Goal: Information Seeking & Learning: Learn about a topic

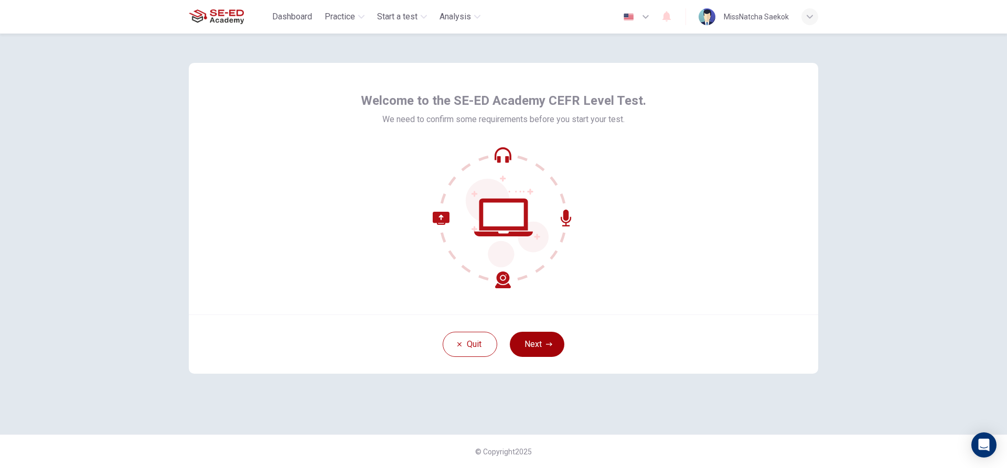
click at [544, 343] on button "Next" at bounding box center [537, 344] width 55 height 25
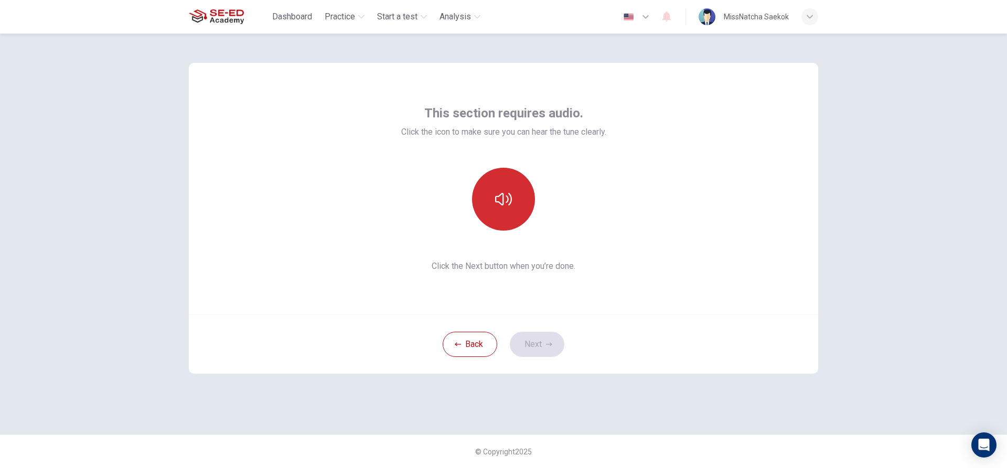
click at [505, 197] on icon "button" at bounding box center [503, 199] width 17 height 17
click at [508, 206] on icon "button" at bounding box center [503, 199] width 17 height 17
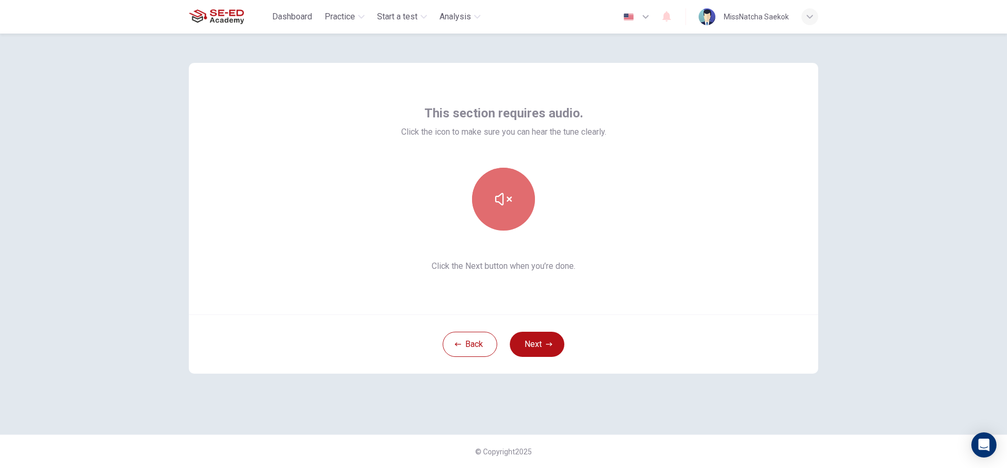
click at [508, 206] on icon "button" at bounding box center [503, 199] width 17 height 17
click at [538, 343] on button "Next" at bounding box center [537, 344] width 55 height 25
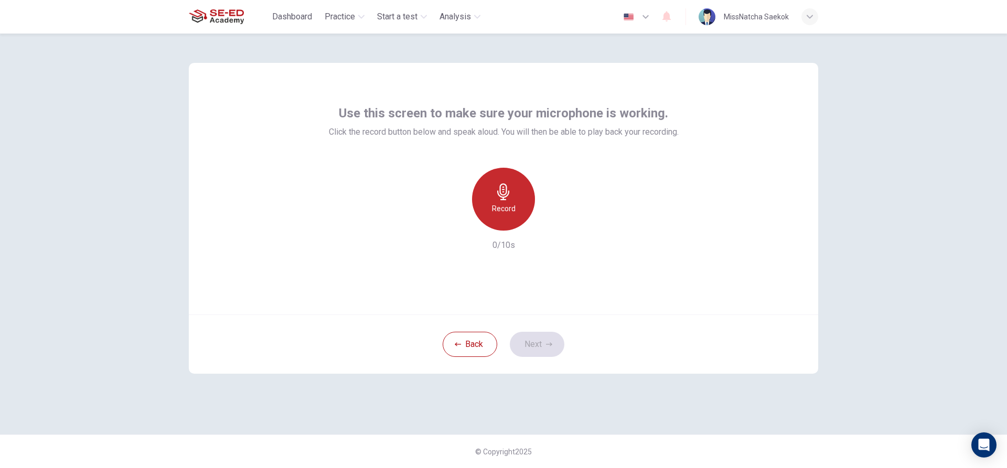
click at [498, 209] on h6 "Record" at bounding box center [504, 208] width 24 height 13
click at [497, 209] on h6 "Stop" at bounding box center [504, 208] width 16 height 13
click at [546, 222] on div "button" at bounding box center [551, 222] width 17 height 17
click at [548, 222] on icon "button" at bounding box center [552, 222] width 10 height 10
click at [450, 222] on div "button" at bounding box center [455, 222] width 17 height 17
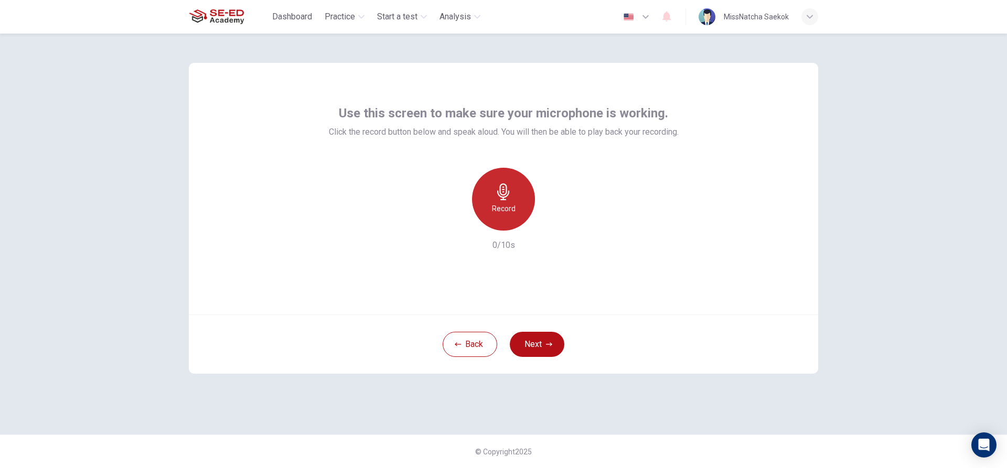
click at [511, 198] on icon "button" at bounding box center [503, 192] width 17 height 17
click at [521, 205] on div "Stop" at bounding box center [503, 199] width 63 height 63
click at [546, 221] on div "button" at bounding box center [551, 222] width 17 height 17
click at [545, 350] on button "Next" at bounding box center [537, 344] width 55 height 25
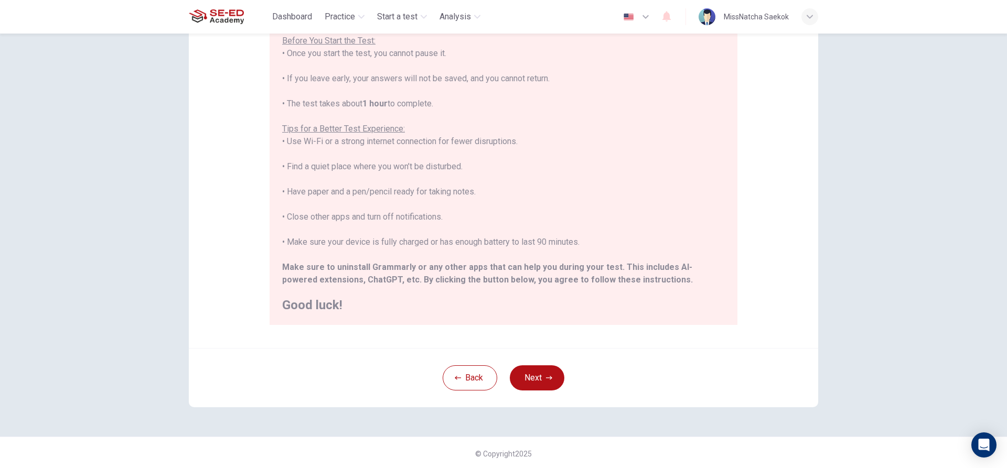
scroll to position [115, 0]
click at [538, 376] on button "Next" at bounding box center [537, 376] width 55 height 25
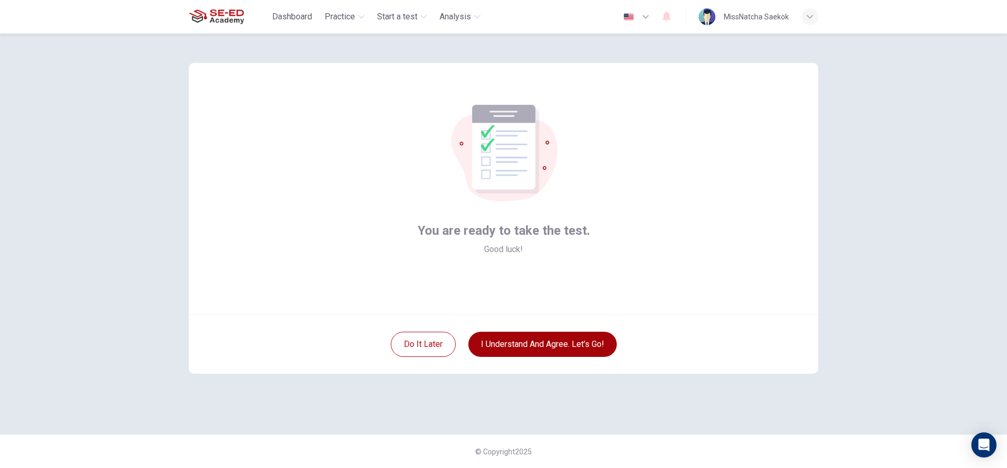
scroll to position [0, 0]
click at [518, 344] on button "I understand and agree. Let’s go!" at bounding box center [542, 344] width 148 height 25
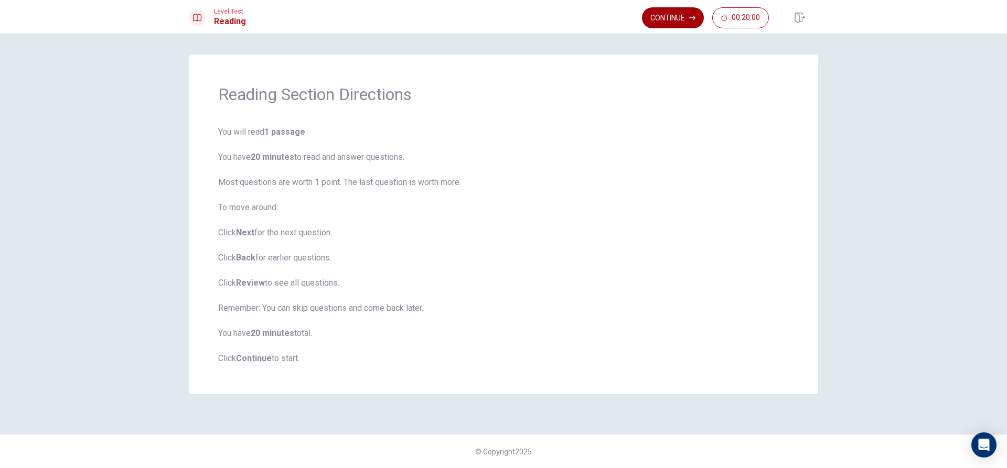
click at [664, 18] on button "Continue" at bounding box center [673, 17] width 62 height 21
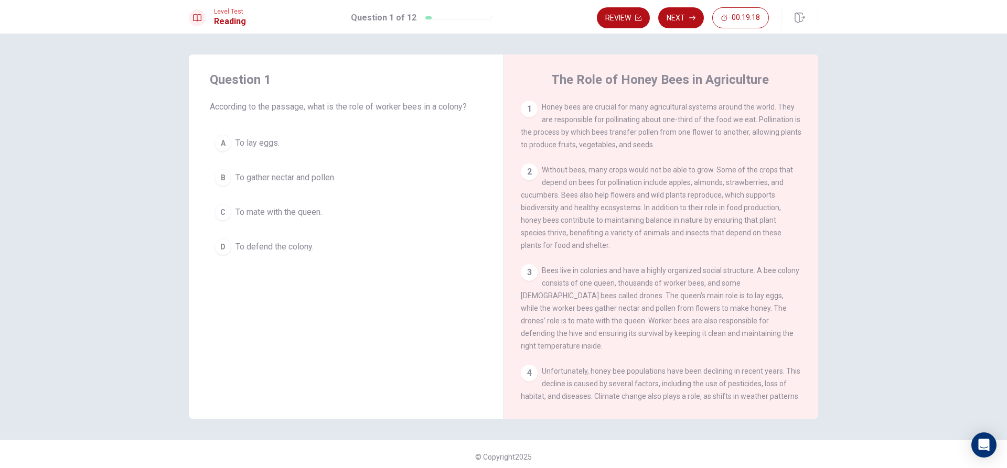
click at [217, 174] on div "B" at bounding box center [223, 177] width 17 height 17
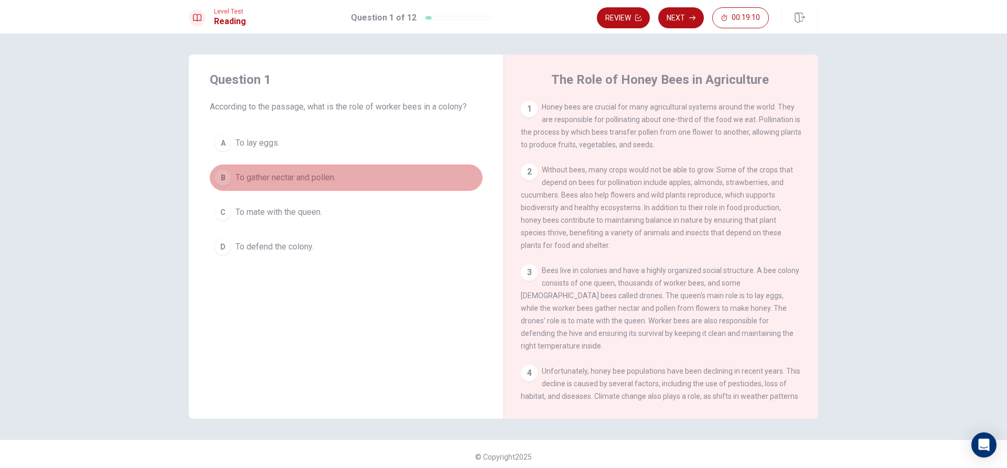
click at [388, 177] on button "B To gather nectar and pollen." at bounding box center [346, 178] width 273 height 26
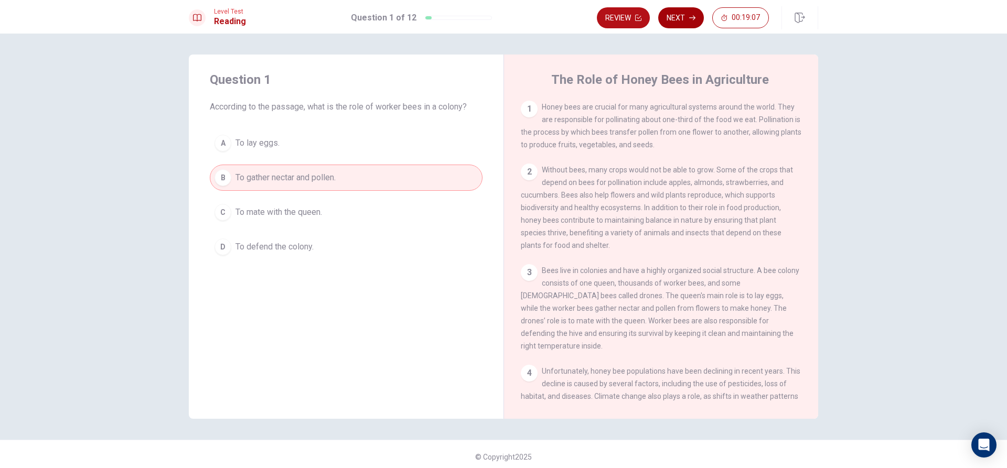
click at [674, 17] on button "Next" at bounding box center [681, 17] width 46 height 21
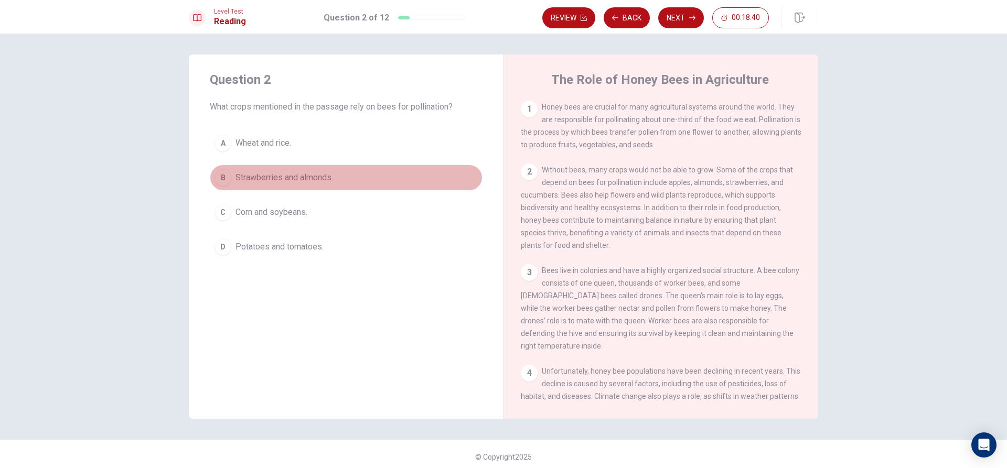
click at [218, 180] on div "B" at bounding box center [223, 177] width 17 height 17
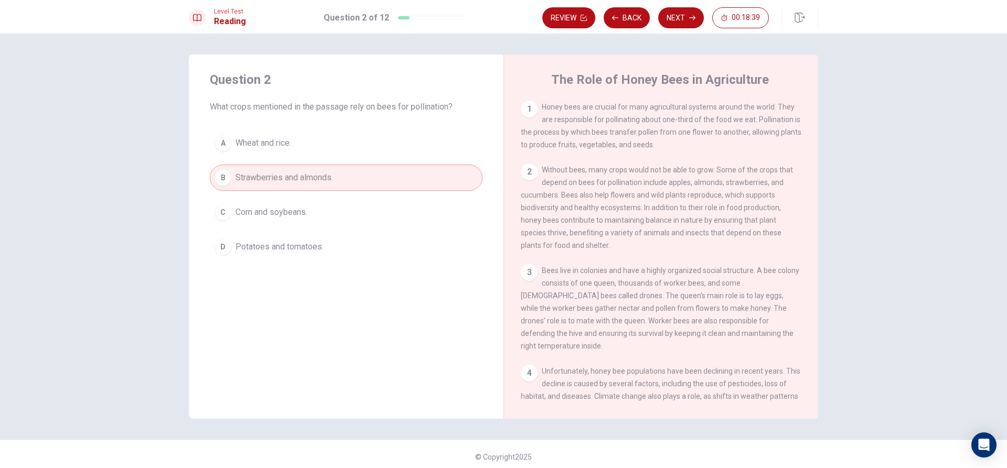
click at [218, 180] on div "B" at bounding box center [223, 177] width 17 height 17
click at [688, 13] on button "Next" at bounding box center [681, 17] width 46 height 21
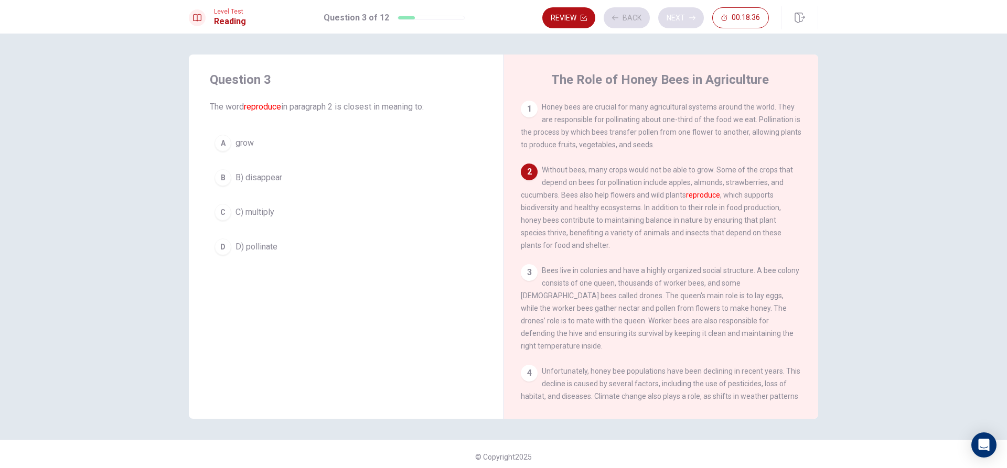
scroll to position [65, 0]
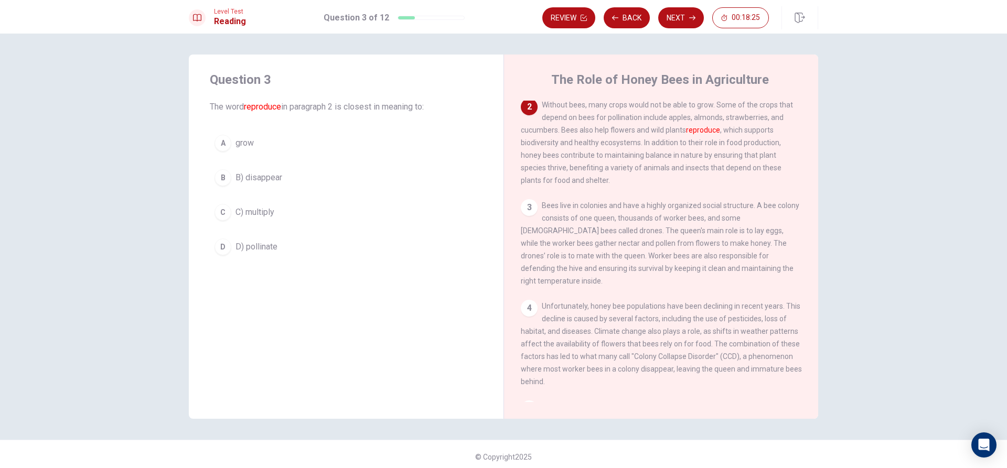
click at [223, 248] on div "D" at bounding box center [223, 247] width 17 height 17
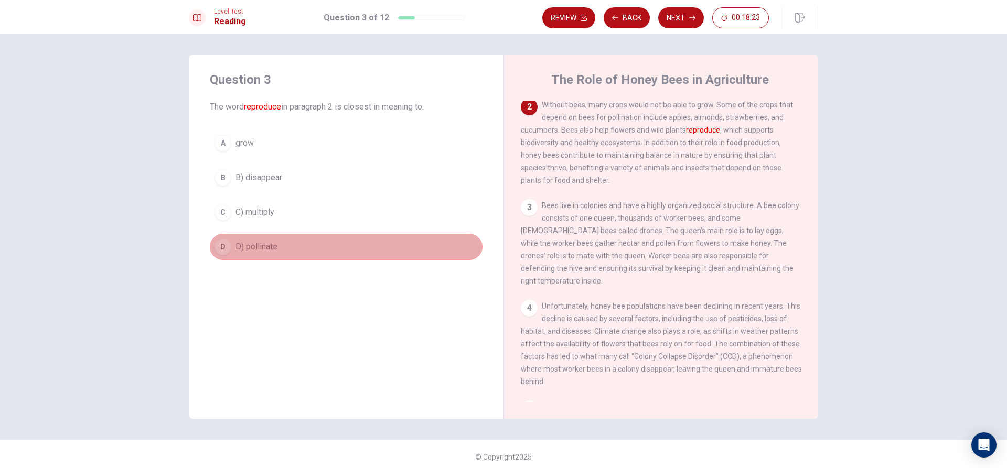
click at [230, 243] on button "D D) pollinate" at bounding box center [346, 247] width 273 height 26
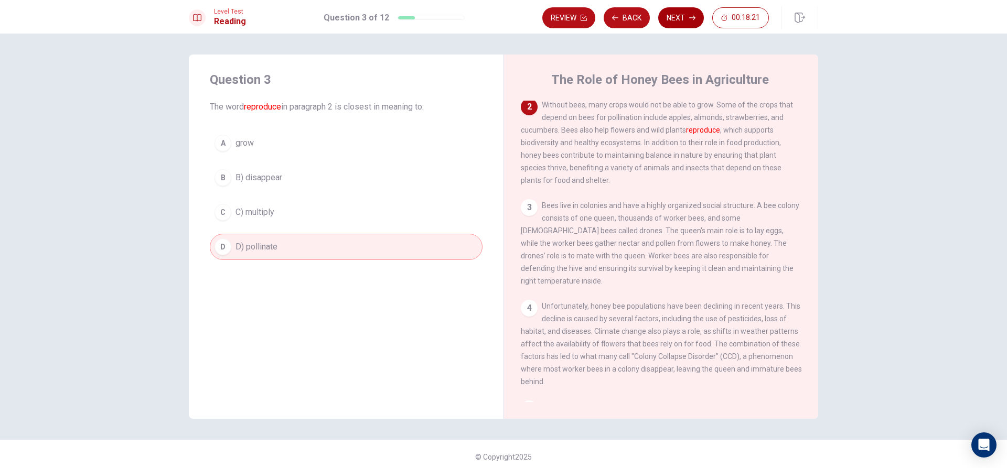
click at [678, 14] on button "Next" at bounding box center [681, 17] width 46 height 21
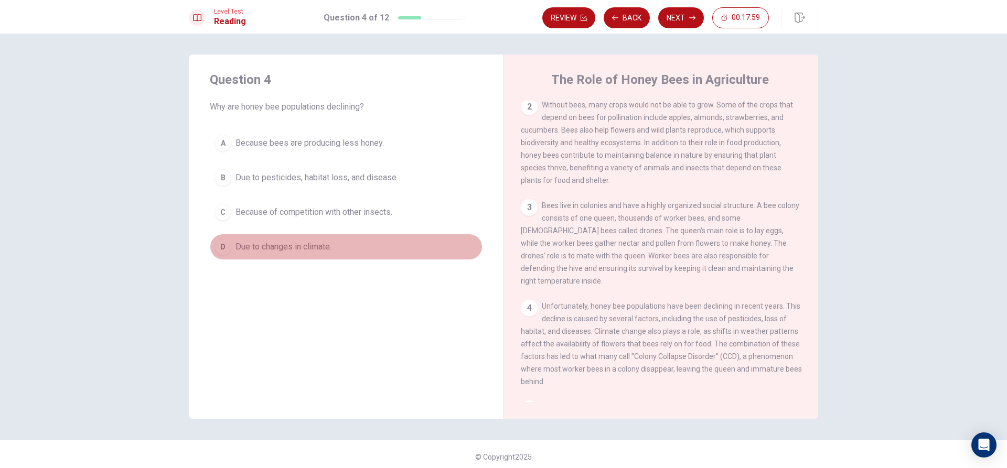
click at [222, 244] on div "D" at bounding box center [223, 247] width 17 height 17
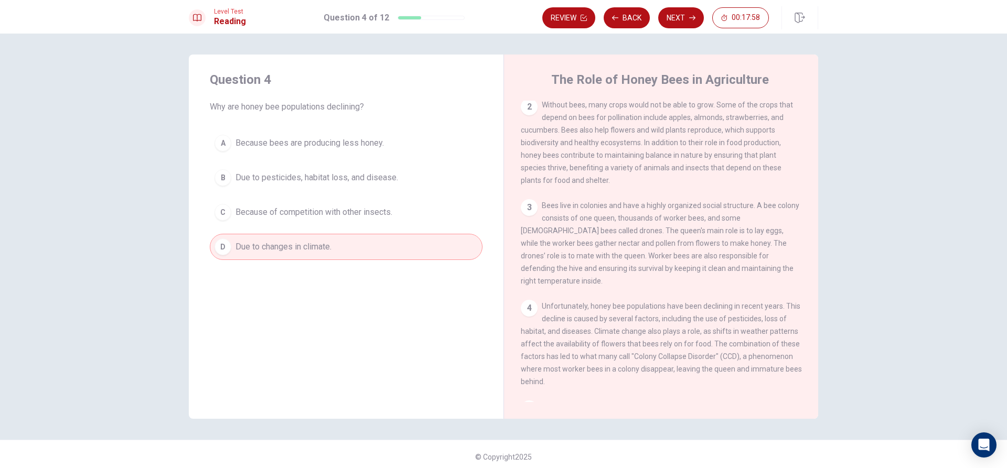
click at [222, 244] on div "D" at bounding box center [223, 247] width 17 height 17
click at [692, 13] on button "Next" at bounding box center [681, 17] width 46 height 21
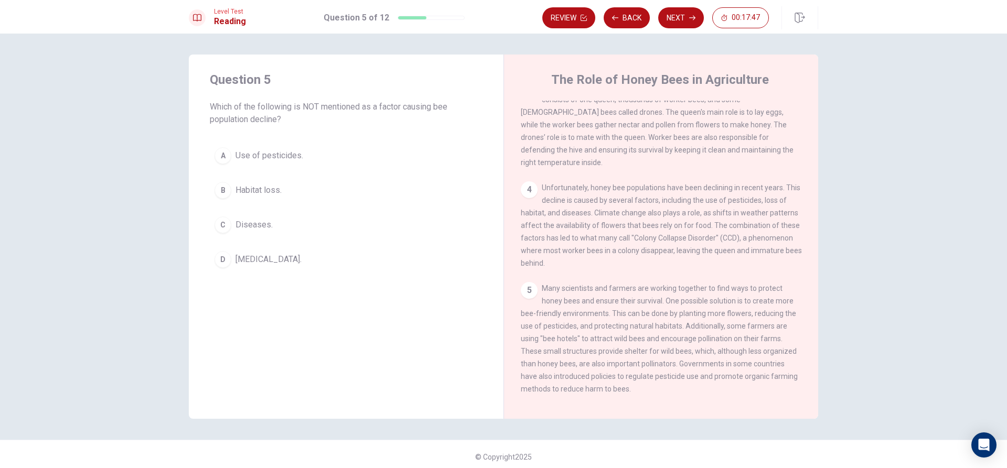
scroll to position [272, 0]
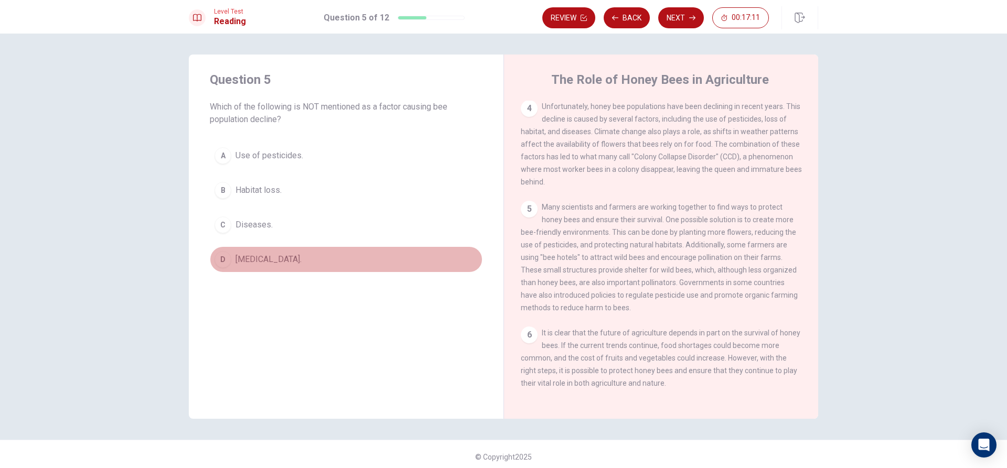
click at [219, 258] on div "D" at bounding box center [223, 259] width 17 height 17
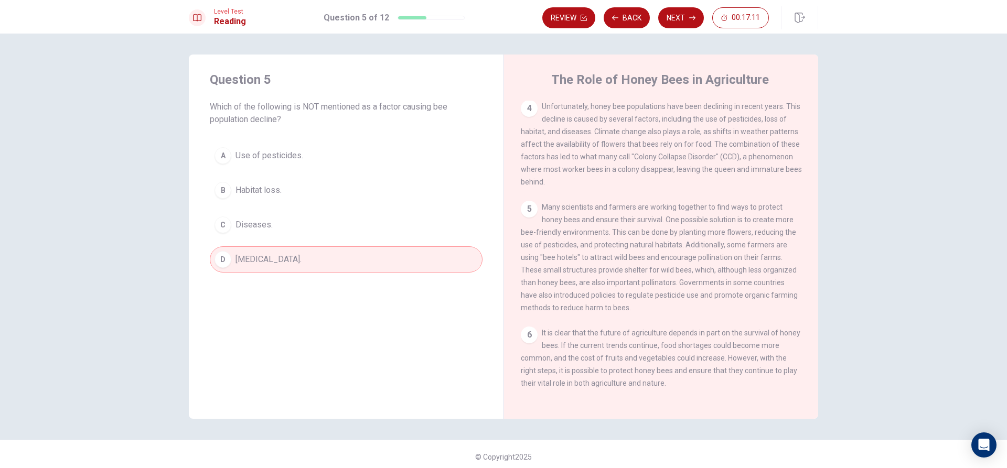
click at [219, 258] on div "D" at bounding box center [223, 259] width 17 height 17
click at [684, 13] on button "Next" at bounding box center [681, 17] width 46 height 21
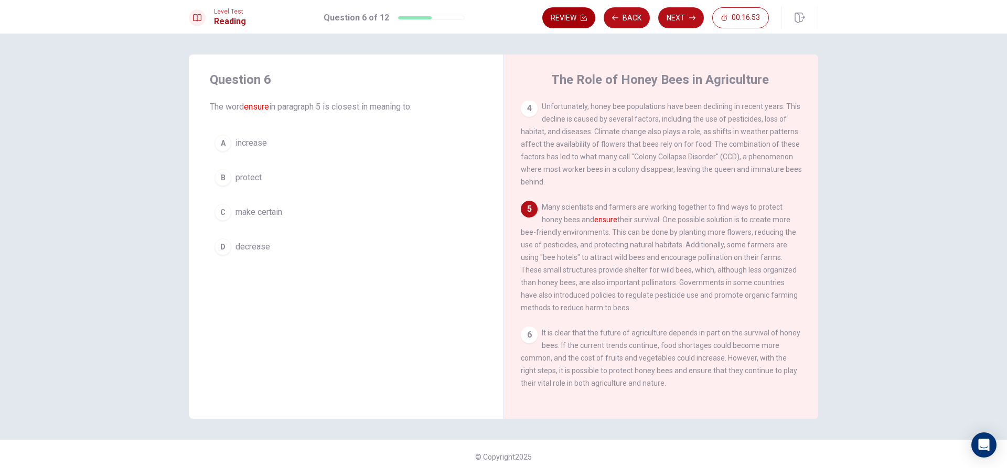
click at [584, 12] on button "Review" at bounding box center [568, 17] width 53 height 21
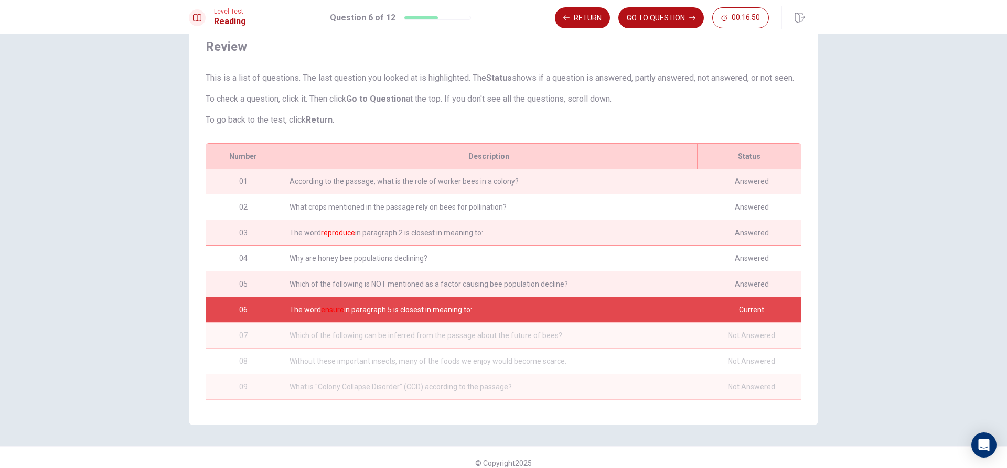
scroll to position [0, 0]
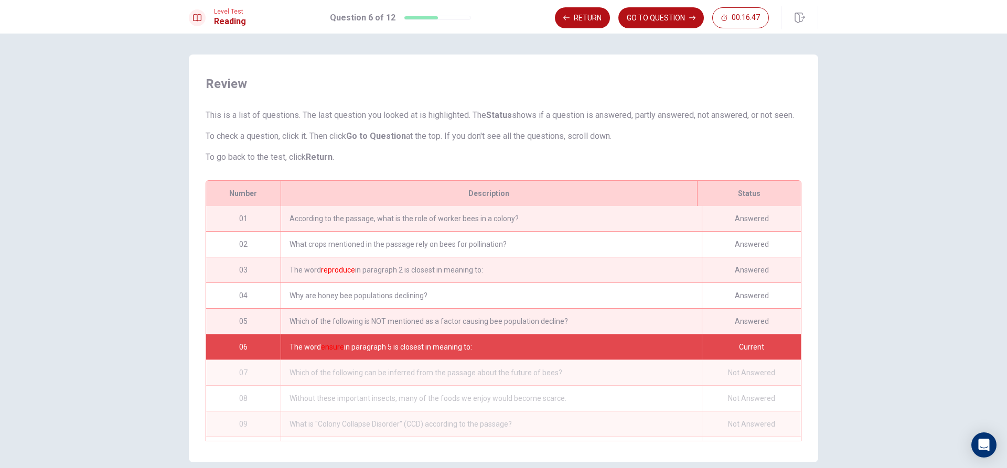
click at [509, 360] on div "The word ensure in paragraph 5 is closest in meaning to:" at bounding box center [491, 347] width 421 height 25
click at [663, 12] on button "GO TO QUESTION" at bounding box center [661, 17] width 86 height 21
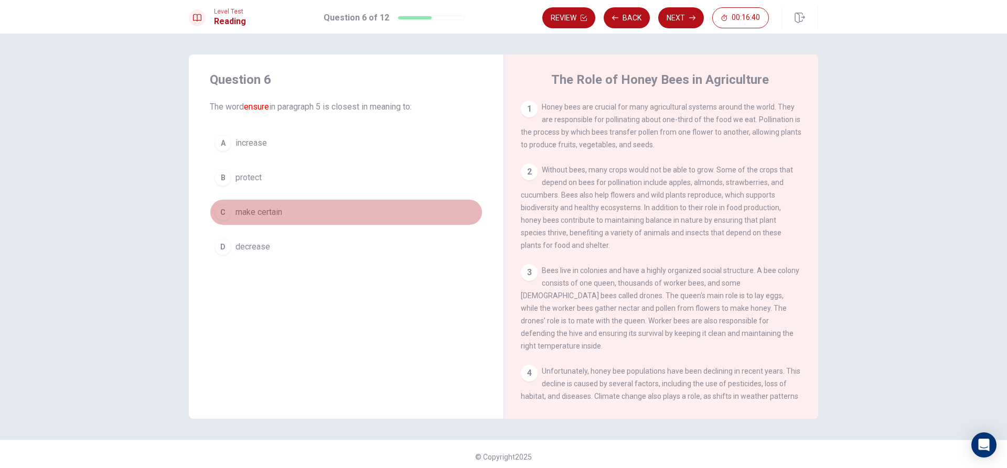
click at [224, 209] on div "C" at bounding box center [223, 212] width 17 height 17
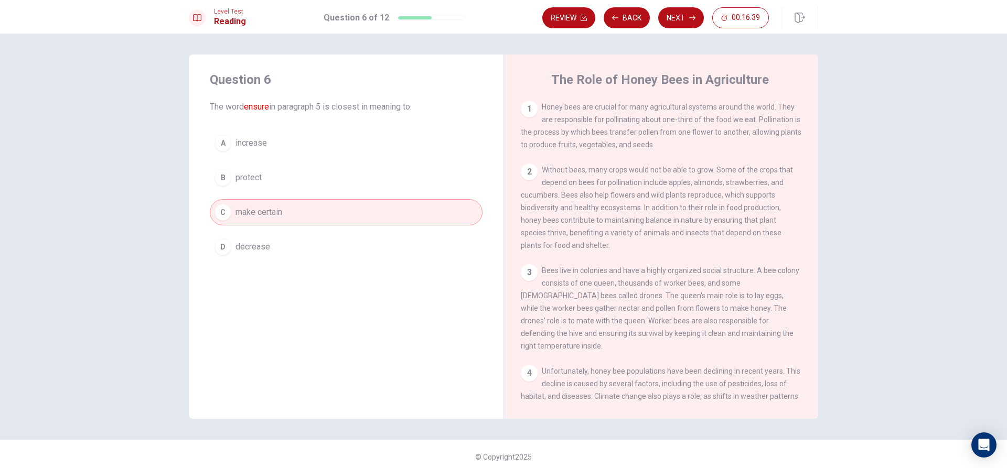
click at [307, 205] on button "C make certain" at bounding box center [346, 212] width 273 height 26
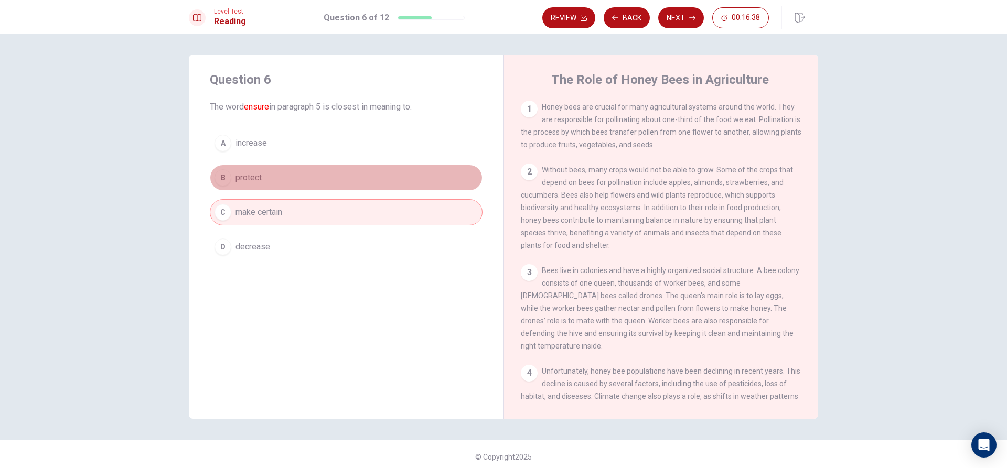
click at [358, 181] on button "B protect" at bounding box center [346, 178] width 273 height 26
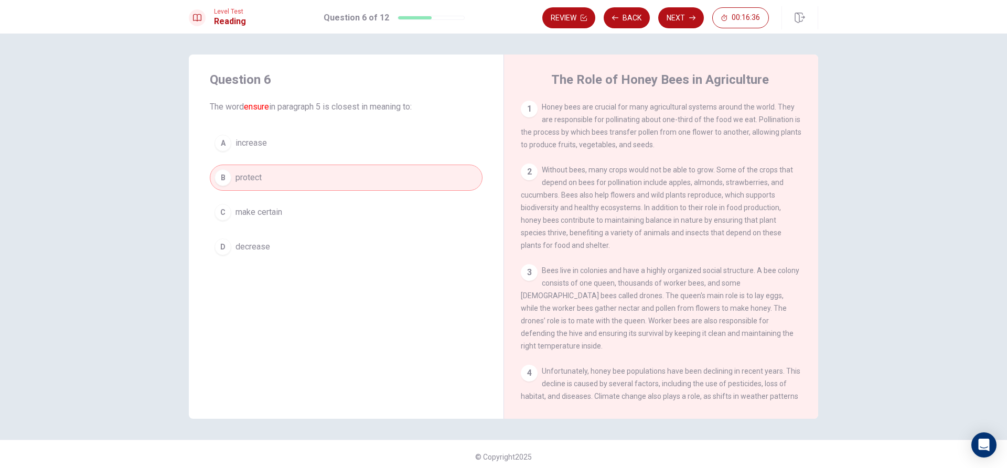
click at [266, 146] on button "A increase" at bounding box center [346, 143] width 273 height 26
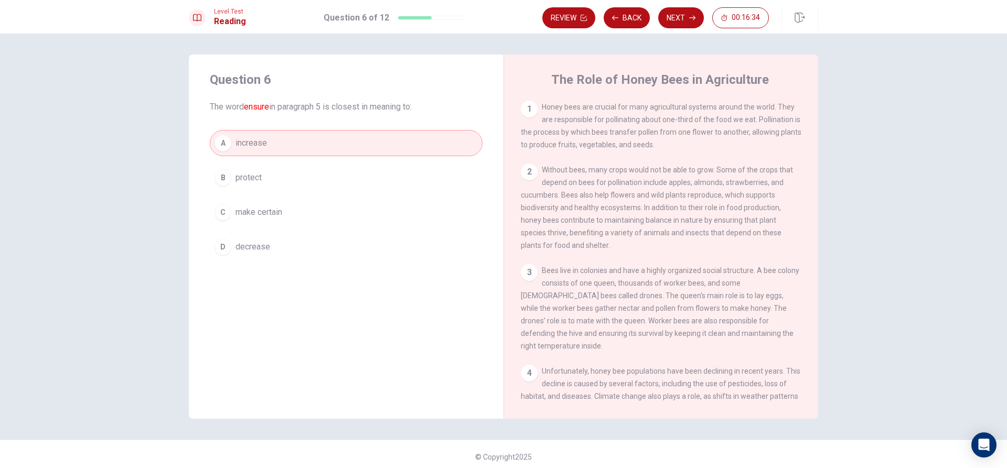
click at [259, 195] on div "A increase B protect C make certain D decrease" at bounding box center [346, 195] width 273 height 130
click at [261, 173] on button "B protect" at bounding box center [346, 178] width 273 height 26
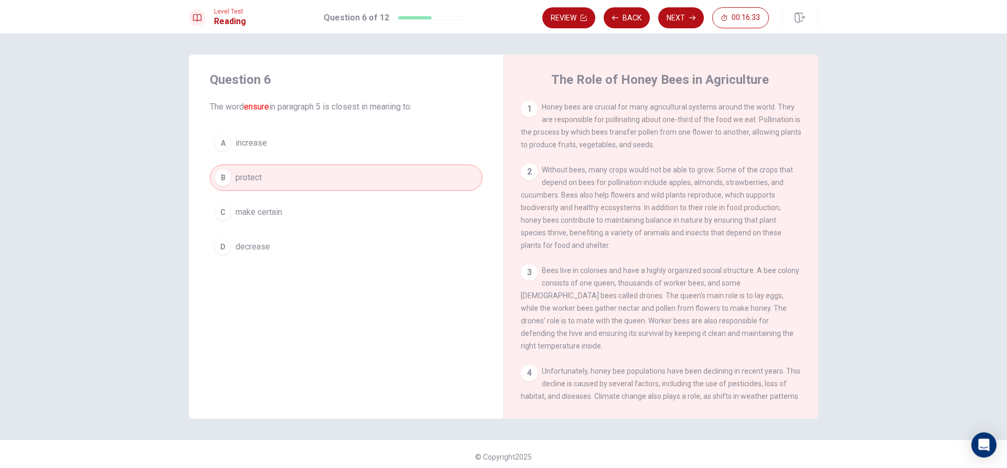
click at [274, 219] on button "C make certain" at bounding box center [346, 212] width 273 height 26
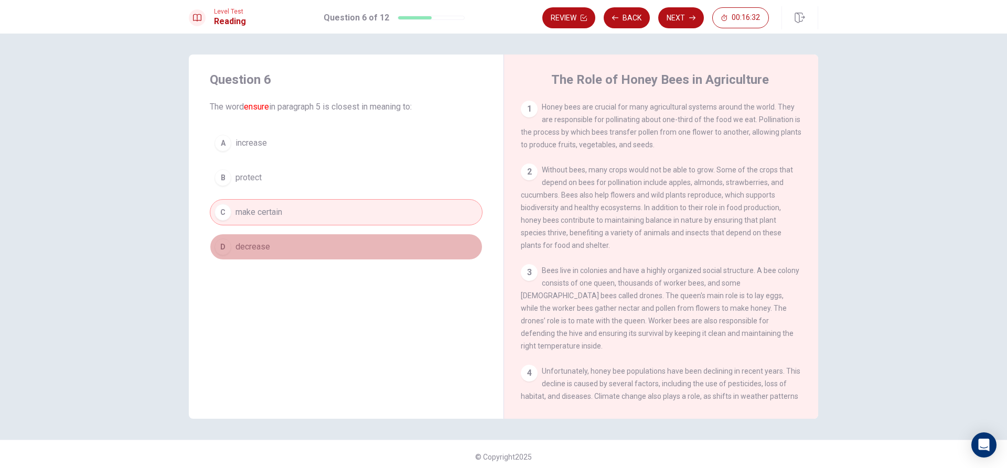
click at [270, 246] on button "D decrease" at bounding box center [346, 247] width 273 height 26
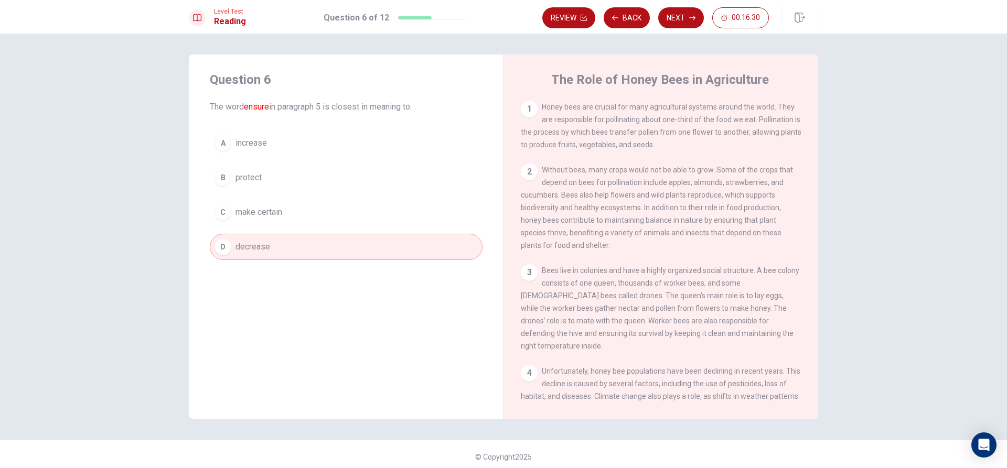
click at [270, 246] on button "D decrease" at bounding box center [346, 247] width 273 height 26
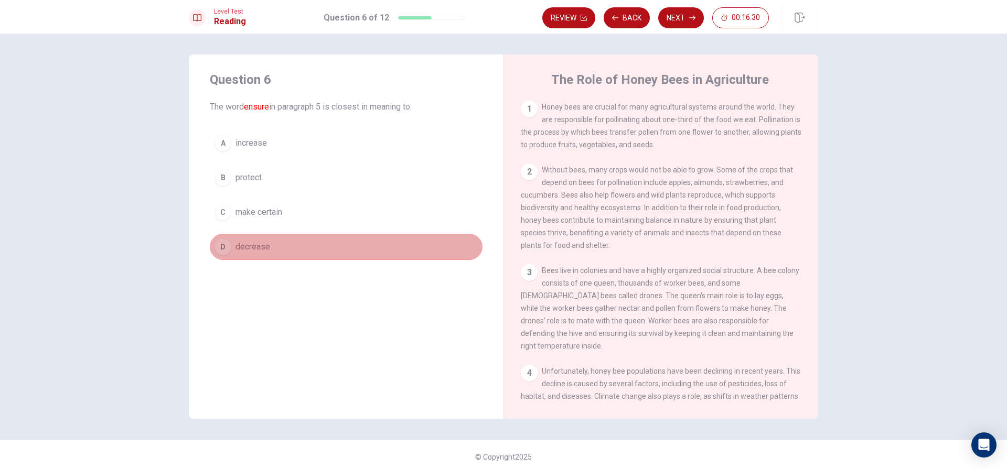
click at [270, 246] on button "D decrease" at bounding box center [346, 247] width 273 height 26
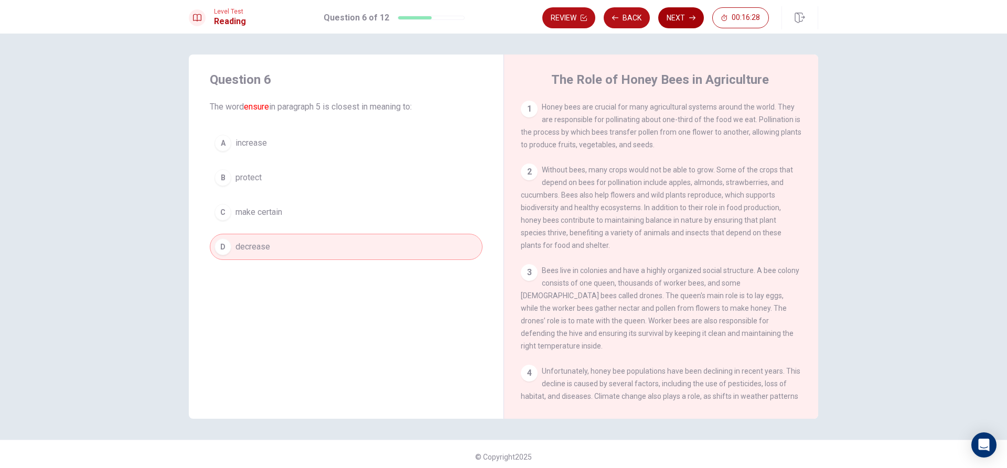
click at [688, 21] on button "Next" at bounding box center [681, 17] width 46 height 21
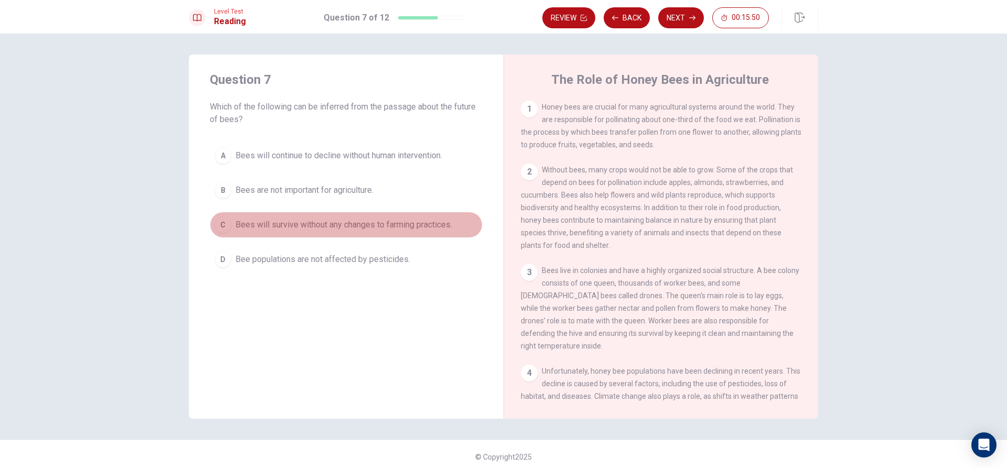
click at [220, 221] on div "C" at bounding box center [223, 225] width 17 height 17
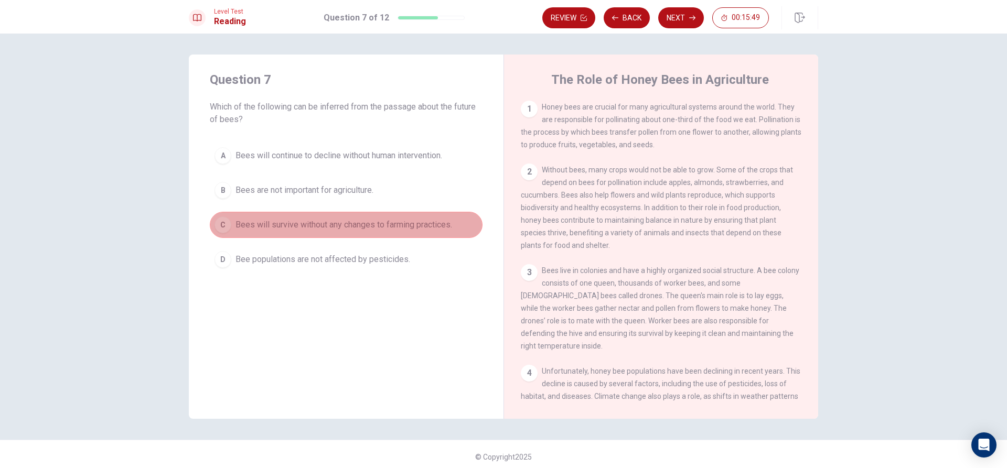
click at [220, 221] on div "C" at bounding box center [223, 225] width 17 height 17
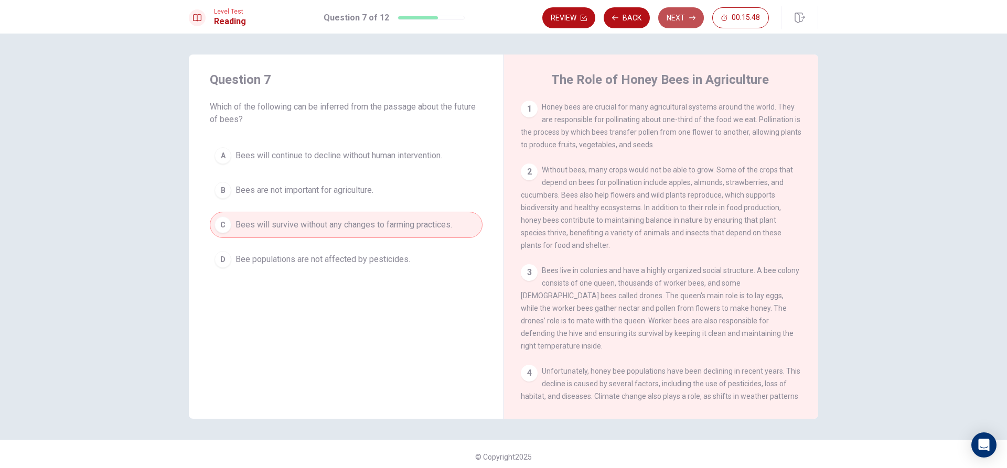
click at [692, 22] on button "Next" at bounding box center [681, 17] width 46 height 21
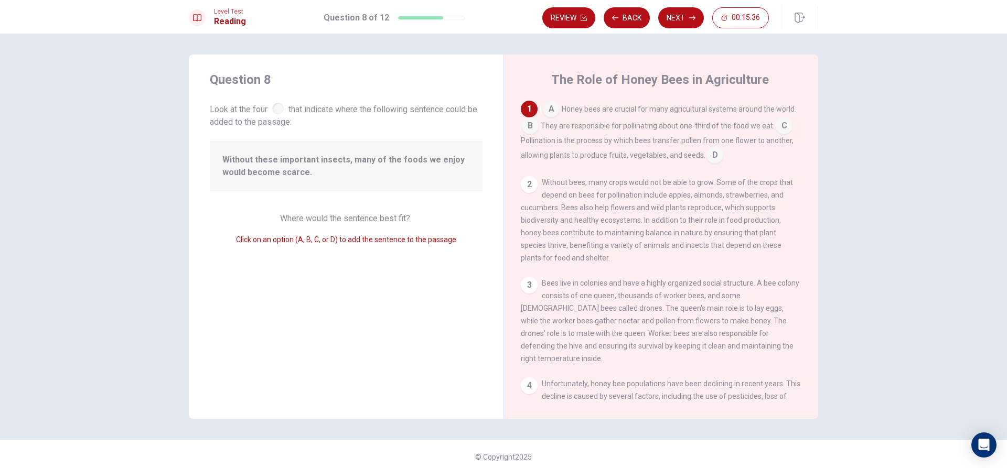
click at [272, 107] on div at bounding box center [278, 109] width 12 height 12
click at [525, 184] on div "2" at bounding box center [529, 184] width 17 height 17
click at [551, 112] on input at bounding box center [551, 110] width 17 height 17
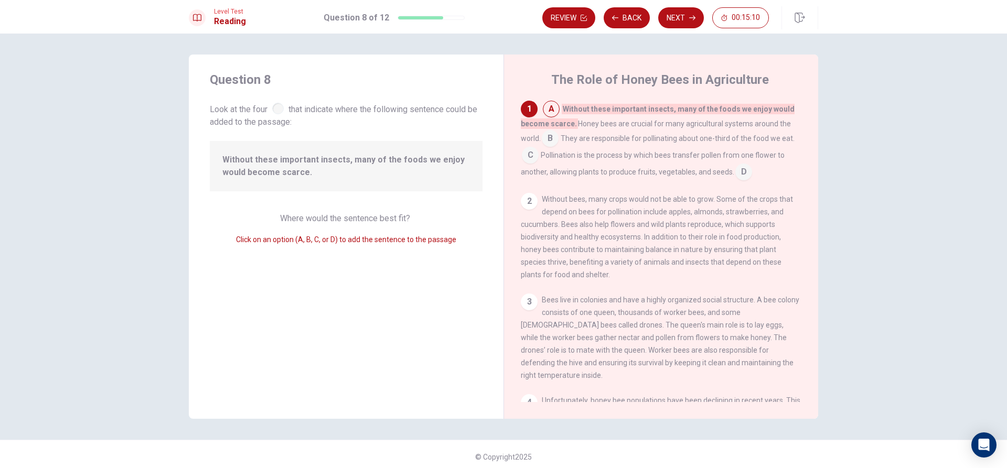
click at [526, 200] on div "2" at bounding box center [529, 201] width 17 height 17
click at [554, 134] on input at bounding box center [550, 139] width 17 height 17
click at [551, 148] on input at bounding box center [543, 156] width 17 height 17
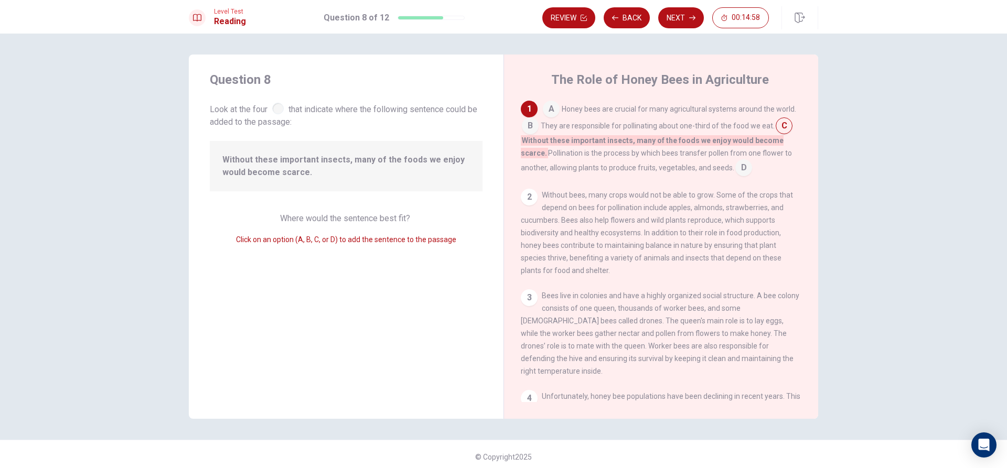
click at [735, 164] on input at bounding box center [743, 169] width 17 height 17
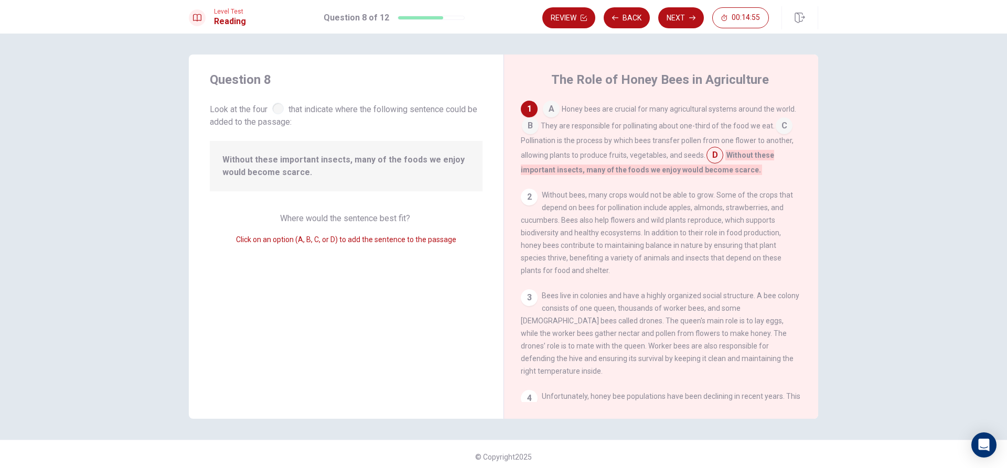
click at [780, 122] on input at bounding box center [784, 127] width 17 height 17
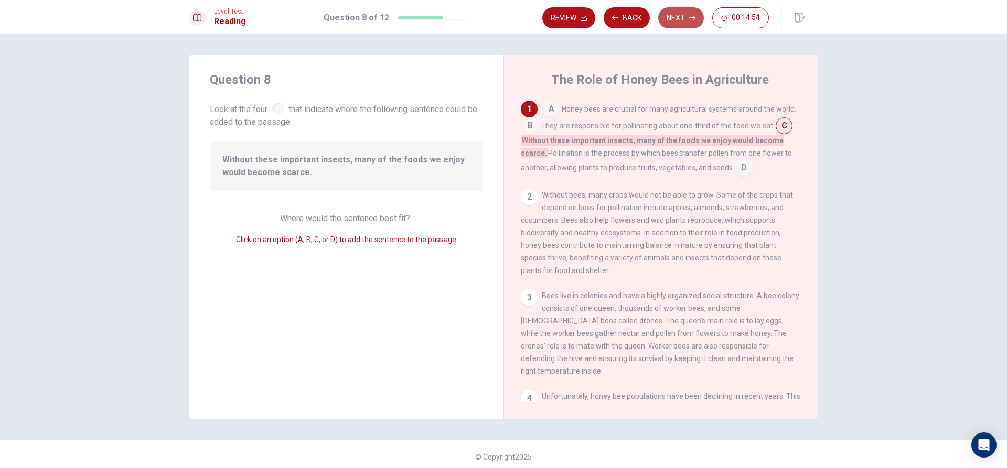
click at [672, 13] on button "Next" at bounding box center [681, 17] width 46 height 21
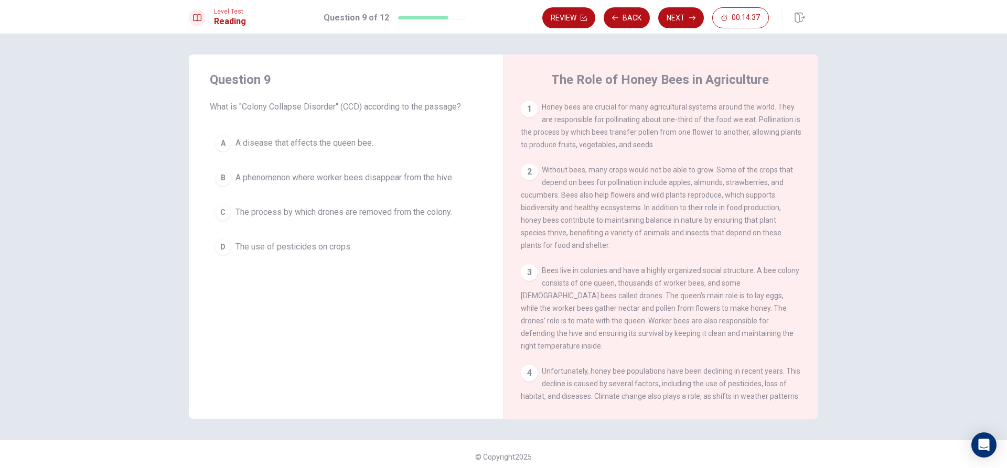
click at [228, 207] on button "C The process by which drones are removed from the colony." at bounding box center [346, 212] width 273 height 26
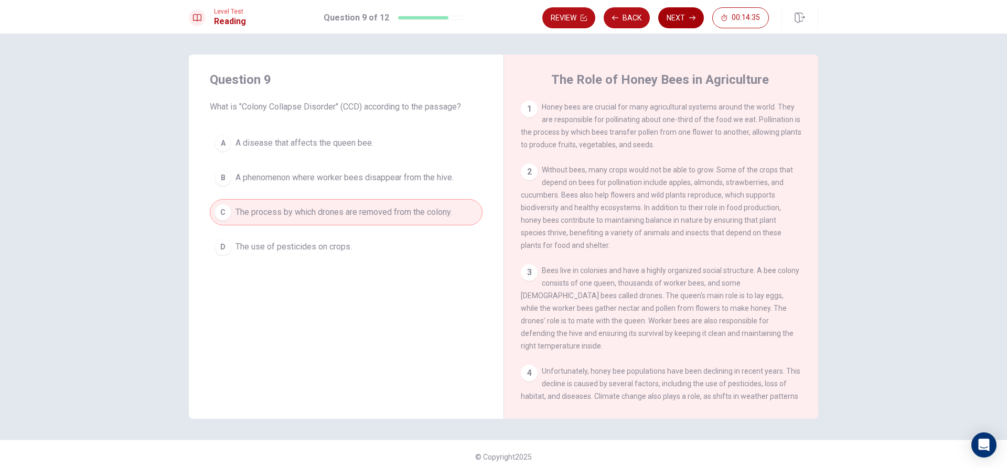
click at [677, 21] on button "Next" at bounding box center [681, 17] width 46 height 21
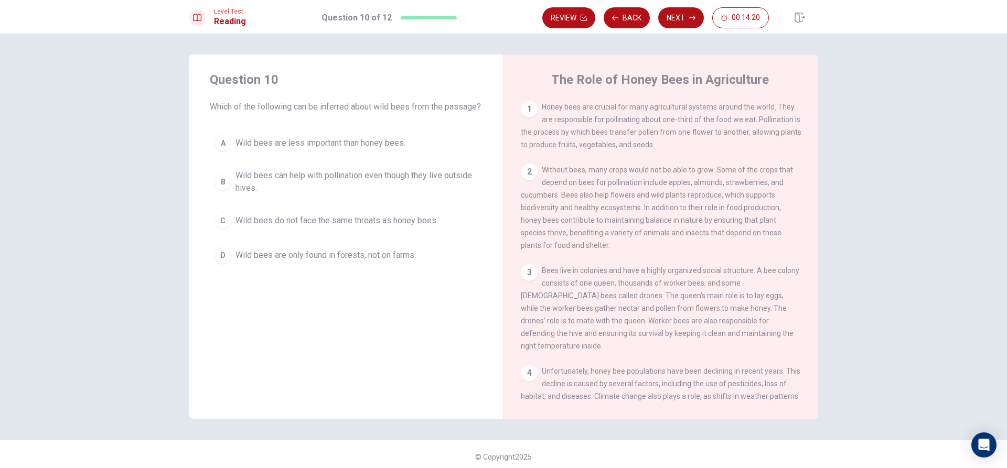
click at [231, 199] on button "B Wild bees can help with pollination even though they live outside hives." at bounding box center [346, 182] width 273 height 35
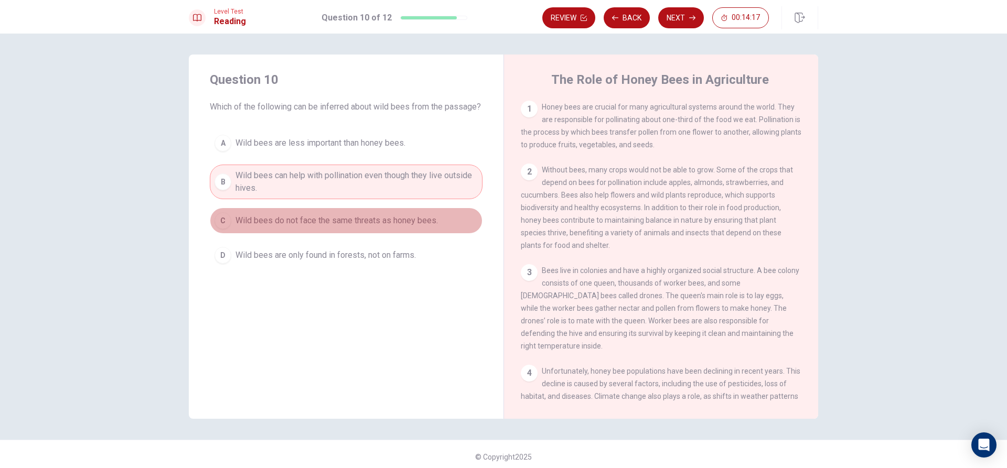
click at [300, 227] on span "Wild bees do not face the same threats as honey bees." at bounding box center [337, 221] width 202 height 13
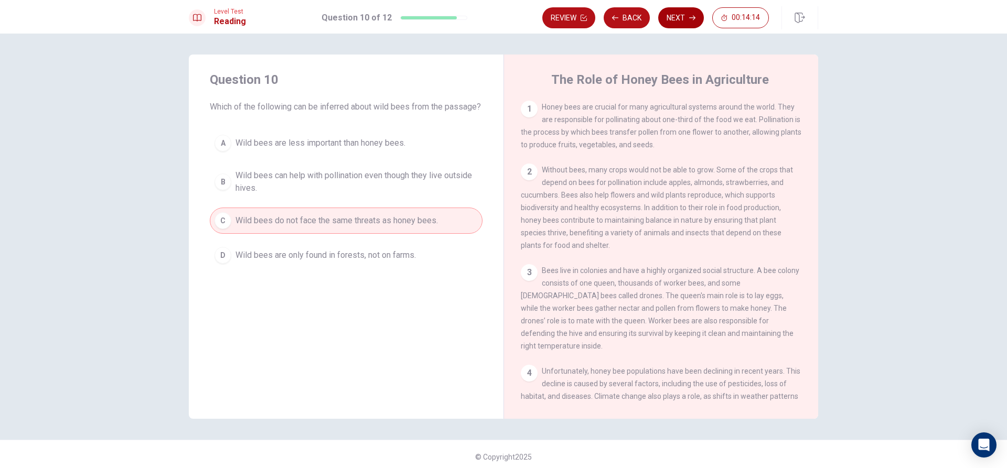
click at [676, 14] on button "Next" at bounding box center [681, 17] width 46 height 21
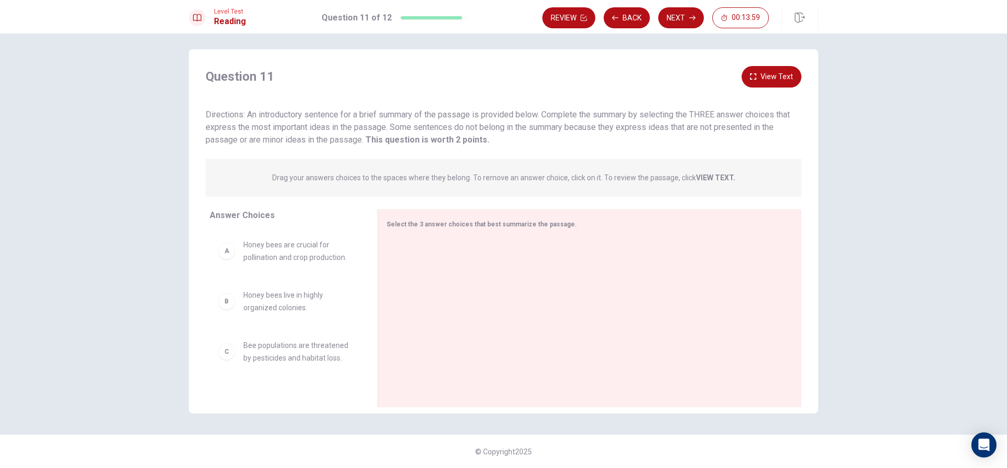
click at [226, 260] on div "A Honey bees are crucial for pollination and crop production." at bounding box center [285, 251] width 134 height 25
drag, startPoint x: 225, startPoint y: 255, endPoint x: 437, endPoint y: 259, distance: 212.5
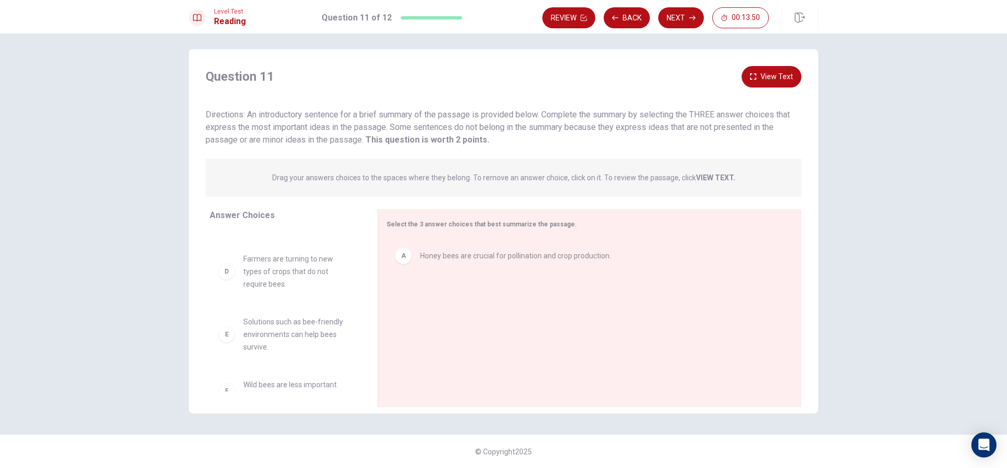
scroll to position [105, 0]
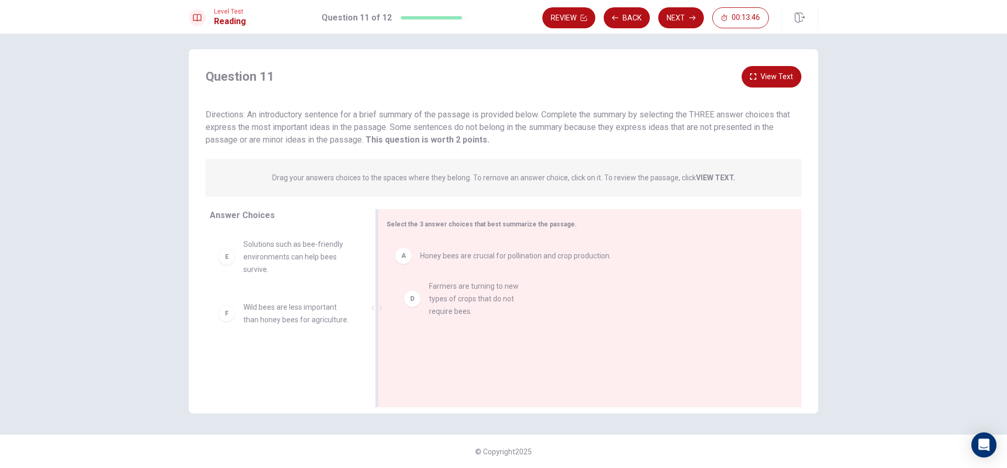
drag, startPoint x: 223, startPoint y: 251, endPoint x: 414, endPoint y: 297, distance: 196.3
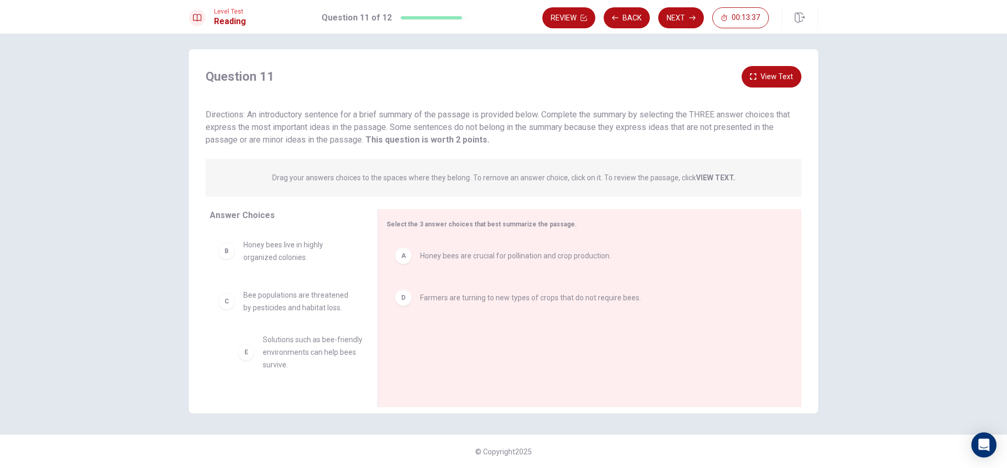
scroll to position [2, 0]
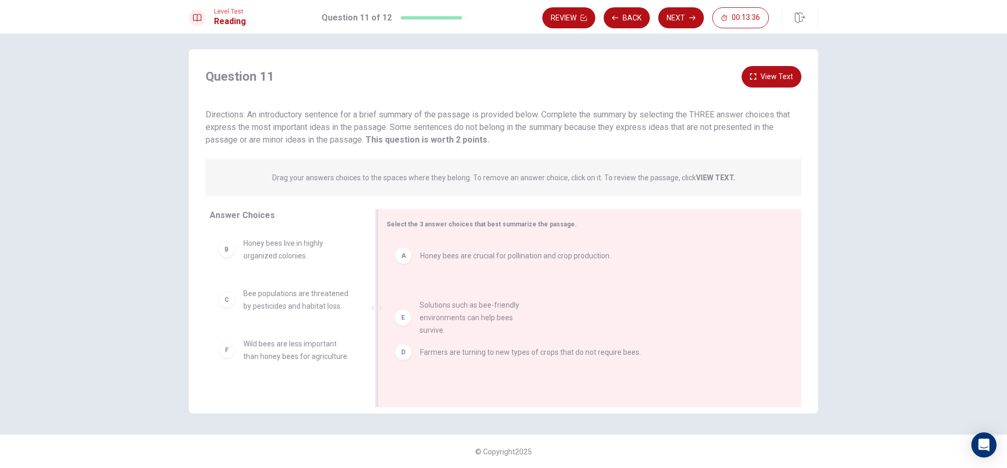
drag, startPoint x: 223, startPoint y: 364, endPoint x: 413, endPoint y: 321, distance: 194.2
click at [687, 9] on button "Next" at bounding box center [681, 17] width 46 height 21
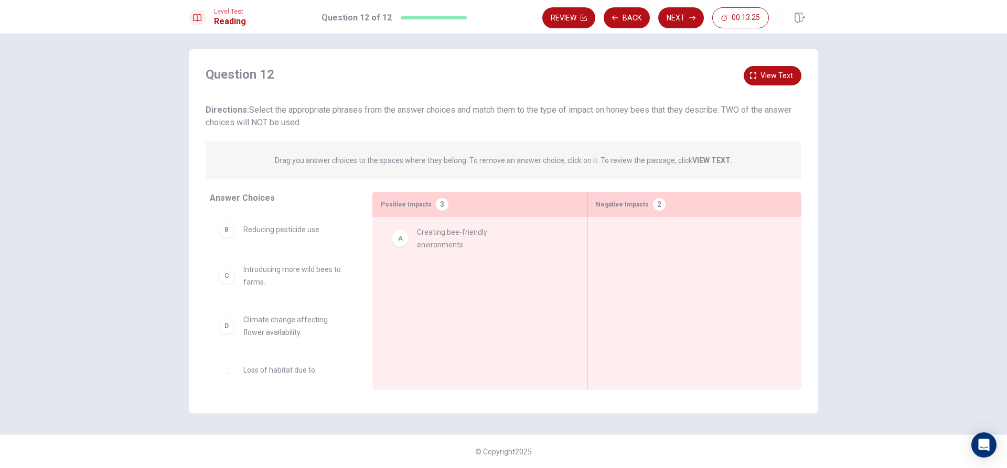
drag, startPoint x: 225, startPoint y: 236, endPoint x: 405, endPoint y: 238, distance: 180.5
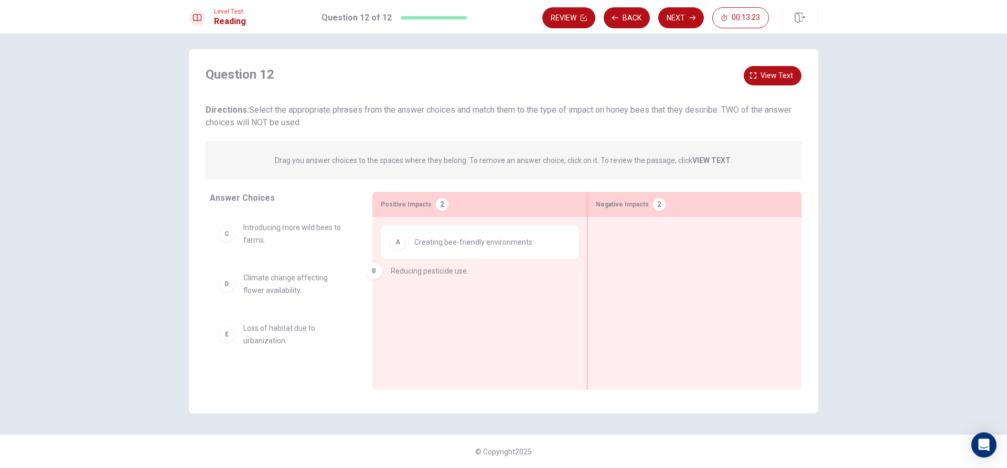
drag, startPoint x: 228, startPoint y: 230, endPoint x: 381, endPoint y: 271, distance: 158.2
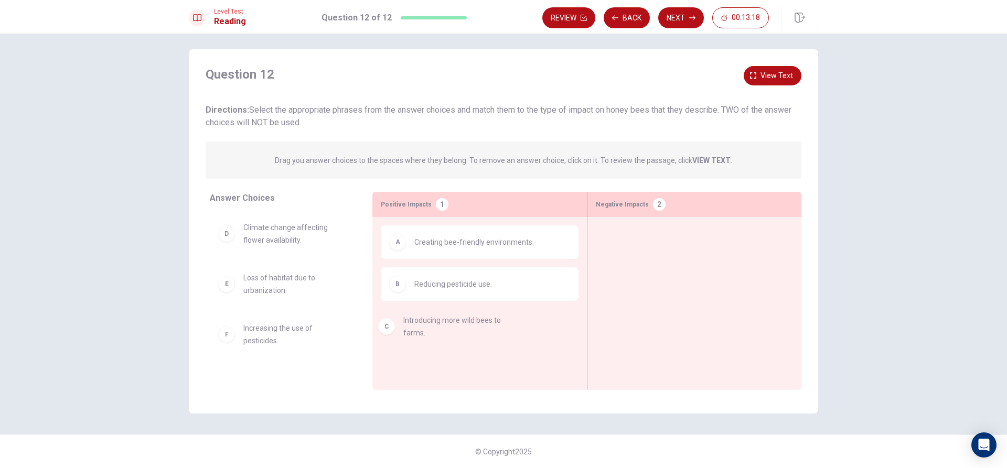
drag, startPoint x: 230, startPoint y: 230, endPoint x: 398, endPoint y: 325, distance: 192.1
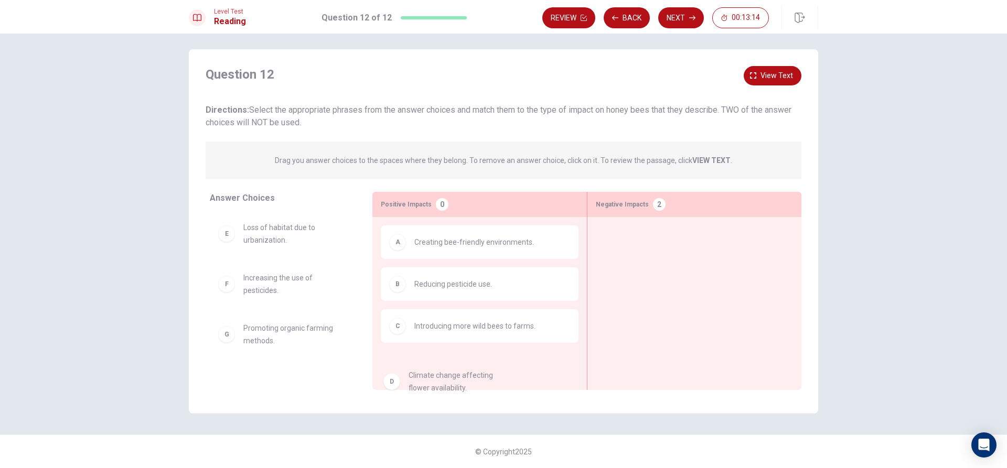
drag, startPoint x: 225, startPoint y: 237, endPoint x: 390, endPoint y: 372, distance: 212.9
click at [235, 280] on div "D Climate change affecting flower availability. E Loss of habitat due to urbani…" at bounding box center [283, 294] width 146 height 162
drag, startPoint x: 233, startPoint y: 281, endPoint x: 275, endPoint y: 276, distance: 42.8
click at [275, 276] on div "D Climate change affecting flower availability. F Increasing the use of pestici…" at bounding box center [283, 294] width 146 height 162
drag, startPoint x: 221, startPoint y: 294, endPoint x: 505, endPoint y: 275, distance: 284.4
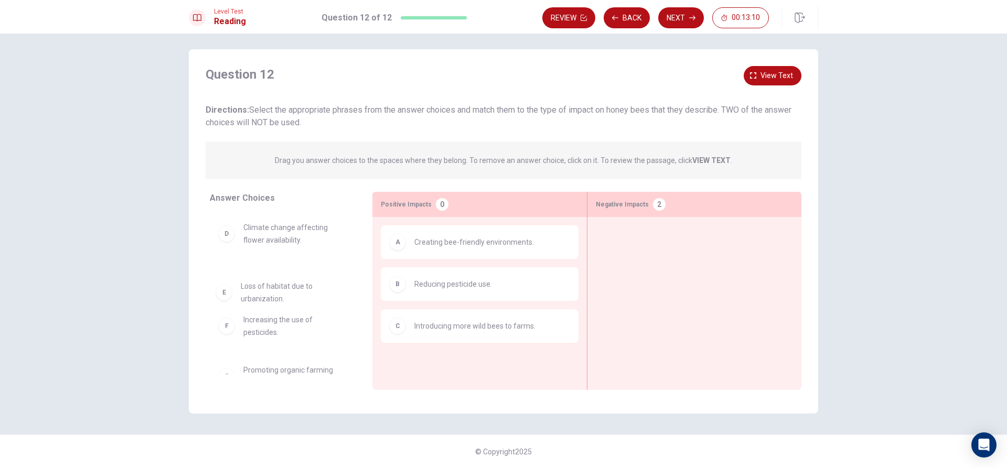
click at [521, 270] on div "Answer Choices D Climate change affecting flower availability. F Increasing the…" at bounding box center [504, 294] width 630 height 204
drag, startPoint x: 223, startPoint y: 290, endPoint x: 304, endPoint y: 272, distance: 82.2
click at [291, 274] on div "D Climate change affecting flower availability. F Increasing the use of pestici…" at bounding box center [283, 294] width 146 height 162
click at [695, 300] on div at bounding box center [694, 288] width 197 height 124
click at [634, 233] on div at bounding box center [694, 288] width 197 height 124
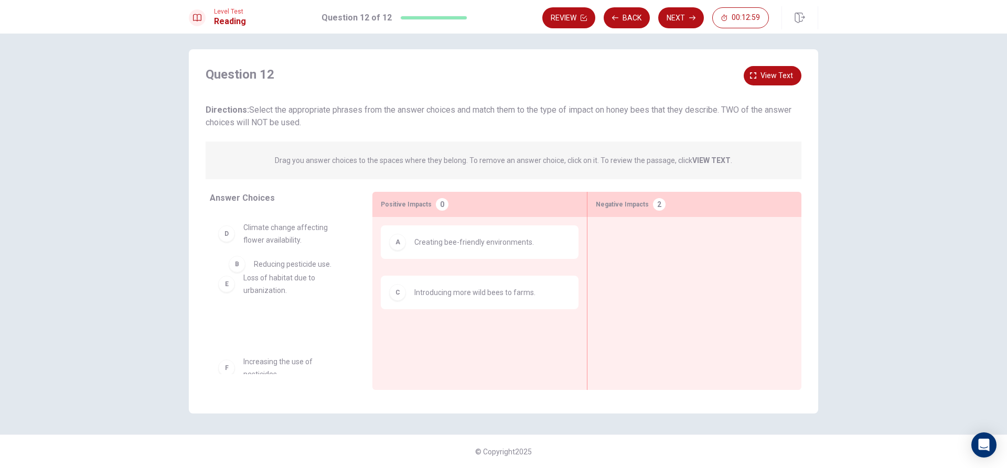
drag, startPoint x: 425, startPoint y: 297, endPoint x: 265, endPoint y: 279, distance: 161.6
drag, startPoint x: 228, startPoint y: 332, endPoint x: 250, endPoint y: 322, distance: 24.4
drag, startPoint x: 225, startPoint y: 272, endPoint x: 408, endPoint y: 308, distance: 186.5
drag, startPoint x: 400, startPoint y: 285, endPoint x: 263, endPoint y: 291, distance: 137.0
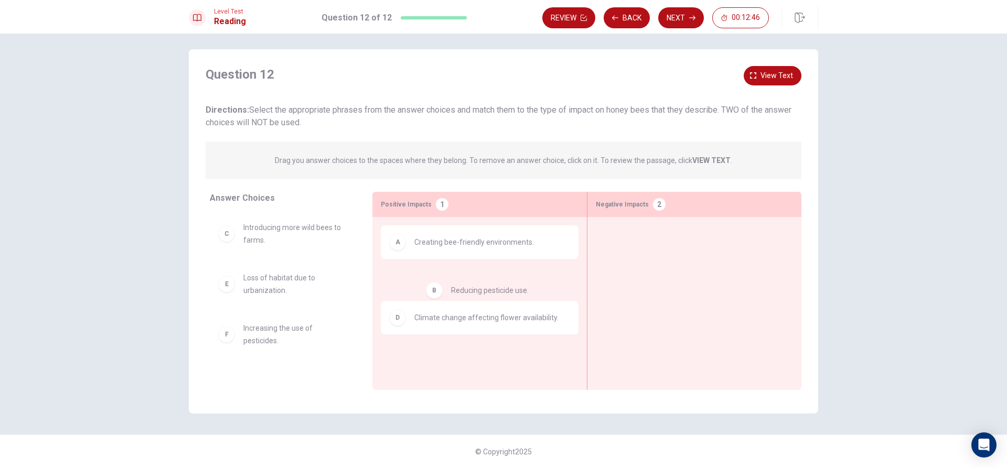
drag, startPoint x: 225, startPoint y: 231, endPoint x: 457, endPoint y: 295, distance: 240.9
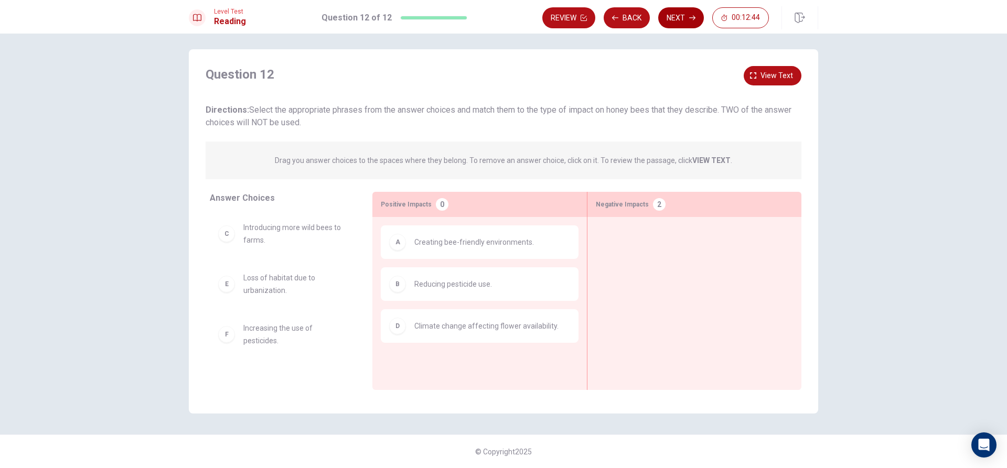
click at [684, 16] on button "Next" at bounding box center [681, 17] width 46 height 21
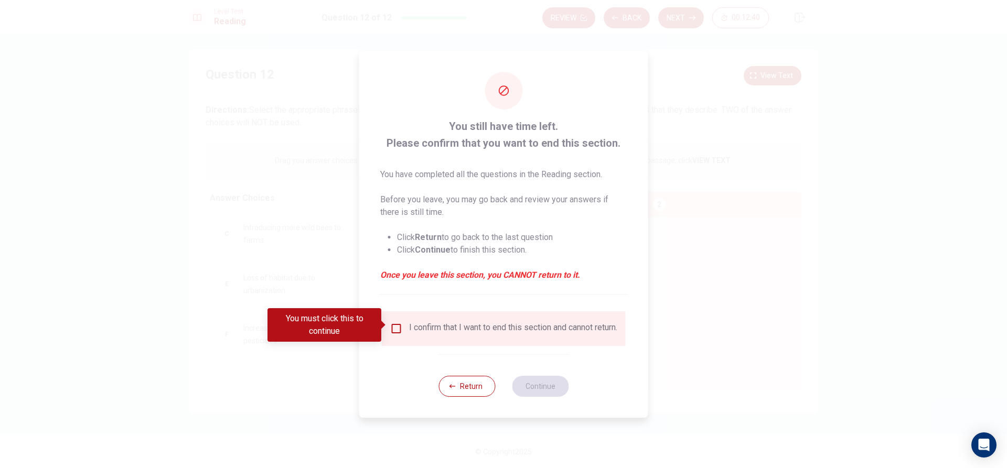
click at [388, 316] on div "You must click this to continue" at bounding box center [328, 325] width 121 height 34
click at [395, 328] on input "You must click this to continue" at bounding box center [396, 329] width 13 height 13
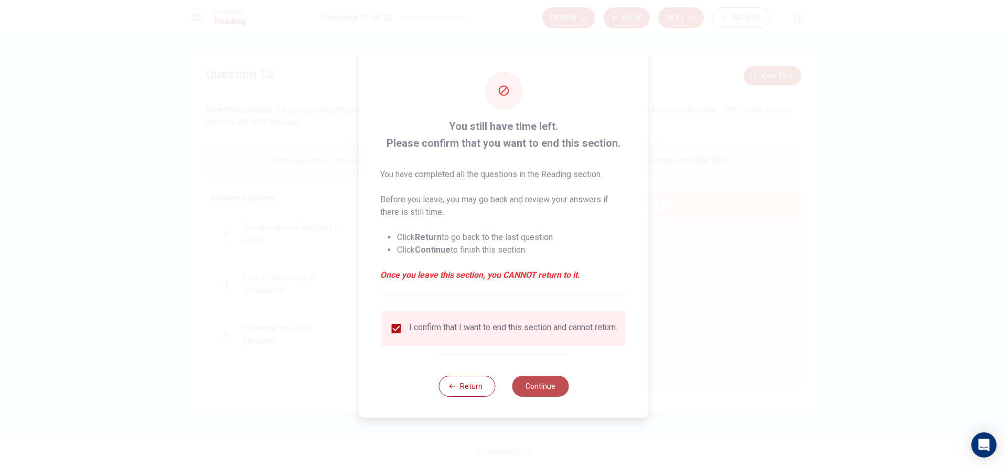
click at [538, 391] on button "Continue" at bounding box center [540, 386] width 57 height 21
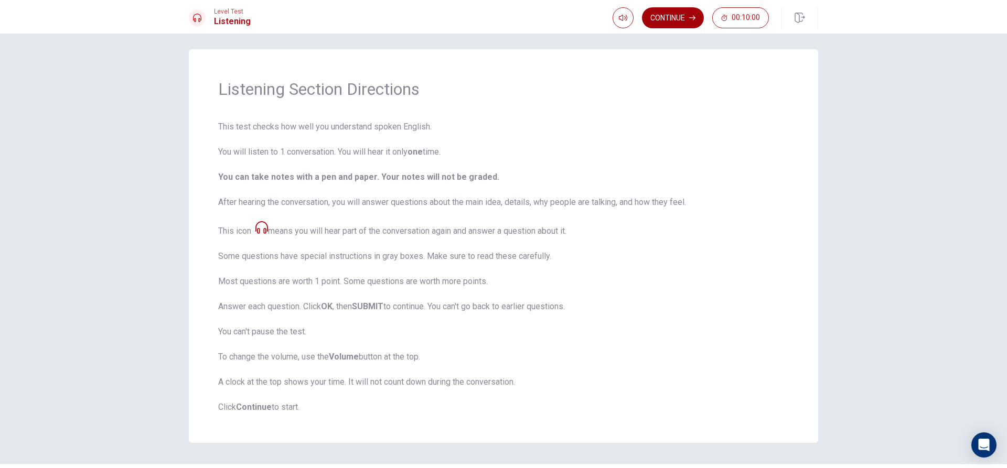
click at [661, 10] on button "Continue" at bounding box center [673, 17] width 62 height 21
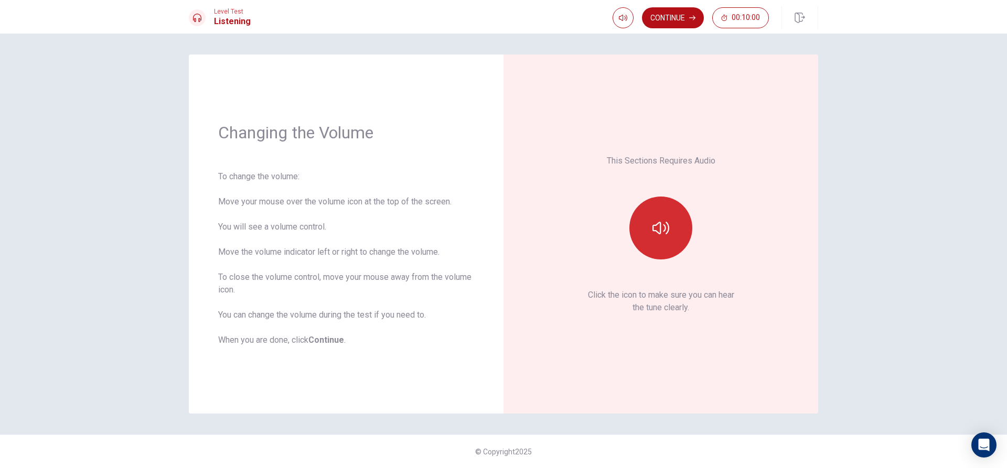
click at [666, 224] on icon "button" at bounding box center [661, 228] width 17 height 17
click at [681, 22] on button "Continue" at bounding box center [673, 17] width 62 height 21
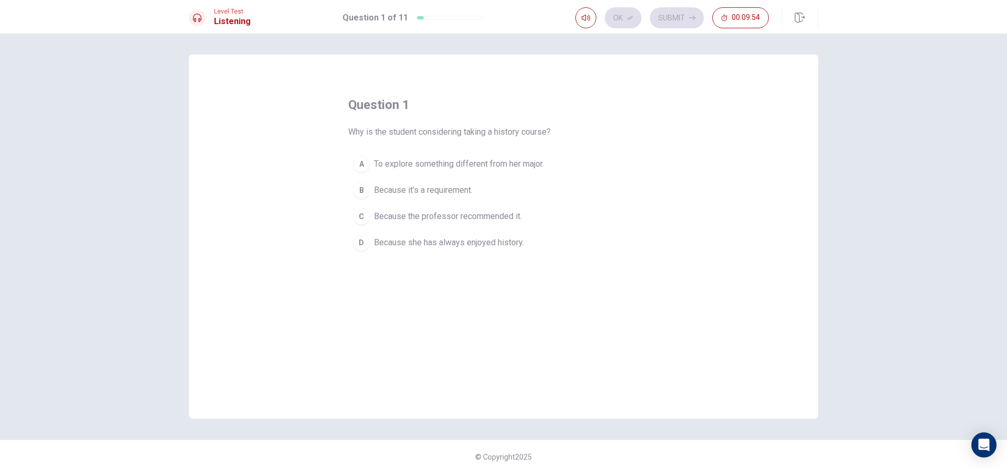
click at [358, 164] on div "A" at bounding box center [361, 164] width 17 height 17
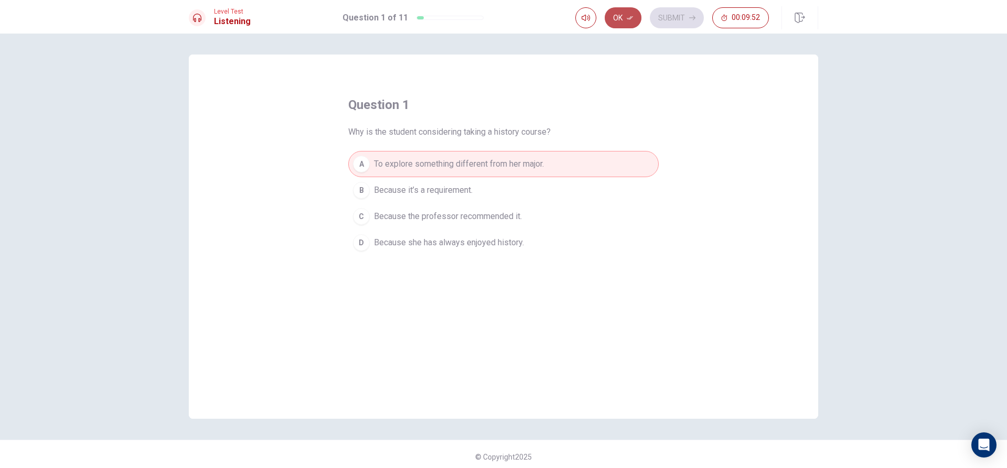
click at [623, 9] on button "Ok" at bounding box center [623, 17] width 37 height 21
click at [671, 20] on button "Submit" at bounding box center [677, 17] width 54 height 21
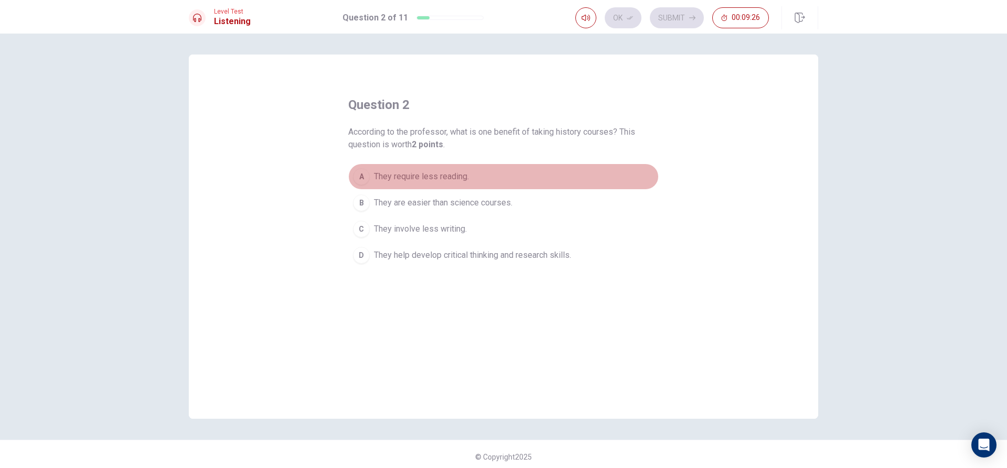
click at [357, 178] on div "A" at bounding box center [361, 176] width 17 height 17
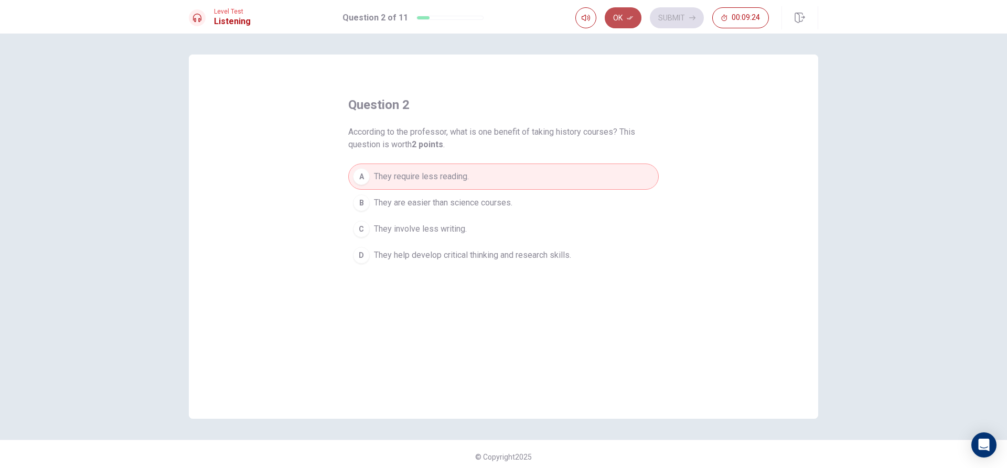
click at [624, 15] on button "Ok" at bounding box center [623, 17] width 37 height 21
click at [664, 17] on button "Submit" at bounding box center [677, 17] width 54 height 21
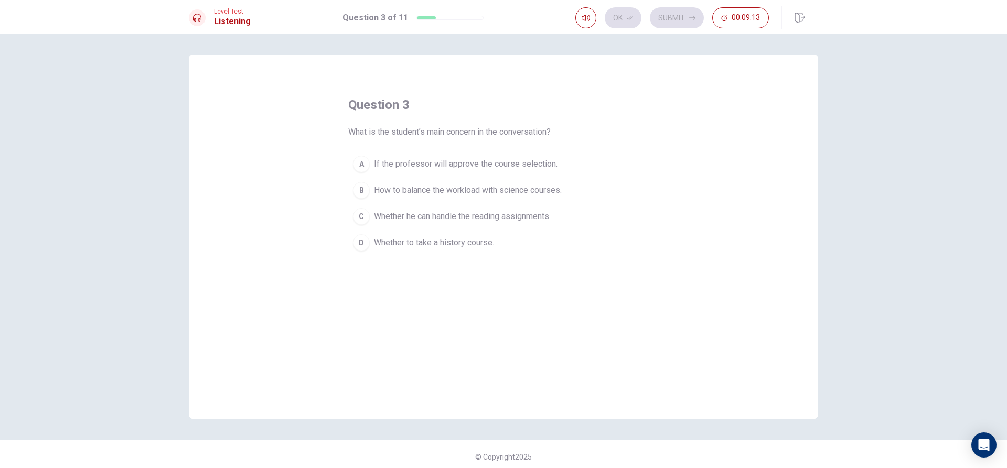
click at [357, 162] on div "A" at bounding box center [361, 164] width 17 height 17
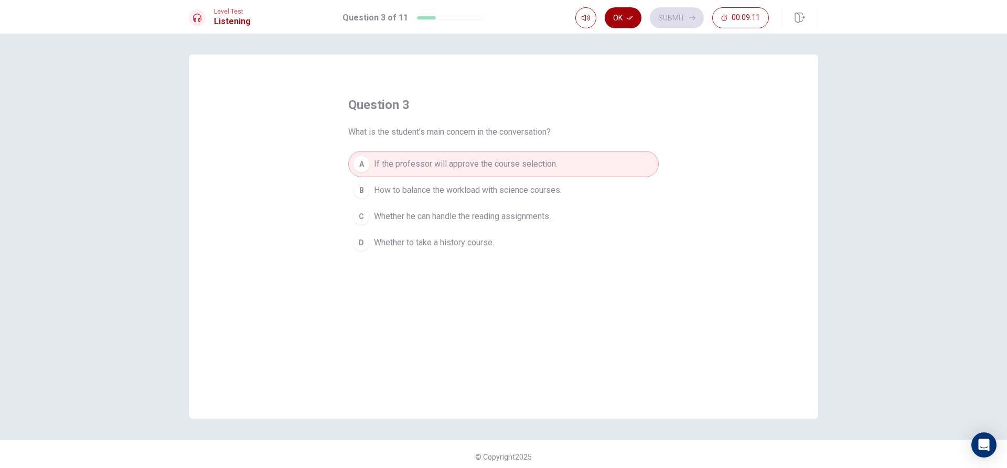
click at [617, 18] on button "Ok" at bounding box center [623, 17] width 37 height 21
click at [667, 10] on button "Submit" at bounding box center [677, 17] width 54 height 21
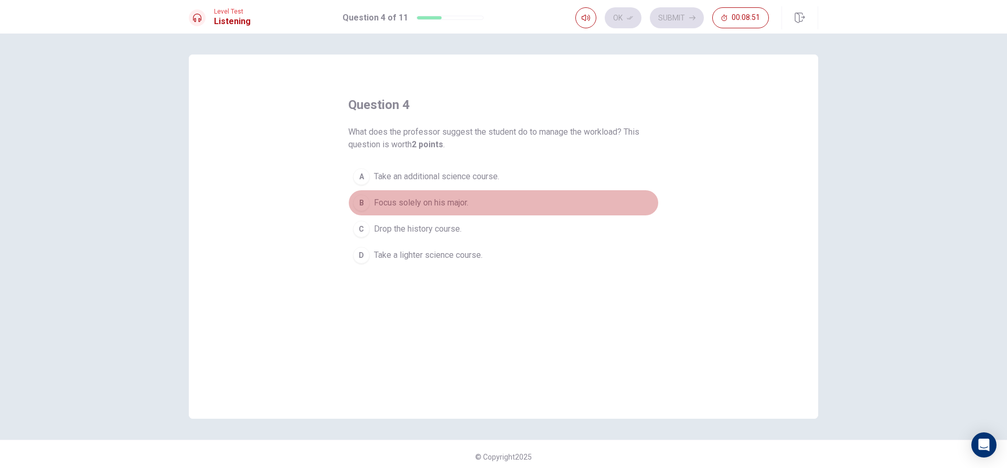
click at [363, 201] on div "B" at bounding box center [361, 203] width 17 height 17
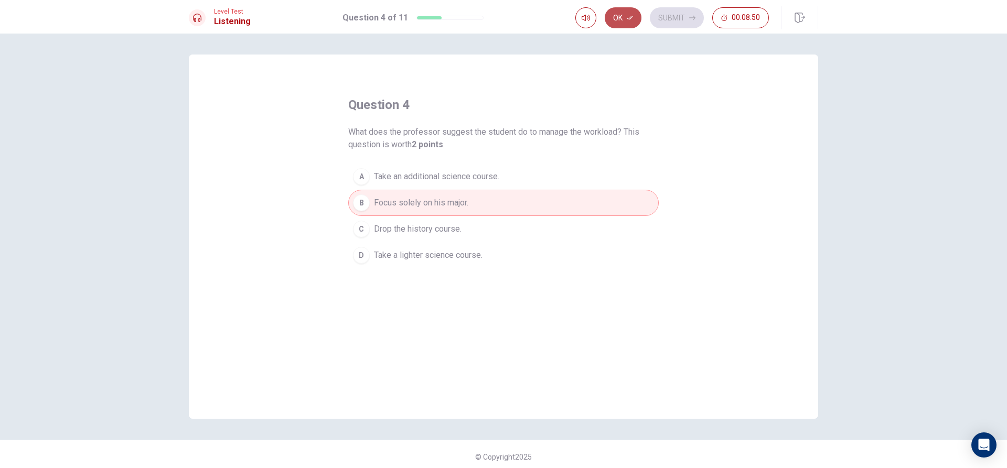
click at [626, 8] on button "Ok" at bounding box center [623, 17] width 37 height 21
click at [661, 13] on button "Submit" at bounding box center [677, 17] width 54 height 21
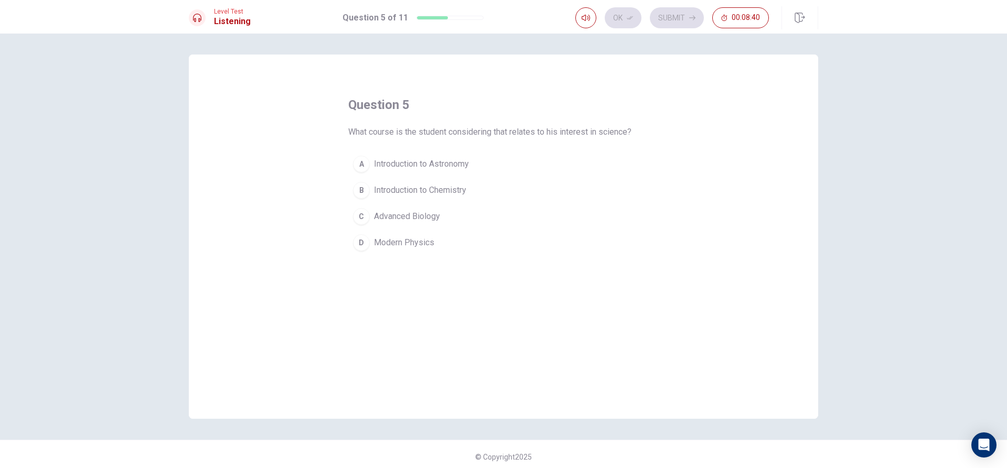
click at [354, 157] on div "A" at bounding box center [361, 164] width 17 height 17
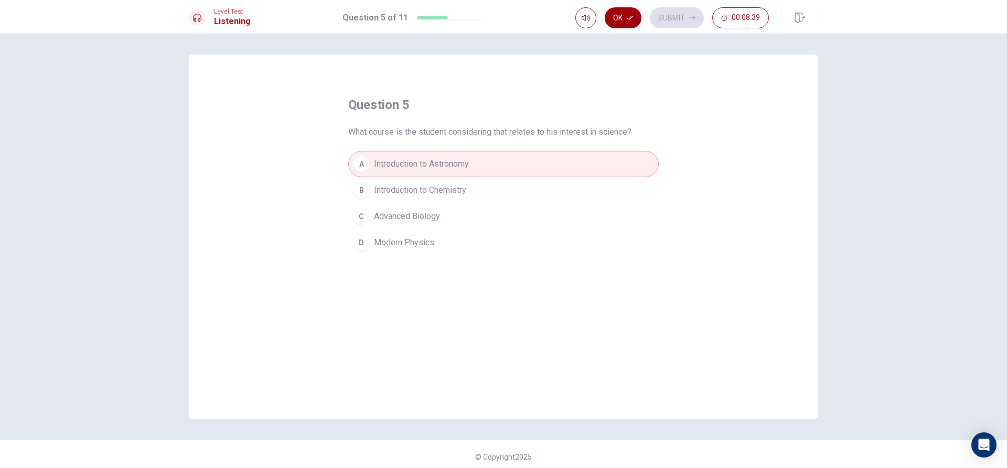
click at [624, 19] on button "Ok" at bounding box center [623, 17] width 37 height 21
click at [669, 18] on button "Submit" at bounding box center [677, 17] width 54 height 21
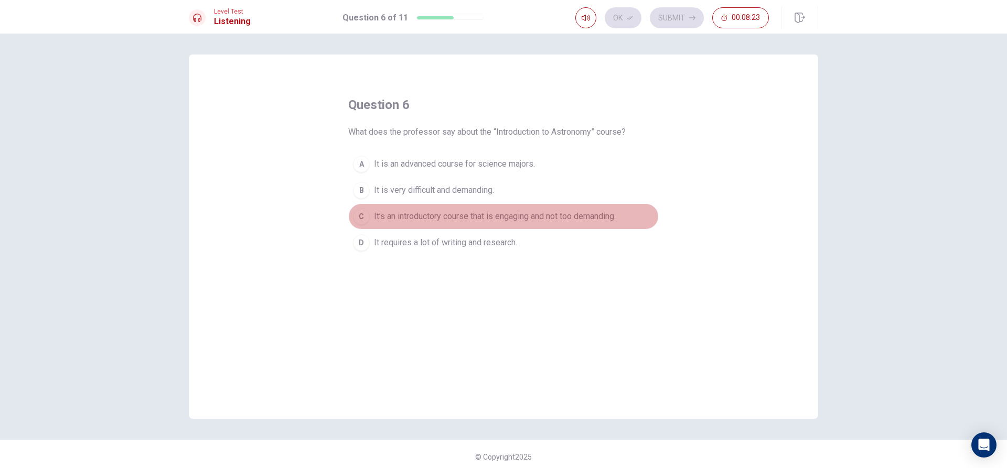
click at [361, 209] on div "C" at bounding box center [361, 216] width 17 height 17
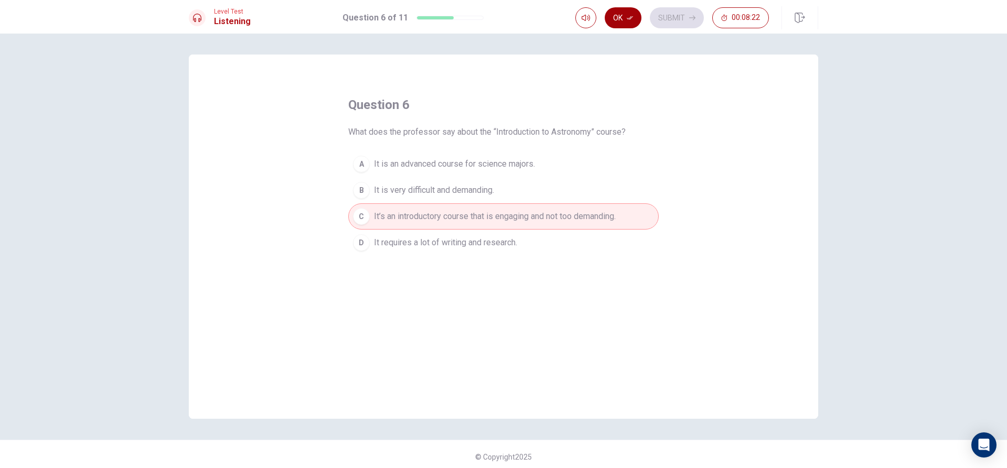
click at [618, 15] on button "Ok" at bounding box center [623, 17] width 37 height 21
click at [681, 24] on button "Submit" at bounding box center [677, 17] width 54 height 21
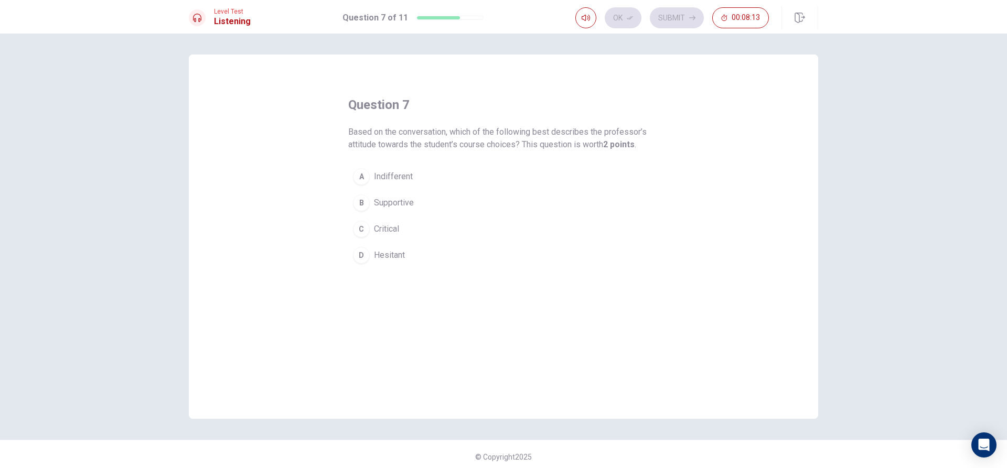
click at [364, 202] on div "B" at bounding box center [361, 203] width 17 height 17
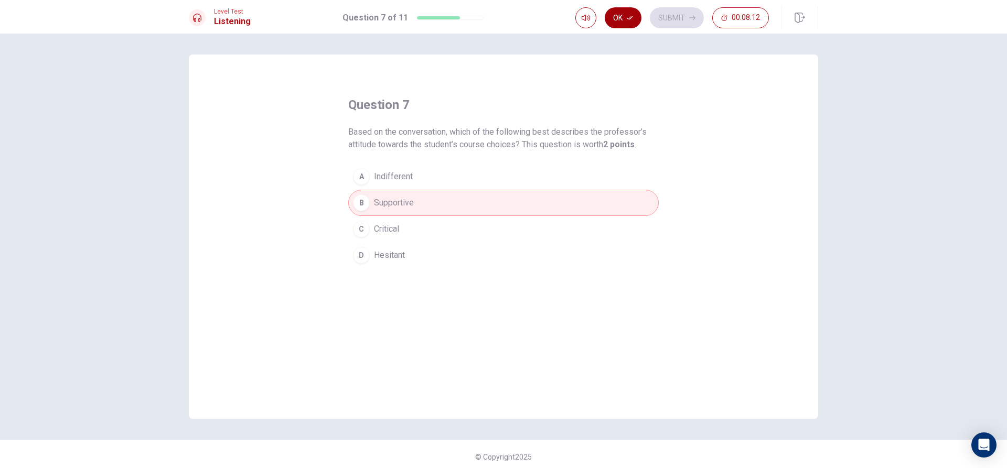
click at [634, 19] on button "Ok" at bounding box center [623, 17] width 37 height 21
click at [665, 9] on button "Submit" at bounding box center [677, 17] width 54 height 21
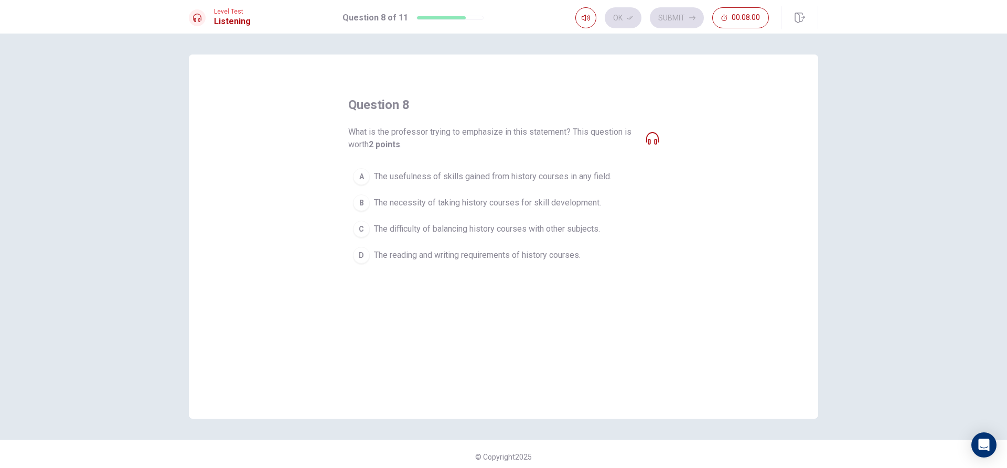
click at [360, 252] on div "D" at bounding box center [361, 255] width 17 height 17
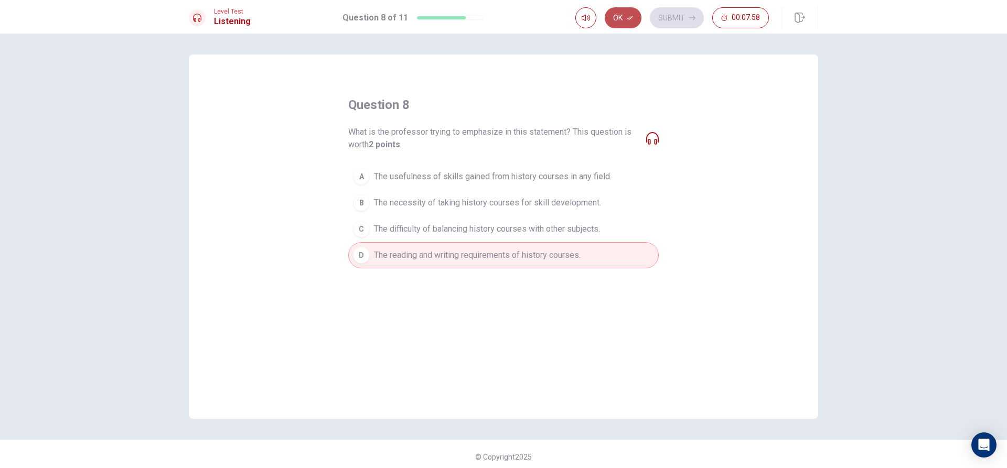
click at [623, 14] on button "Ok" at bounding box center [623, 17] width 37 height 21
click at [670, 11] on button "Submit" at bounding box center [677, 17] width 54 height 21
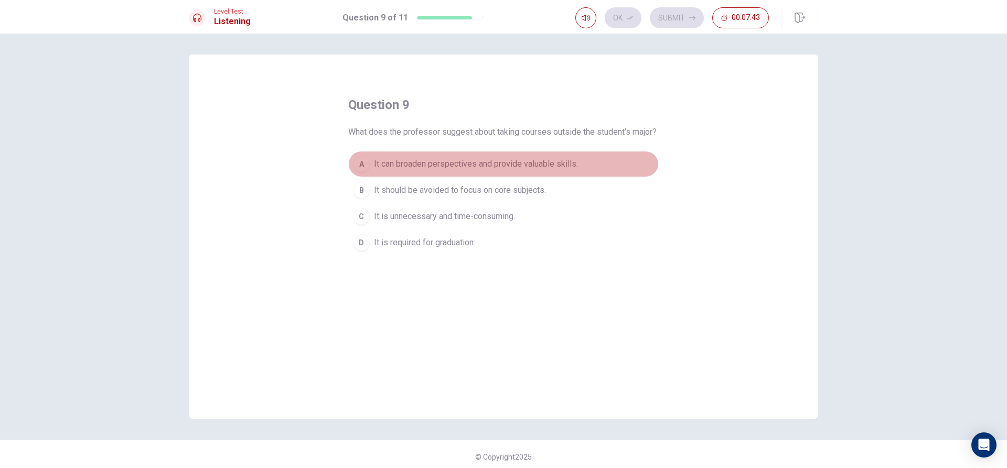
click at [360, 170] on div "A" at bounding box center [361, 164] width 17 height 17
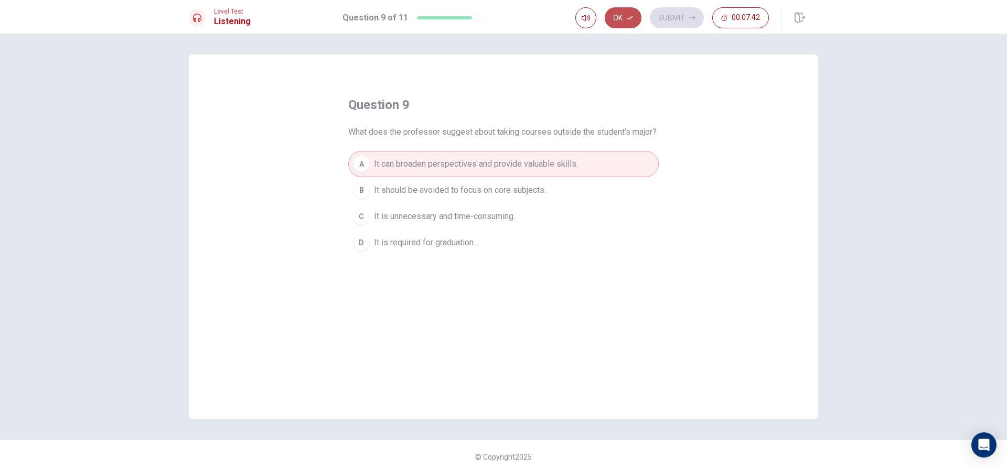
click at [619, 14] on button "Ok" at bounding box center [623, 17] width 37 height 21
click at [678, 14] on button "Submit" at bounding box center [677, 17] width 54 height 21
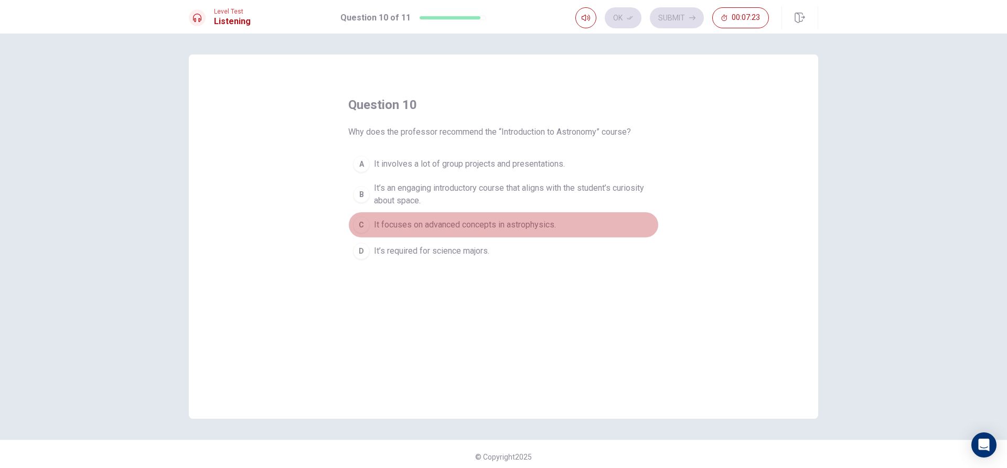
click at [364, 229] on div "C" at bounding box center [361, 225] width 17 height 17
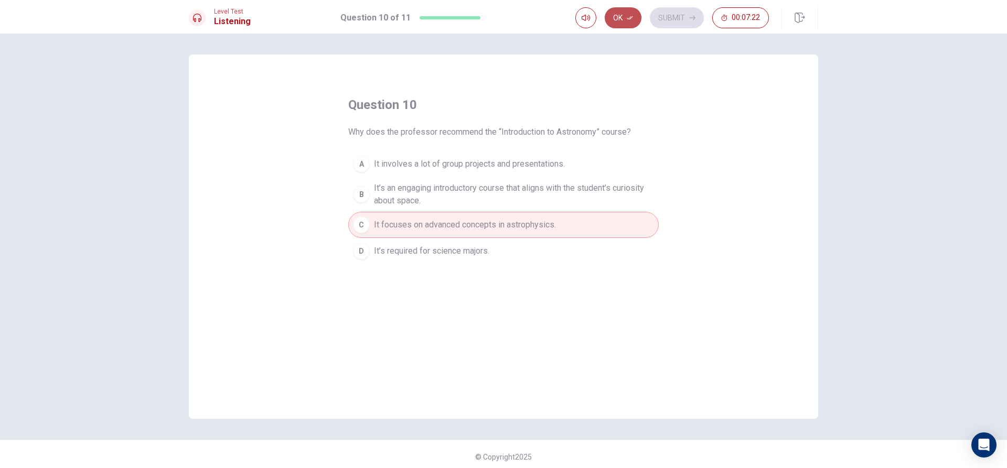
click at [626, 16] on button "Ok" at bounding box center [623, 17] width 37 height 21
click at [668, 13] on button "Submit" at bounding box center [677, 17] width 54 height 21
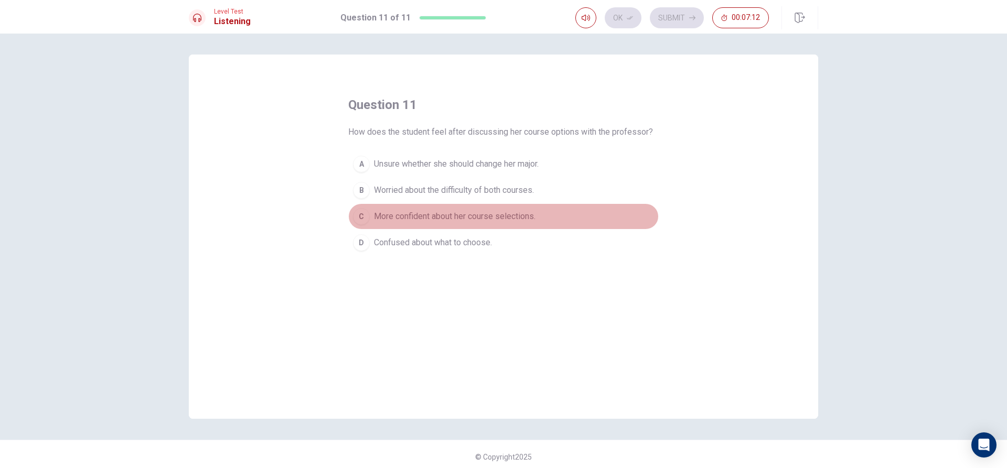
click at [353, 213] on div "C" at bounding box center [361, 216] width 17 height 17
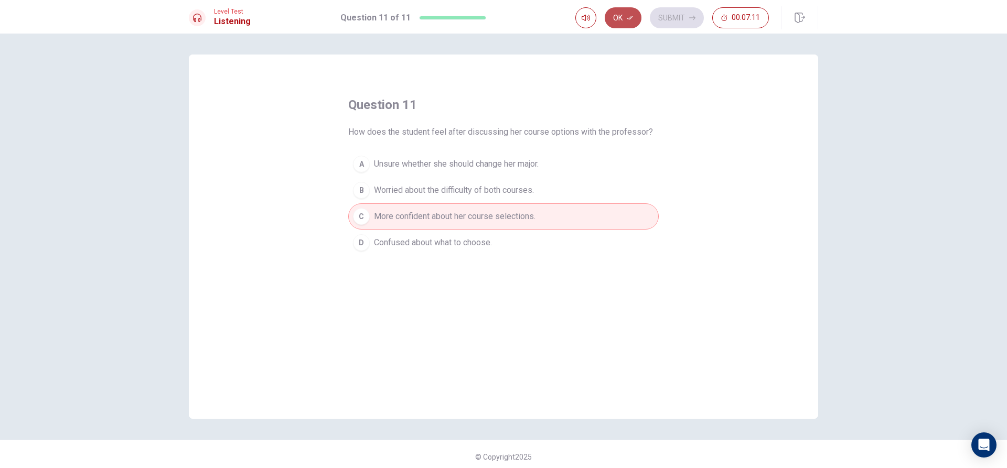
click at [616, 15] on button "Ok" at bounding box center [623, 17] width 37 height 21
click at [668, 13] on button "Submit" at bounding box center [677, 17] width 54 height 21
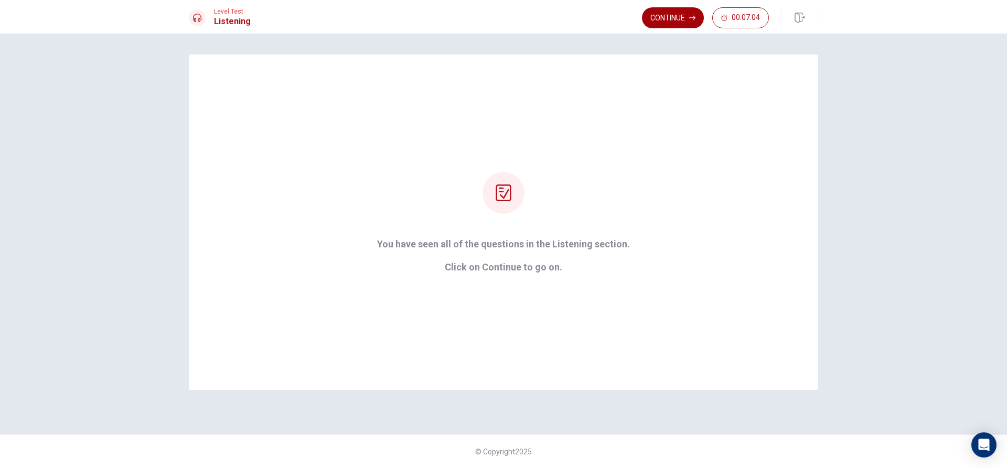
click at [672, 17] on button "Continue" at bounding box center [673, 17] width 62 height 21
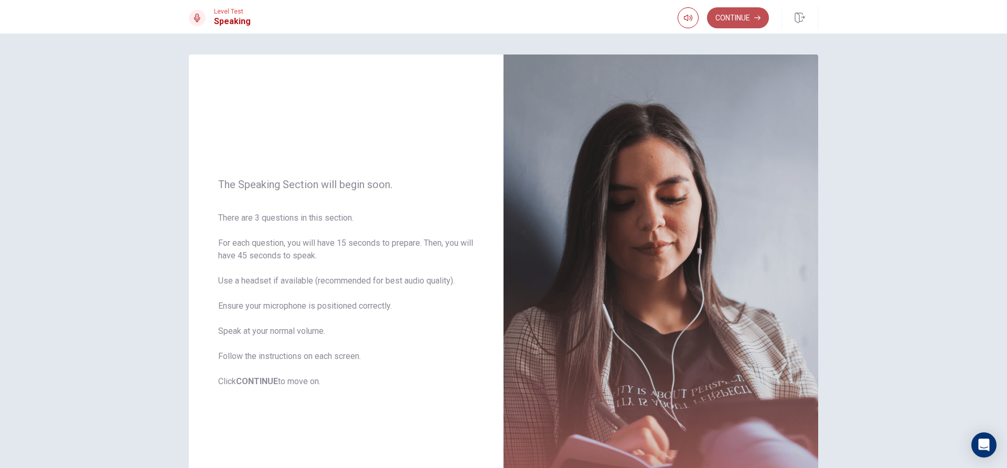
click at [729, 12] on button "Continue" at bounding box center [738, 17] width 62 height 21
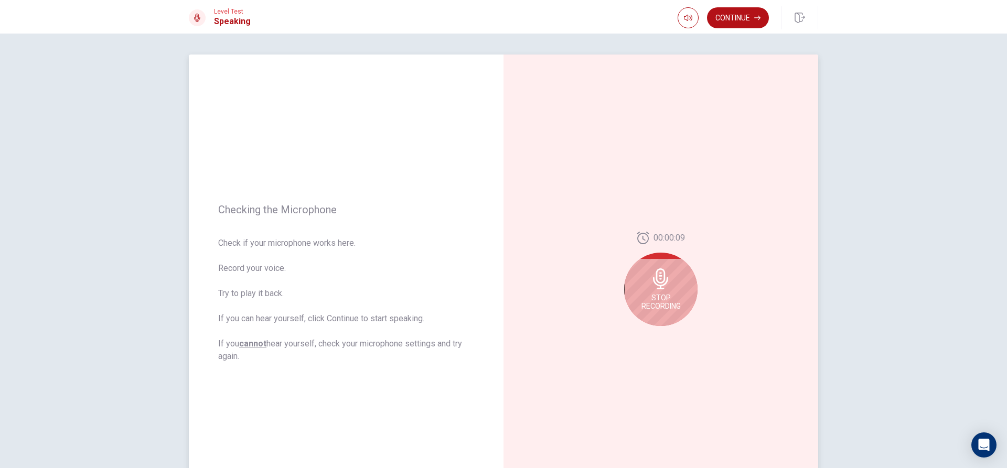
click at [685, 295] on div "Stop Recording" at bounding box center [660, 289] width 73 height 73
click at [672, 340] on button "Play Audio" at bounding box center [672, 334] width 15 height 15
click at [647, 330] on button "Record Again" at bounding box center [649, 334] width 15 height 15
click at [661, 298] on span "Stop Recording" at bounding box center [661, 302] width 39 height 17
click at [661, 298] on div at bounding box center [660, 282] width 73 height 73
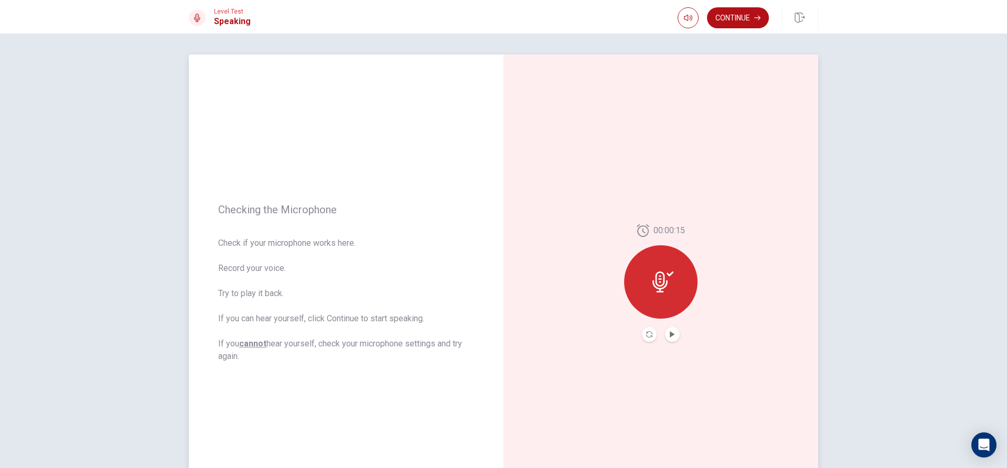
click at [642, 331] on button "Record Again" at bounding box center [649, 334] width 15 height 15
click at [671, 313] on div "Stop Recording" at bounding box center [660, 289] width 73 height 73
click at [669, 337] on icon "Play Audio" at bounding box center [672, 335] width 6 height 6
click at [648, 333] on icon "Record Again" at bounding box center [649, 335] width 6 height 6
click at [672, 300] on span "Stop Recording" at bounding box center [661, 302] width 39 height 17
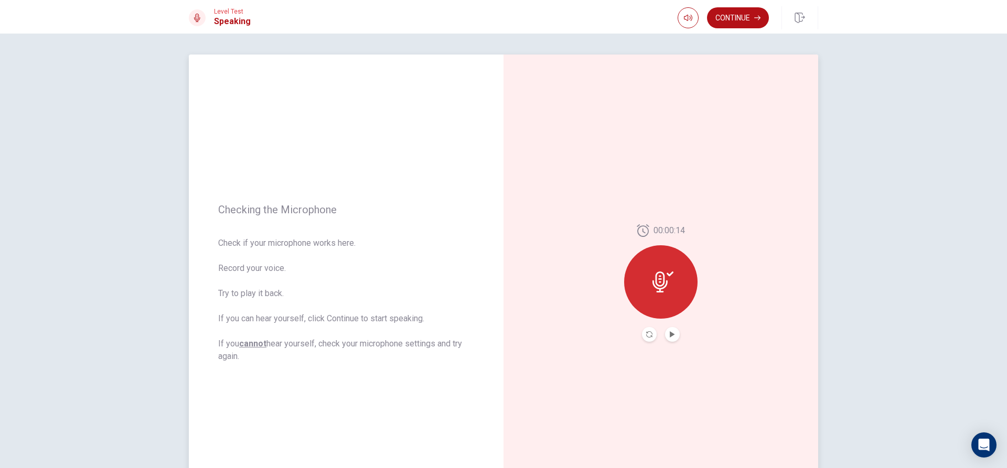
click at [644, 339] on button "Record Again" at bounding box center [649, 334] width 15 height 15
click at [655, 306] on span "Stop Recording" at bounding box center [661, 302] width 39 height 17
click at [670, 333] on icon "Play Audio" at bounding box center [672, 335] width 5 height 6
click at [732, 13] on button "Continue" at bounding box center [738, 17] width 62 height 21
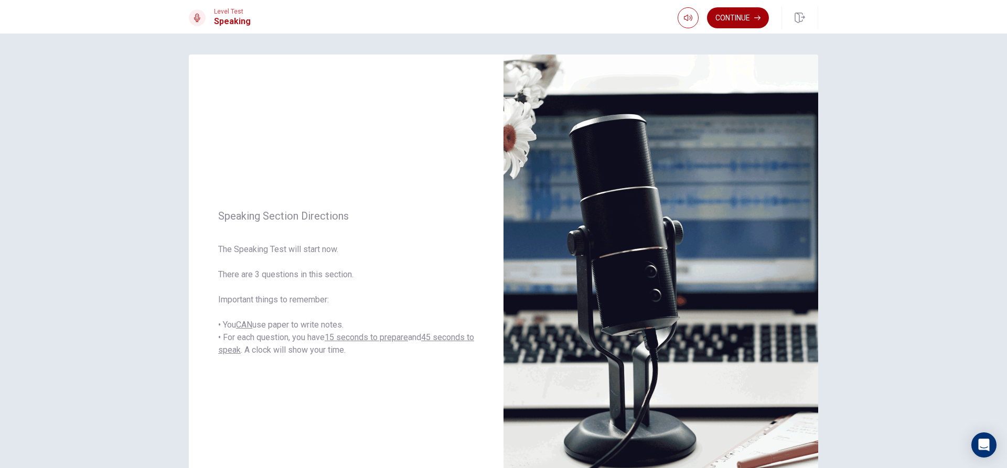
click at [732, 18] on button "Continue" at bounding box center [738, 17] width 62 height 21
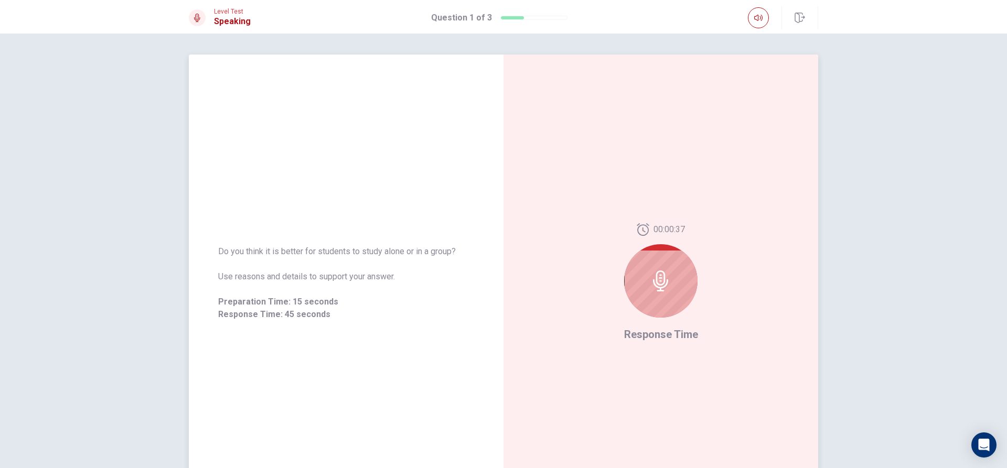
click at [667, 304] on div at bounding box center [660, 280] width 73 height 73
click at [681, 334] on span "Response Time" at bounding box center [661, 334] width 74 height 13
click at [703, 118] on div "00:00:33 Response Time" at bounding box center [661, 283] width 315 height 457
click at [650, 276] on icon at bounding box center [660, 281] width 21 height 21
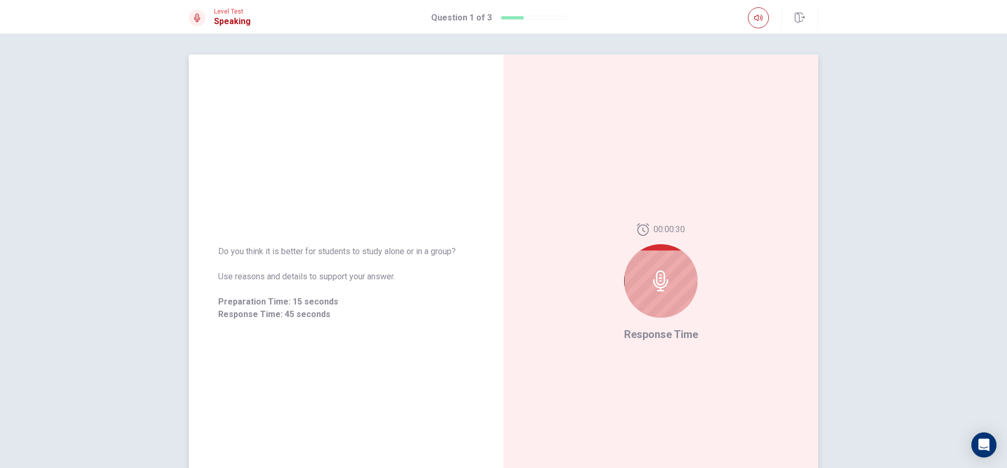
click at [650, 276] on icon at bounding box center [660, 281] width 21 height 21
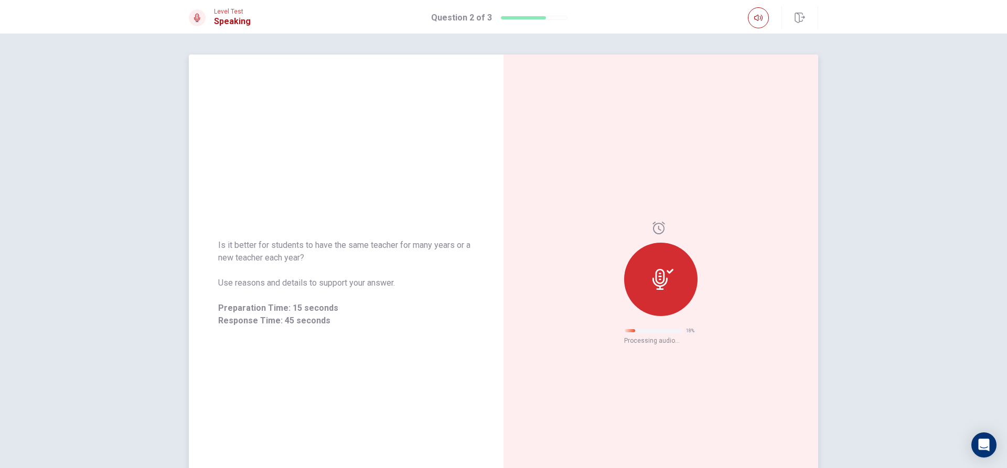
click at [654, 280] on icon at bounding box center [660, 279] width 15 height 21
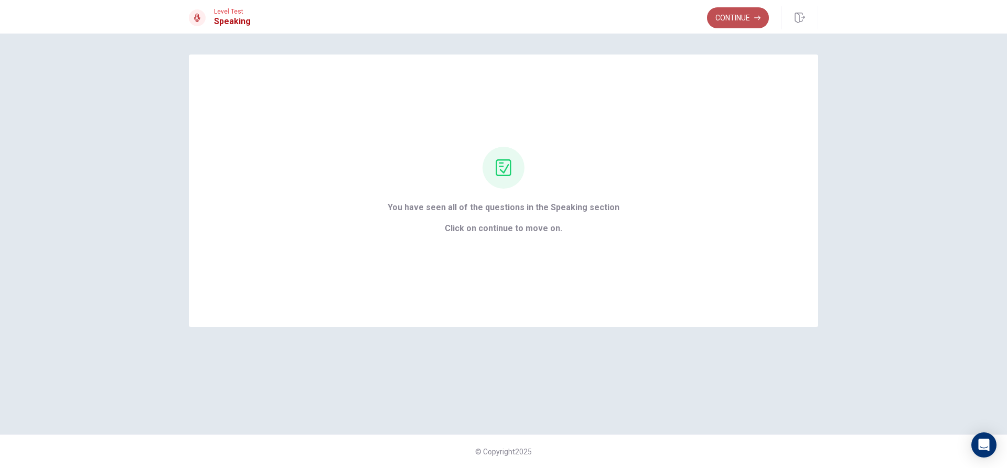
click at [739, 16] on button "Continue" at bounding box center [738, 17] width 62 height 21
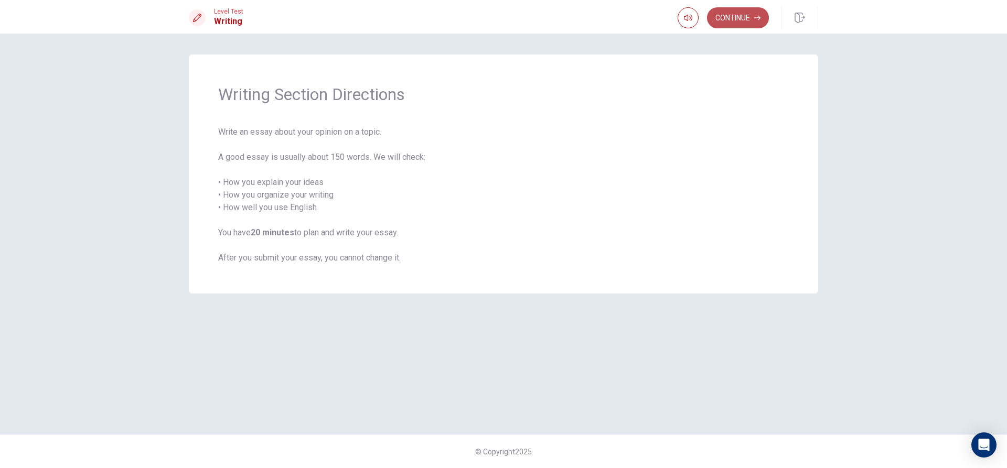
click at [745, 13] on button "Continue" at bounding box center [738, 17] width 62 height 21
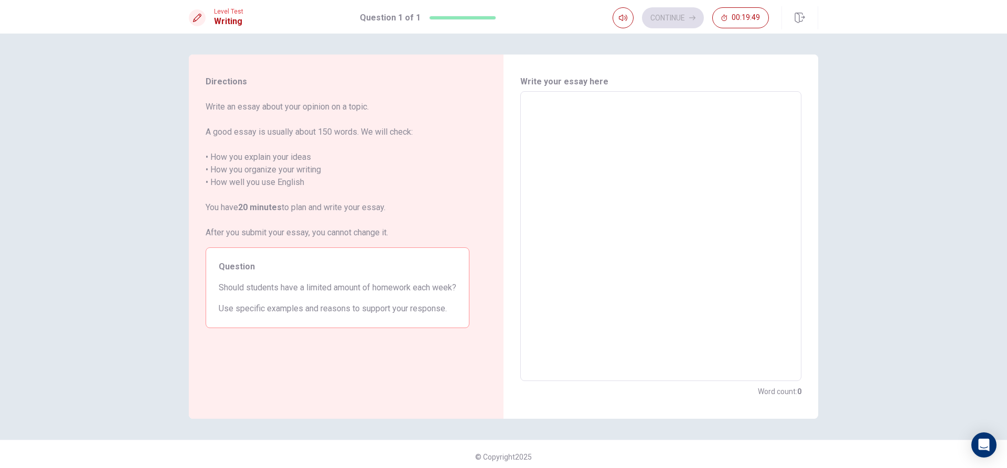
click at [524, 103] on div "x ​" at bounding box center [660, 236] width 281 height 290
type textarea "F"
type textarea "x"
type textarea "Fo"
type textarea "x"
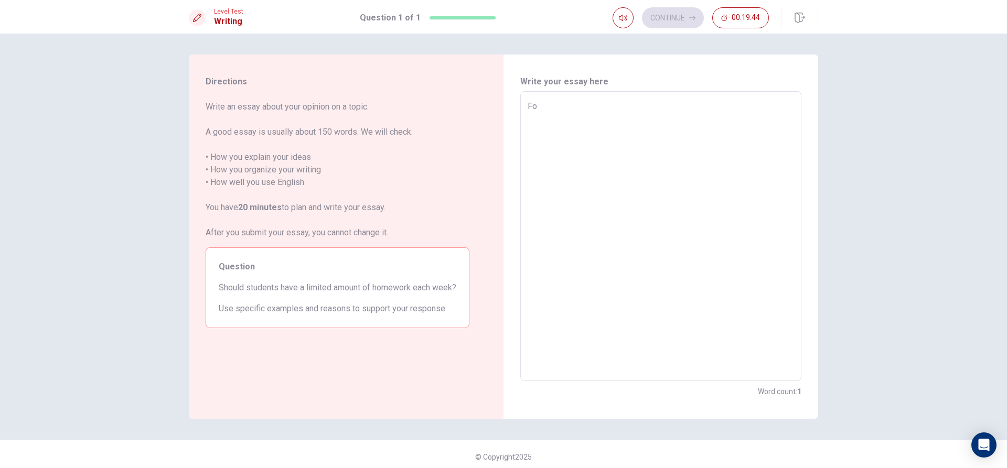
type textarea "Foe"
type textarea "x"
type textarea "Fo"
type textarea "x"
type textarea "For"
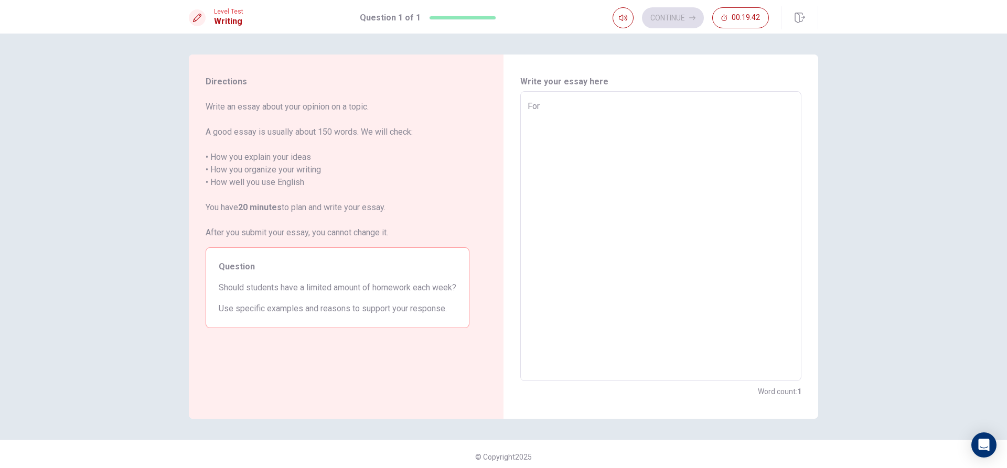
type textarea "x"
type textarea "For"
type textarea "x"
type textarea "For m"
type textarea "x"
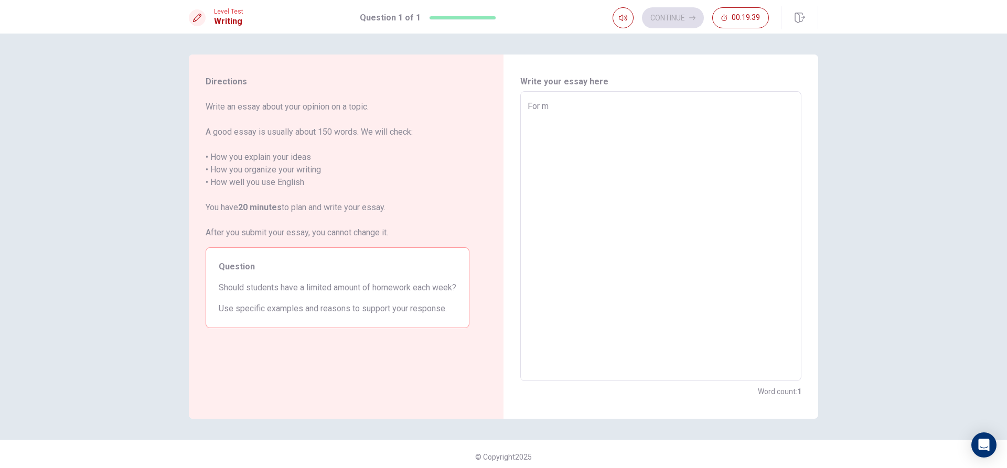
type textarea "For me"
type textarea "x"
type textarea "For me"
type textarea "x"
type textarea "For me i"
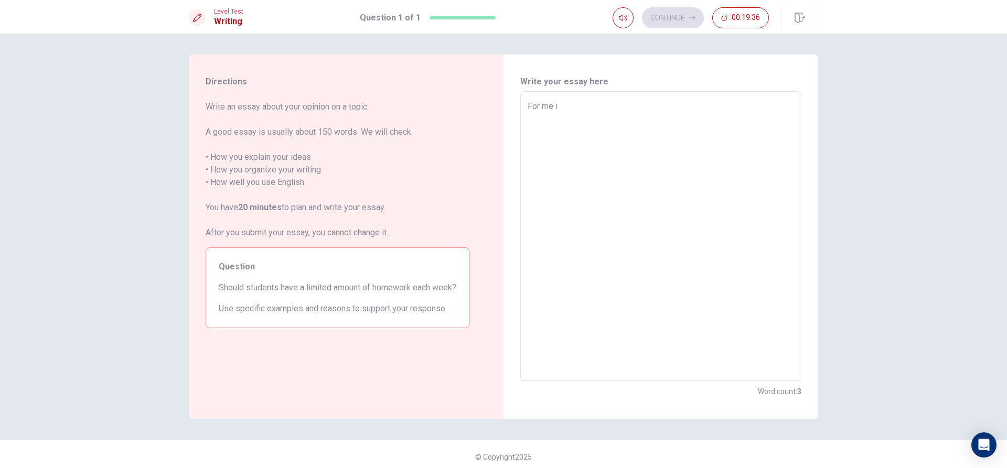
type textarea "x"
type textarea "For me"
type textarea "x"
type textarea "For me I"
type textarea "x"
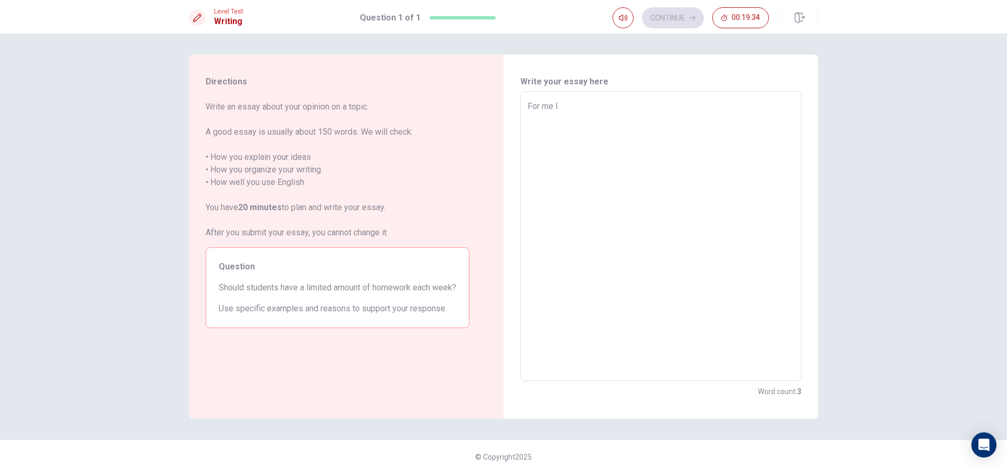
type textarea "For me I"
type textarea "x"
type textarea "For me I t"
type textarea "x"
type textarea "For me I th"
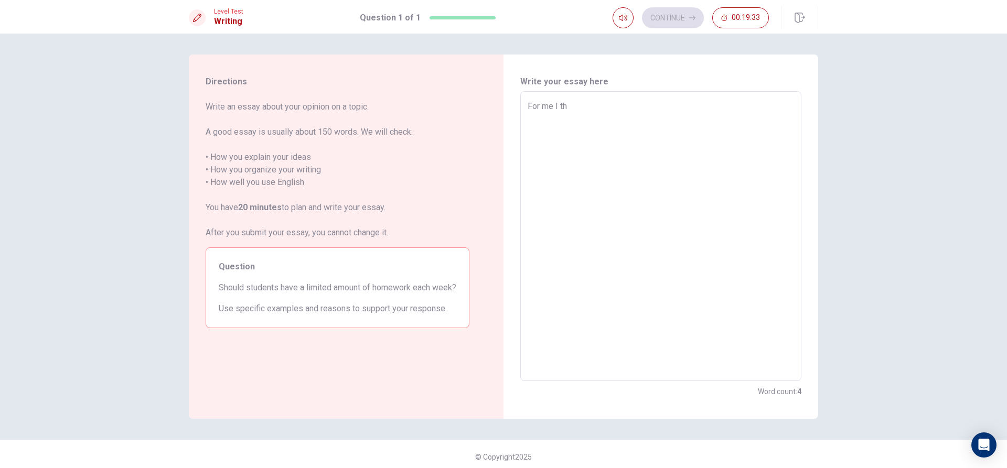
type textarea "x"
type textarea "For me I thi"
type textarea "x"
type textarea "For me I thin"
type textarea "x"
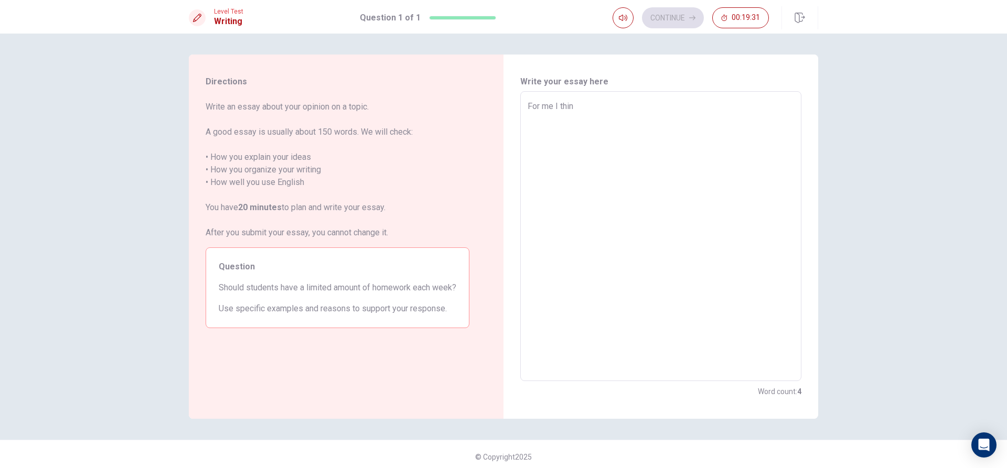
type textarea "For me I think"
type textarea "x"
type textarea "For me I think"
type textarea "x"
type textarea "For me I think y"
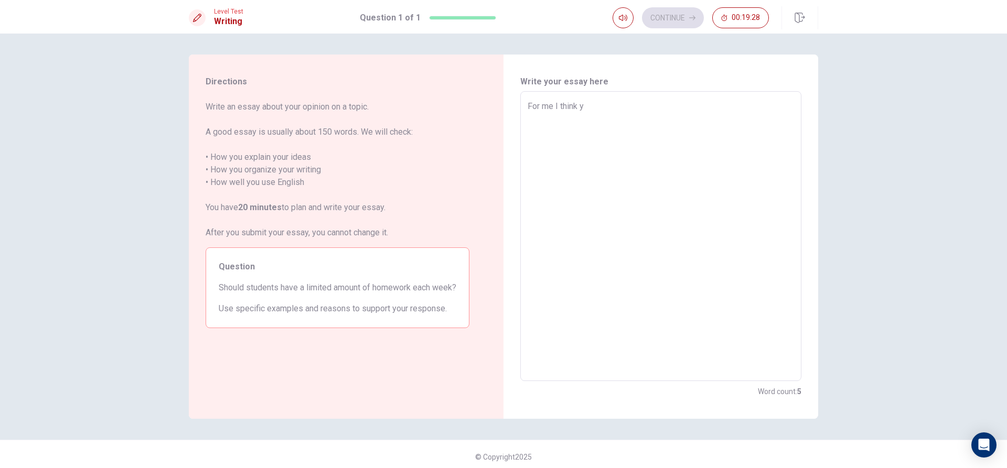
type textarea "x"
type textarea "For me I think ye"
type textarea "x"
type textarea "For me I think yes"
type textarea "x"
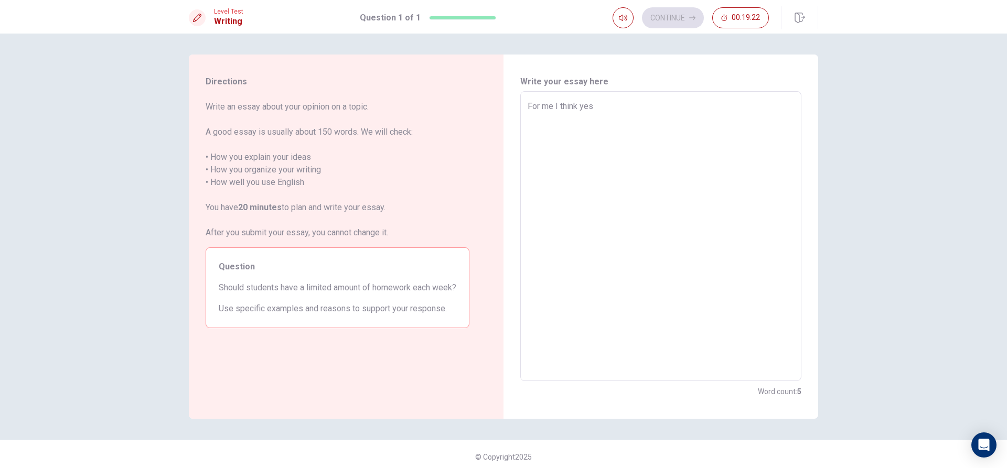
type textarea "For me I think yes,"
type textarea "x"
type textarea "For me I think yes,b"
type textarea "x"
type textarea "For me I think yes,be"
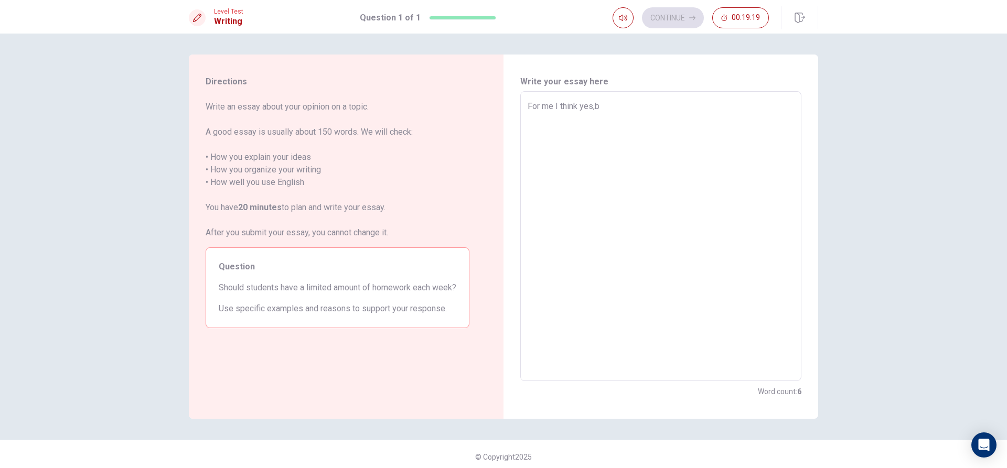
type textarea "x"
type textarea "For me I think yes,bec"
type textarea "x"
type textarea "For me I think yes,beca"
type textarea "x"
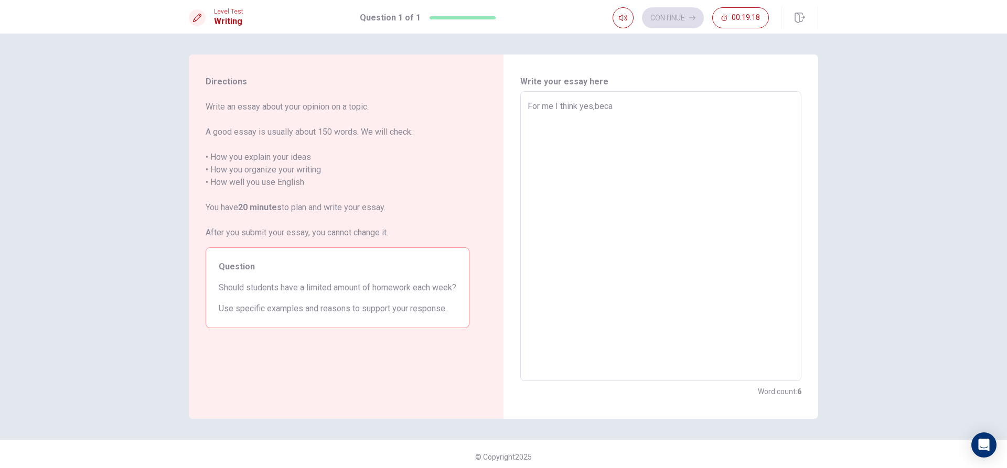
type textarea "For me I think yes,becau"
type textarea "x"
type textarea "For me I think yes,becaus"
type textarea "x"
type textarea "For me I think yes,because"
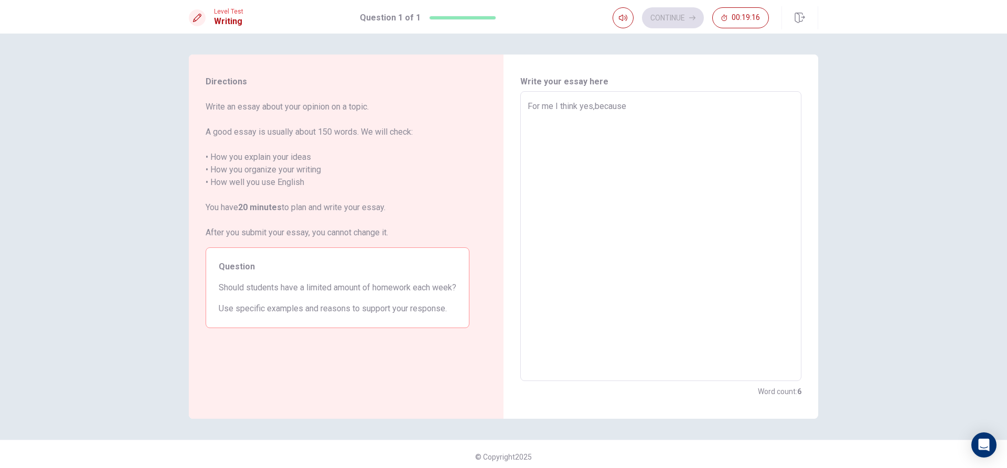
type textarea "x"
type textarea "For me I think yes,because"
type textarea "x"
type textarea "For me I think yes,because i"
type textarea "x"
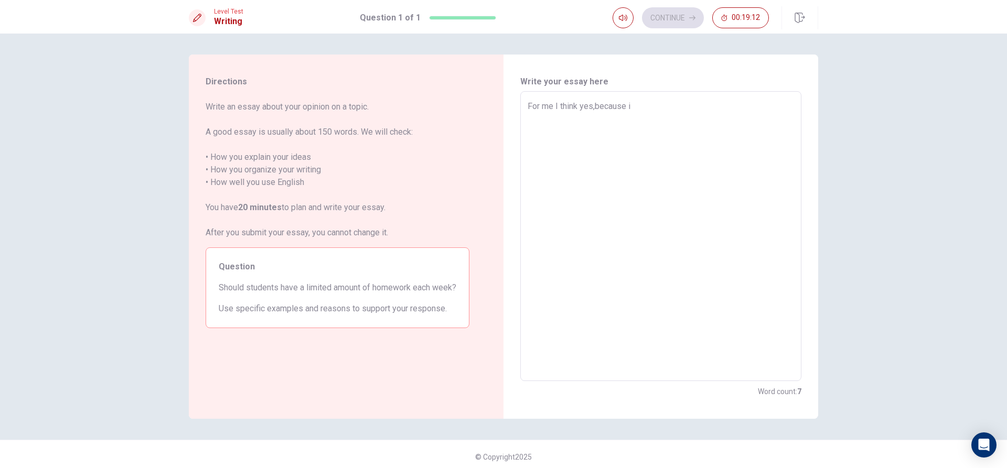
type textarea "For me I think yes,because if"
type textarea "x"
type textarea "For me I think yes,because if"
type textarea "x"
type textarea "For me I think yes,because if w"
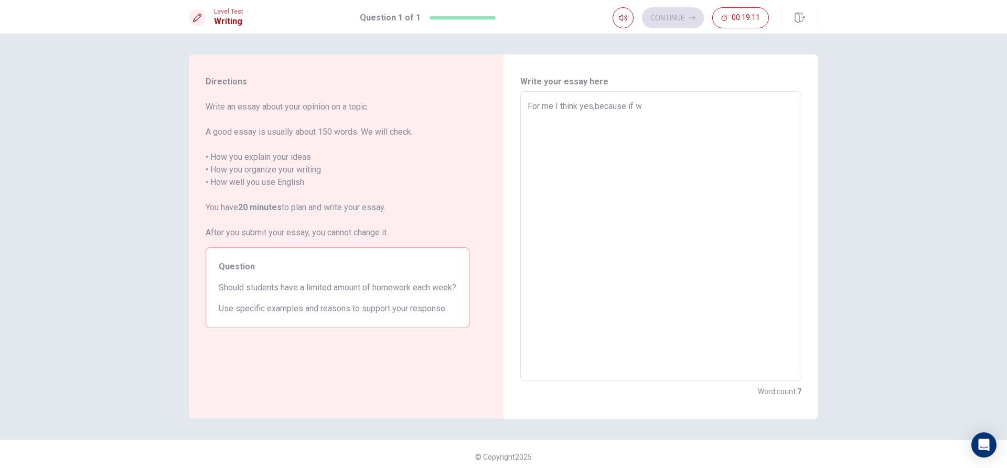
type textarea "x"
type textarea "For me I think yes,because if we"
type textarea "x"
type textarea "For me I think yes,because if we"
type textarea "x"
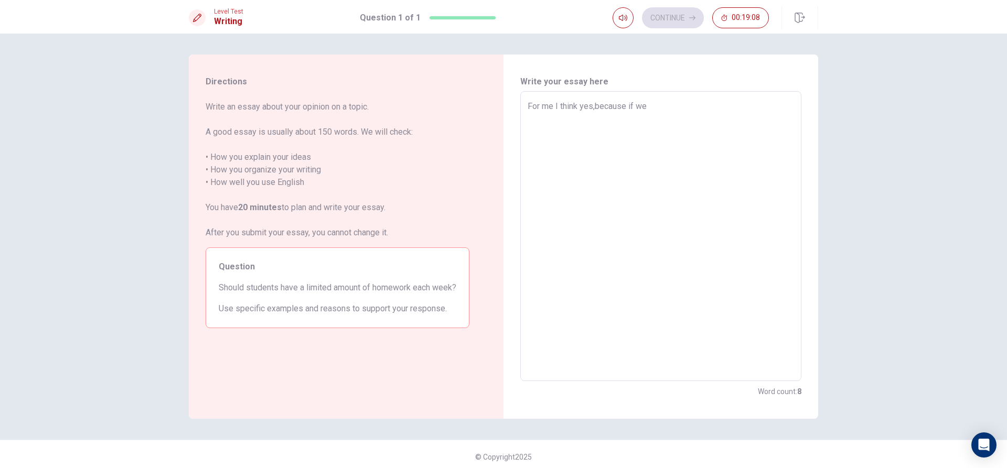
type textarea "For me I think yes,because if we h"
type textarea "x"
type textarea "For me I think yes,because if we ha"
type textarea "x"
type textarea "For me I think yes,because if we hav"
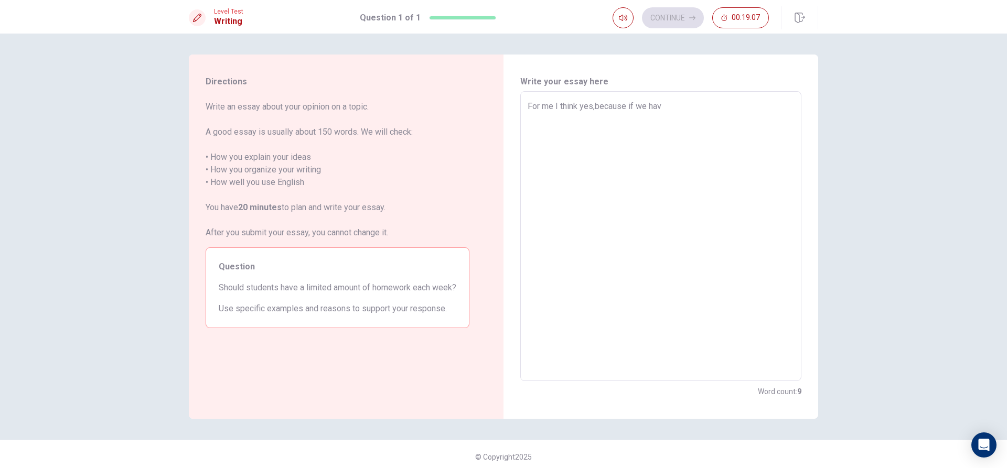
type textarea "x"
type textarea "For me I think yes,because if we have"
type textarea "x"
type textarea "For me I think yes,because if we have"
type textarea "x"
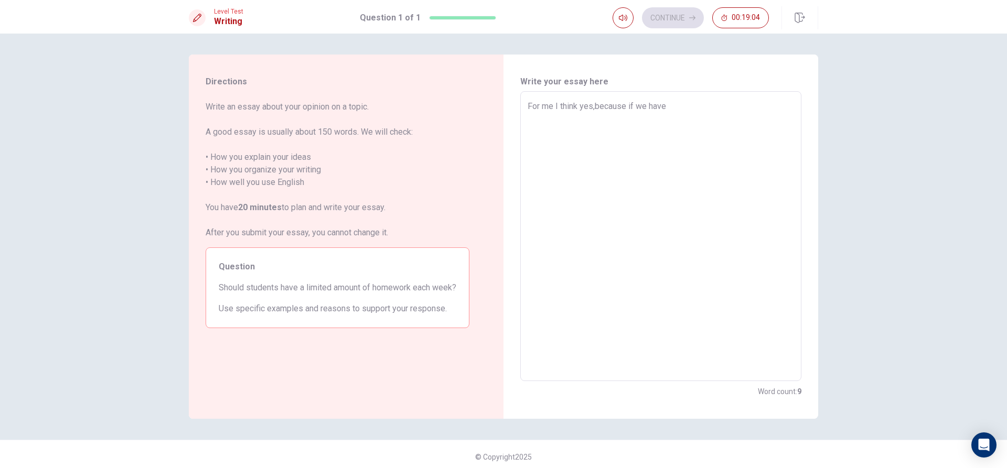
type textarea "For me I think yes,because if we have a"
type textarea "x"
type textarea "For me I think yes,because if we have a"
type textarea "x"
type textarea "For me I think yes,because if we have a l"
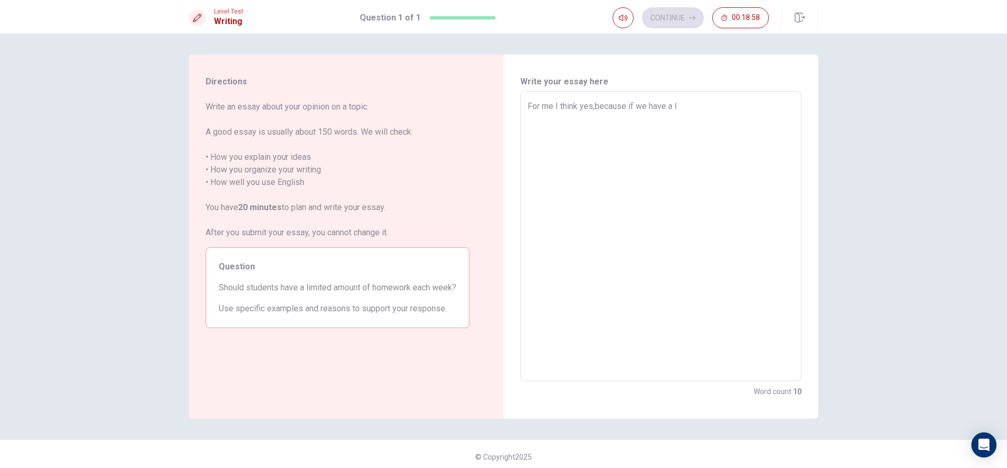
type textarea "x"
type textarea "For me I think yes,because if we have a li"
type textarea "x"
type textarea "For me I think yes,because if we have a lim"
type textarea "x"
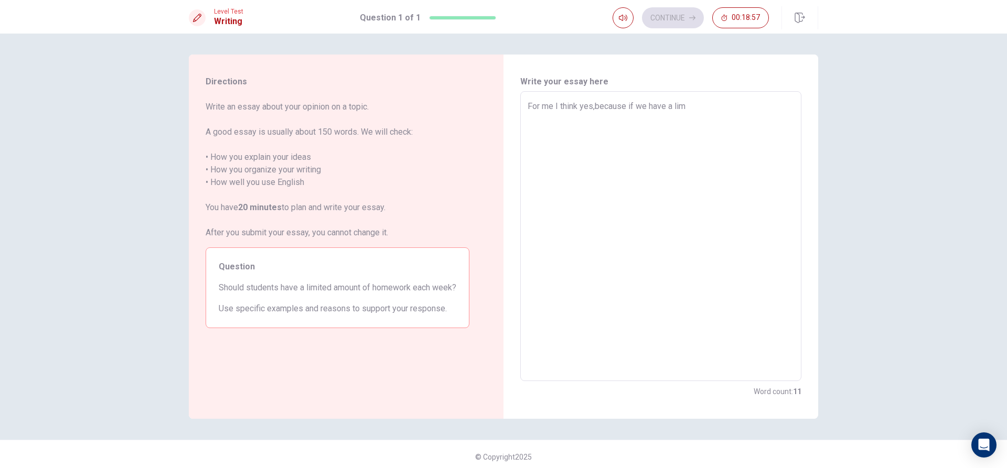
type textarea "For me I think yes,because if we have a limi"
type textarea "x"
type textarea "For me I think yes,because if we have a limit"
type textarea "x"
type textarea "For me I think yes,because if we have a limite"
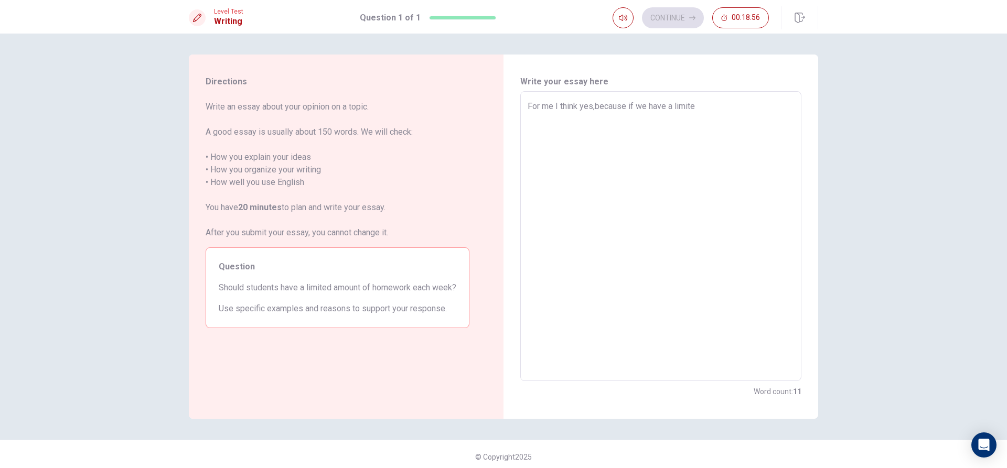
type textarea "x"
type textarea "For me I think yes,because if we have a limited"
type textarea "x"
type textarea "For me I think yes,because if we have a limited"
type textarea "x"
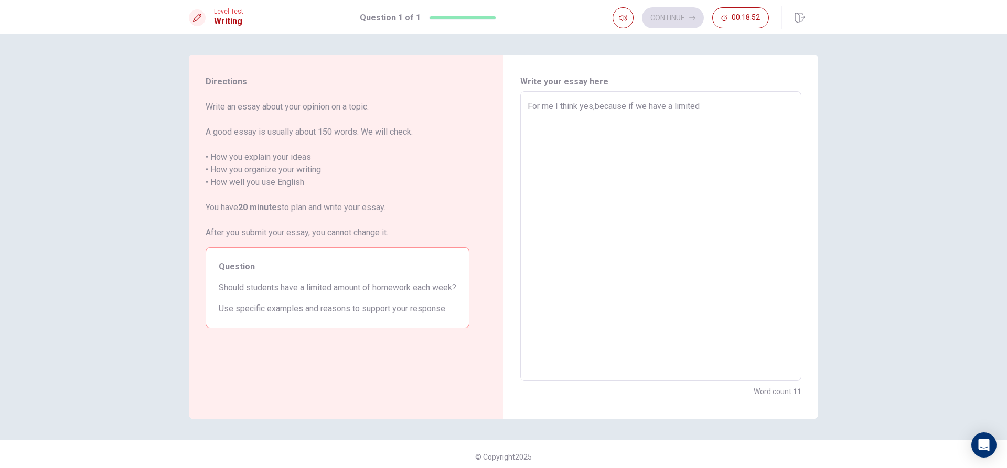
type textarea "For me I think yes,because if we have a limited a"
type textarea "x"
type textarea "For me I think yes,because if we have a limited am"
type textarea "x"
type textarea "For me I think yes,because if we have a limited amo"
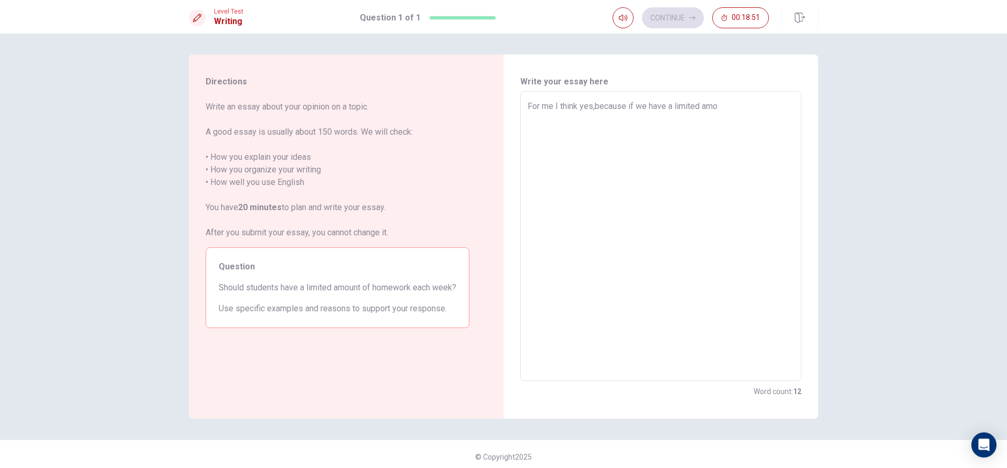
type textarea "x"
type textarea "For me I think yes,because if we have a limited amou"
type textarea "x"
type textarea "For me I think yes,because if we have a limited amoun"
type textarea "x"
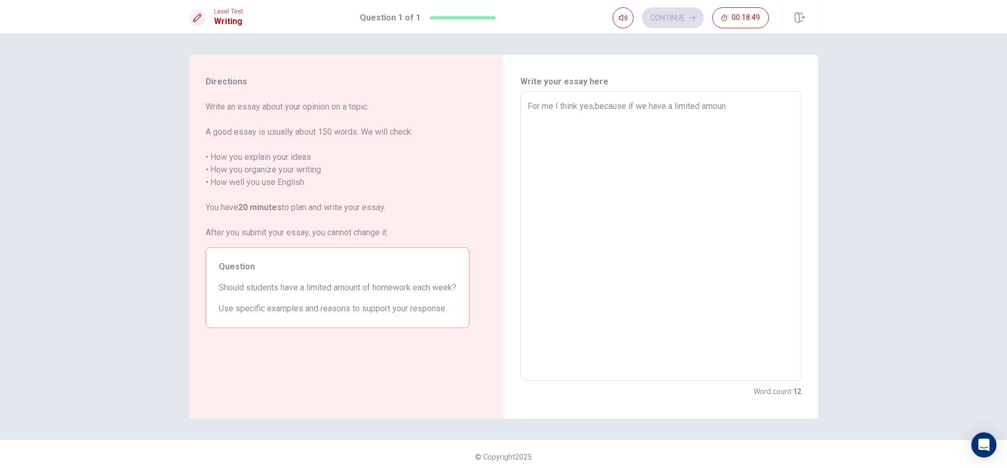
type textarea "For me I think yes,because if we have a limited amount"
type textarea "x"
type textarea "For me I think yes,because if we have a limited amount"
type textarea "x"
type textarea "For me I think yes,because if we have a limited amount o"
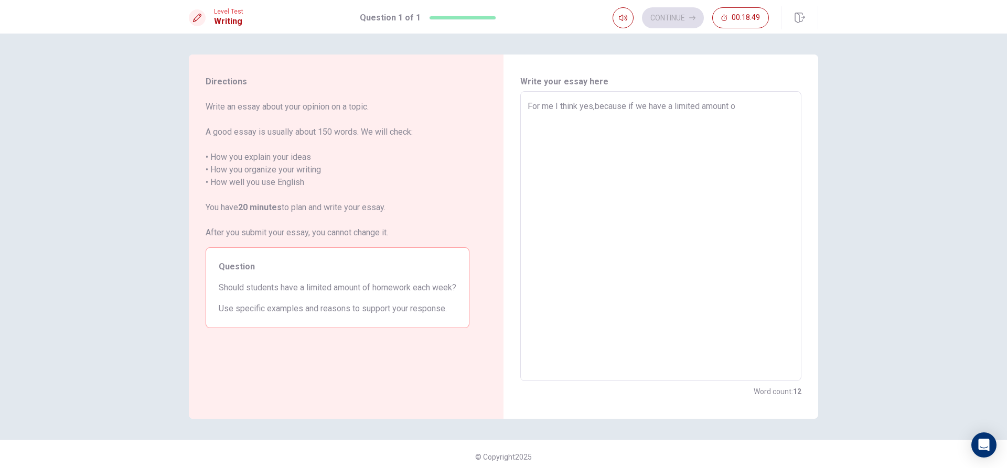
type textarea "x"
type textarea "For me I think yes,because if we have a limited amount of"
type textarea "x"
type textarea "For me I think yes,because if we have a limited amount of"
type textarea "x"
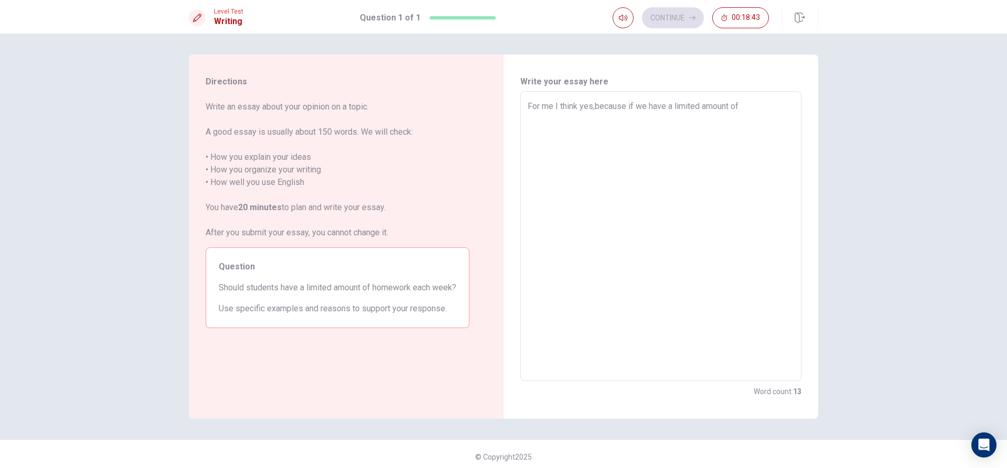
type textarea "For me I think yes,because if we have a limited amount of h"
type textarea "x"
type textarea "For me I think yes,because if we have a limited amount of ho"
type textarea "x"
type textarea "For me I think yes,because if we have a limited amount of hon"
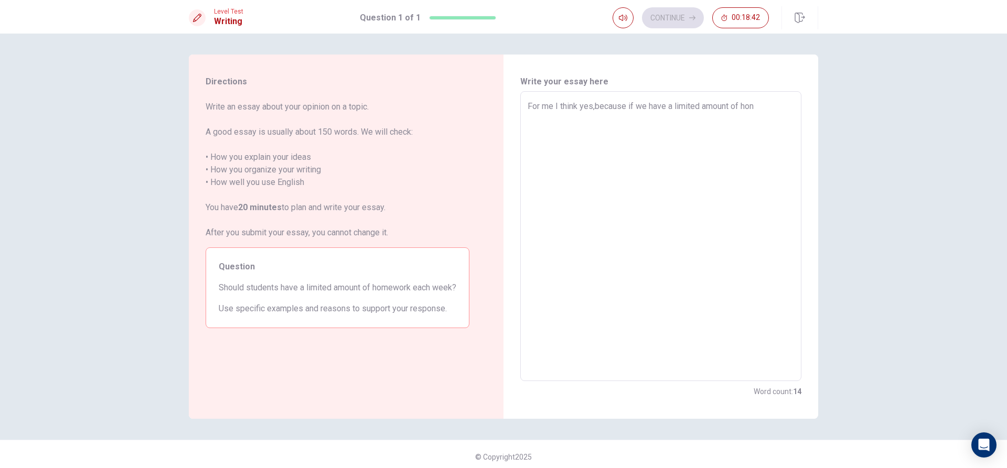
type textarea "x"
type textarea "For me I think yes,because if we have a limited amount of ho"
type textarea "x"
type textarea "For me I think yes,because if we have a limited amount of hom"
type textarea "x"
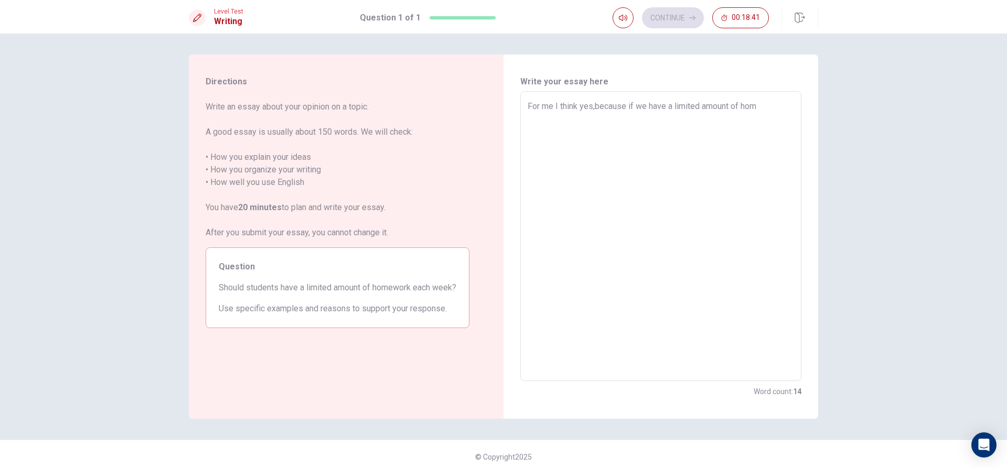
type textarea "For me I think yes,because if we have a limited amount of home"
type textarea "x"
type textarea "For me I think yes,because if we have a limited amount of home"
type textarea "x"
type textarea "For me I think yes,because if we have a limited amount of home"
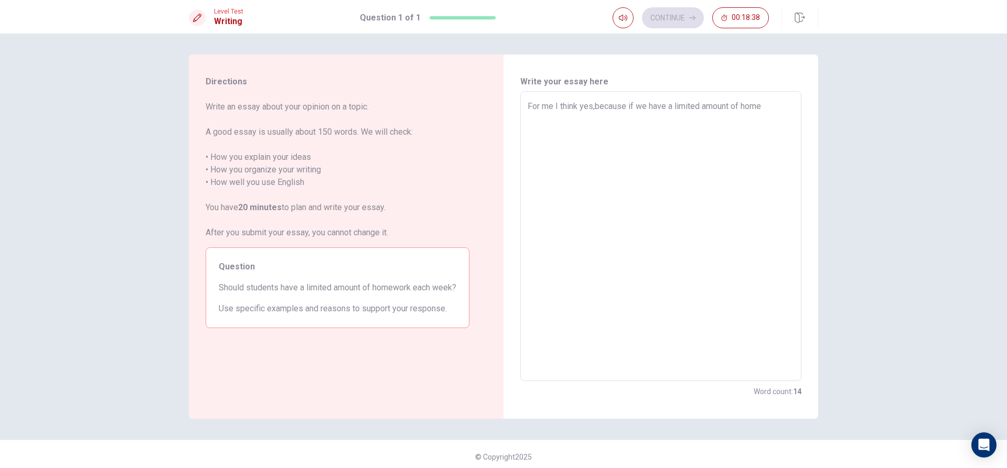
type textarea "x"
type textarea "For me I think yes,because if we have a limited amount of homew"
type textarea "x"
type textarea "For me I think yes,because if we have a limited amount of homewo"
type textarea "x"
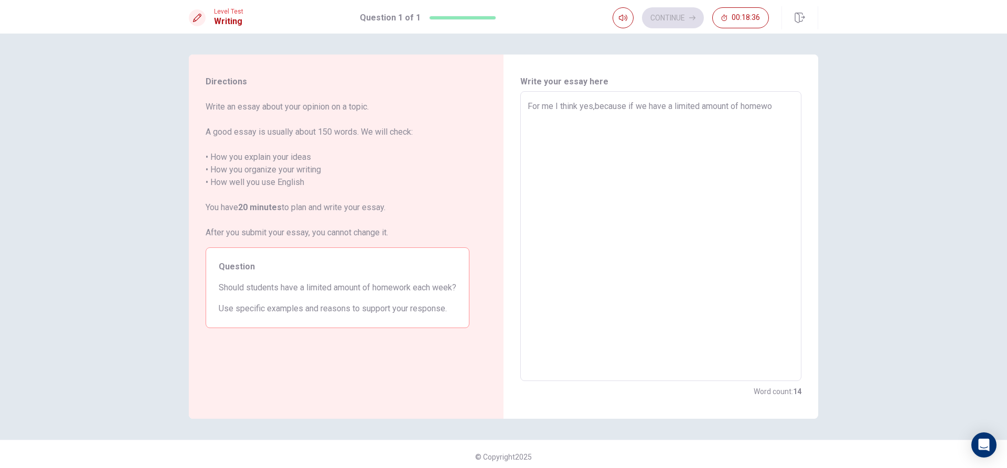
type textarea "For me I think yes,because if we have a limited amount of homewor"
type textarea "x"
type textarea "For me I think yes,because if we have a limited amount of homework"
type textarea "x"
type textarea "For me I think yes,because if we have a limited amount of homework"
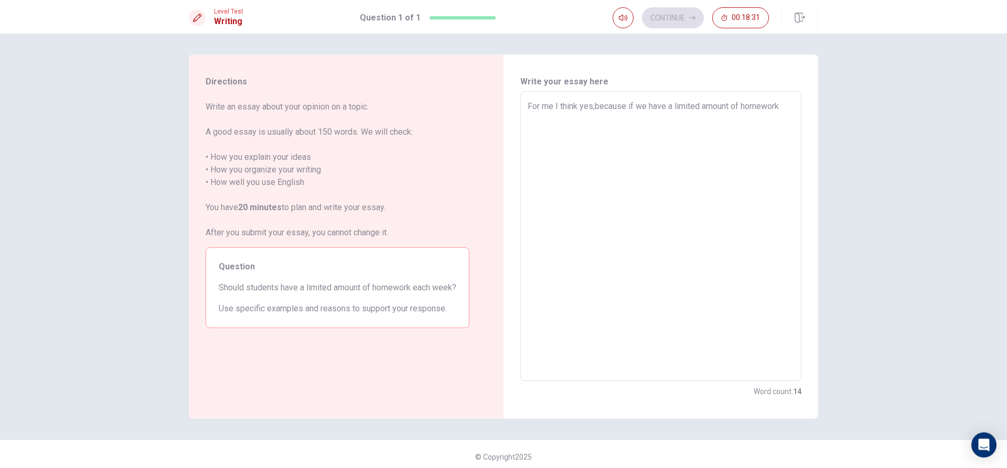
type textarea "x"
type textarea "For me I think yes,because if we have a limited amount of homework e"
type textarea "x"
type textarea "For me I think yes,because if we have a limited amount of homework ea"
type textarea "x"
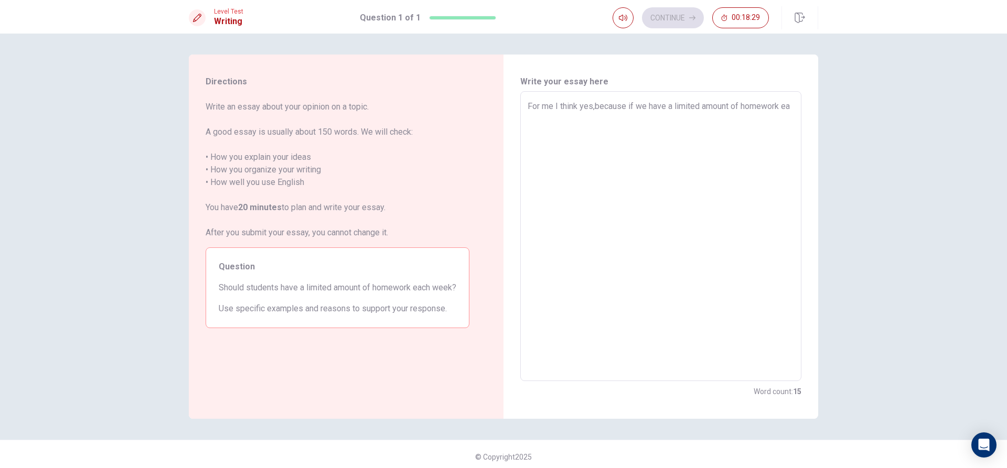
type textarea "For me I think yes,because if we have a limited amount of homework eac"
type textarea "x"
type textarea "For me I think yes,because if we have a limited amount of homework each"
type textarea "x"
type textarea "For me I think yes,because if we have a limited amount of homework each"
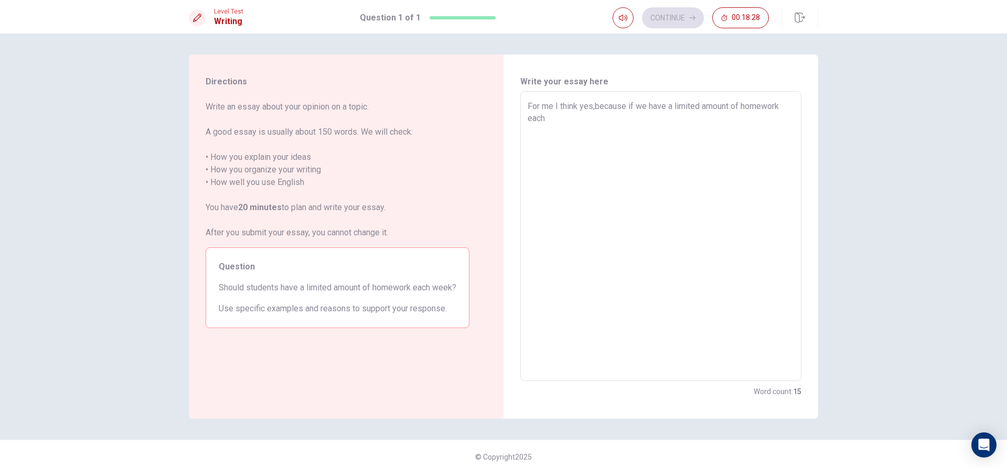
type textarea "x"
type textarea "For me I think yes,because if we have a limited amount of homework each w"
type textarea "x"
type textarea "For me I think yes,because if we have a limited amount of homework each we"
type textarea "x"
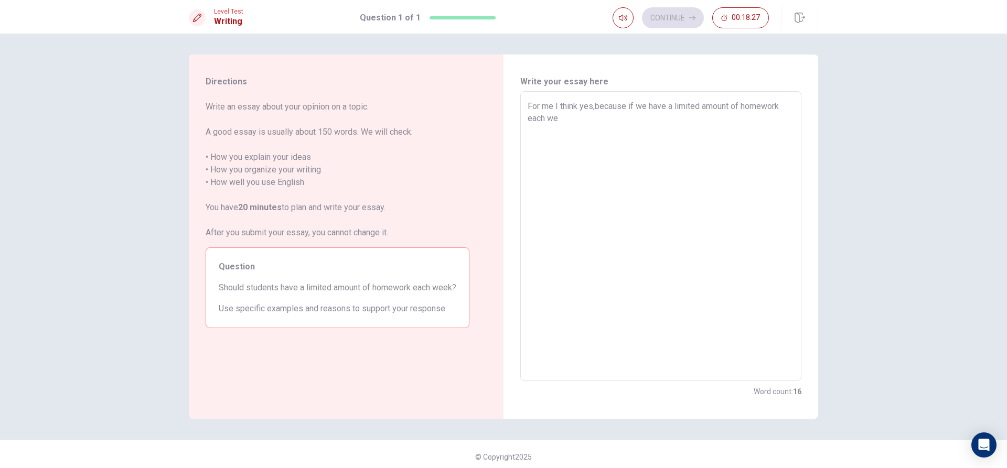
type textarea "For me I think yes,because if we have a limited amount of homework each wee"
type textarea "x"
type textarea "For me I think yes,because if we have a limited amount of homework each week"
type textarea "x"
type textarea "For me I think yes,because if we have a limited amount of homework each week"
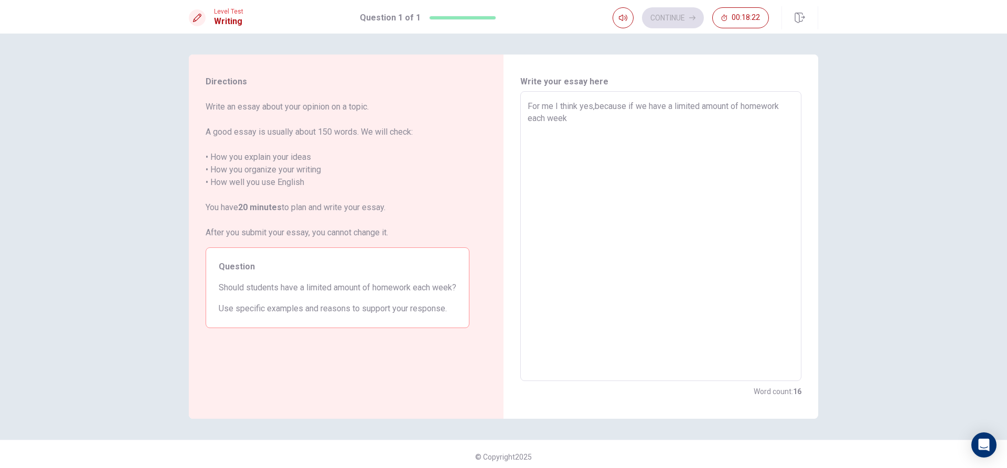
type textarea "x"
type textarea "For me I think yes,because if we have a limited amount of homework each week w"
type textarea "x"
type textarea "For me I think yes,because if we have a limited amount of homework each week we"
type textarea "x"
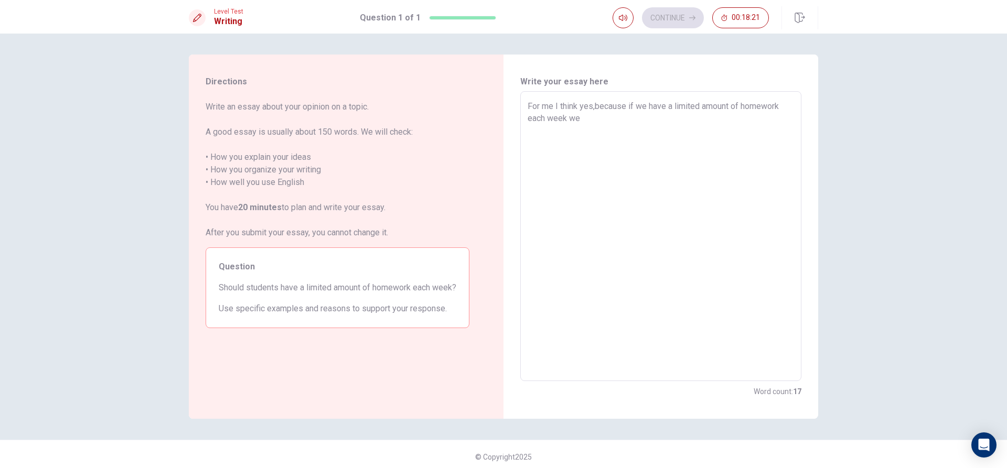
type textarea "For me I think yes,because if we have a limited amount of homework each week we"
type textarea "x"
type textarea "For me I think yes,because if we have a limited amount of homework each week we…"
type textarea "x"
type textarea "For me I think yes,because if we have a limited amount of homework each week we…"
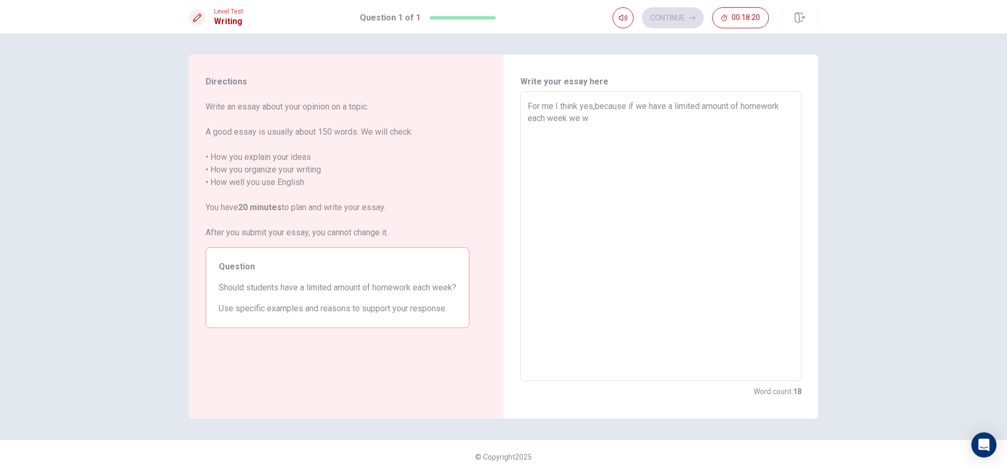
type textarea "x"
type textarea "For me I think yes,because if we have a limited amount of homework each week we…"
type textarea "x"
type textarea "For me I think yes,because if we have a limited amount of homework each week we…"
type textarea "x"
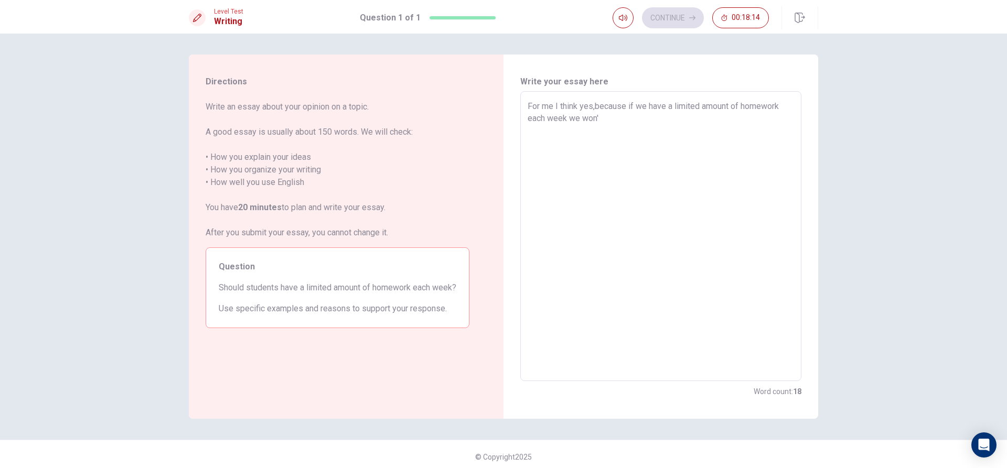
type textarea "For me I think yes,because if we have a limited amount of homework each week we…"
type textarea "x"
type textarea "For me I think yes,because if we have a limited amount of homework each week we…"
type textarea "x"
type textarea "For me I think yes,because if we have a limited amount of homework each week we…"
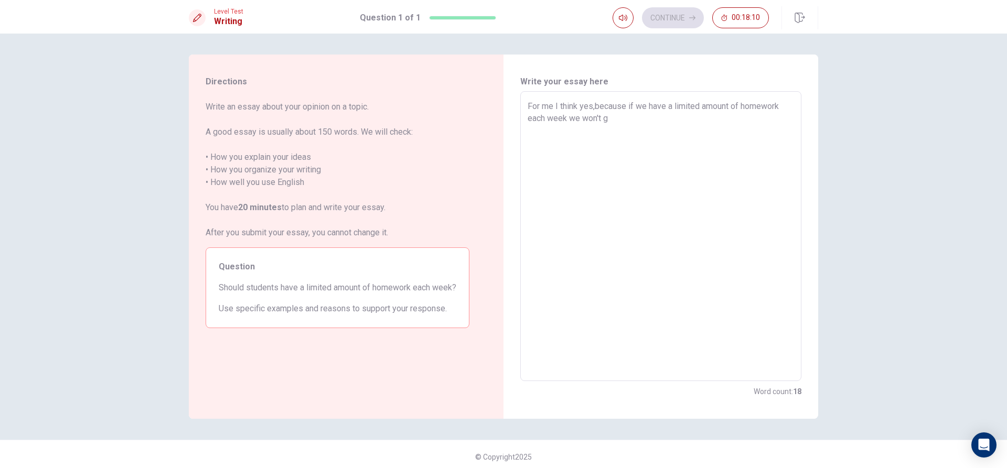
type textarea "x"
type textarea "For me I think yes,because if we have a limited amount of homework each week we…"
type textarea "x"
type textarea "For me I think yes,because if we have a limited amount of homework each week we…"
type textarea "x"
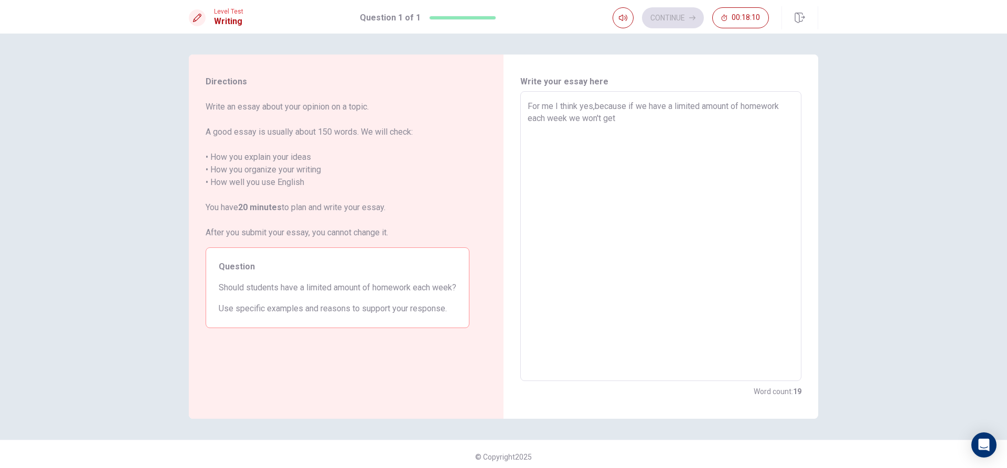
type textarea "For me I think yes,because if we have a limited amount of homework each week we…"
type textarea "x"
type textarea "For me I think yes,because if we have a limited amount of homework each week we…"
type textarea "x"
type textarea "For me I think yes,because if we have a limited amount of homework each week we…"
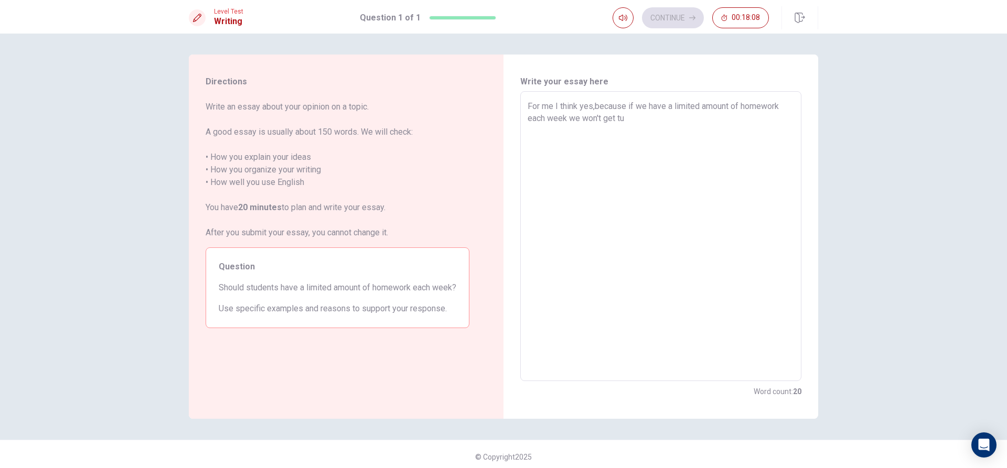
type textarea "x"
click at [737, 116] on textarea "For me I think yes,because if we have a limited amount of homework each week we…" at bounding box center [661, 236] width 266 height 273
click at [600, 132] on textarea "For me I think yes,because if we have a limited amount of homework each week we…" at bounding box center [661, 236] width 266 height 273
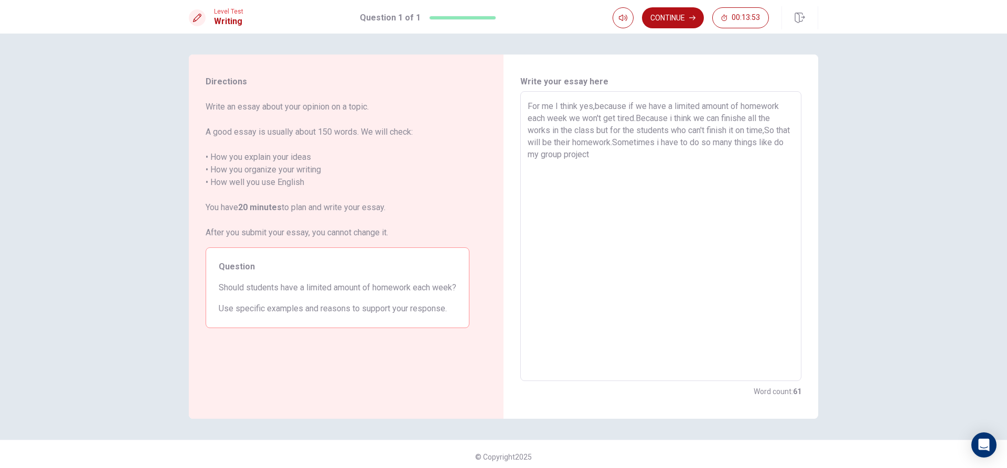
click at [549, 157] on textarea "For me I think yes,because if we have a limited amount of homework each week we…" at bounding box center [661, 236] width 266 height 273
click at [617, 162] on textarea "For me I think yes,because if we have a limited amount of homework each week we…" at bounding box center [661, 236] width 266 height 273
click at [766, 154] on textarea "For me I think yes,because if we have a limited amount of homework each week we…" at bounding box center [661, 236] width 266 height 273
click at [558, 172] on textarea "For me I think yes,because if we have a limited amount of homework each week we…" at bounding box center [661, 236] width 266 height 273
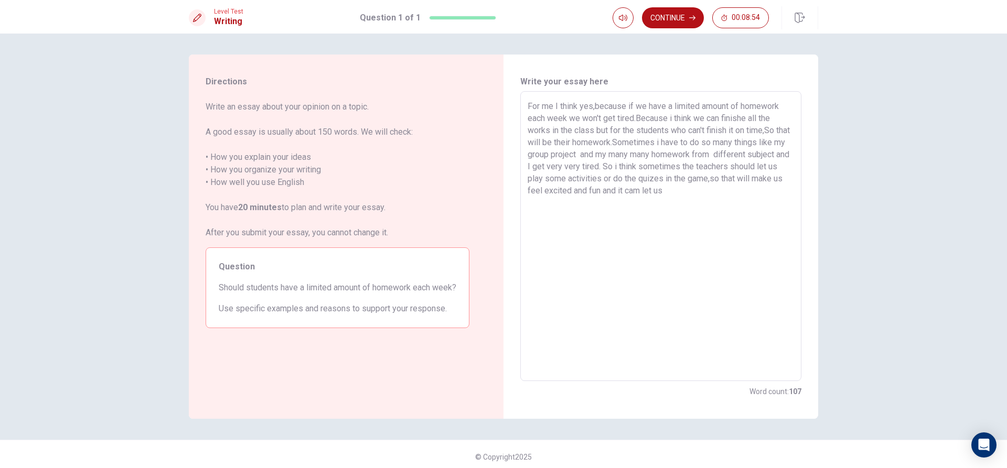
click at [683, 193] on textarea "For me I think yes,because if we have a limited amount of homework each week we…" at bounding box center [661, 236] width 266 height 273
click at [688, 191] on textarea "For me I think yes,because if we have a limited amount of homework each week we…" at bounding box center [661, 236] width 266 height 273
click at [726, 198] on textarea "For me I think yes,because if we have a limited amount of homework each week we…" at bounding box center [661, 236] width 266 height 273
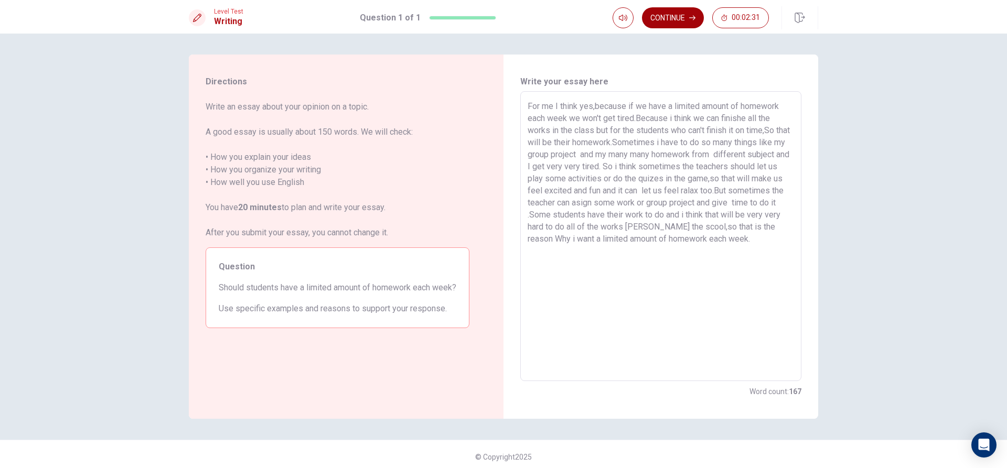
click at [655, 22] on button "Continue" at bounding box center [673, 17] width 62 height 21
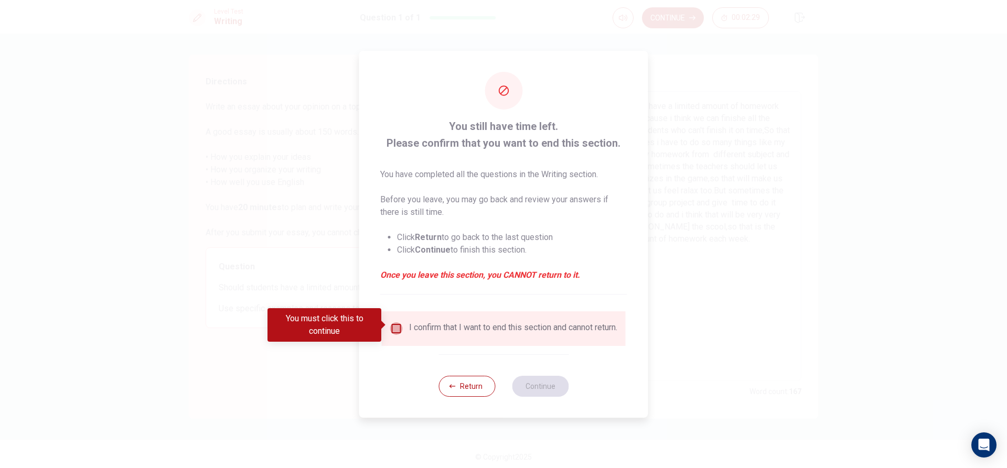
drag, startPoint x: 392, startPoint y: 321, endPoint x: 426, endPoint y: 326, distance: 34.6
click at [392, 323] on input "You must click this to continue" at bounding box center [396, 329] width 13 height 13
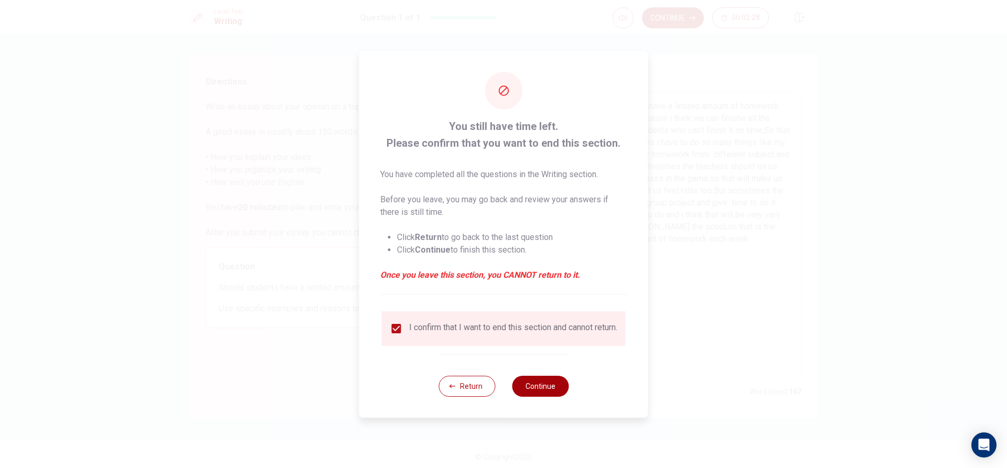
click at [543, 394] on button "Continue" at bounding box center [540, 386] width 57 height 21
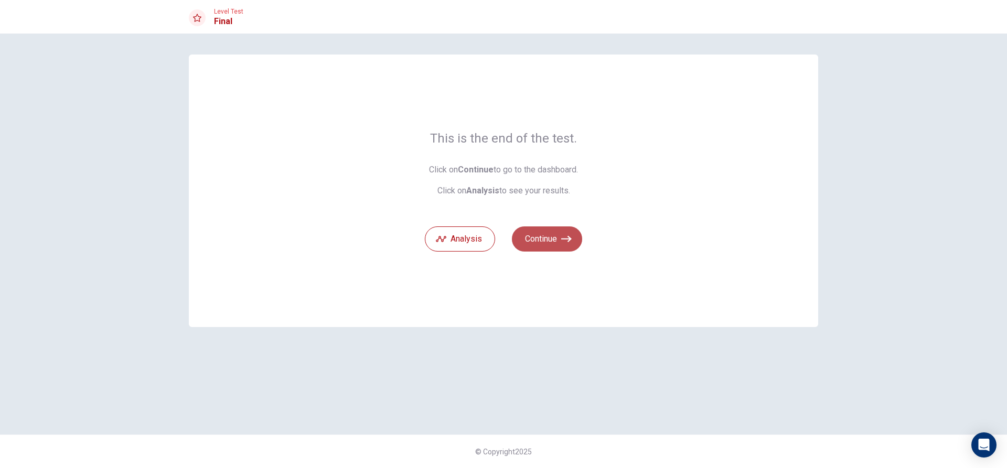
click at [549, 236] on button "Continue" at bounding box center [547, 239] width 70 height 25
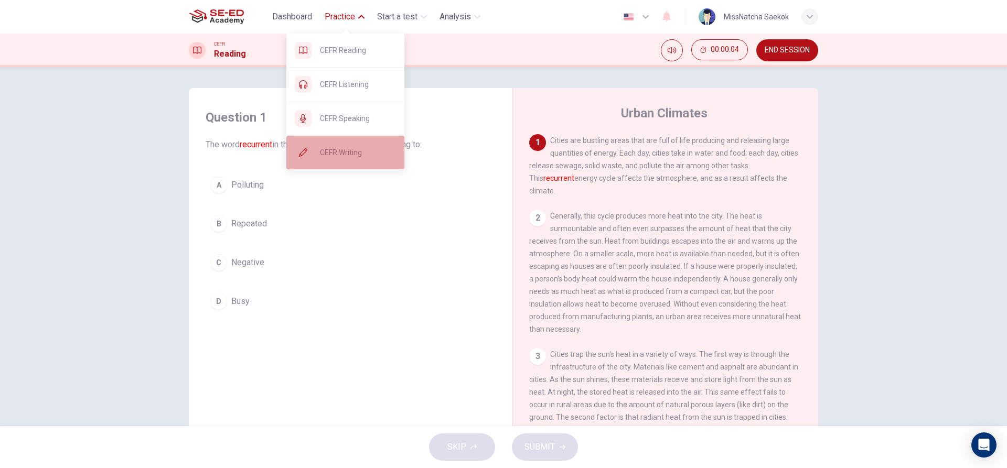
click at [350, 151] on span "CEFR Writing" at bounding box center [358, 152] width 76 height 13
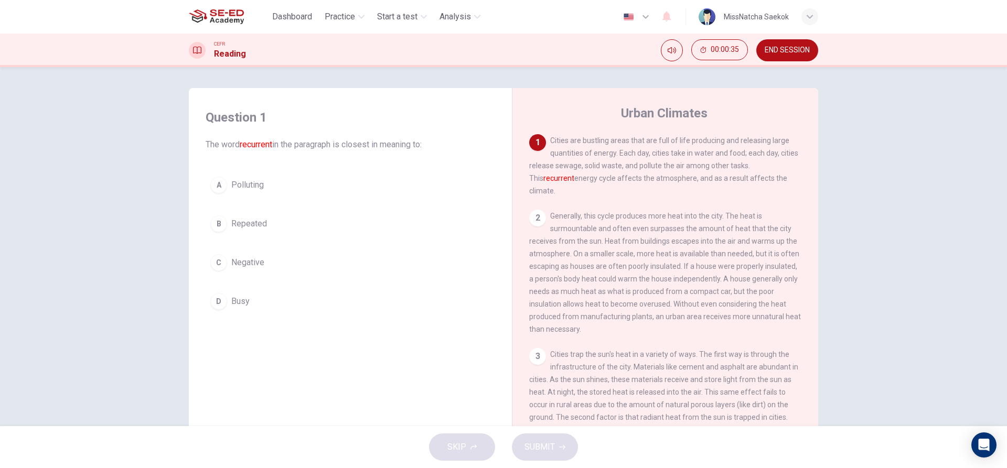
click at [223, 266] on div "C" at bounding box center [218, 262] width 17 height 17
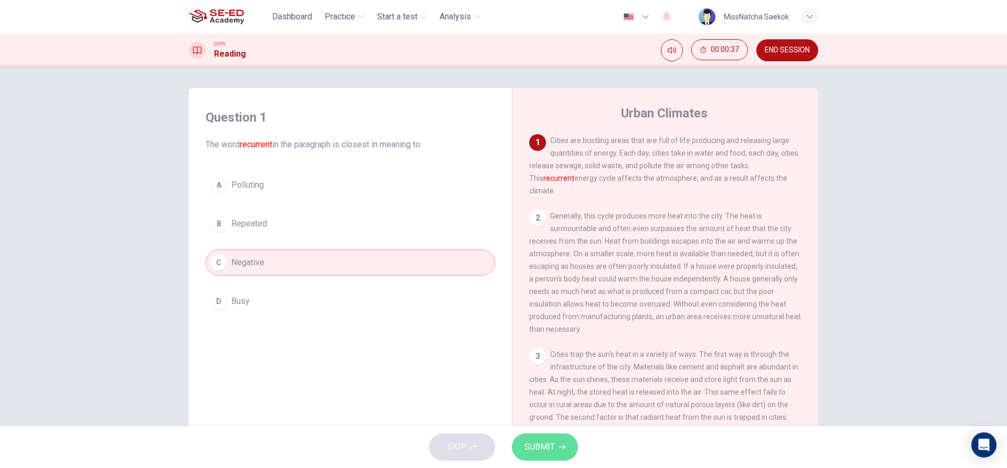
click at [548, 450] on span "SUBMIT" at bounding box center [540, 447] width 30 height 15
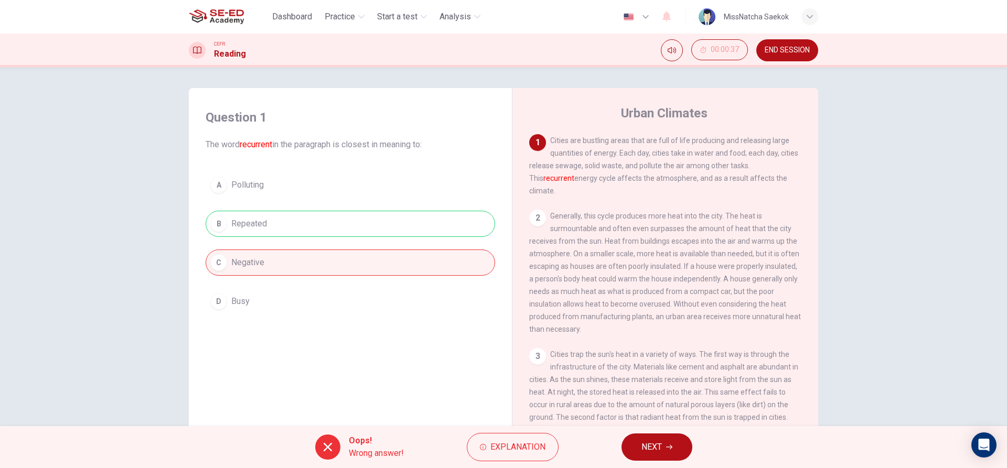
click at [649, 432] on div "Oops! Wrong answer! Explanation NEXT" at bounding box center [503, 447] width 1007 height 42
click at [650, 453] on span "NEXT" at bounding box center [652, 447] width 20 height 15
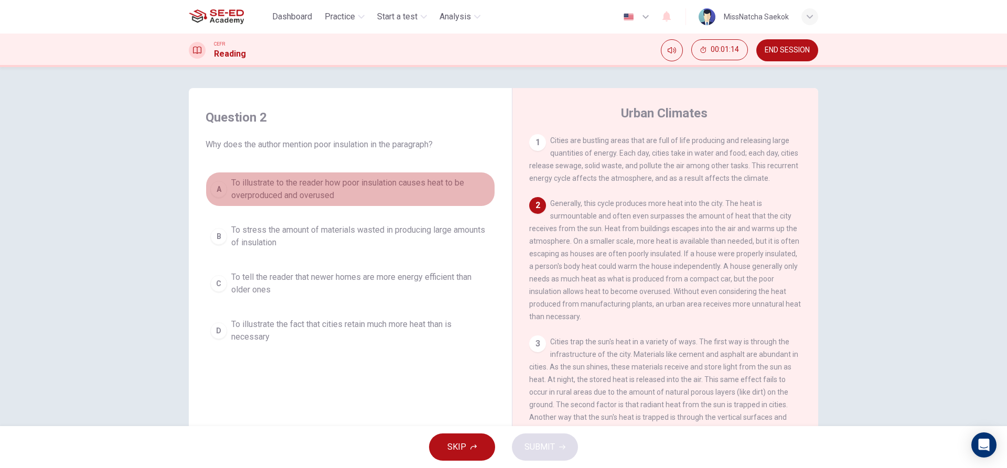
click at [215, 190] on div "A" at bounding box center [218, 189] width 17 height 17
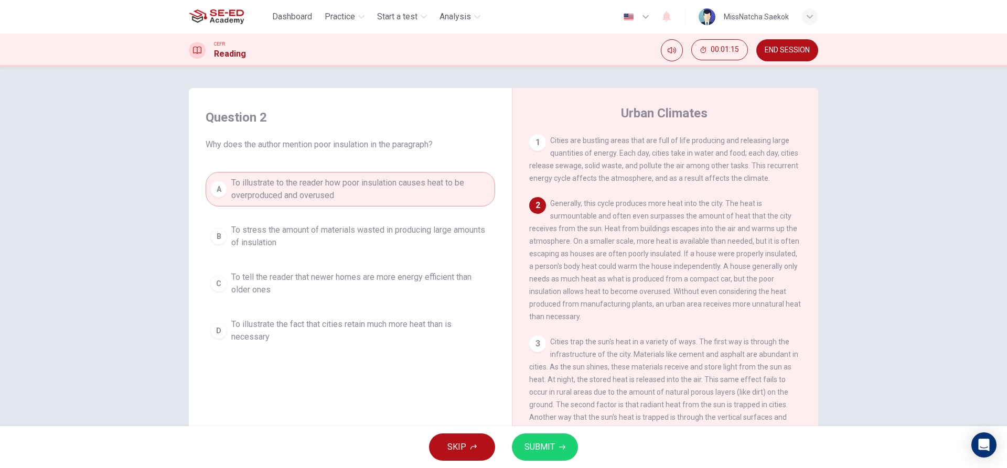
click at [565, 442] on button "SUBMIT" at bounding box center [545, 447] width 66 height 27
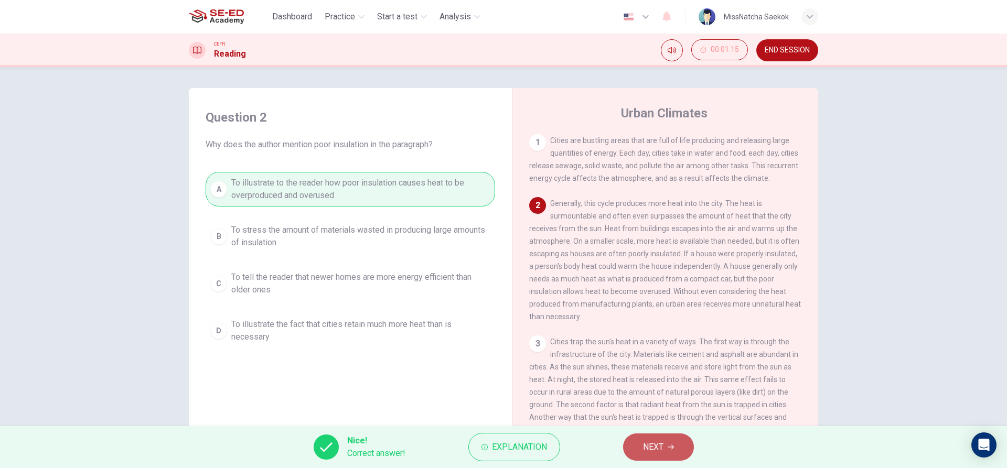
click at [664, 447] on button "NEXT" at bounding box center [658, 447] width 71 height 27
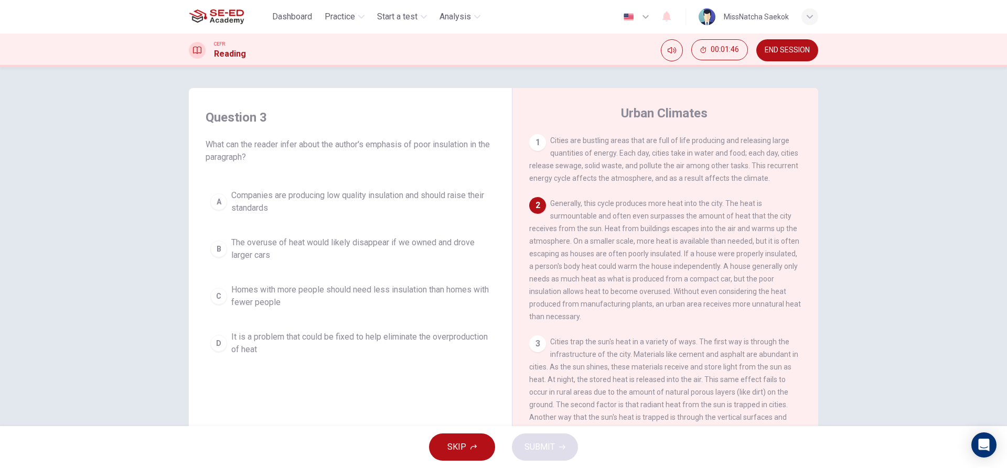
click at [225, 195] on button "A Companies are producing low quality insulation and should raise their standar…" at bounding box center [351, 202] width 290 height 35
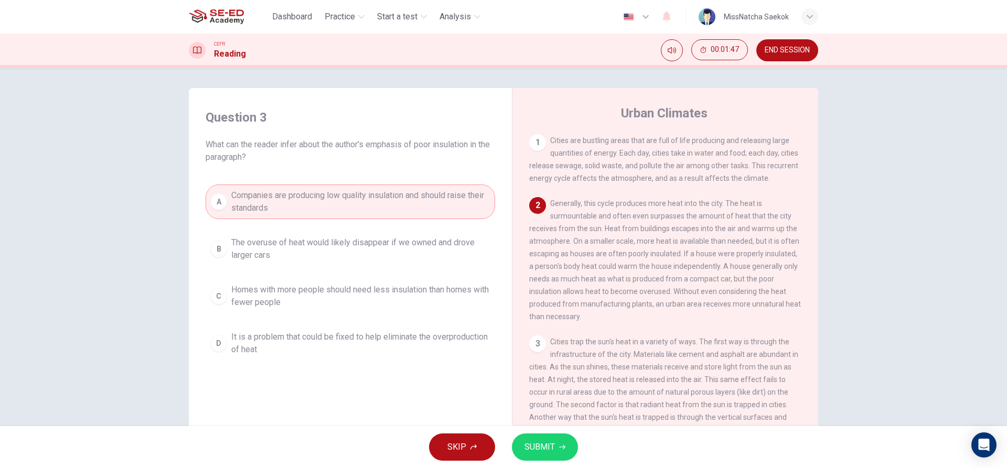
click at [540, 452] on span "SUBMIT" at bounding box center [540, 447] width 30 height 15
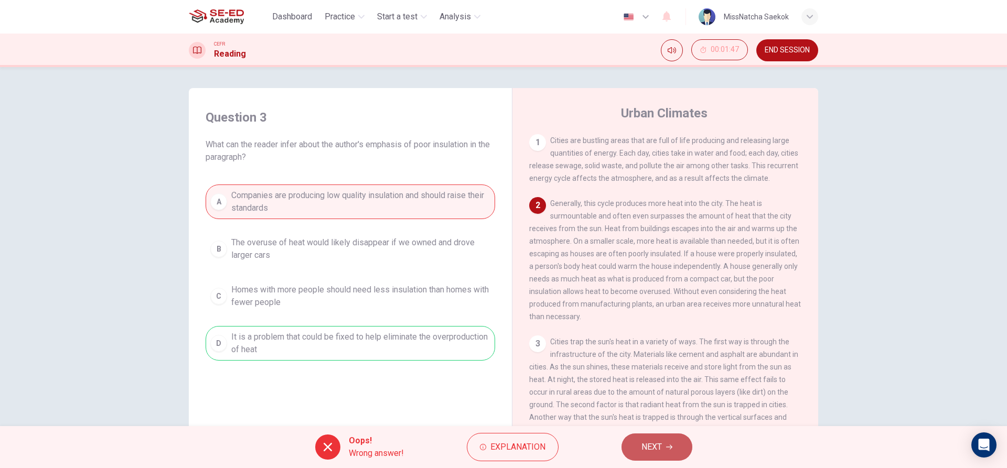
click at [642, 449] on span "NEXT" at bounding box center [652, 447] width 20 height 15
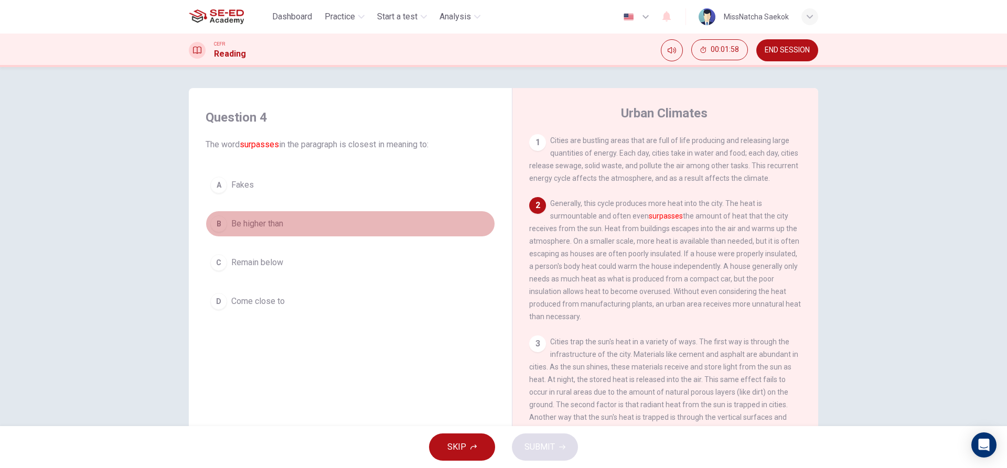
click at [219, 215] on button "B Be higher than" at bounding box center [351, 224] width 290 height 26
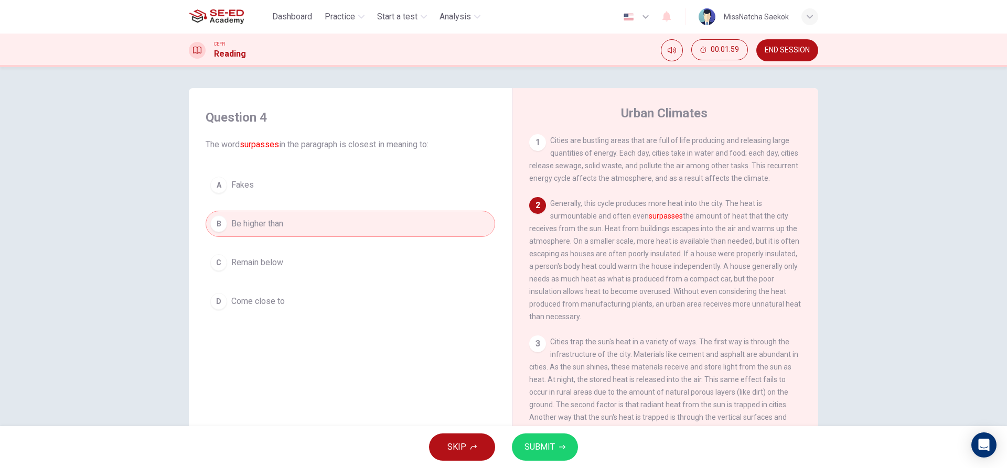
click at [514, 443] on button "SUBMIT" at bounding box center [545, 447] width 66 height 27
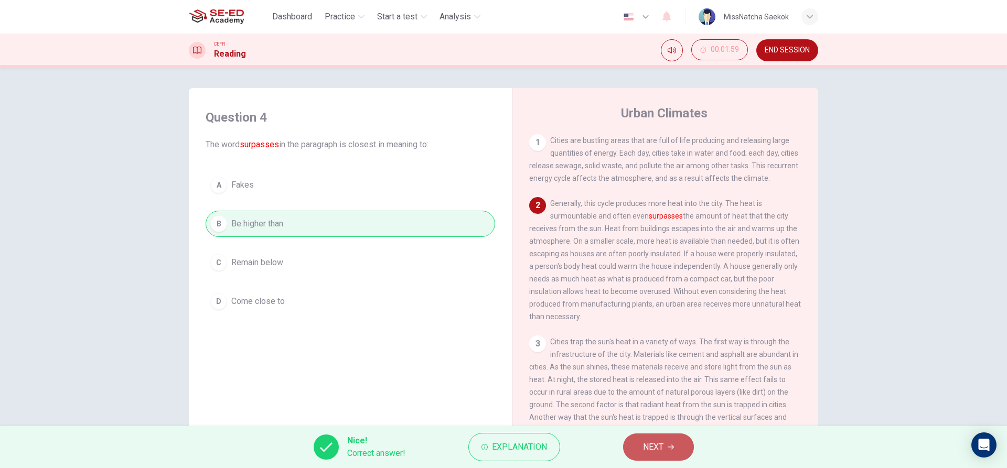
click at [638, 441] on button "NEXT" at bounding box center [658, 447] width 71 height 27
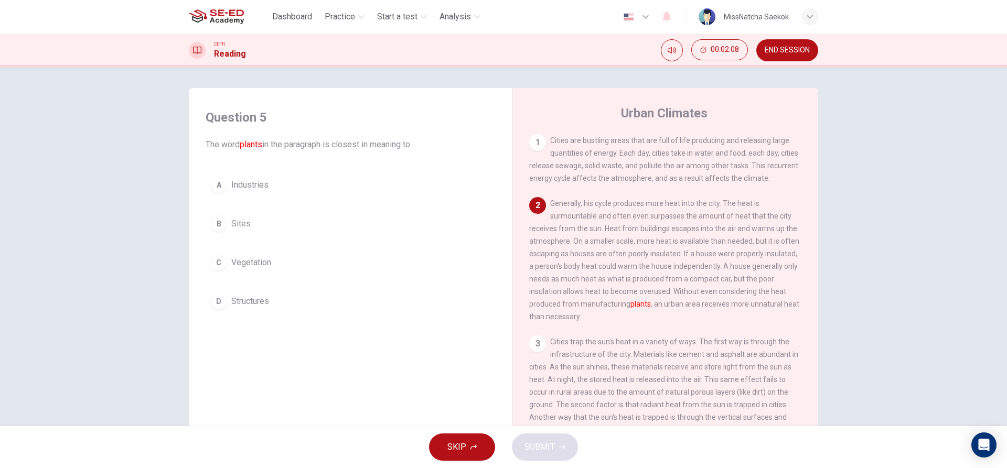
click at [210, 267] on div "C" at bounding box center [218, 262] width 17 height 17
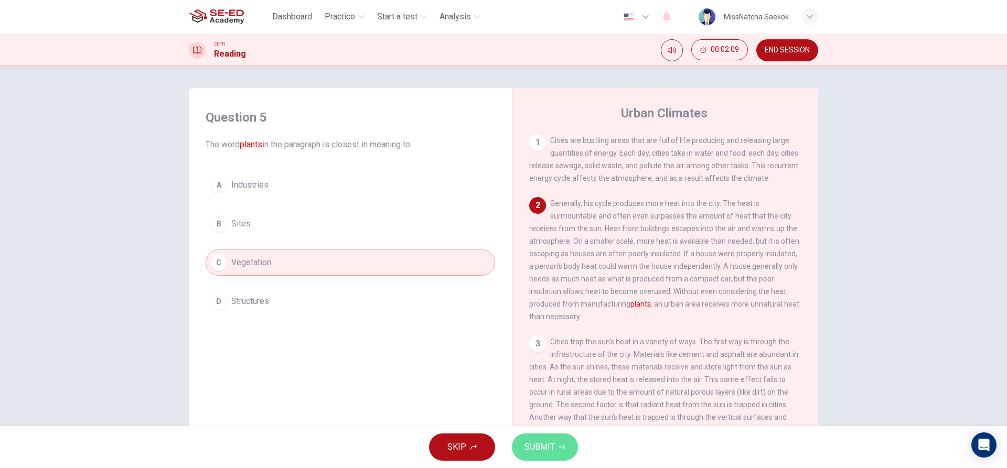
click at [550, 445] on span "SUBMIT" at bounding box center [540, 447] width 30 height 15
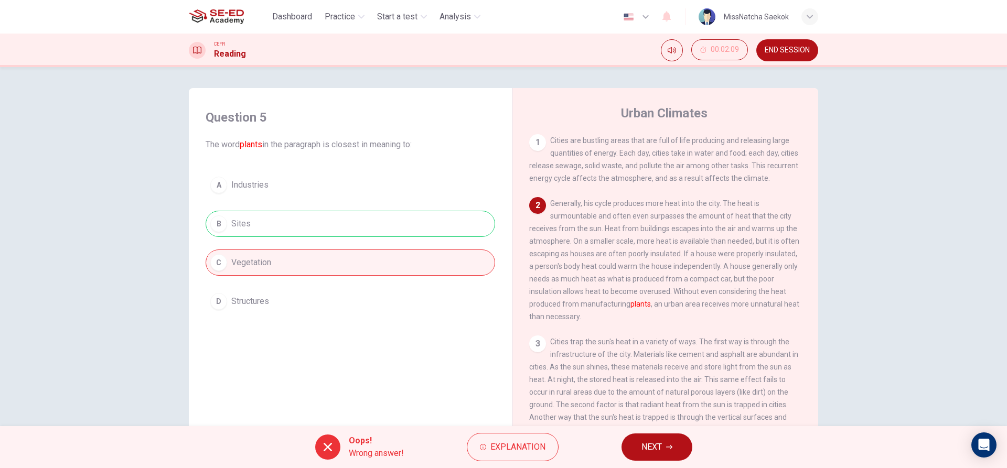
click at [675, 448] on button "NEXT" at bounding box center [657, 447] width 71 height 27
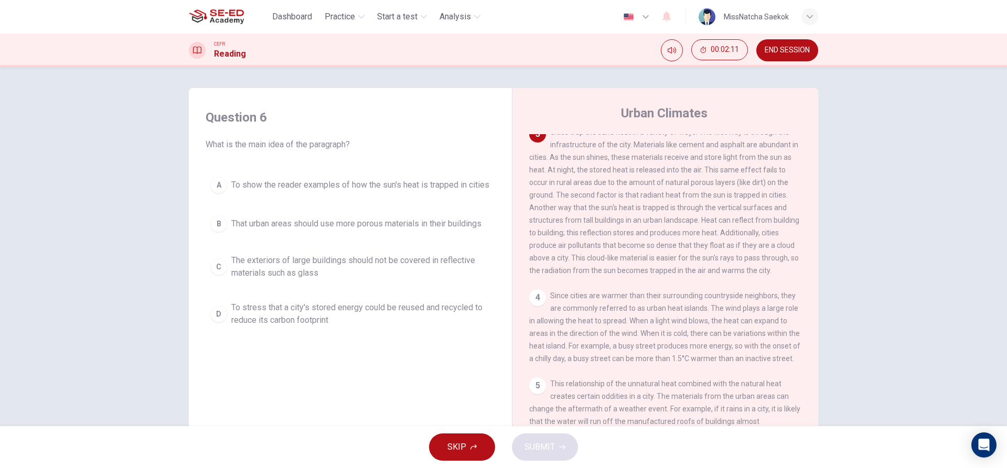
scroll to position [157, 0]
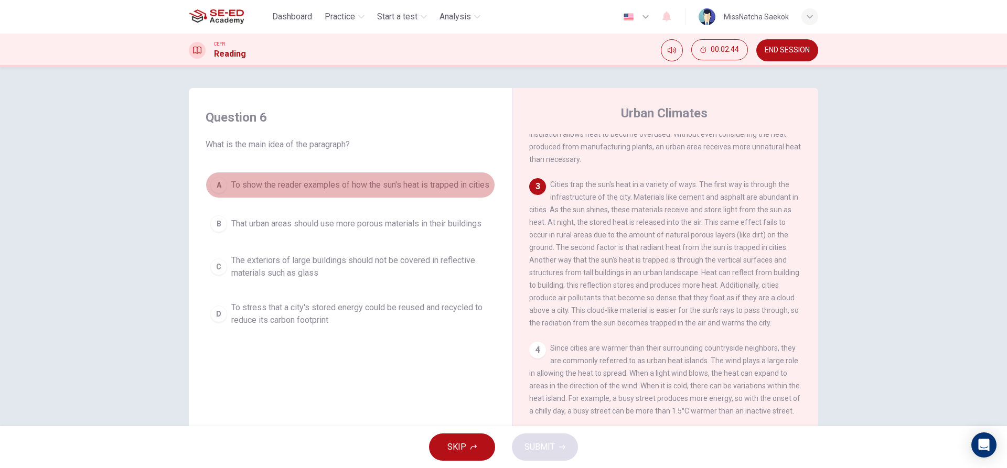
click at [328, 191] on span "To show the reader examples of how the sun's heat is trapped in cities" at bounding box center [360, 185] width 258 height 13
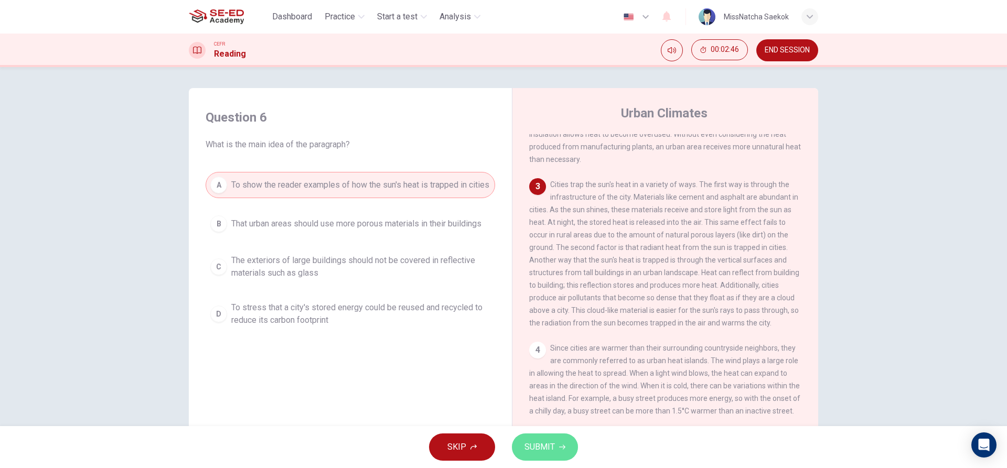
click at [544, 447] on span "SUBMIT" at bounding box center [540, 447] width 30 height 15
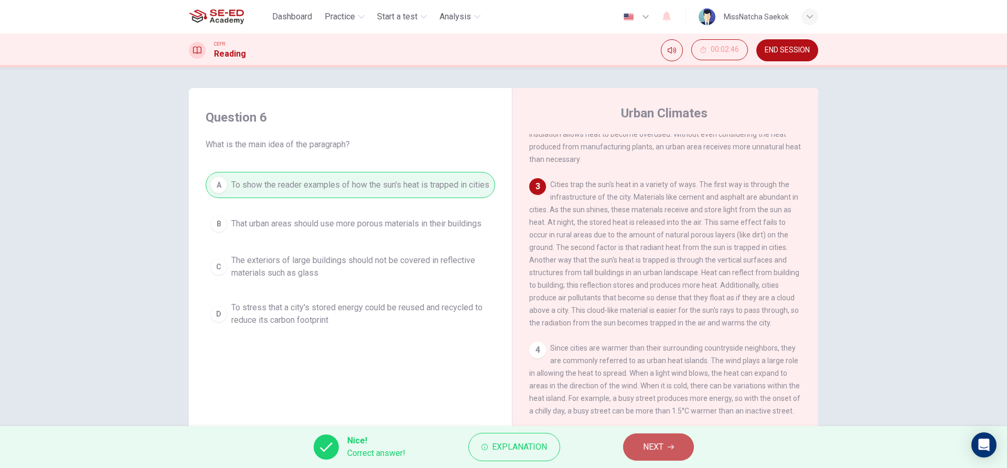
click at [657, 441] on span "NEXT" at bounding box center [653, 447] width 20 height 15
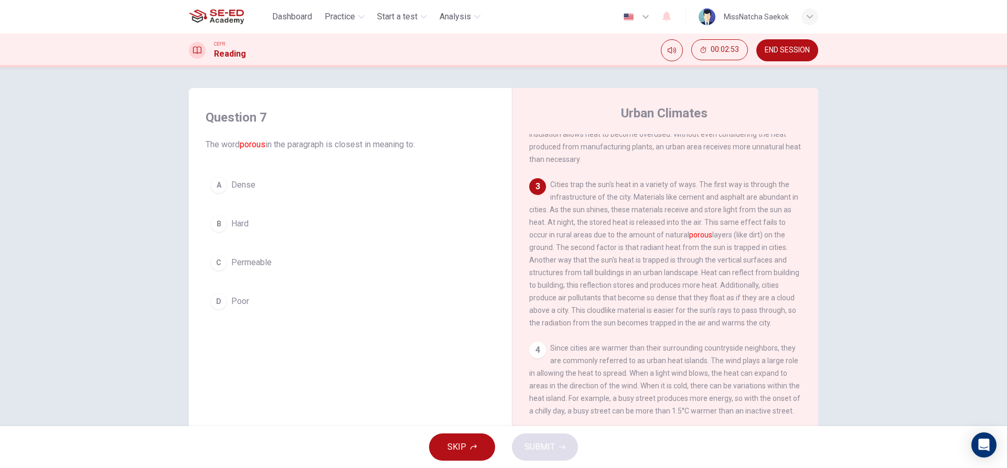
click at [222, 263] on div "C" at bounding box center [218, 262] width 17 height 17
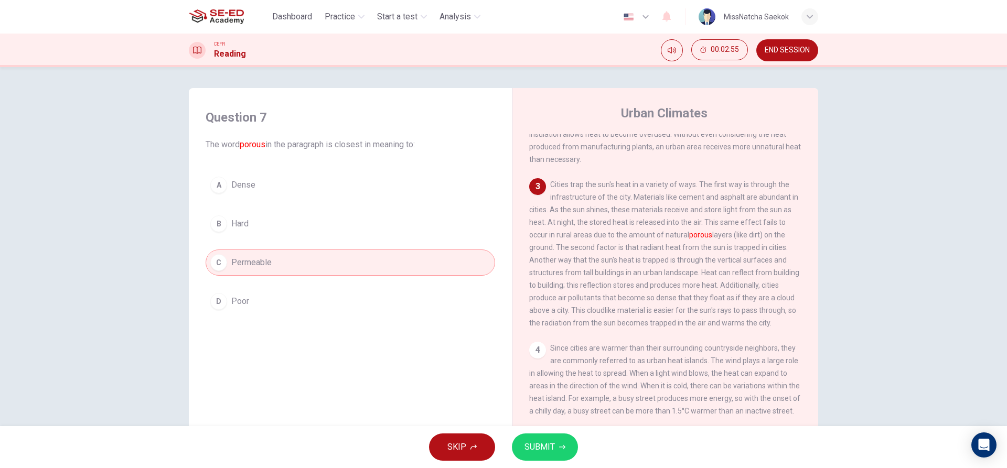
click at [223, 292] on button "D Poor" at bounding box center [351, 302] width 290 height 26
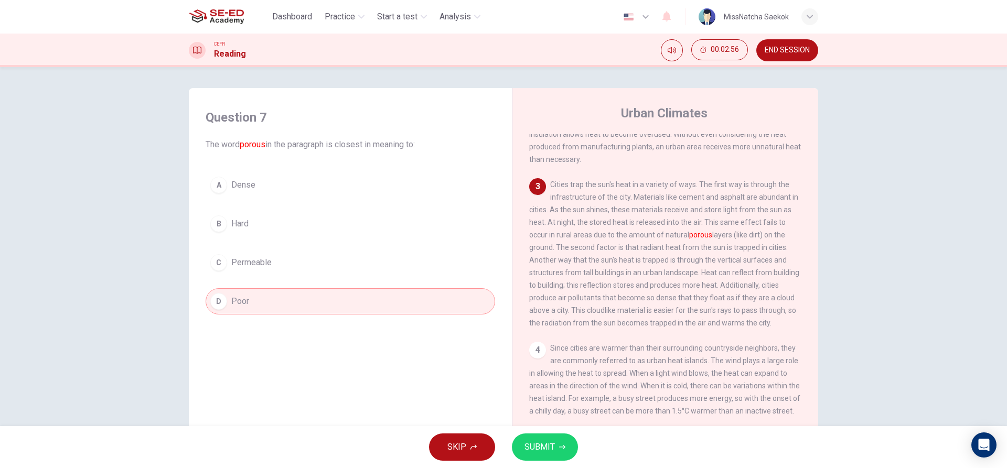
click at [552, 443] on span "SUBMIT" at bounding box center [540, 447] width 30 height 15
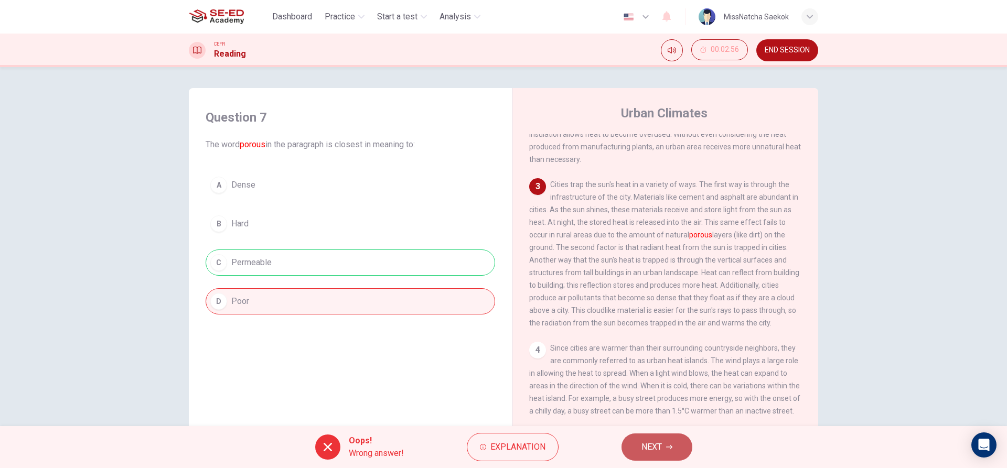
click at [635, 451] on button "NEXT" at bounding box center [657, 447] width 71 height 27
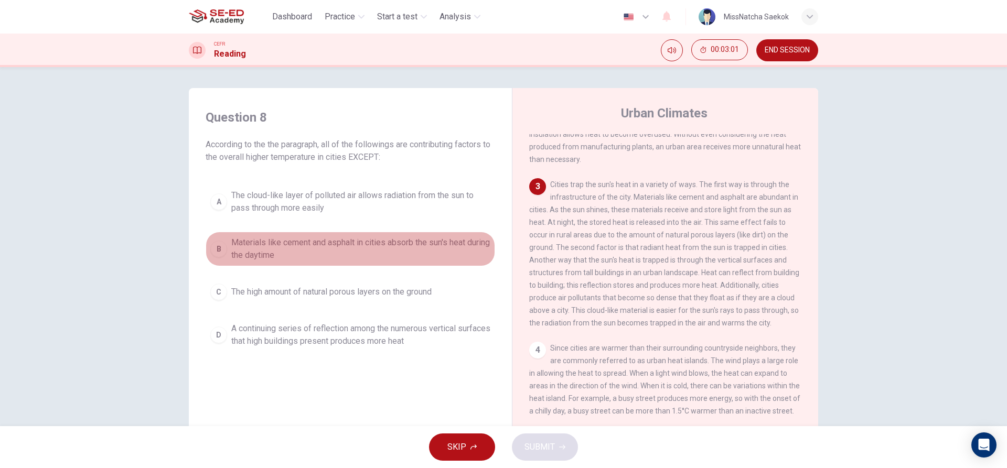
click at [216, 261] on button "B Materials like cement and asphalt in cities absorb the sun's heat during the …" at bounding box center [351, 249] width 290 height 35
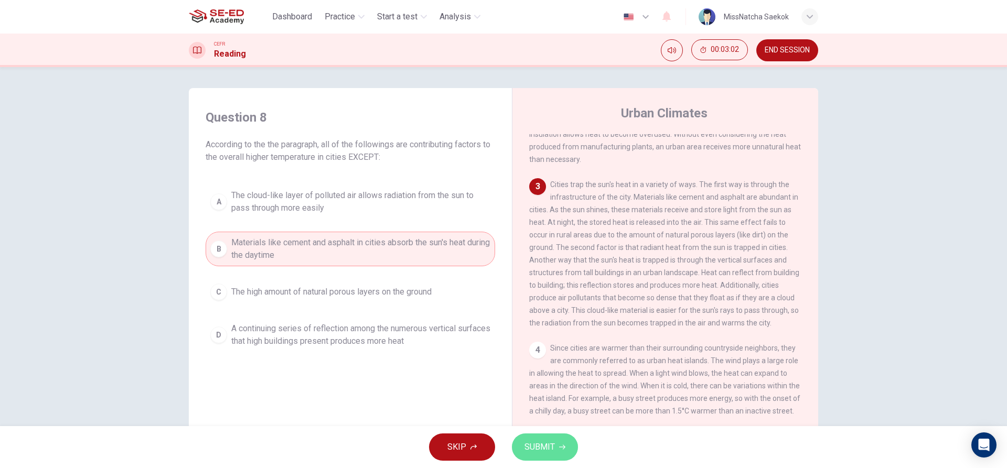
click at [518, 449] on button "SUBMIT" at bounding box center [545, 447] width 66 height 27
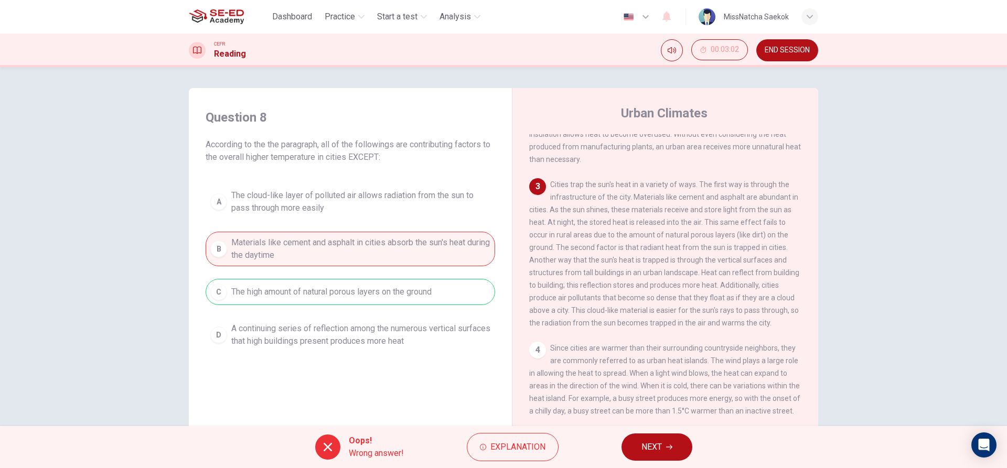
click at [643, 439] on button "NEXT" at bounding box center [657, 447] width 71 height 27
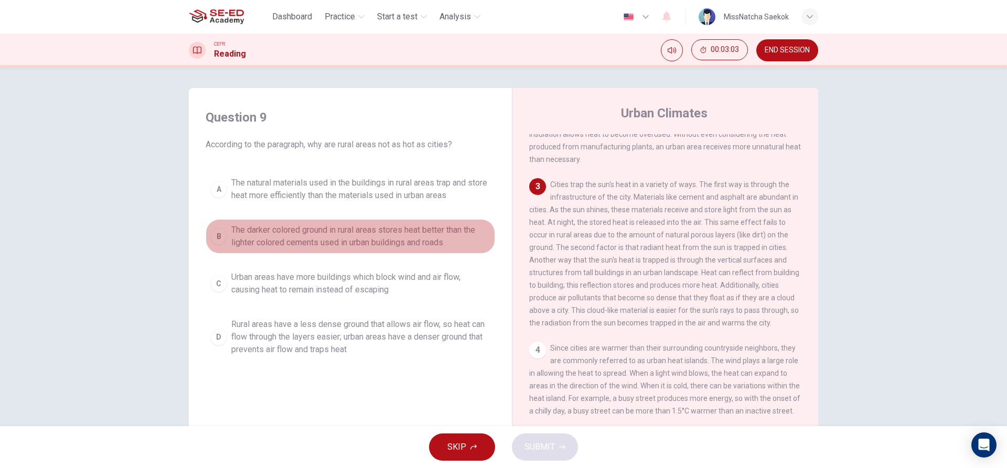
click at [218, 231] on div "B" at bounding box center [218, 236] width 17 height 17
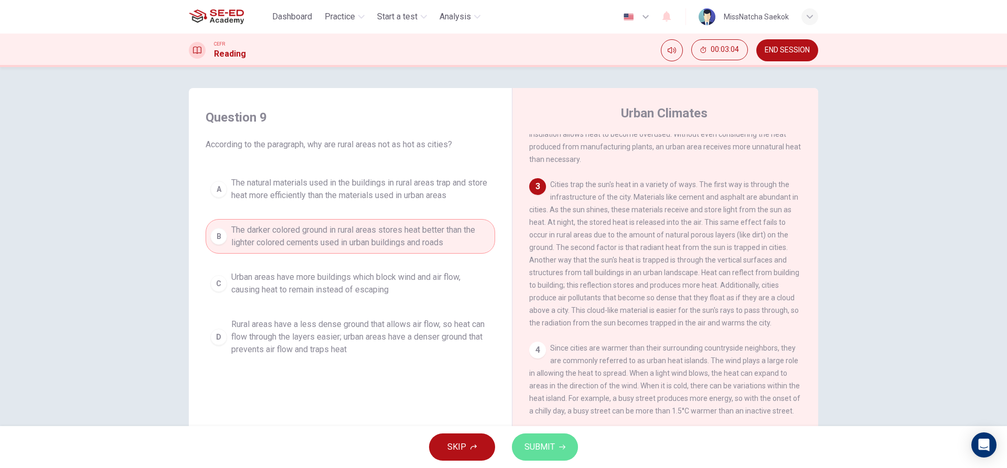
click at [551, 452] on span "SUBMIT" at bounding box center [540, 447] width 30 height 15
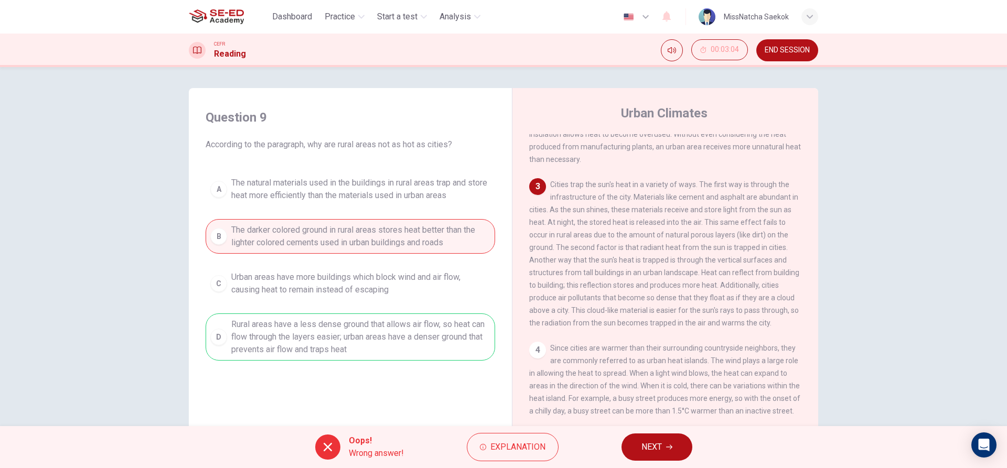
click at [648, 454] on span "NEXT" at bounding box center [652, 447] width 20 height 15
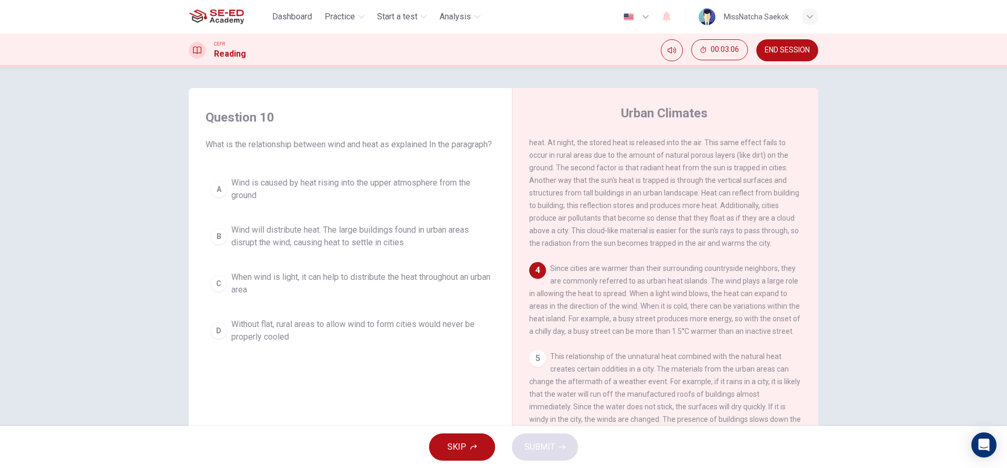
scroll to position [262, 0]
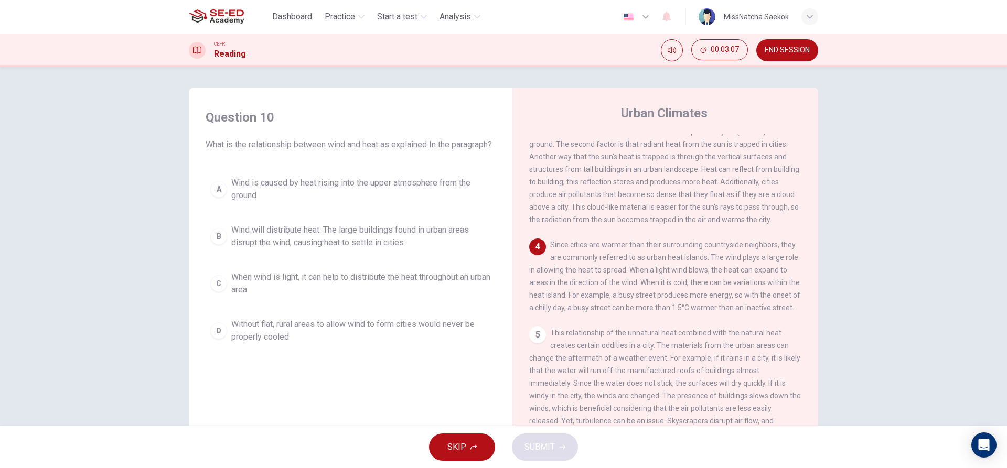
click at [239, 194] on span "Wind is caused by heat rising into the upper atmosphere from the ground" at bounding box center [360, 189] width 259 height 25
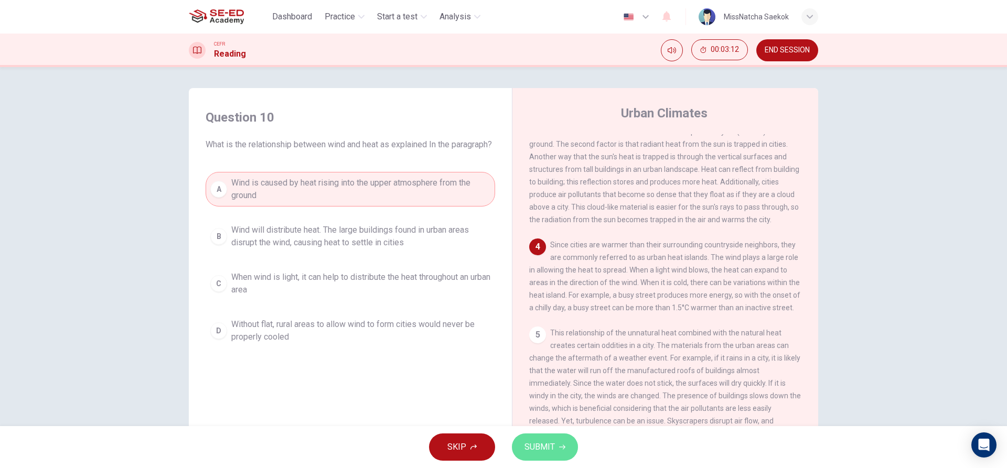
click at [521, 441] on button "SUBMIT" at bounding box center [545, 447] width 66 height 27
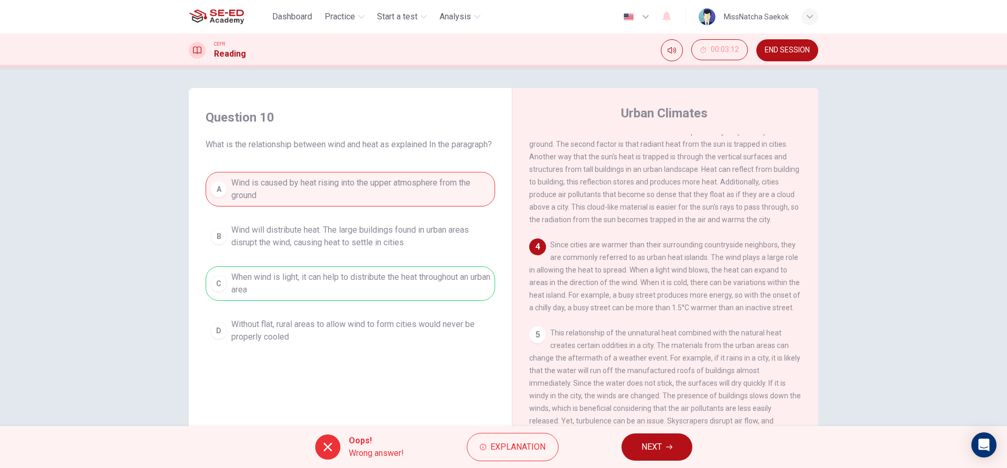
click at [643, 443] on span "NEXT" at bounding box center [652, 447] width 20 height 15
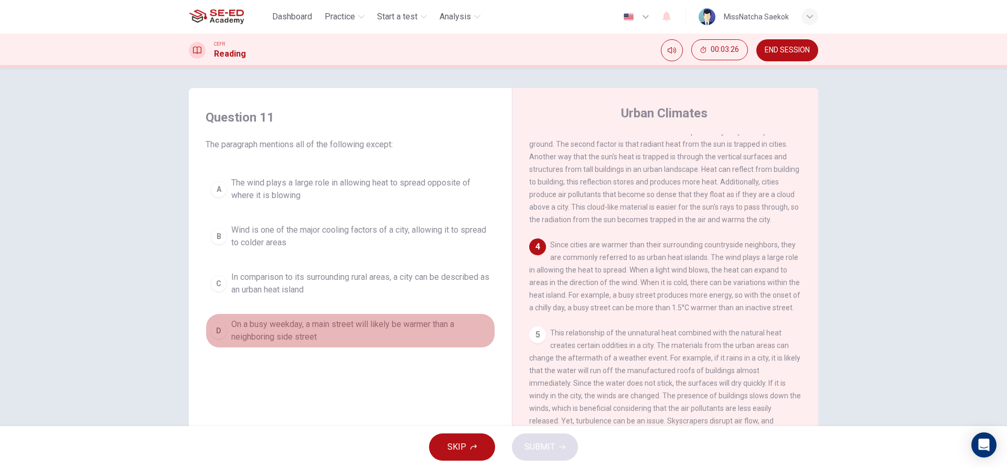
click at [362, 336] on span "On a busy weekday, a main street will likely be warmer than a neighboring side …" at bounding box center [360, 330] width 259 height 25
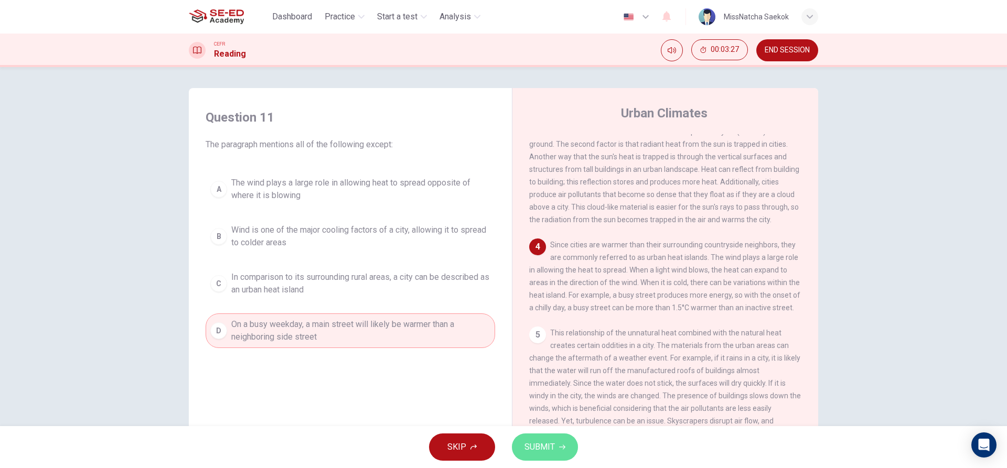
click at [518, 436] on button "SUBMIT" at bounding box center [545, 447] width 66 height 27
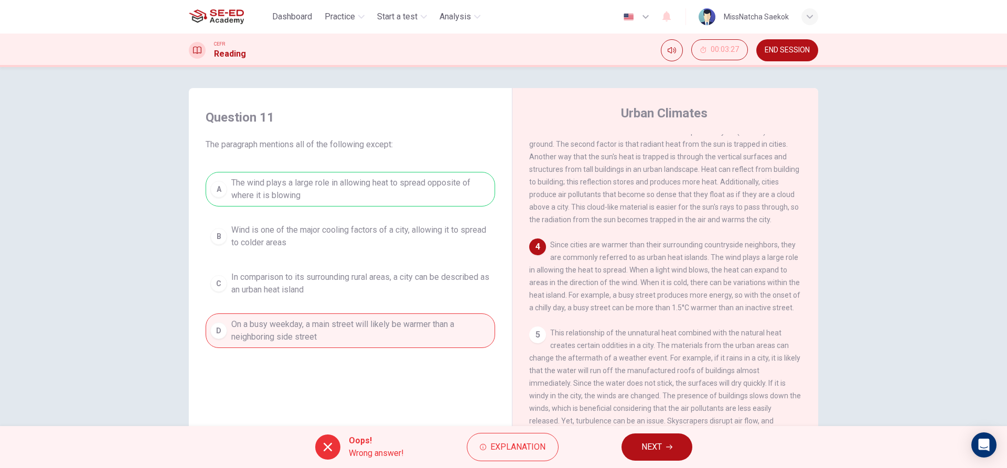
click at [642, 457] on button "NEXT" at bounding box center [657, 447] width 71 height 27
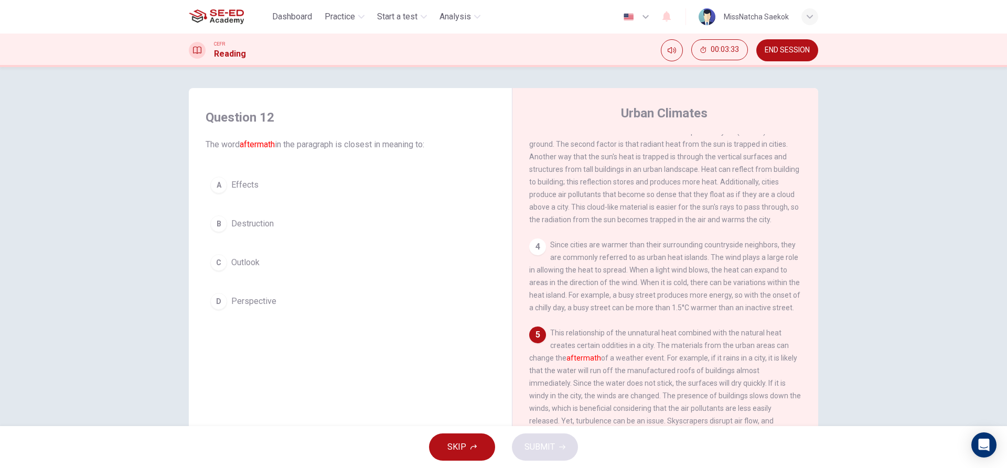
click at [221, 230] on div "B" at bounding box center [218, 224] width 17 height 17
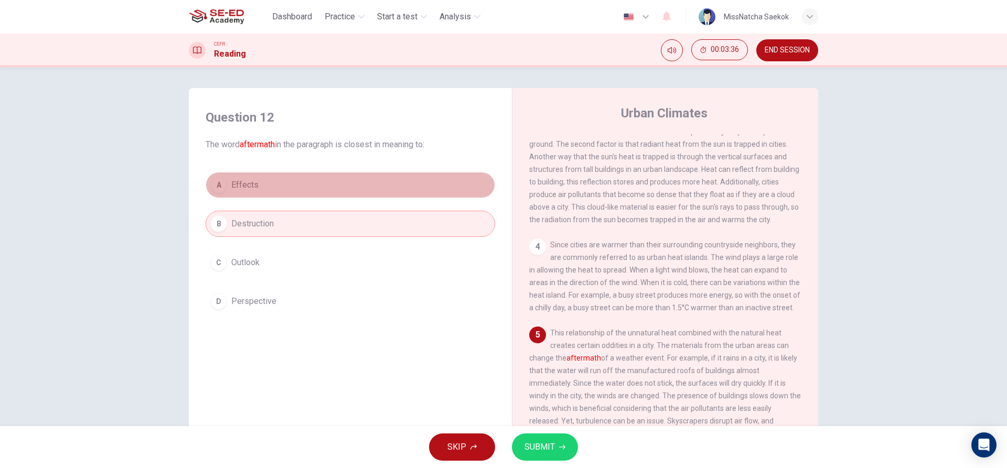
click at [210, 182] on div "A" at bounding box center [218, 185] width 17 height 17
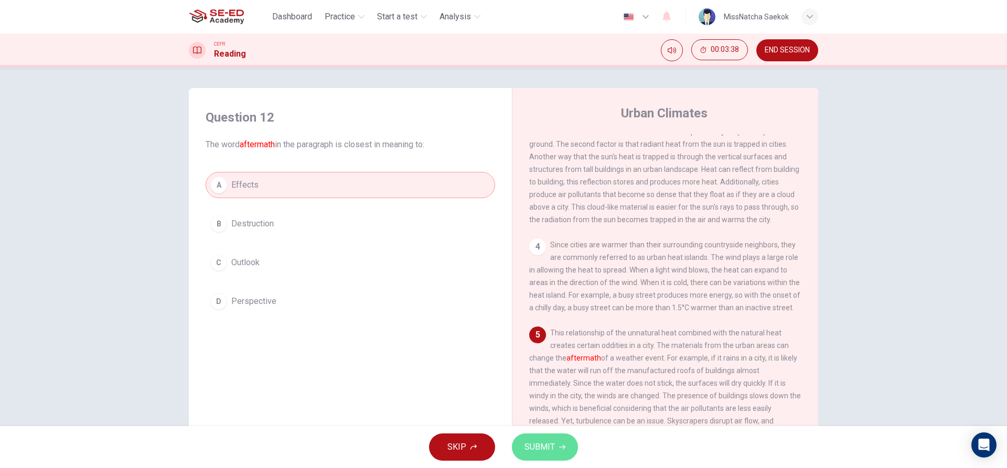
click at [532, 441] on span "SUBMIT" at bounding box center [540, 447] width 30 height 15
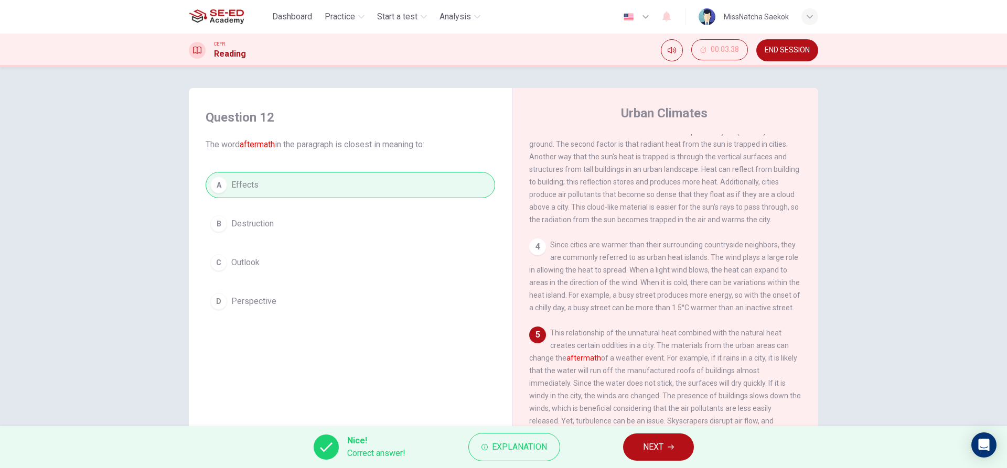
click at [649, 440] on button "NEXT" at bounding box center [658, 447] width 71 height 27
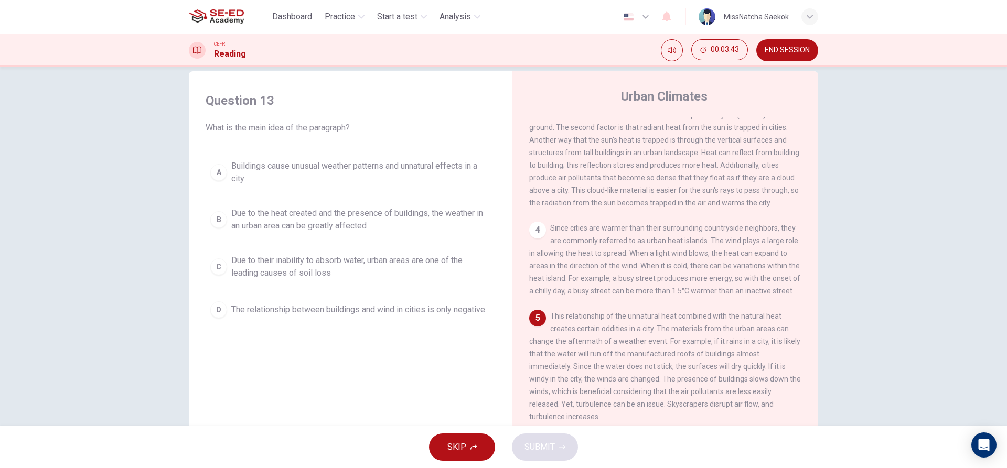
scroll to position [0, 0]
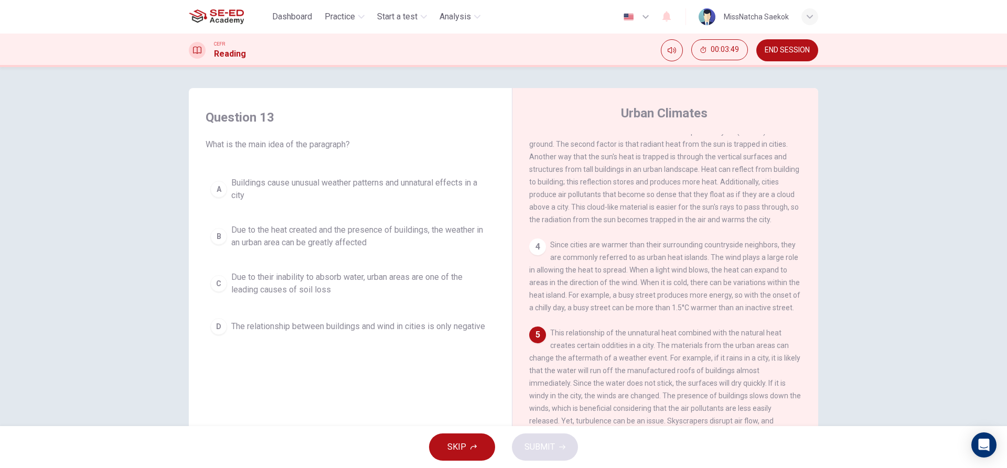
click at [231, 278] on span "Due to their inability to absorb water, urban areas are one of the leading caus…" at bounding box center [360, 283] width 259 height 25
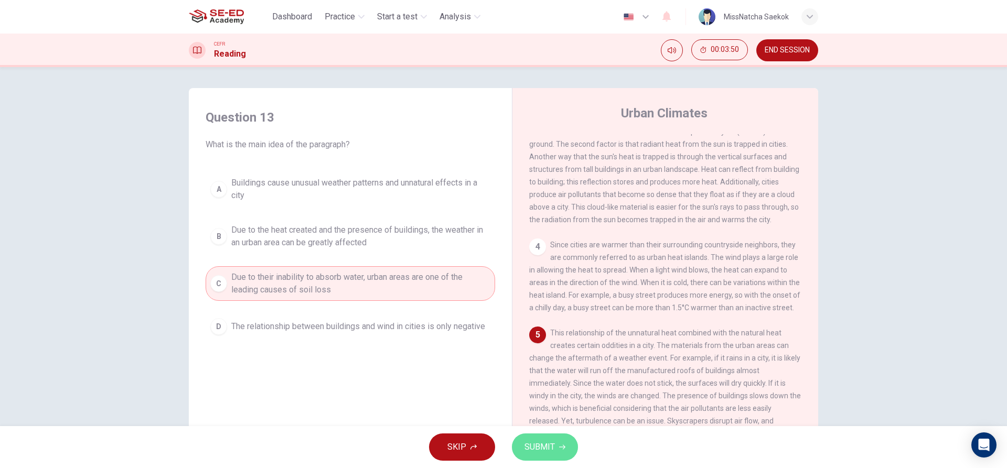
click at [548, 446] on span "SUBMIT" at bounding box center [540, 447] width 30 height 15
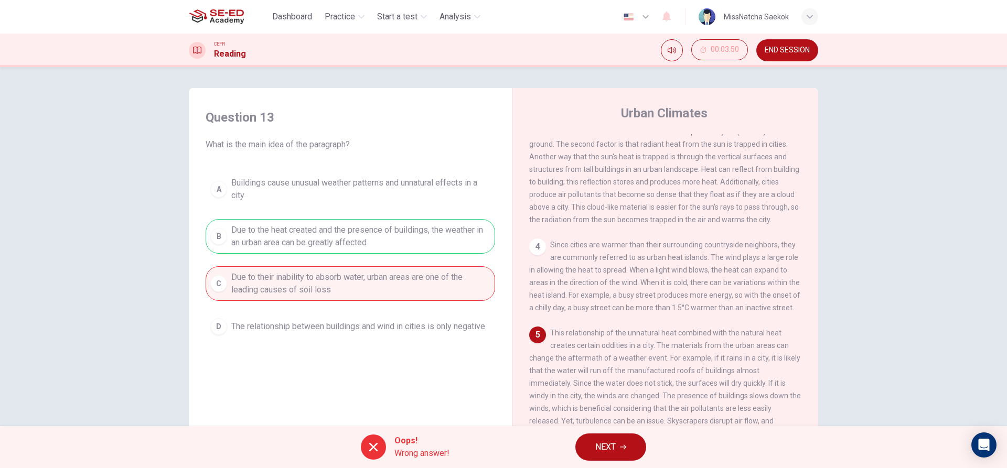
click at [603, 446] on span "NEXT" at bounding box center [605, 447] width 20 height 15
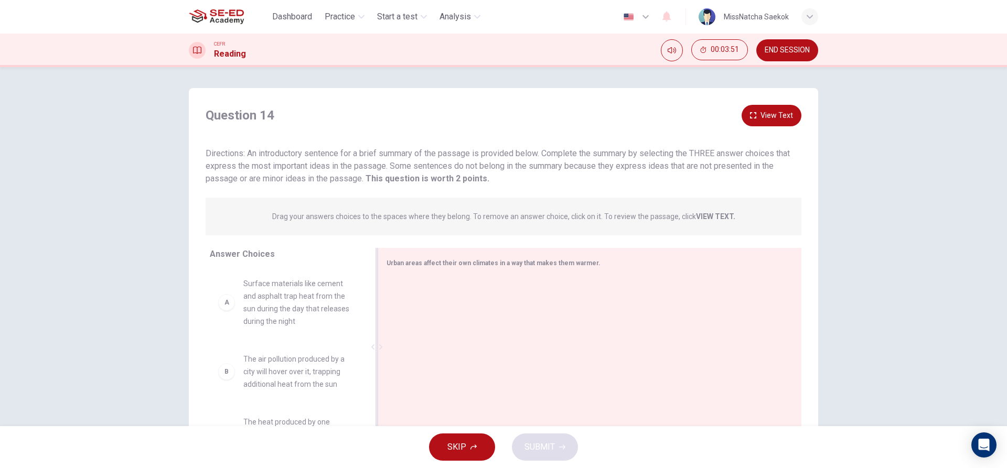
scroll to position [47, 0]
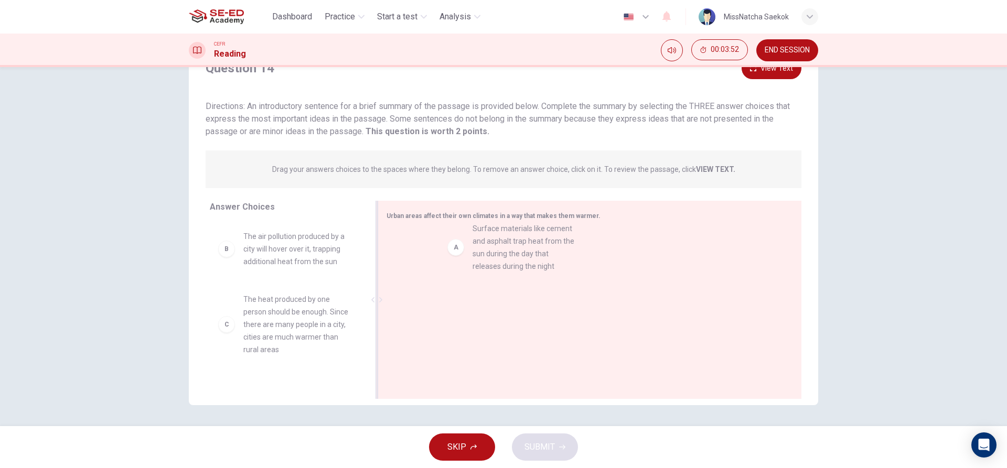
drag, startPoint x: 283, startPoint y: 274, endPoint x: 528, endPoint y: 266, distance: 245.1
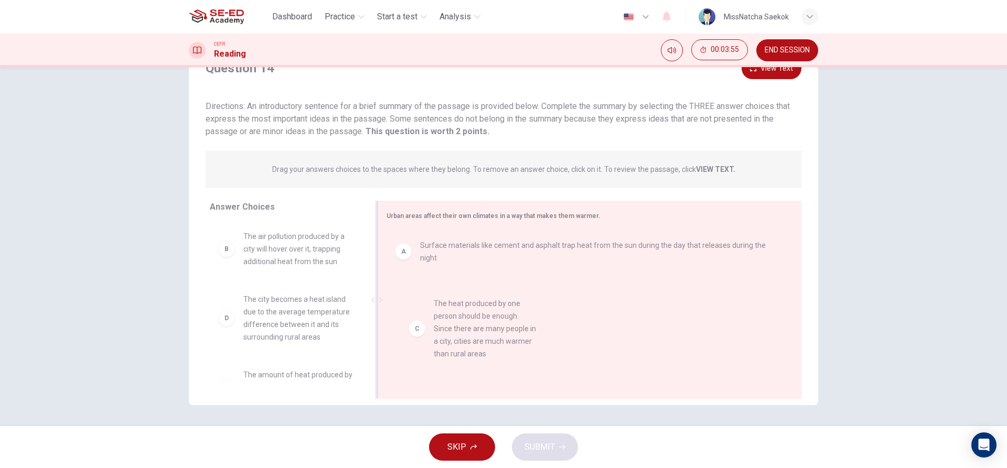
drag, startPoint x: 280, startPoint y: 335, endPoint x: 527, endPoint y: 327, distance: 247.2
drag, startPoint x: 281, startPoint y: 334, endPoint x: 480, endPoint y: 337, distance: 198.8
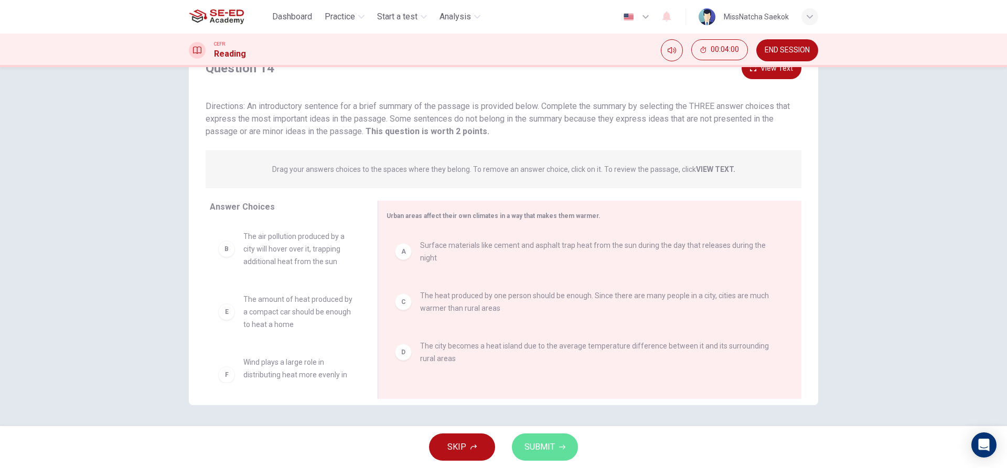
click at [534, 442] on span "SUBMIT" at bounding box center [540, 447] width 30 height 15
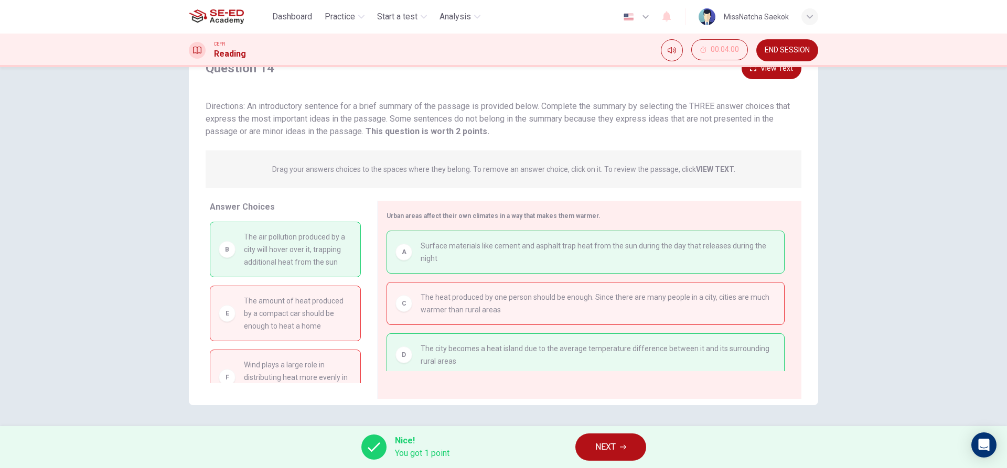
click at [614, 435] on button "NEXT" at bounding box center [610, 447] width 71 height 27
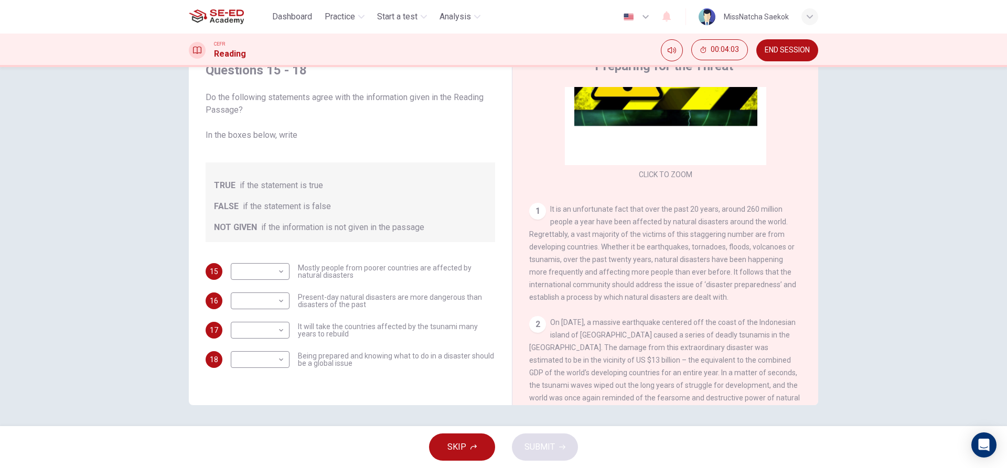
scroll to position [157, 0]
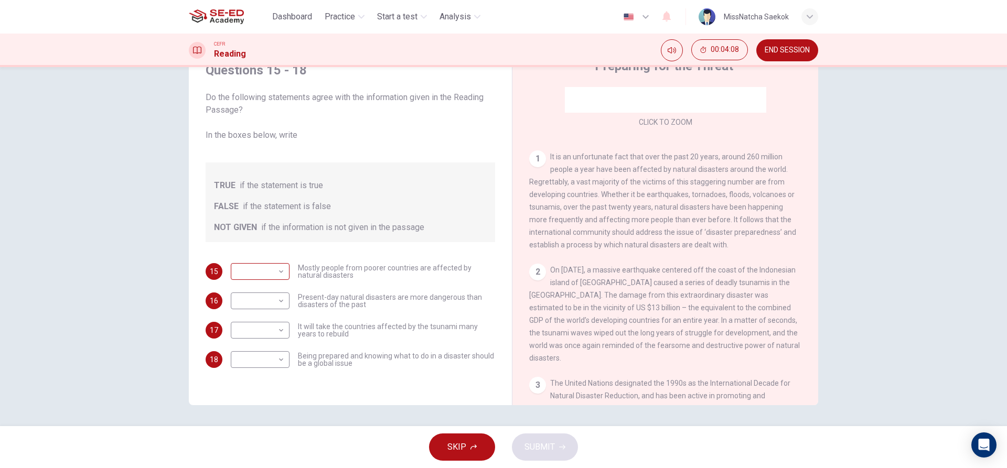
click at [279, 273] on body "This site uses cookies, as explained in our Privacy Policy . If you agree to th…" at bounding box center [503, 234] width 1007 height 468
click at [273, 287] on li "TRUE" at bounding box center [257, 288] width 59 height 17
type input "TRUE"
click at [272, 300] on body "This site uses cookies, as explained in our Privacy Policy . If you agree to th…" at bounding box center [503, 234] width 1007 height 468
click at [271, 317] on li "TRUE" at bounding box center [257, 318] width 59 height 17
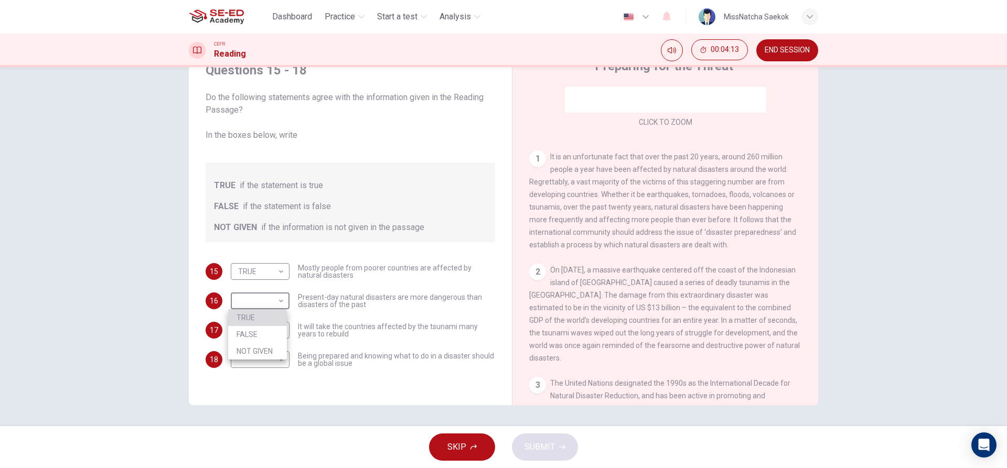
type input "TRUE"
click at [273, 327] on body "This site uses cookies, as explained in our Privacy Policy . If you agree to th…" at bounding box center [503, 234] width 1007 height 468
click at [274, 362] on li "FALSE" at bounding box center [257, 364] width 59 height 17
type input "FALSE"
click at [276, 361] on body "This site uses cookies, as explained in our Privacy Policy . If you agree to th…" at bounding box center [503, 234] width 1007 height 468
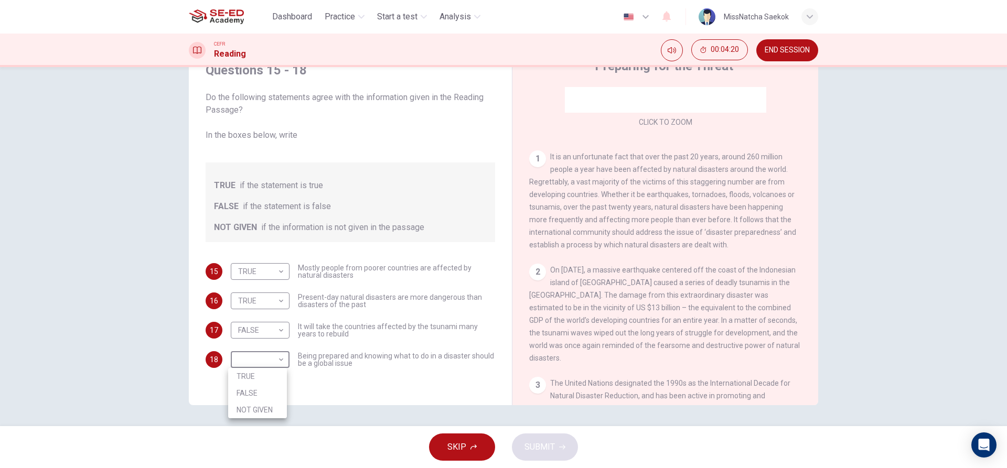
click at [270, 377] on li "TRUE" at bounding box center [257, 376] width 59 height 17
type input "TRUE"
click at [539, 449] on span "SUBMIT" at bounding box center [540, 447] width 30 height 15
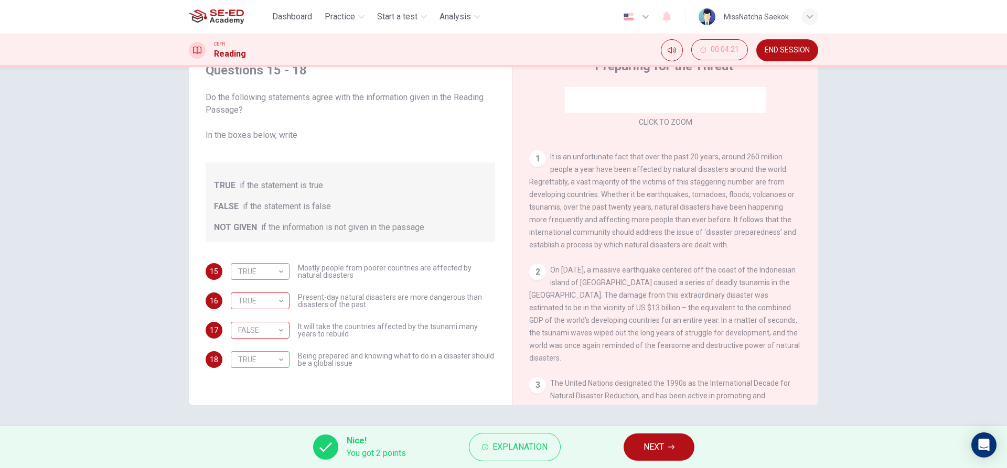
click at [650, 455] on button "NEXT" at bounding box center [659, 447] width 71 height 27
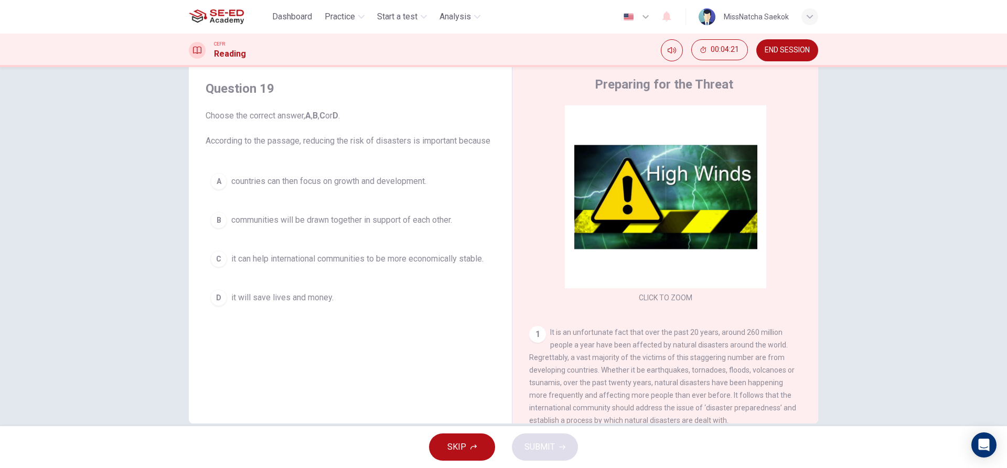
scroll to position [0, 0]
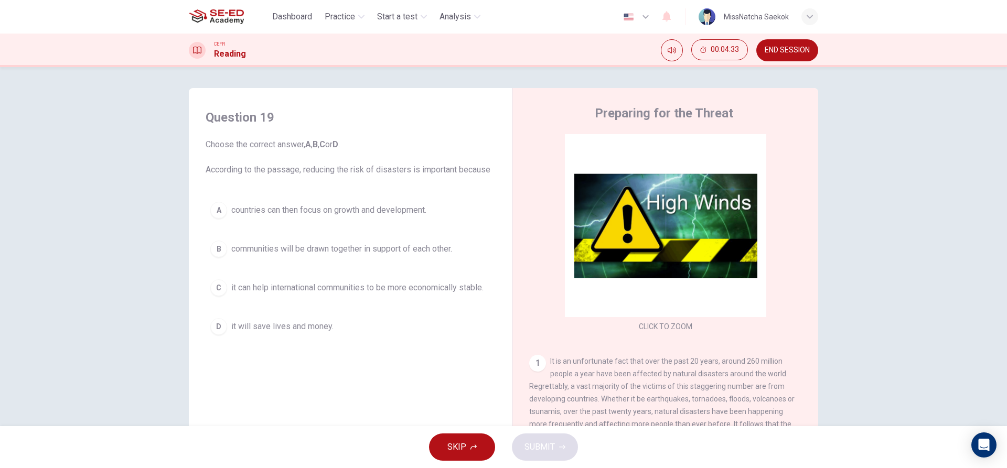
click at [339, 252] on span "communities will be drawn together in support of each other." at bounding box center [341, 249] width 221 height 13
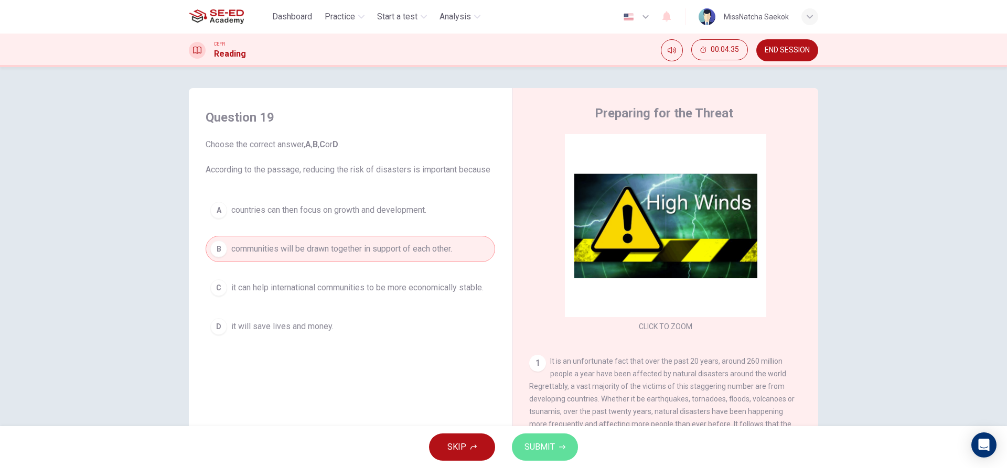
click at [541, 445] on span "SUBMIT" at bounding box center [540, 447] width 30 height 15
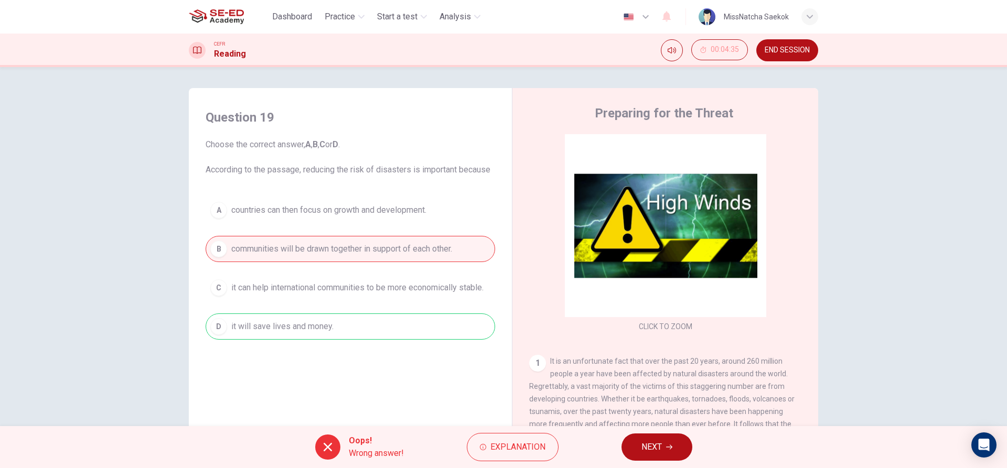
click at [659, 451] on span "NEXT" at bounding box center [652, 447] width 20 height 15
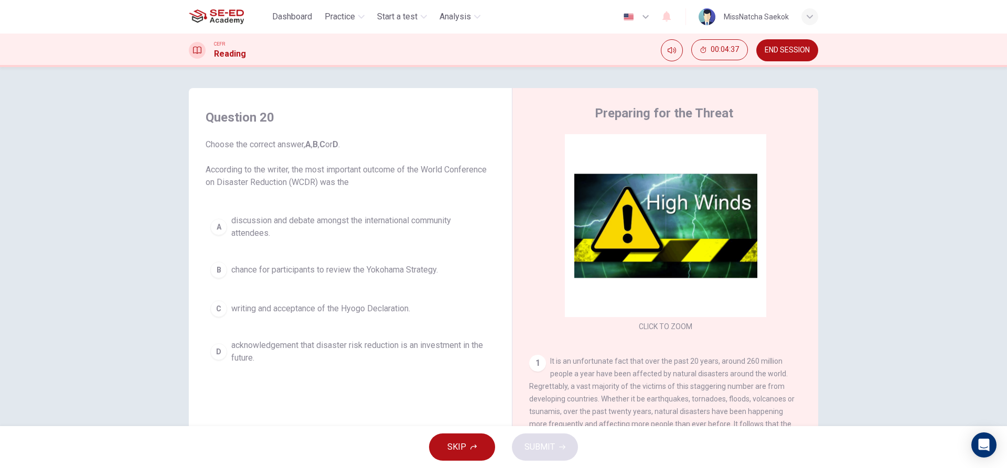
click at [374, 266] on span "chance for participants to review the Yokohama Strategy." at bounding box center [334, 270] width 207 height 13
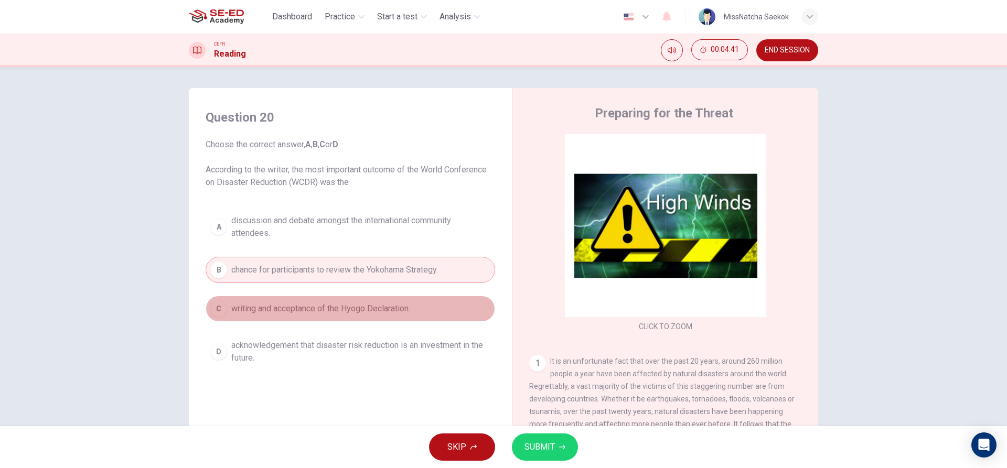
click at [311, 317] on button "C writing and acceptance of the Hyogo Declaration." at bounding box center [351, 309] width 290 height 26
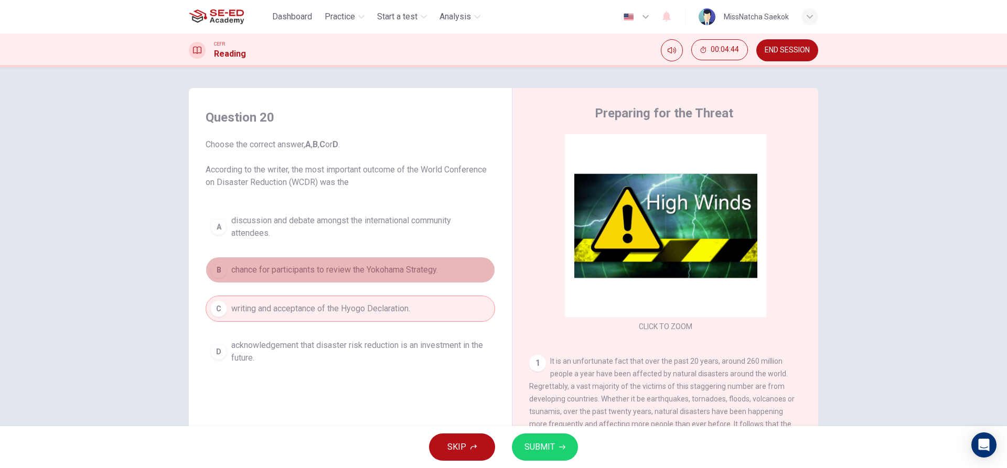
click at [318, 274] on span "chance for participants to review the Yokohama Strategy." at bounding box center [334, 270] width 207 height 13
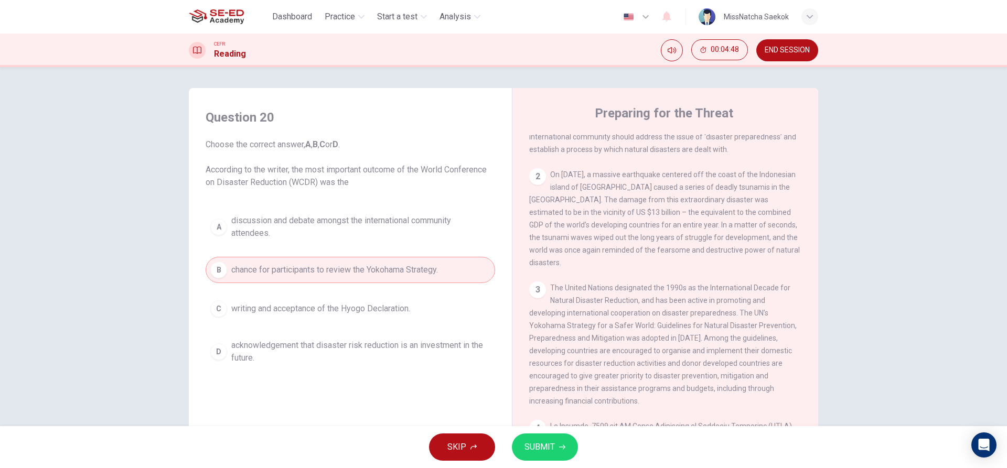
scroll to position [315, 0]
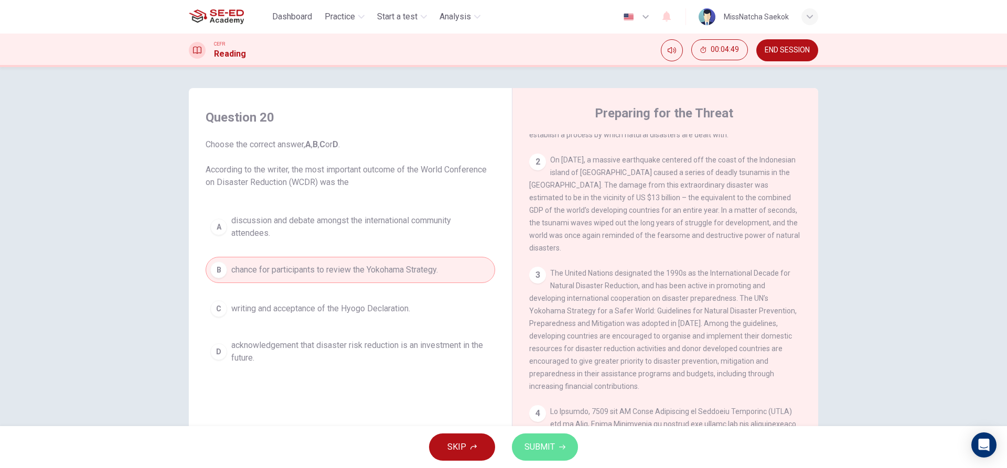
click at [551, 442] on span "SUBMIT" at bounding box center [540, 447] width 30 height 15
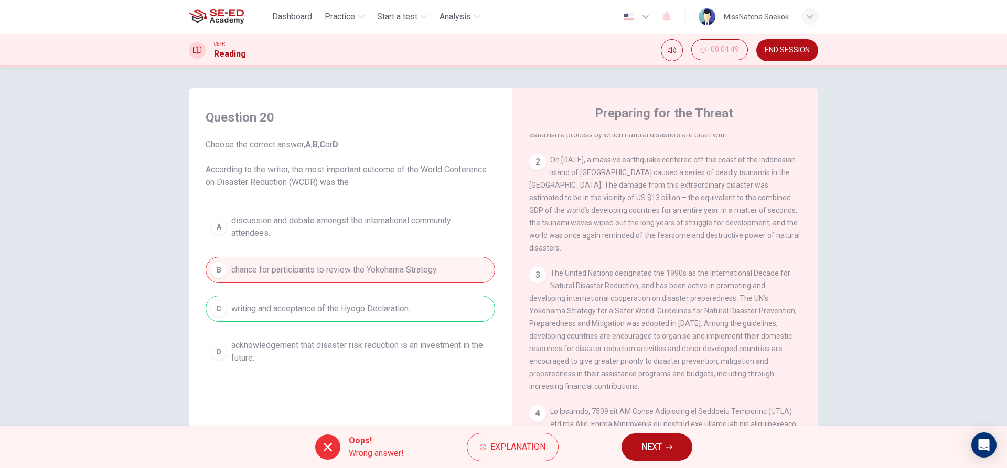
click at [655, 456] on button "NEXT" at bounding box center [657, 447] width 71 height 27
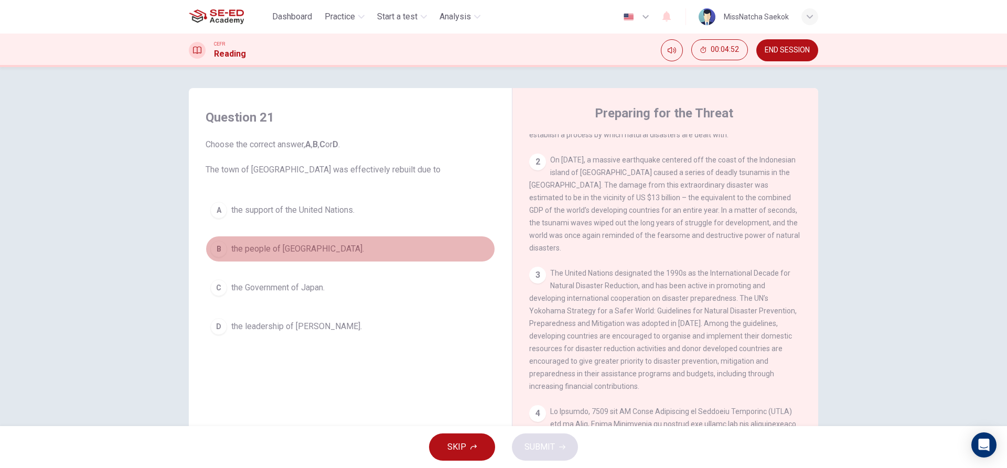
click at [303, 258] on button "B the people of Kobe." at bounding box center [351, 249] width 290 height 26
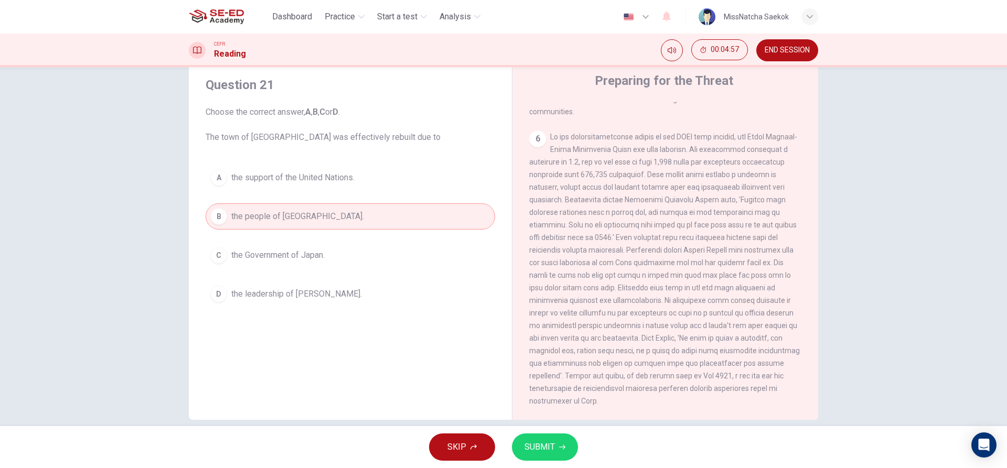
scroll to position [47, 0]
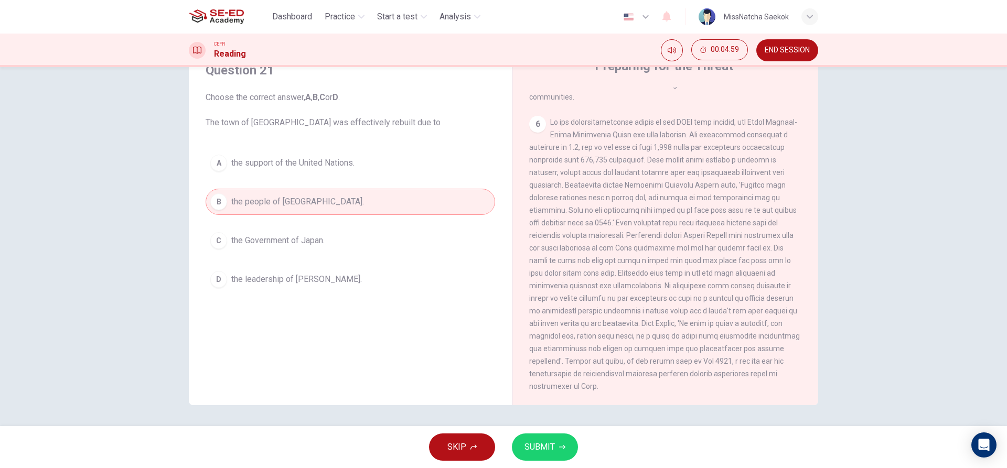
click at [543, 444] on span "SUBMIT" at bounding box center [540, 447] width 30 height 15
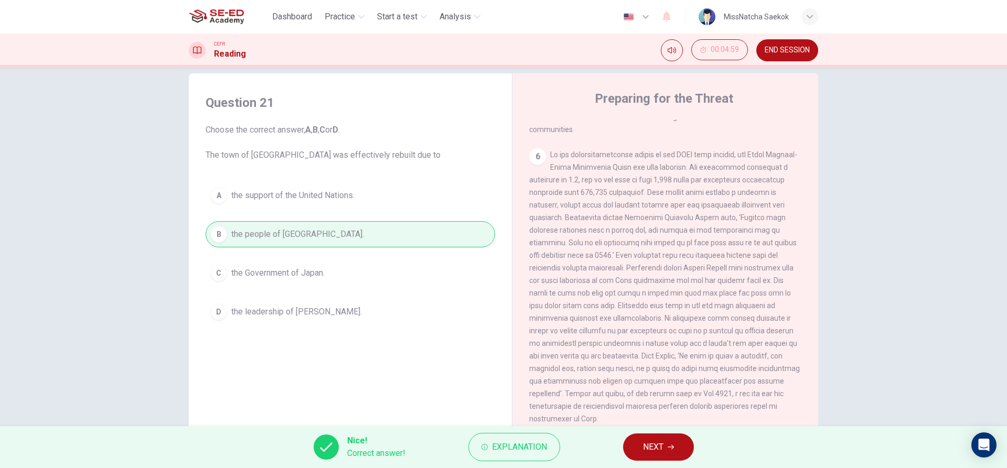
scroll to position [0, 0]
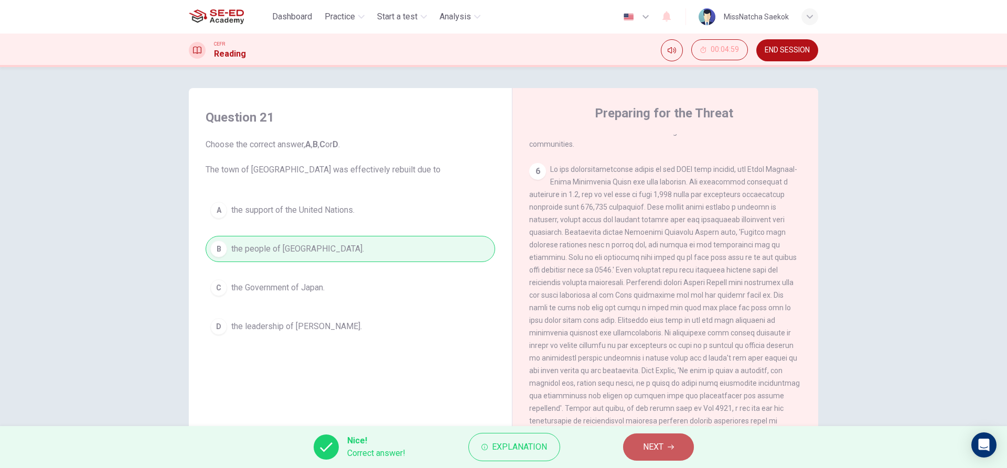
click at [654, 437] on button "NEXT" at bounding box center [658, 447] width 71 height 27
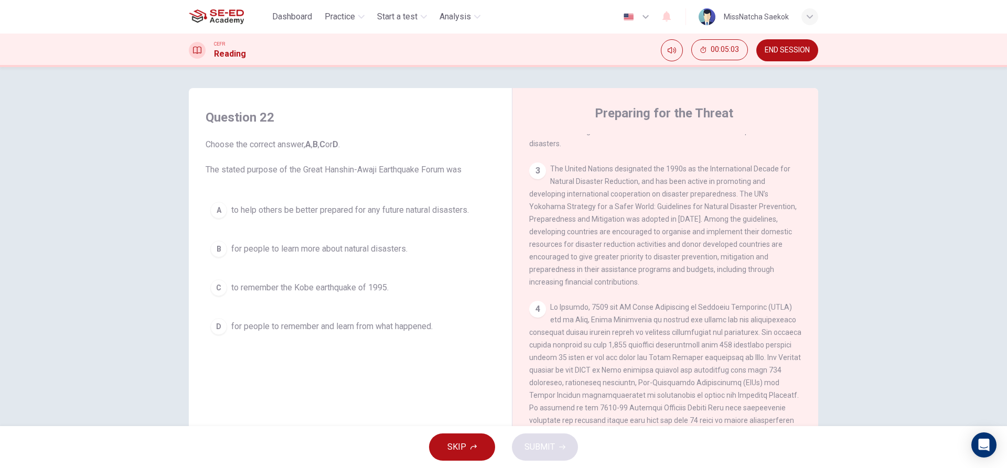
scroll to position [385, 0]
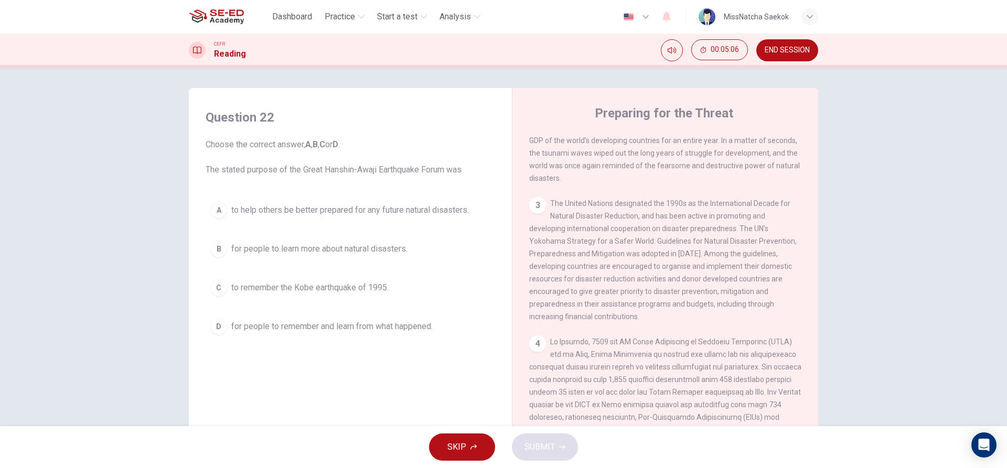
click at [369, 291] on span "to remember the Kobe earthquake of 1995." at bounding box center [309, 288] width 157 height 13
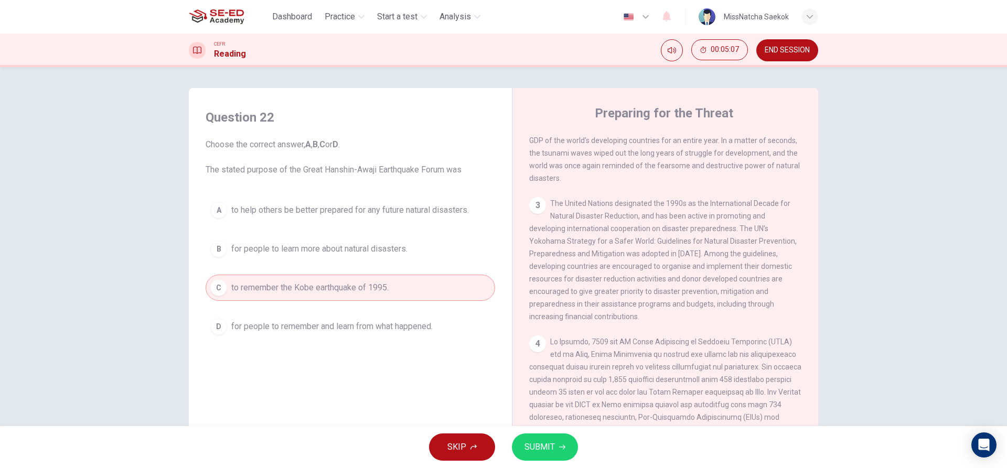
click at [540, 451] on span "SUBMIT" at bounding box center [540, 447] width 30 height 15
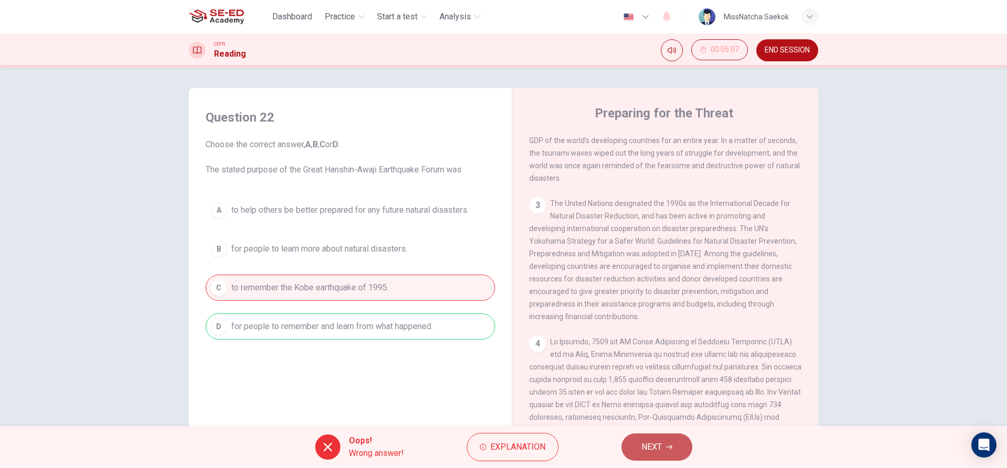
click at [640, 453] on button "NEXT" at bounding box center [657, 447] width 71 height 27
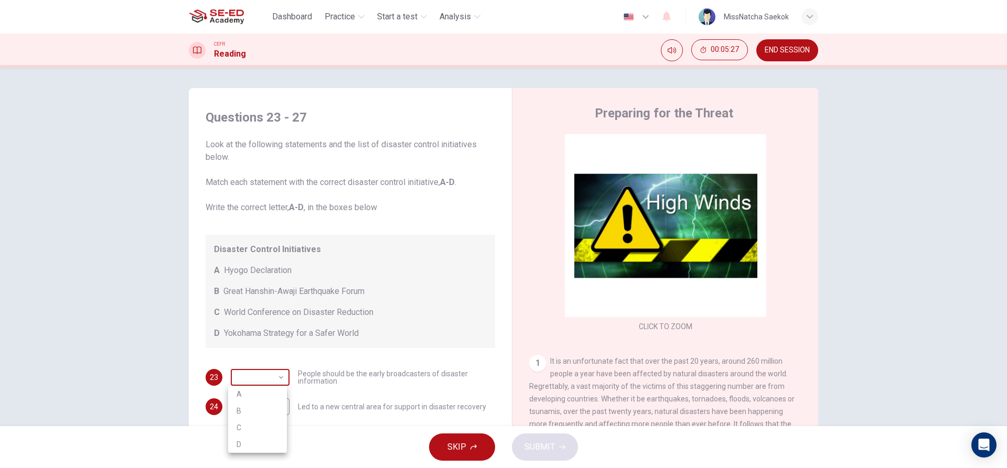
click at [276, 373] on body "This site uses cookies, as explained in our Privacy Policy . If you agree to th…" at bounding box center [503, 234] width 1007 height 468
click at [269, 423] on li "C" at bounding box center [257, 428] width 59 height 17
type input "C"
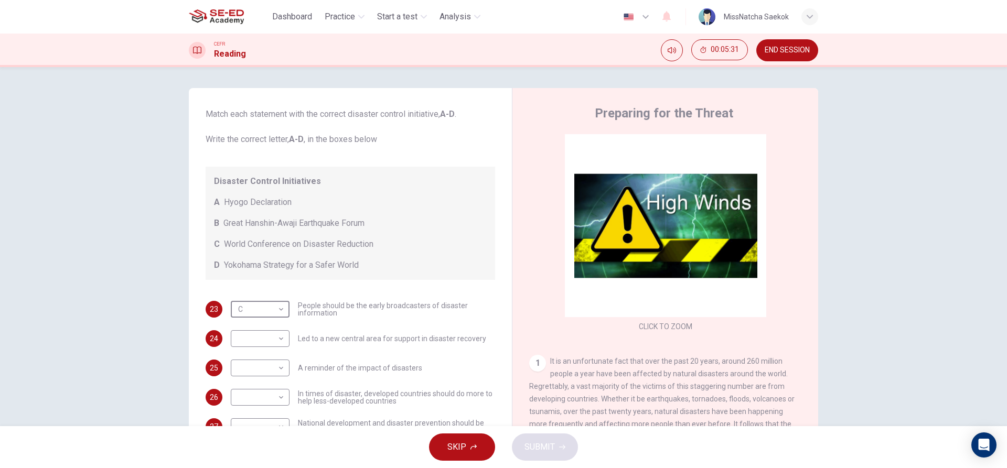
scroll to position [72, 0]
click at [276, 338] on body "This site uses cookies, as explained in our Privacy Policy . If you agree to th…" at bounding box center [503, 234] width 1007 height 468
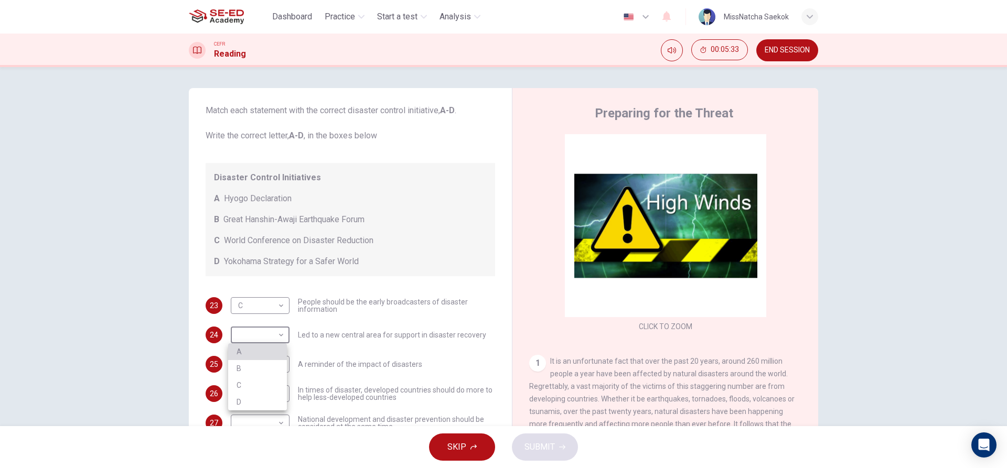
click at [270, 357] on li "A" at bounding box center [257, 352] width 59 height 17
type input "A"
click at [270, 357] on body "This site uses cookies, as explained in our Privacy Policy . If you agree to th…" at bounding box center [503, 234] width 1007 height 468
click at [260, 400] on li "B" at bounding box center [257, 398] width 59 height 17
type input "B"
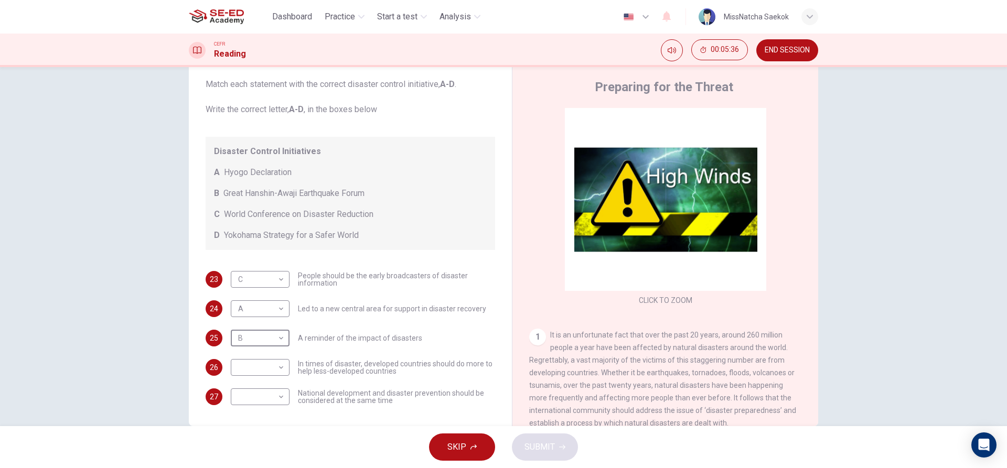
scroll to position [47, 0]
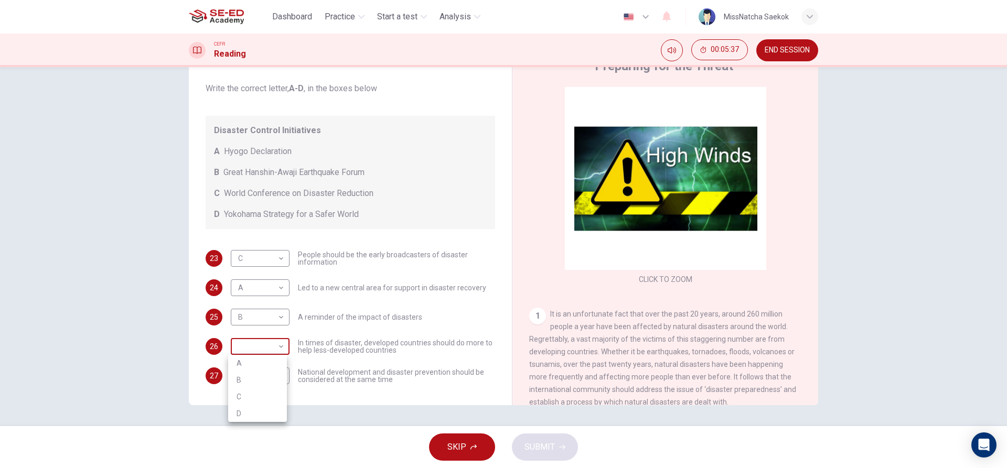
click at [282, 346] on body "This site uses cookies, as explained in our Privacy Policy . If you agree to th…" at bounding box center [503, 234] width 1007 height 468
click at [260, 417] on li "D" at bounding box center [257, 414] width 59 height 17
type input "D"
click at [260, 378] on body "This site uses cookies, as explained in our Privacy Policy . If you agree to th…" at bounding box center [503, 234] width 1007 height 468
click at [251, 407] on li "B" at bounding box center [257, 409] width 59 height 17
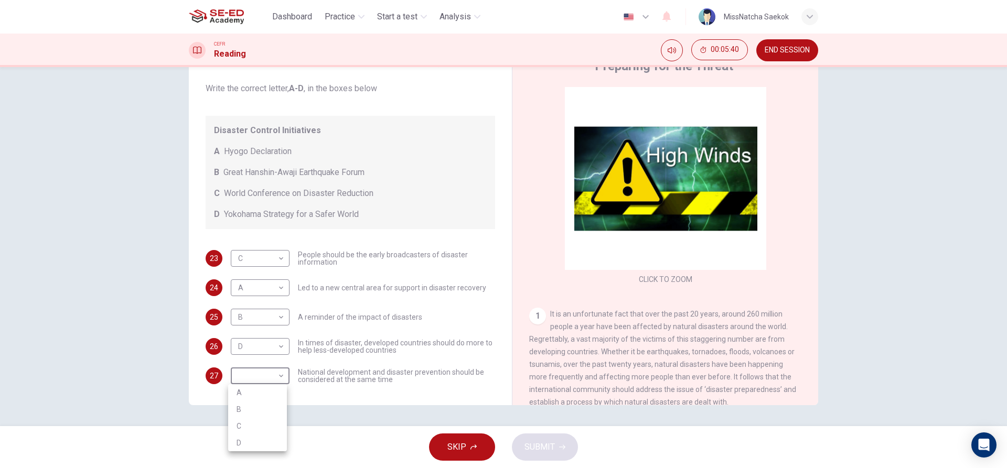
type input "B"
click at [527, 439] on button "SUBMIT" at bounding box center [545, 447] width 66 height 27
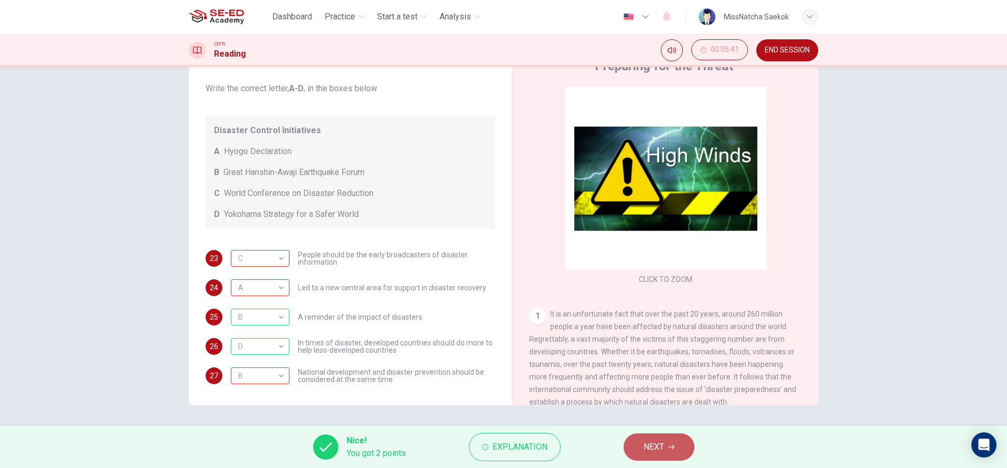
click at [668, 449] on button "NEXT" at bounding box center [659, 447] width 71 height 27
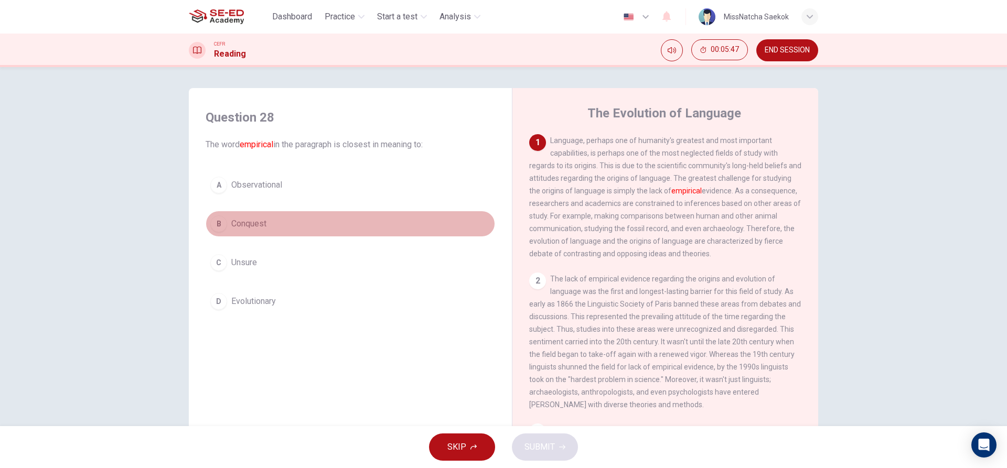
click at [228, 236] on button "B Conquest" at bounding box center [351, 224] width 290 height 26
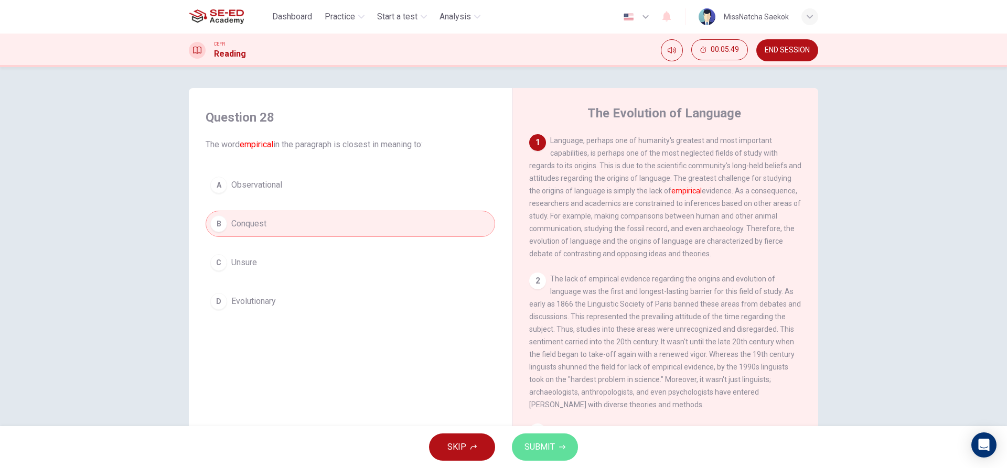
click at [534, 445] on span "SUBMIT" at bounding box center [540, 447] width 30 height 15
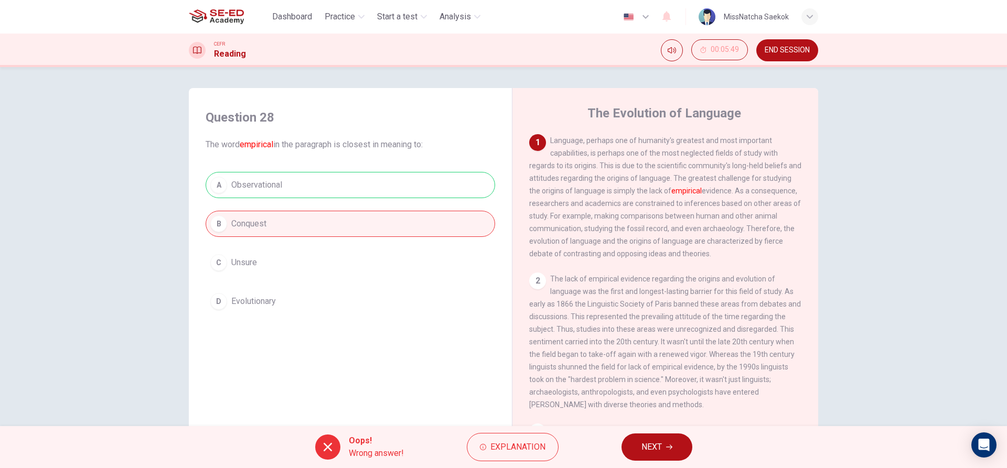
click at [637, 450] on button "NEXT" at bounding box center [657, 447] width 71 height 27
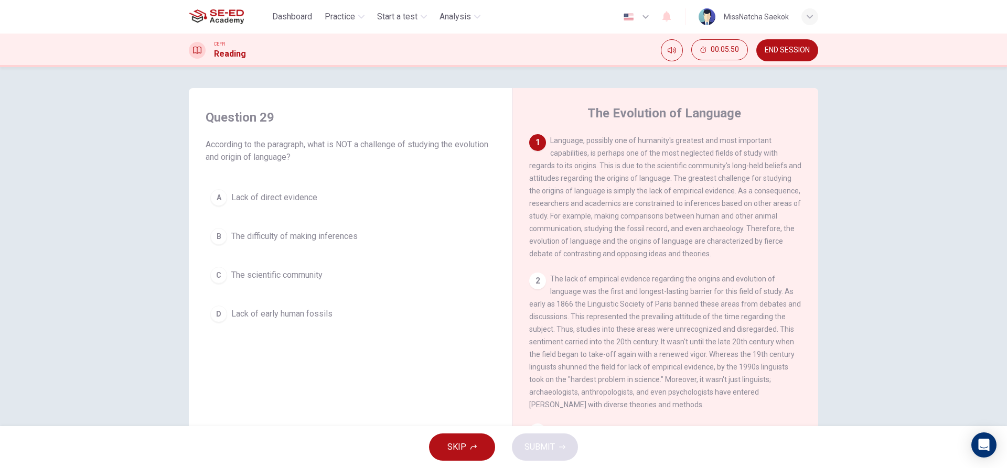
click at [276, 222] on div "A Lack of direct evidence B The difficulty of making inferences C The scientifi…" at bounding box center [351, 256] width 290 height 143
click at [332, 238] on span "The difficulty of making inferences" at bounding box center [294, 236] width 126 height 13
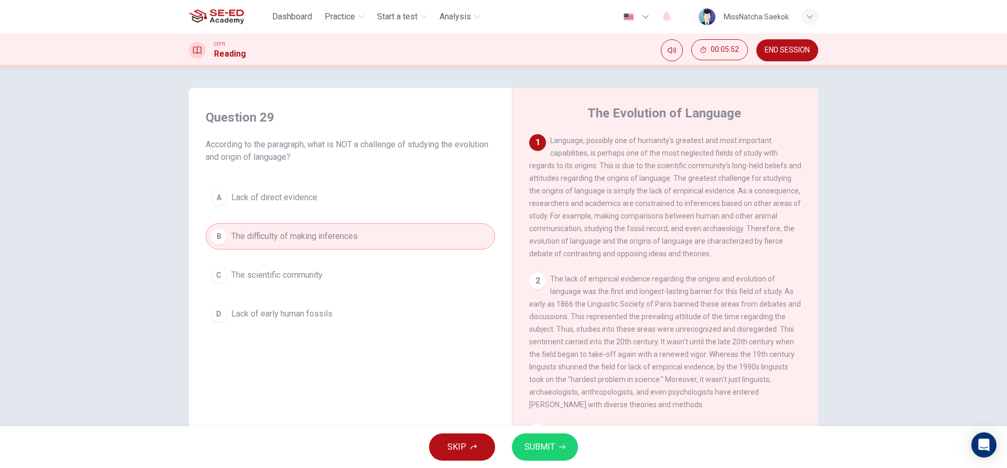
click at [539, 456] on button "SUBMIT" at bounding box center [545, 447] width 66 height 27
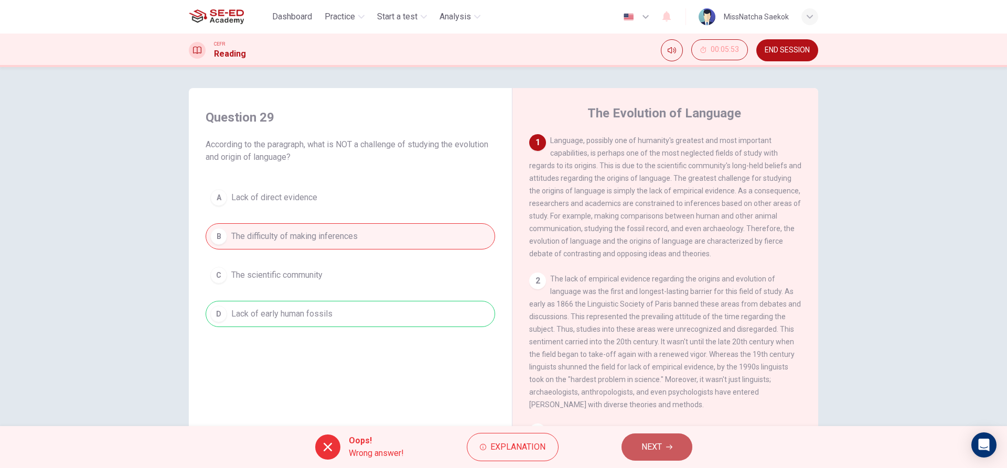
click at [637, 441] on button "NEXT" at bounding box center [657, 447] width 71 height 27
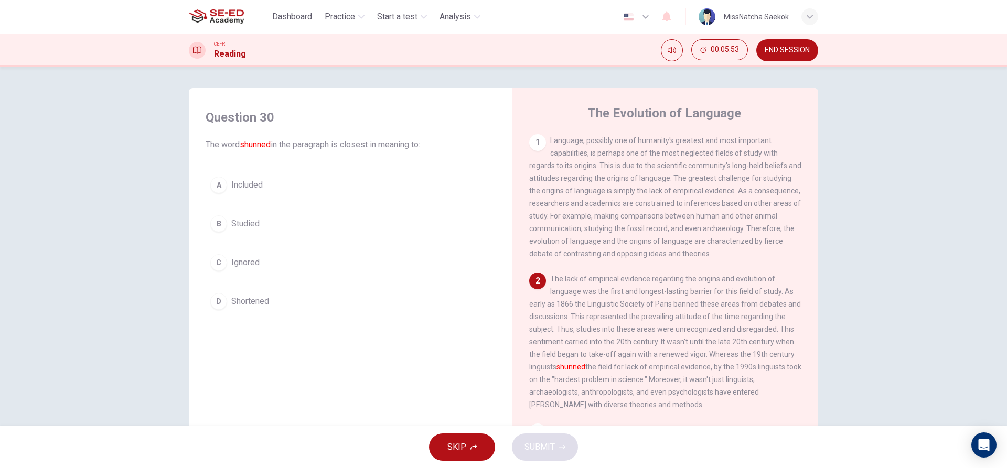
click at [336, 237] on div "A Included B Studied C Ignored D Shortened" at bounding box center [351, 243] width 290 height 143
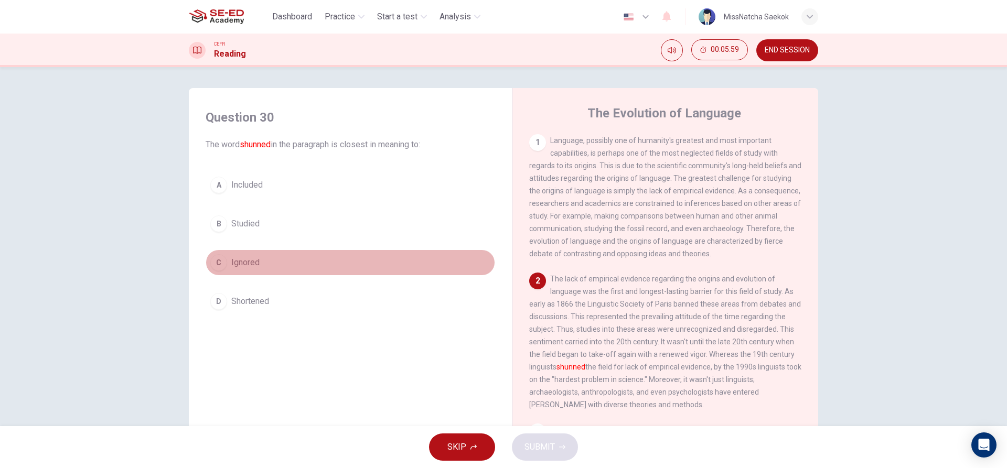
click at [246, 263] on span "Ignored" at bounding box center [245, 263] width 28 height 13
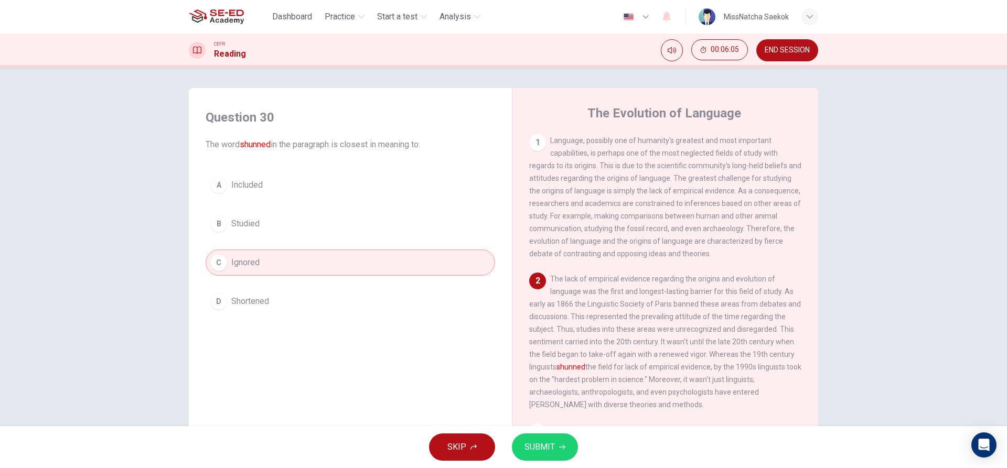
click at [557, 451] on button "SUBMIT" at bounding box center [545, 447] width 66 height 27
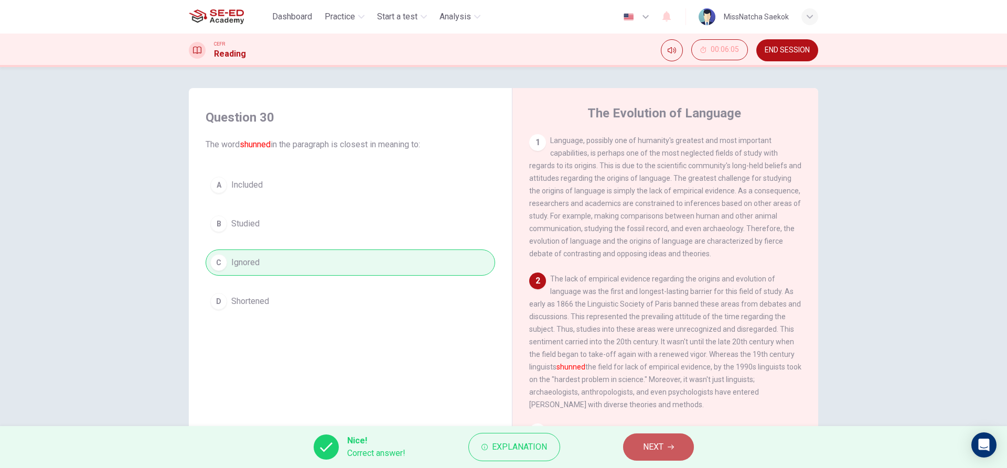
click at [658, 449] on span "NEXT" at bounding box center [653, 447] width 20 height 15
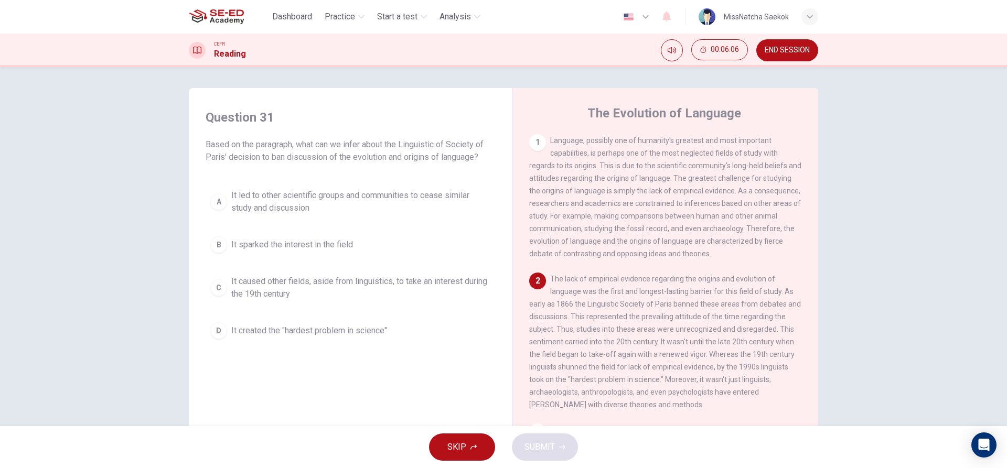
click at [380, 208] on span "It led to other scientific groups and communities to cease similar study and di…" at bounding box center [360, 201] width 259 height 25
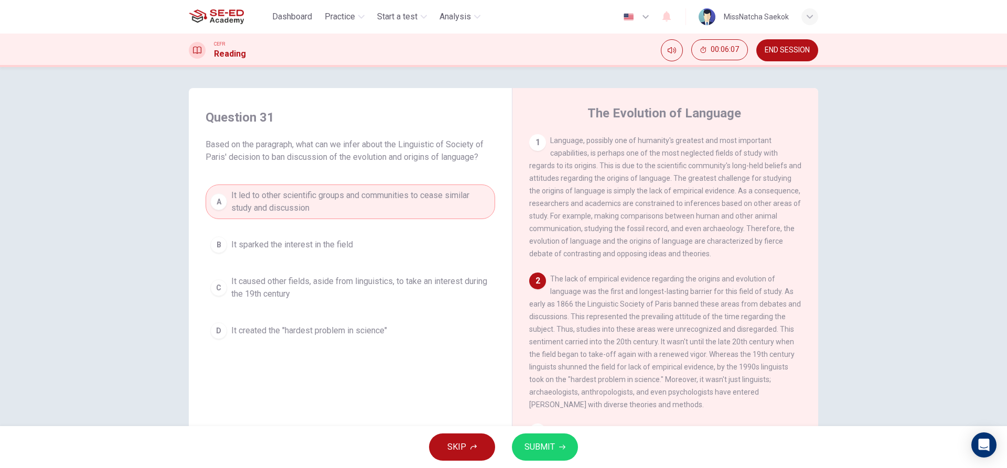
click at [543, 439] on button "SUBMIT" at bounding box center [545, 447] width 66 height 27
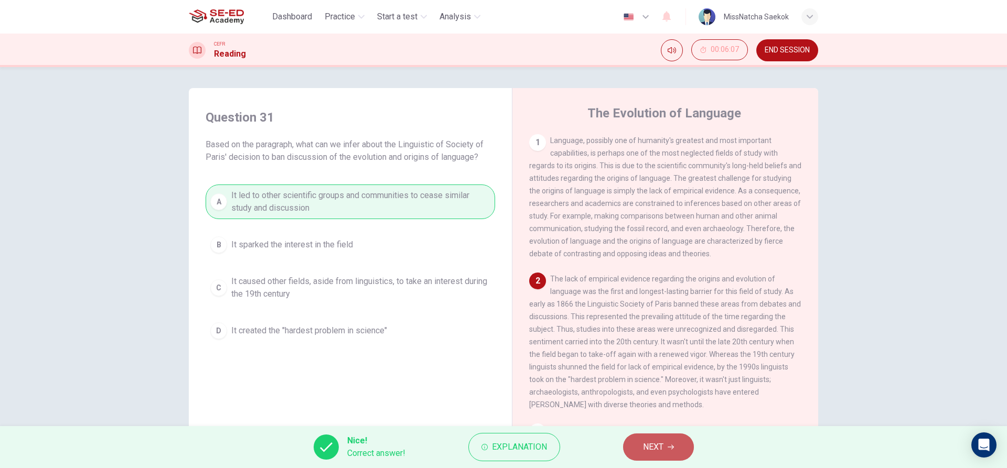
click at [650, 440] on button "NEXT" at bounding box center [658, 447] width 71 height 27
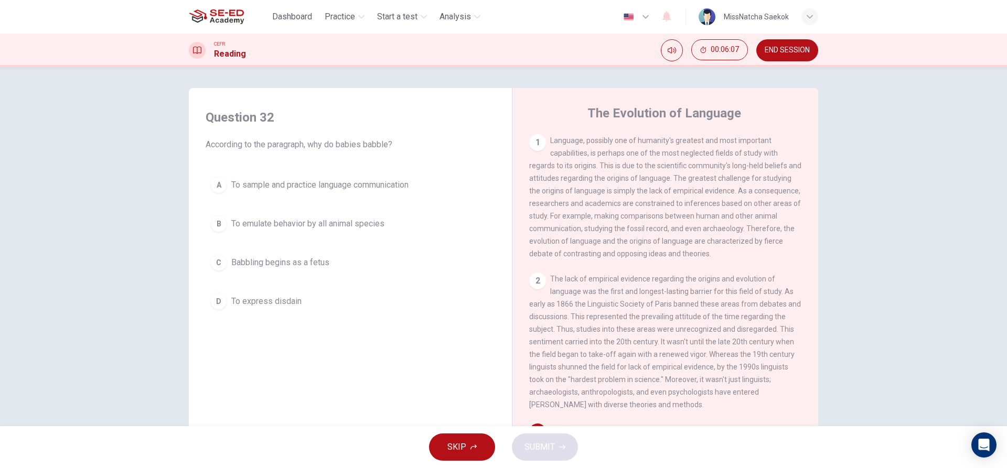
click at [286, 310] on button "D To express disdain" at bounding box center [351, 302] width 290 height 26
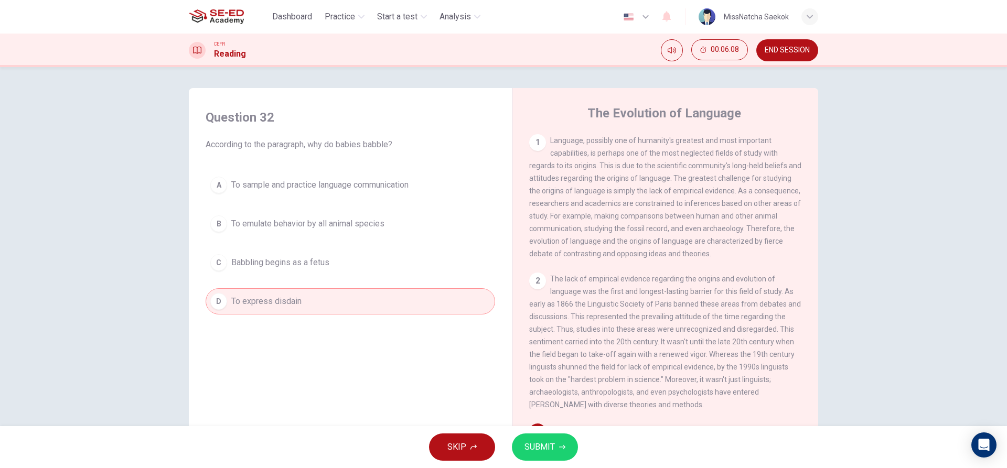
click at [542, 449] on span "SUBMIT" at bounding box center [540, 447] width 30 height 15
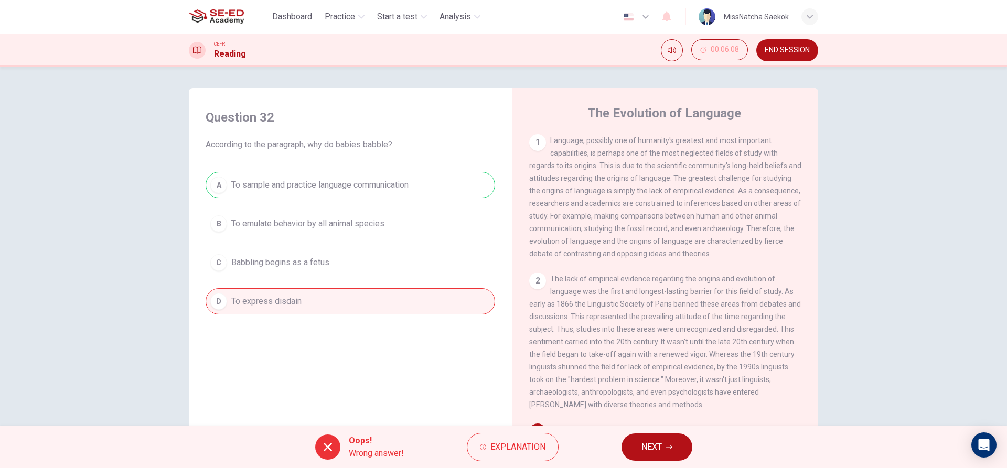
click at [368, 252] on div "A To sample and practice language communication B To emulate behavior by all an…" at bounding box center [351, 243] width 290 height 143
click at [632, 449] on button "NEXT" at bounding box center [657, 447] width 71 height 27
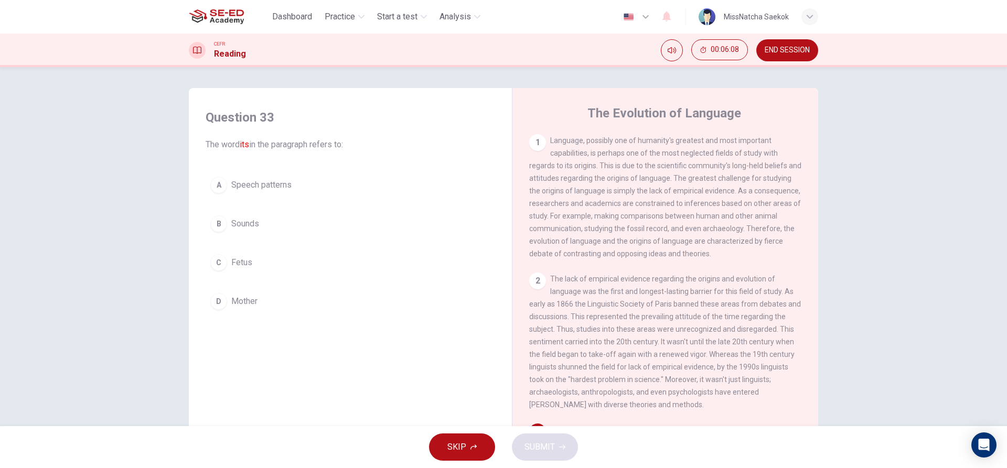
click at [367, 292] on button "D Mother" at bounding box center [351, 302] width 290 height 26
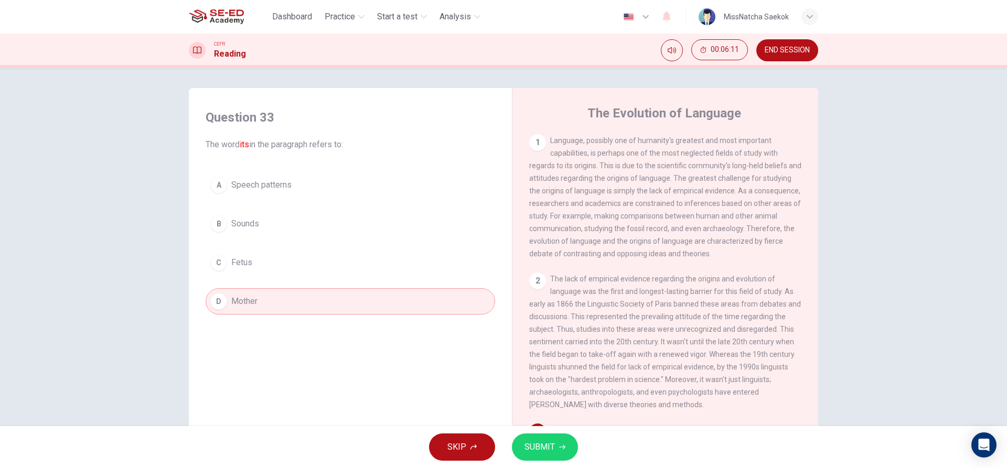
click at [562, 436] on button "SUBMIT" at bounding box center [545, 447] width 66 height 27
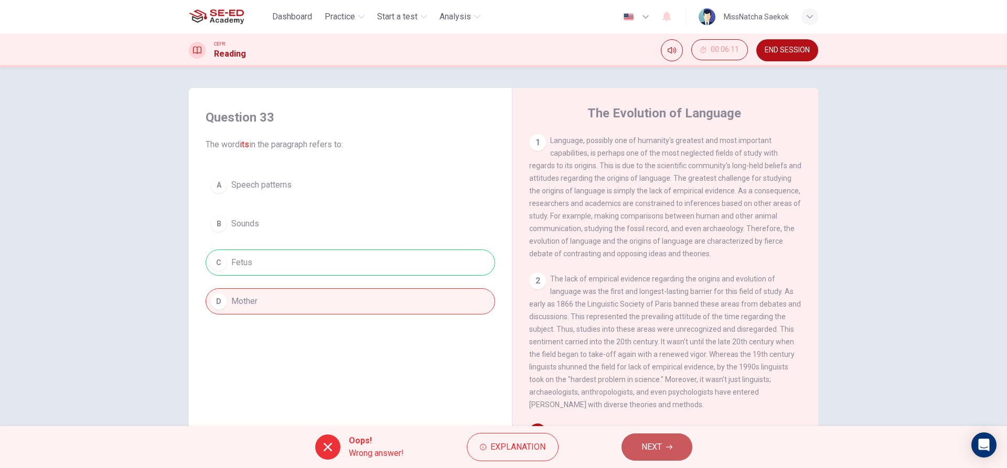
click at [650, 452] on span "NEXT" at bounding box center [652, 447] width 20 height 15
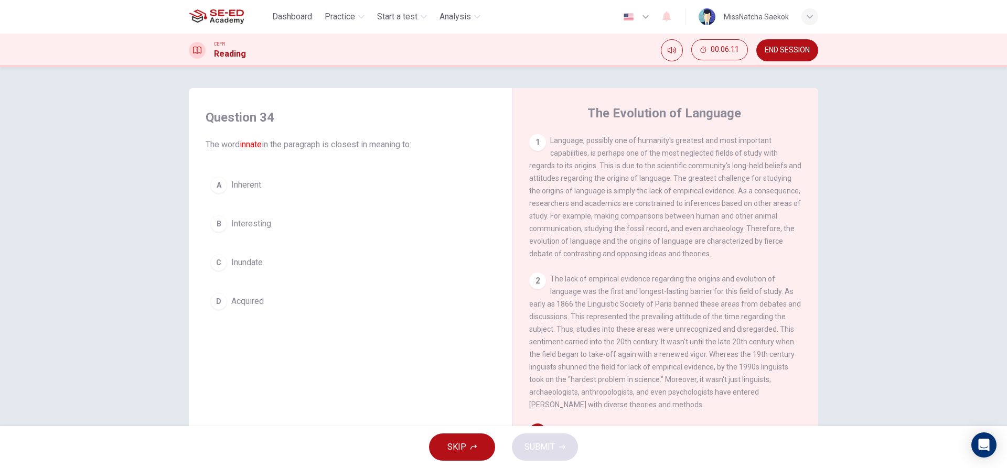
click at [313, 226] on button "B Interesting" at bounding box center [351, 224] width 290 height 26
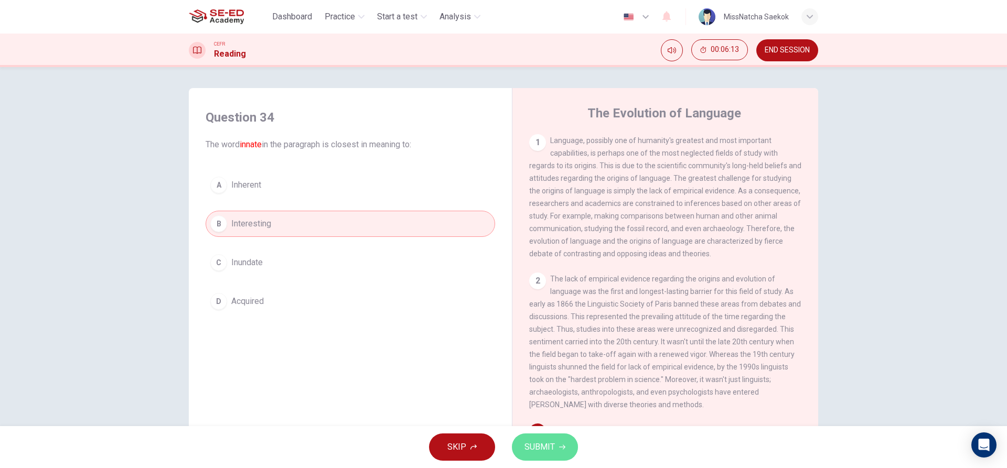
click at [551, 438] on button "SUBMIT" at bounding box center [545, 447] width 66 height 27
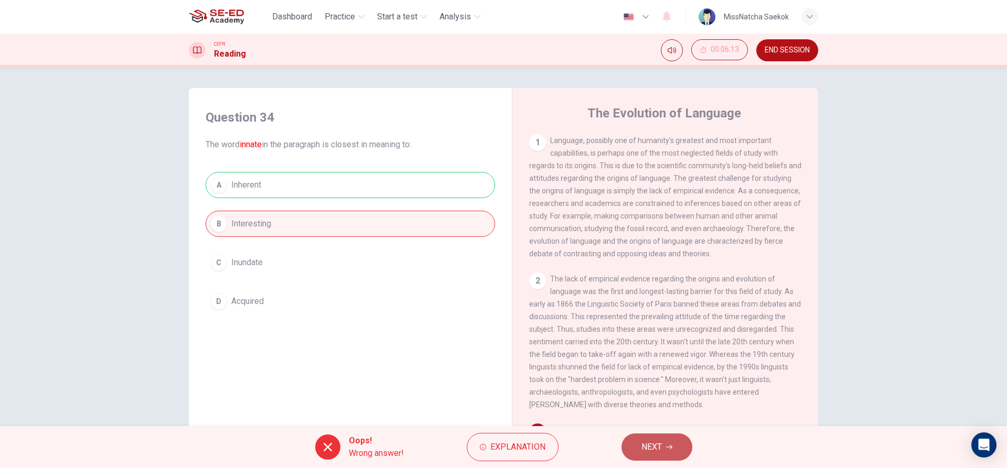
click at [636, 444] on button "NEXT" at bounding box center [657, 447] width 71 height 27
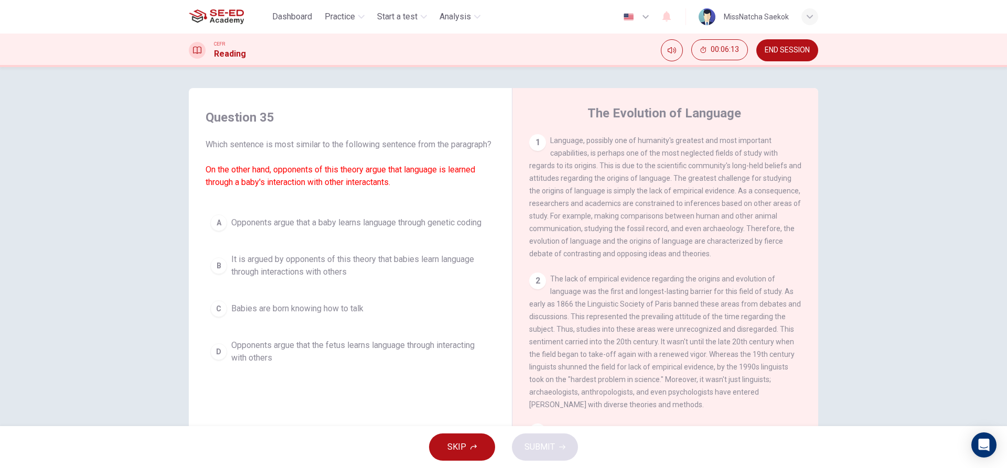
click at [351, 298] on div "A Opponents argue that a baby learns language through genetic coding B It is ar…" at bounding box center [351, 289] width 290 height 159
click at [382, 279] on span "It is argued by opponents of this theory that babies learn language through int…" at bounding box center [360, 265] width 259 height 25
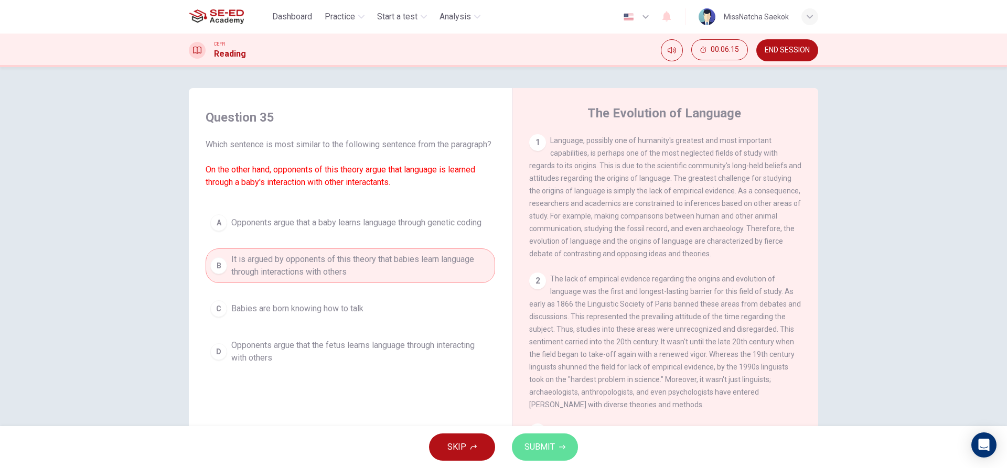
click at [542, 445] on span "SUBMIT" at bounding box center [540, 447] width 30 height 15
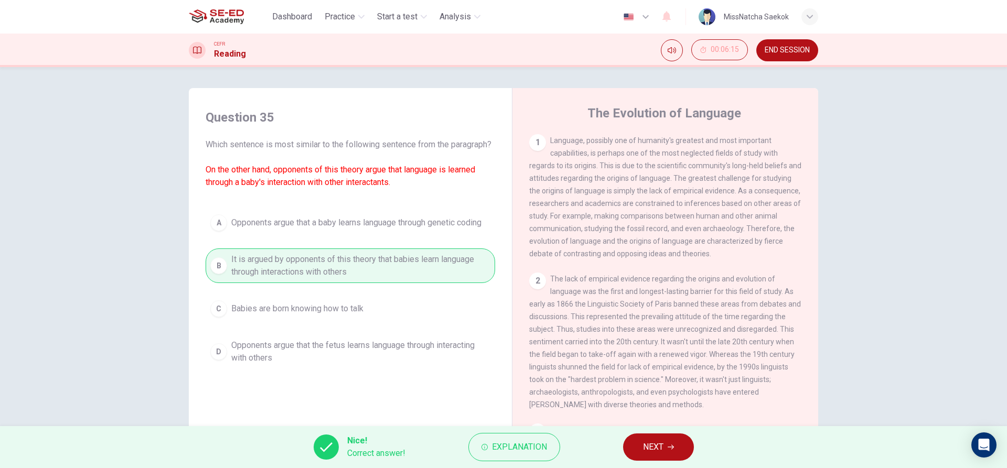
click at [637, 449] on button "NEXT" at bounding box center [658, 447] width 71 height 27
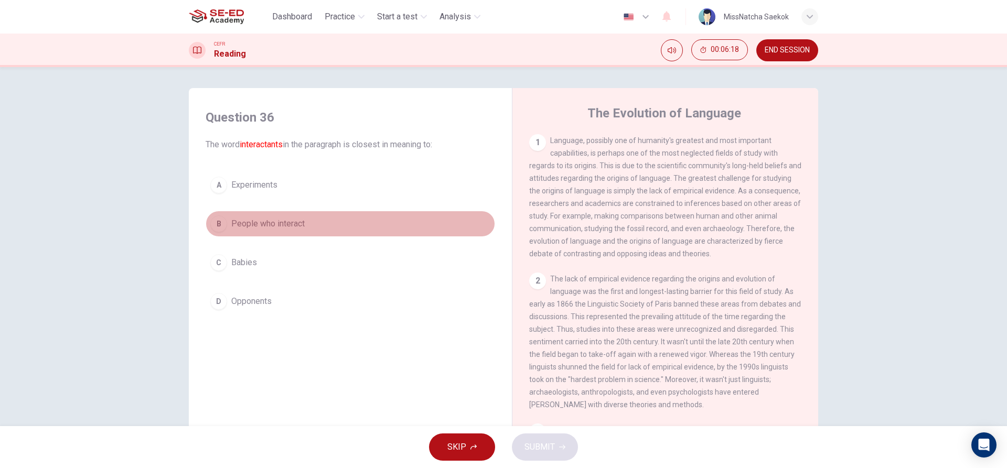
click at [302, 226] on span "People who interact" at bounding box center [267, 224] width 73 height 13
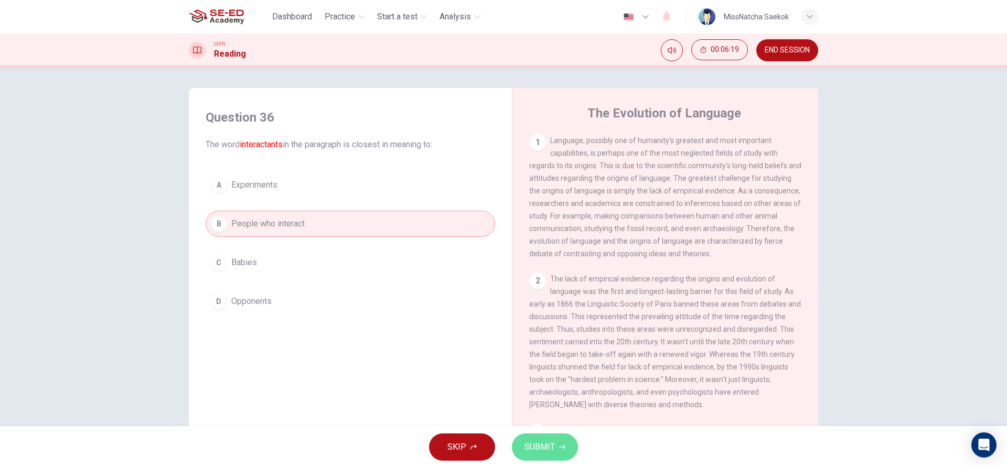
click at [553, 442] on span "SUBMIT" at bounding box center [540, 447] width 30 height 15
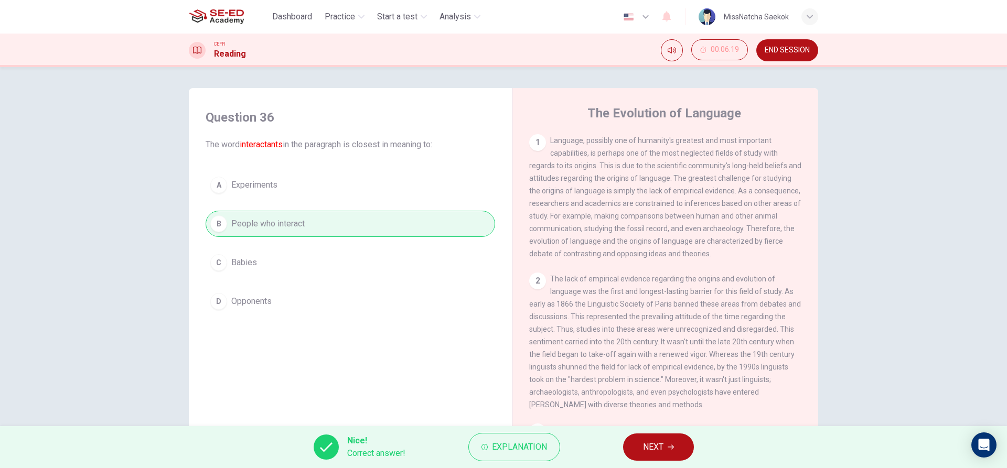
click at [632, 443] on button "NEXT" at bounding box center [658, 447] width 71 height 27
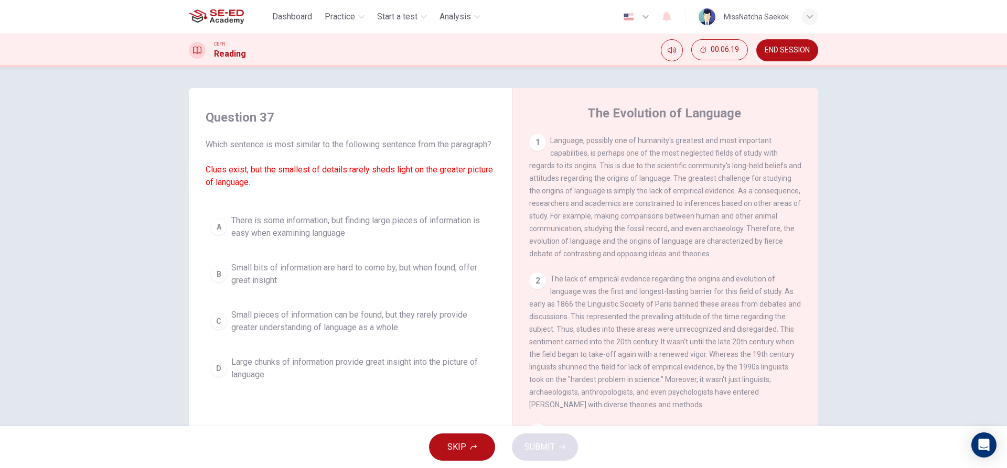
click at [358, 263] on div "A There is some information, but finding large pieces of information is easy wh…" at bounding box center [351, 298] width 290 height 176
click at [367, 280] on span "Small bits of information are hard to come by, but when found, offer great insi…" at bounding box center [360, 274] width 259 height 25
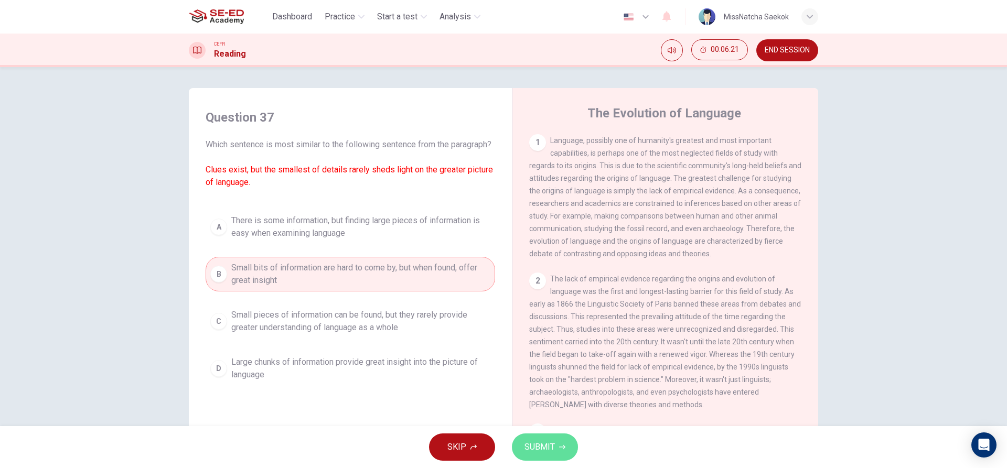
click at [537, 455] on button "SUBMIT" at bounding box center [545, 447] width 66 height 27
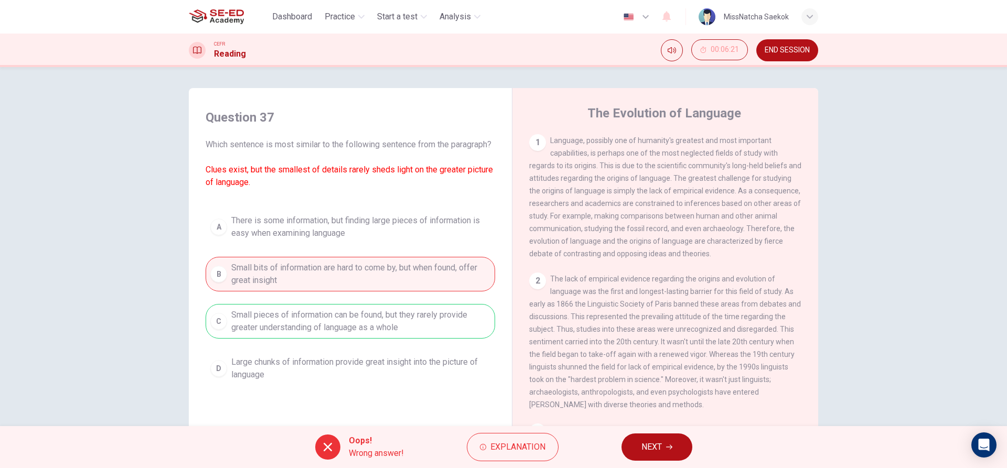
click at [649, 450] on span "NEXT" at bounding box center [652, 447] width 20 height 15
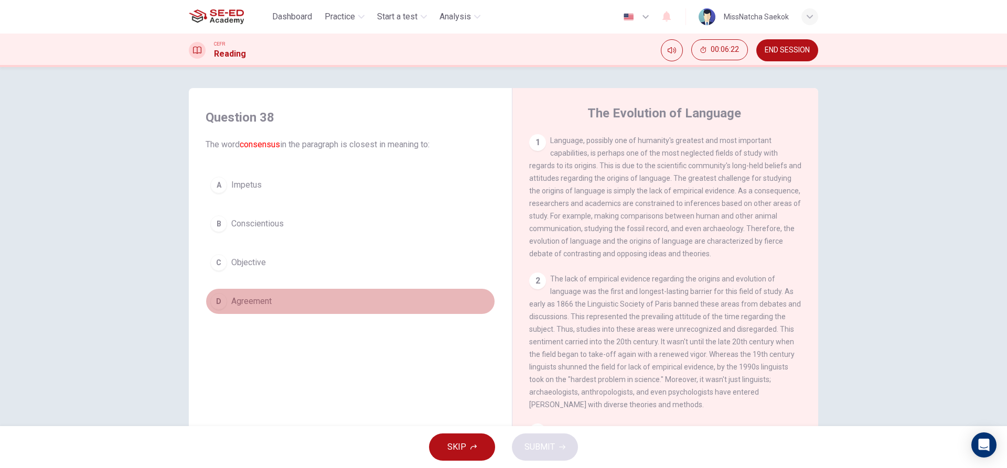
click at [273, 295] on button "D Agreement" at bounding box center [351, 302] width 290 height 26
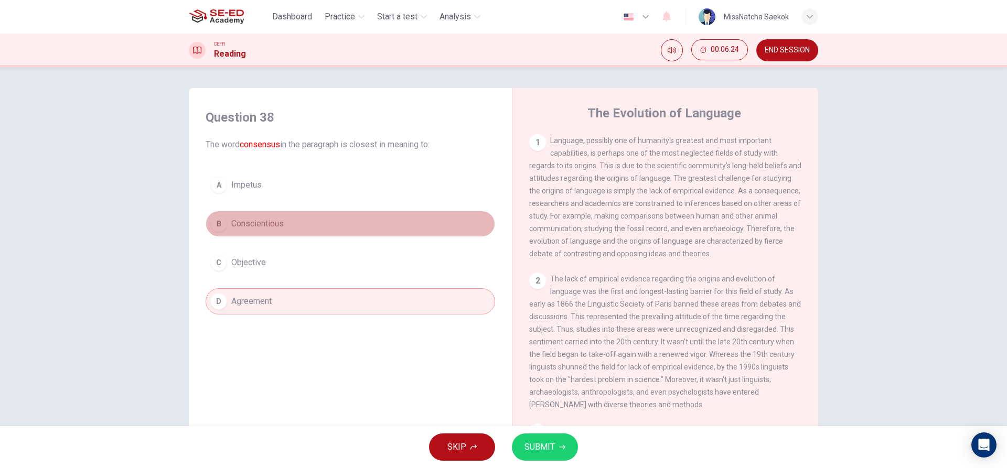
click at [310, 235] on button "B Conscientious" at bounding box center [351, 224] width 290 height 26
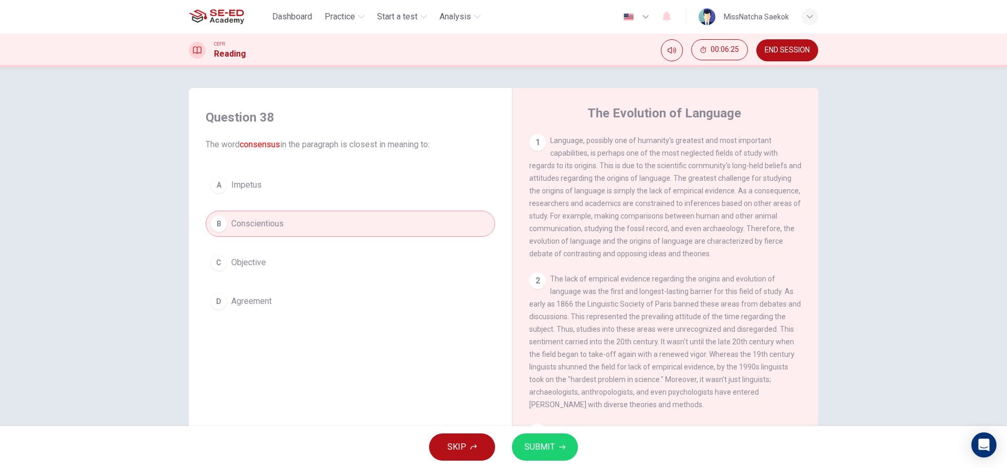
click at [551, 447] on span "SUBMIT" at bounding box center [540, 447] width 30 height 15
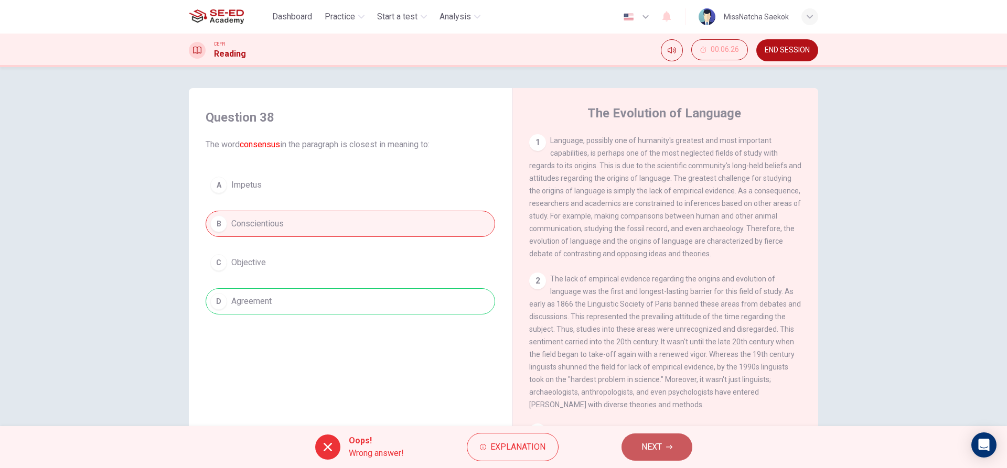
click at [651, 440] on button "NEXT" at bounding box center [657, 447] width 71 height 27
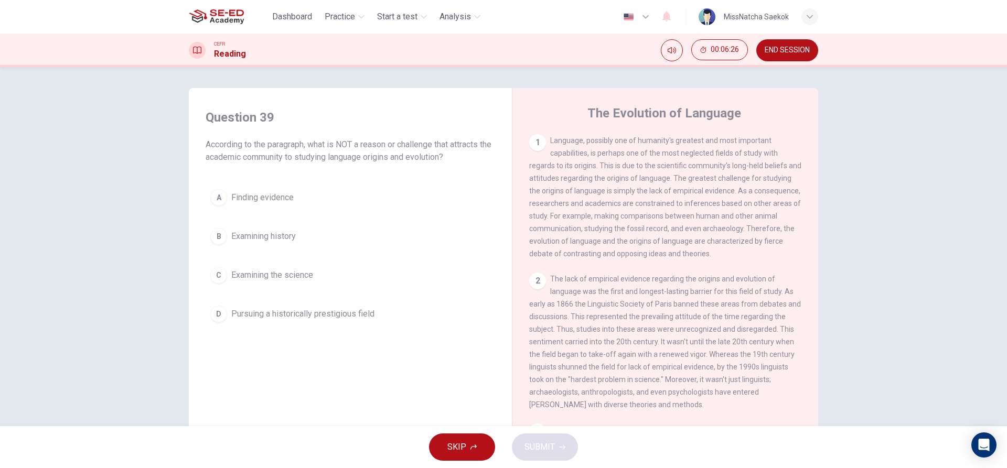
click at [232, 250] on div "A Finding evidence B Examining history C Examining the science D Pursuing a his…" at bounding box center [351, 256] width 290 height 143
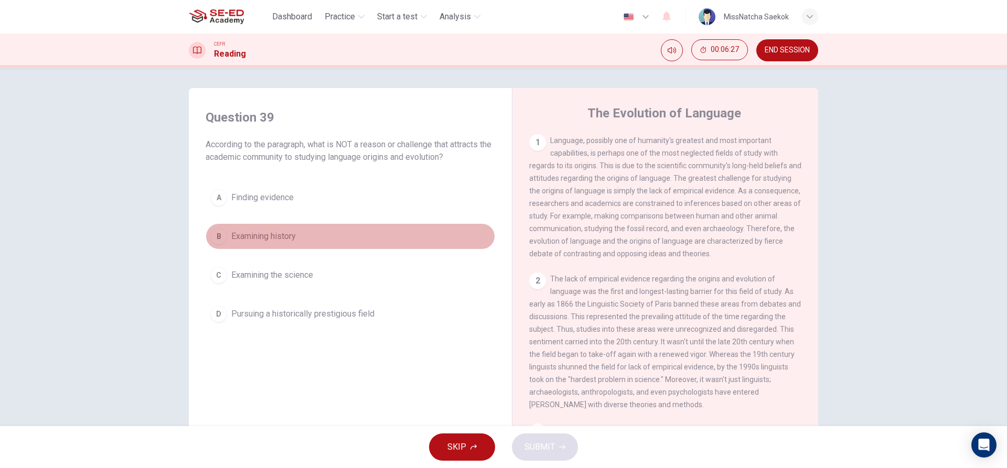
click at [255, 233] on span "Examining history" at bounding box center [263, 236] width 65 height 13
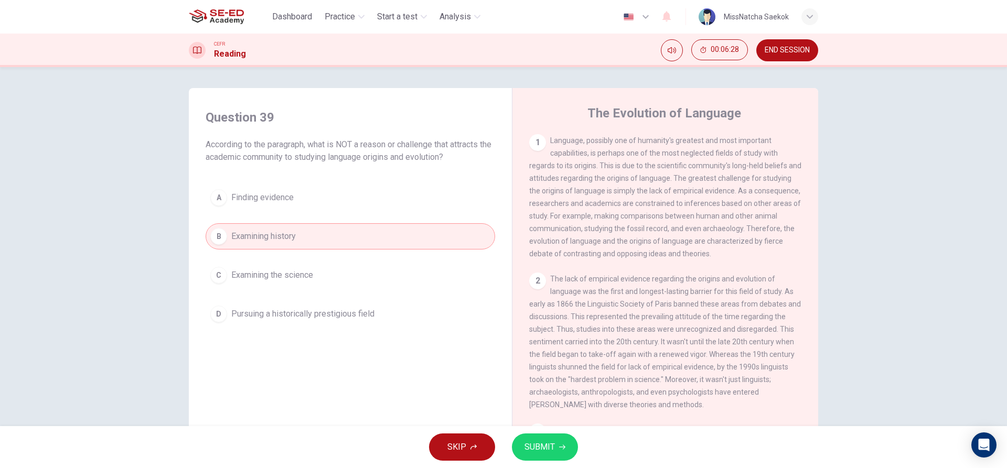
click at [557, 439] on button "SUBMIT" at bounding box center [545, 447] width 66 height 27
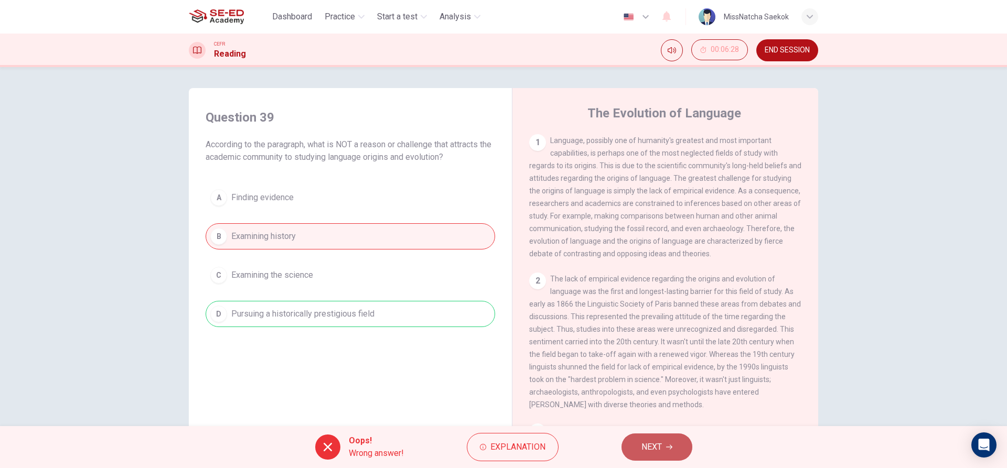
click at [639, 435] on button "NEXT" at bounding box center [657, 447] width 71 height 27
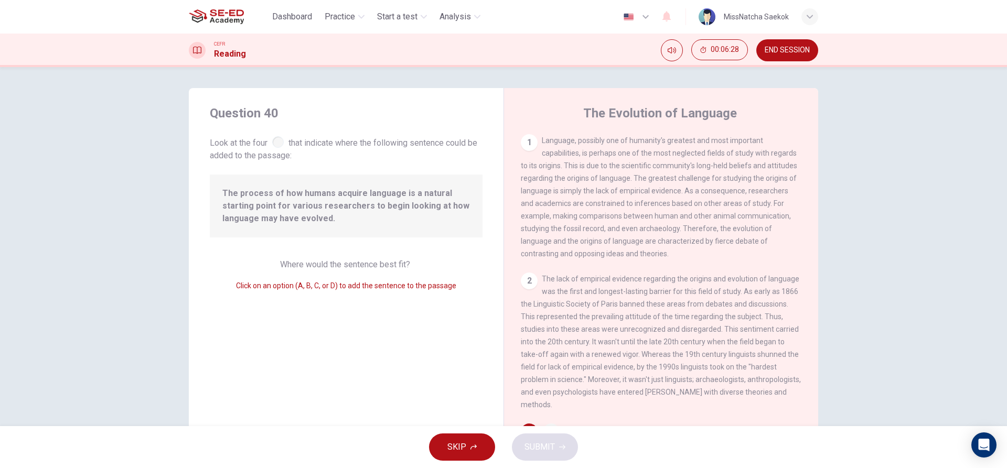
scroll to position [179, 0]
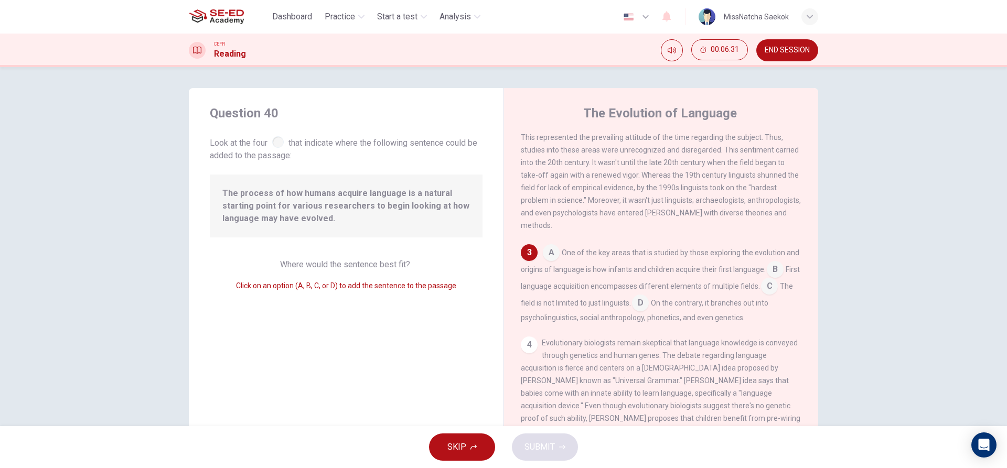
click at [549, 261] on input at bounding box center [551, 254] width 17 height 17
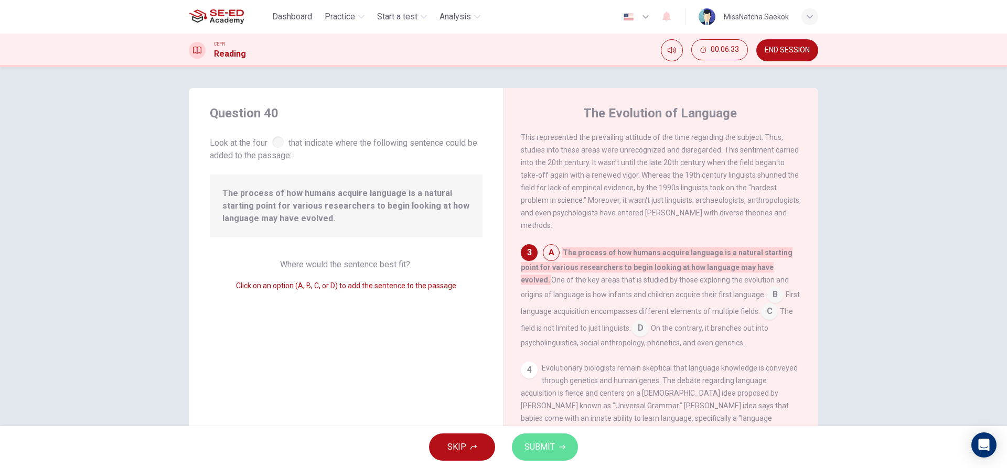
click at [551, 444] on span "SUBMIT" at bounding box center [540, 447] width 30 height 15
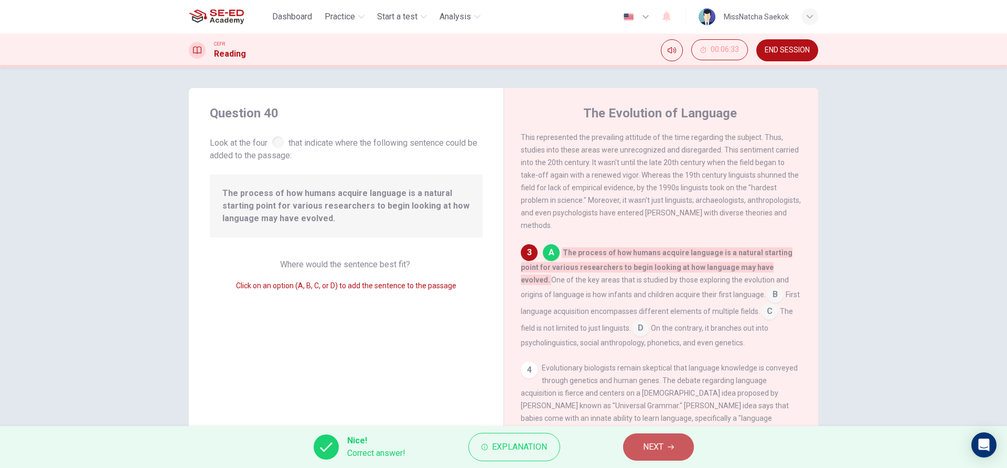
click at [666, 455] on button "NEXT" at bounding box center [658, 447] width 71 height 27
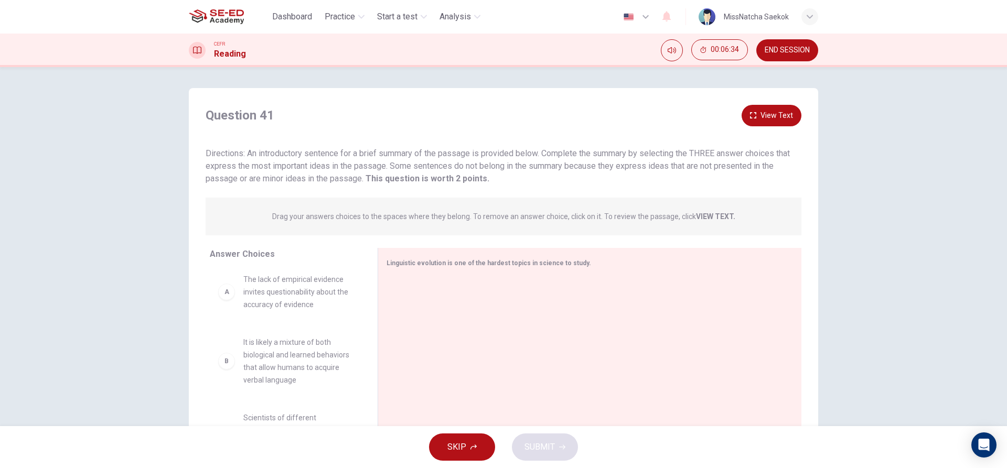
scroll to position [0, 0]
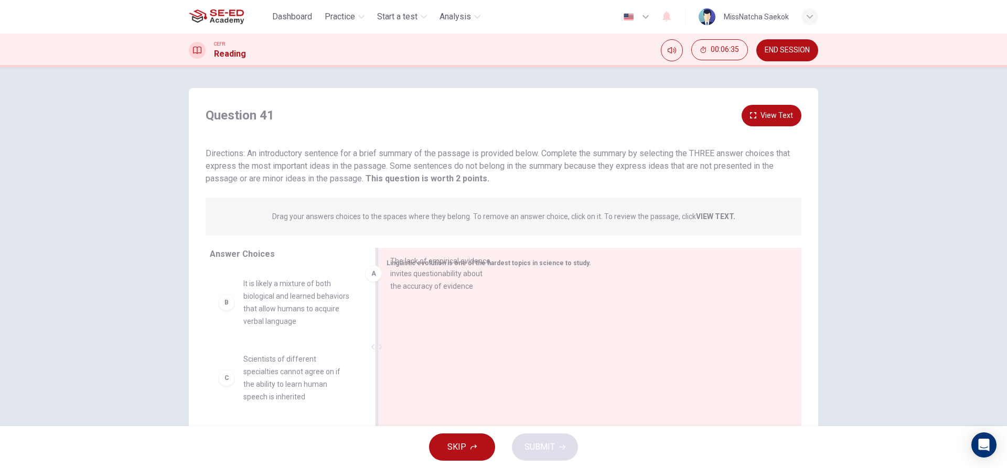
drag, startPoint x: 299, startPoint y: 304, endPoint x: 466, endPoint y: 280, distance: 169.1
drag, startPoint x: 277, startPoint y: 295, endPoint x: 518, endPoint y: 322, distance: 242.7
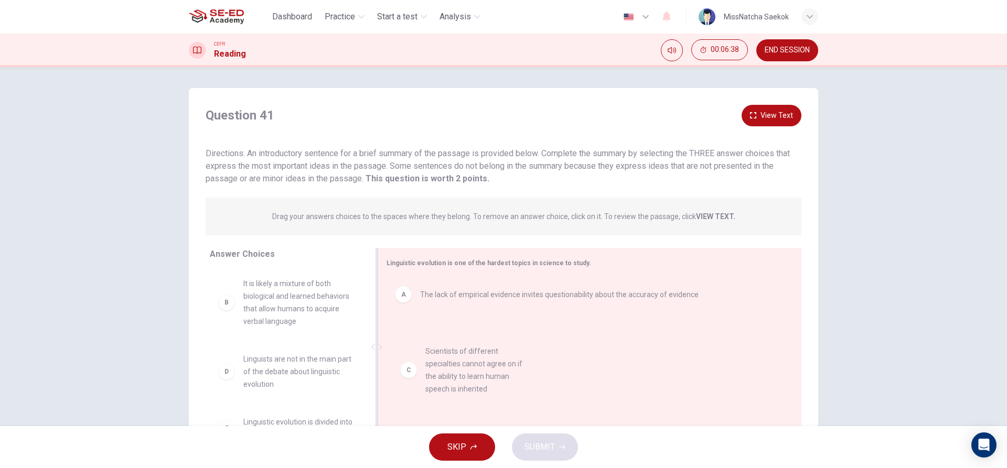
drag, startPoint x: 274, startPoint y: 380, endPoint x: 511, endPoint y: 360, distance: 237.9
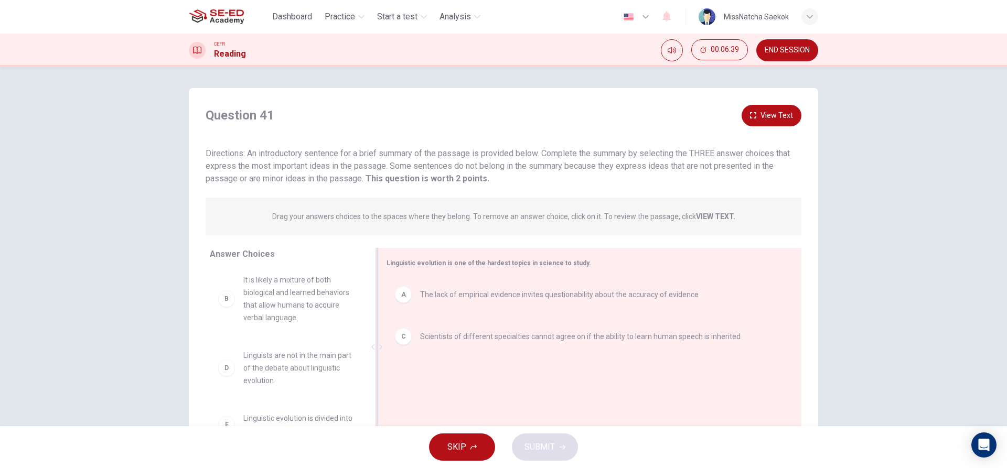
scroll to position [6, 0]
drag, startPoint x: 328, startPoint y: 425, endPoint x: 481, endPoint y: 361, distance: 166.0
click at [544, 447] on span "SUBMIT" at bounding box center [540, 447] width 30 height 15
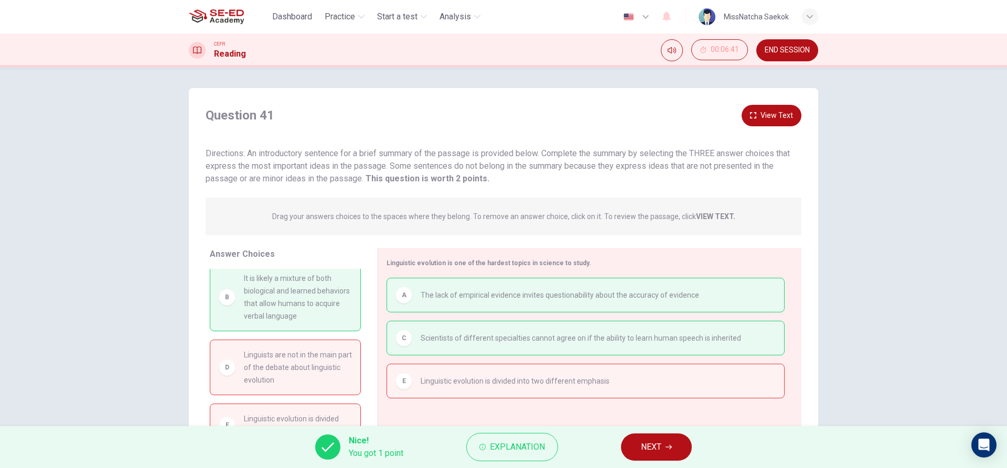
click at [656, 454] on span "NEXT" at bounding box center [651, 447] width 20 height 15
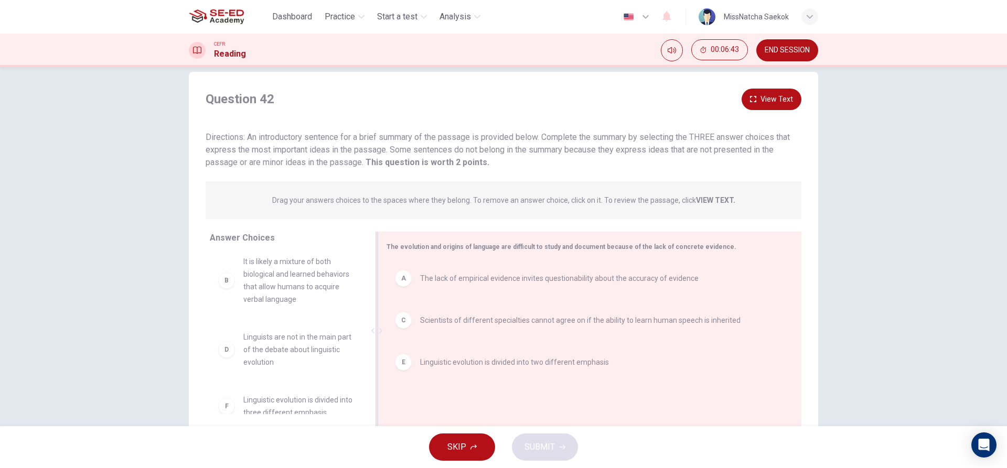
scroll to position [0, 0]
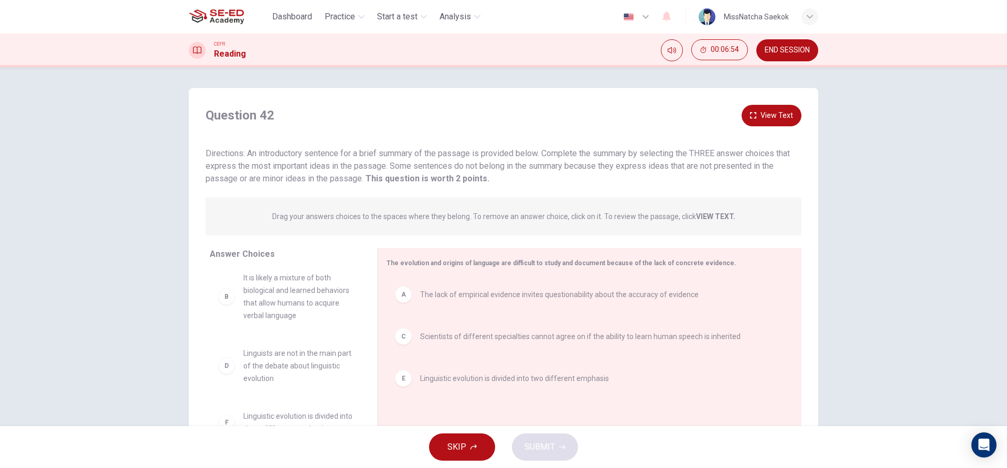
click at [286, 315] on span "It is likely a mixture of both biological and learned behaviors that allow huma…" at bounding box center [297, 297] width 109 height 50
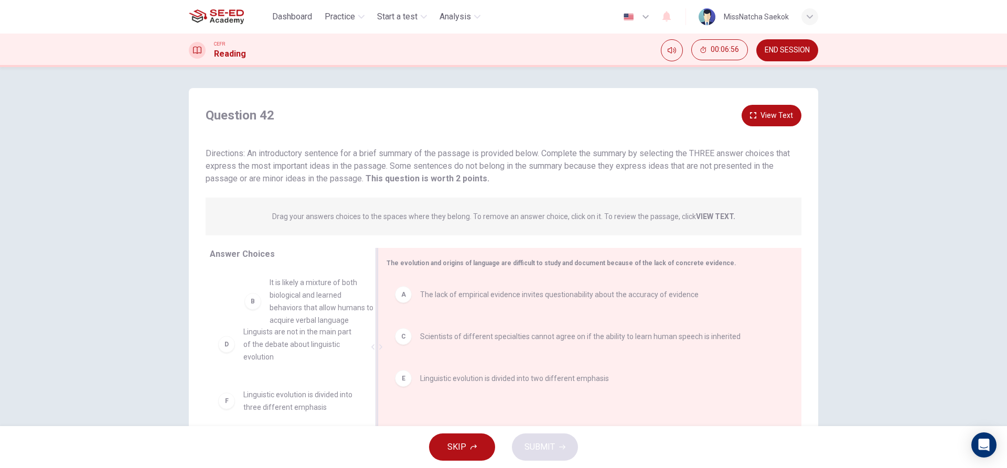
scroll to position [18, 0]
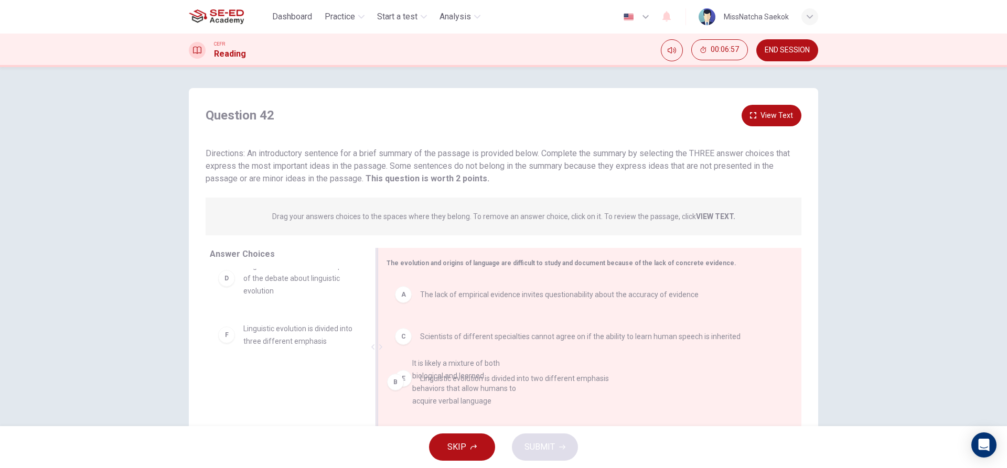
drag, startPoint x: 297, startPoint y: 300, endPoint x: 473, endPoint y: 404, distance: 204.0
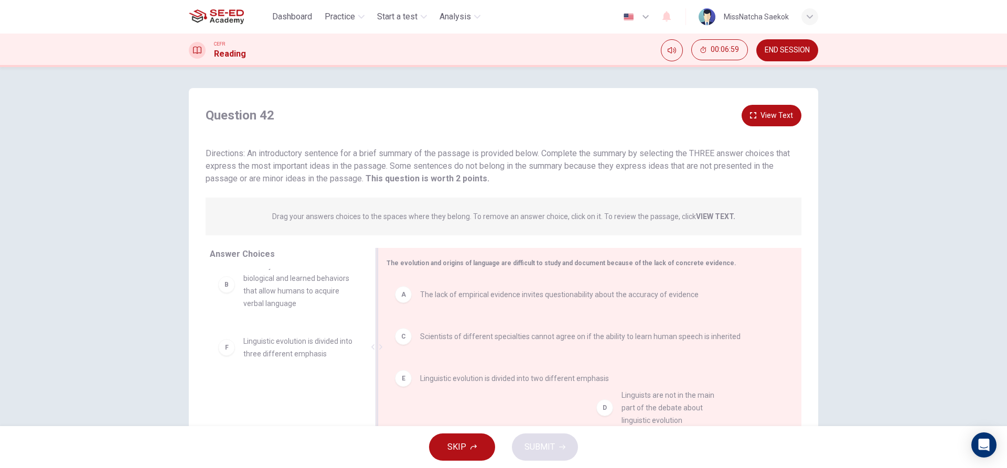
drag, startPoint x: 239, startPoint y: 352, endPoint x: 625, endPoint y: 405, distance: 390.2
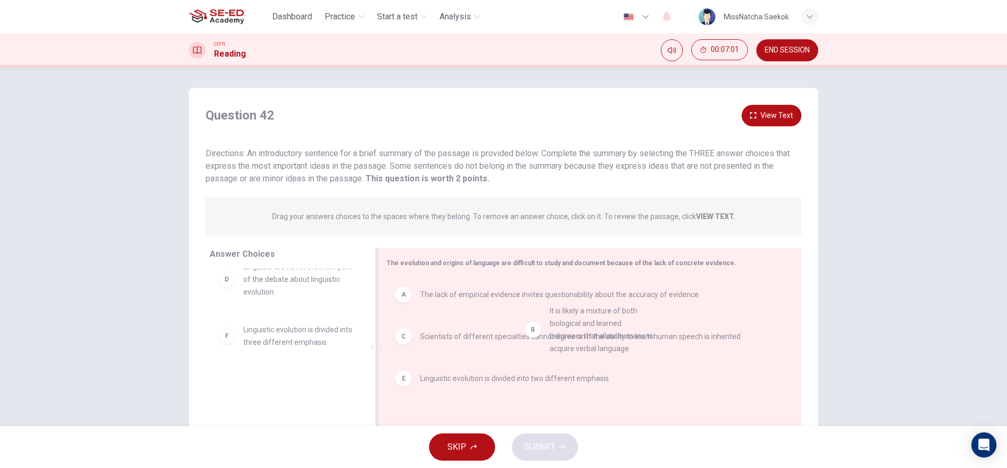
drag, startPoint x: 279, startPoint y: 284, endPoint x: 595, endPoint y: 328, distance: 319.5
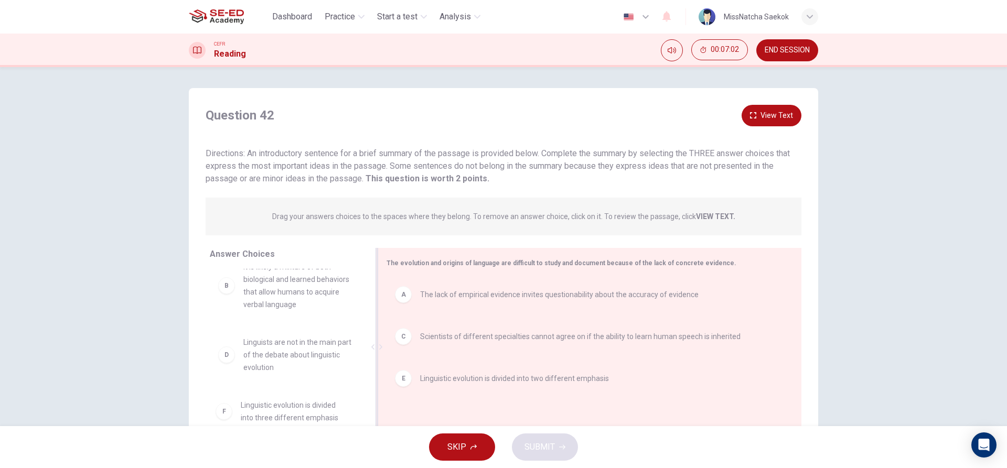
scroll to position [19, 0]
drag, startPoint x: 321, startPoint y: 419, endPoint x: 500, endPoint y: 301, distance: 214.5
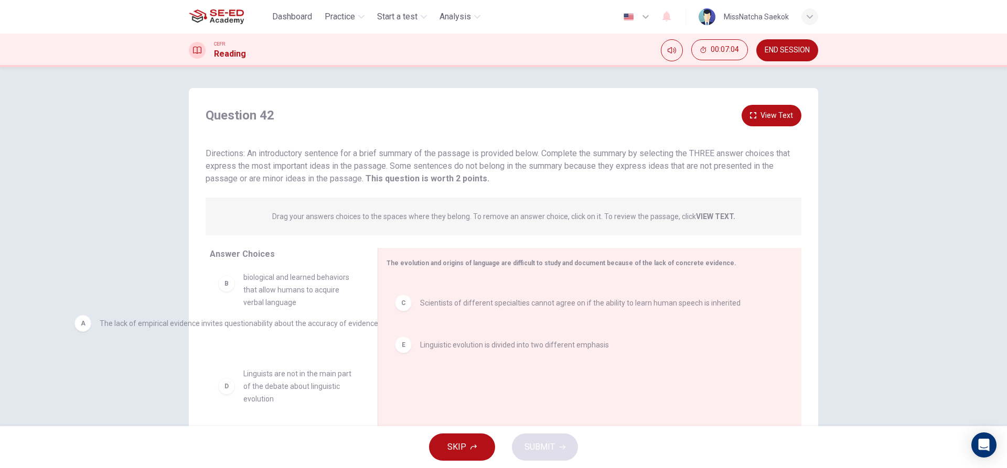
drag, startPoint x: 491, startPoint y: 301, endPoint x: 166, endPoint y: 330, distance: 326.0
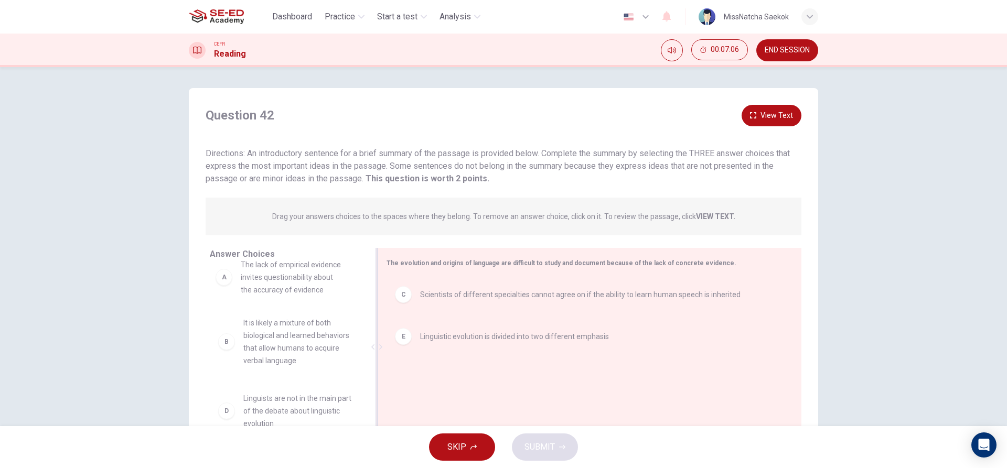
scroll to position [15, 0]
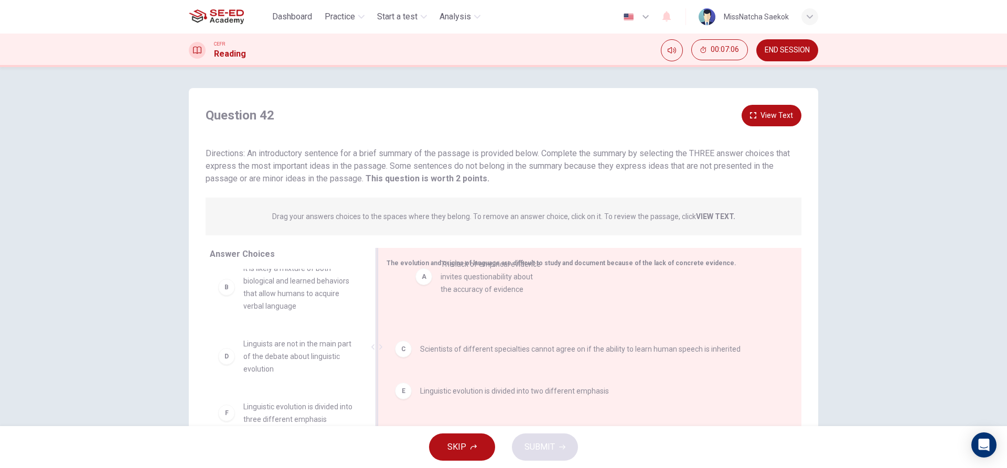
drag, startPoint x: 283, startPoint y: 285, endPoint x: 490, endPoint y: 291, distance: 207.3
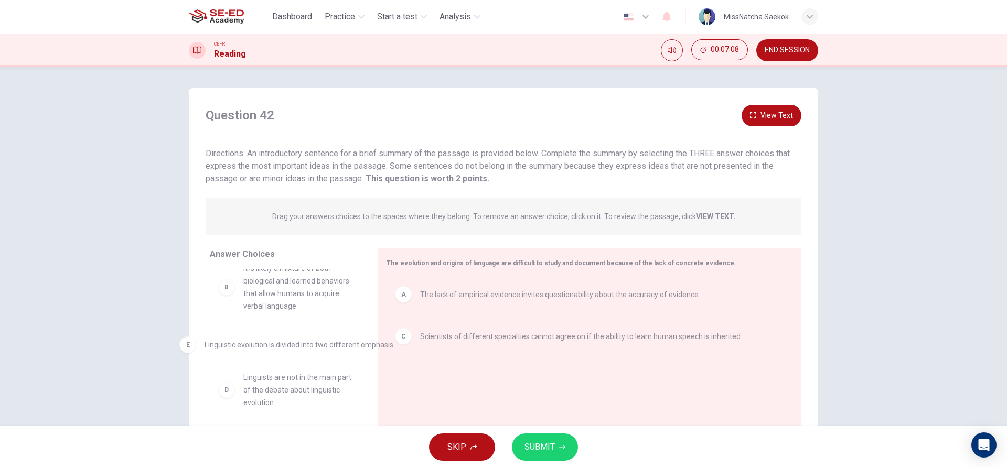
drag, startPoint x: 497, startPoint y: 390, endPoint x: 264, endPoint y: 355, distance: 235.5
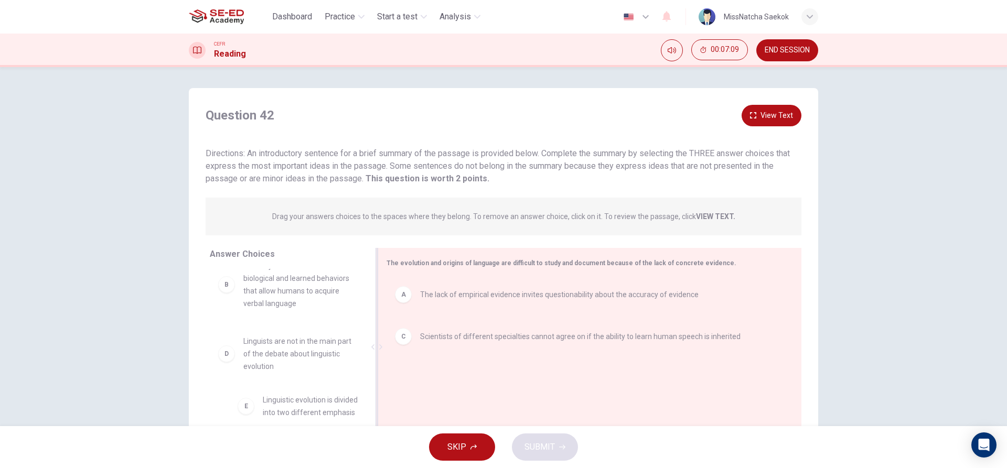
scroll to position [18, 0]
drag, startPoint x: 274, startPoint y: 412, endPoint x: 444, endPoint y: 372, distance: 175.1
click at [541, 448] on span "SUBMIT" at bounding box center [540, 447] width 30 height 15
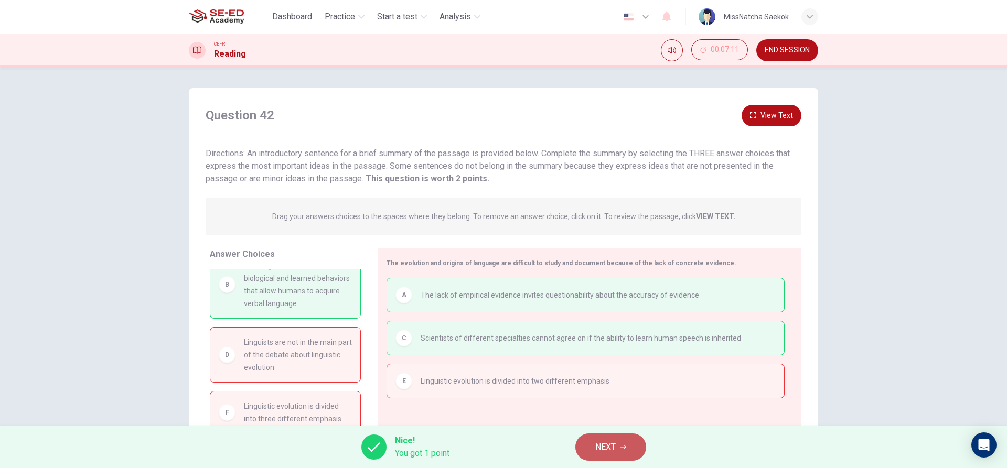
click at [617, 440] on button "NEXT" at bounding box center [610, 447] width 71 height 27
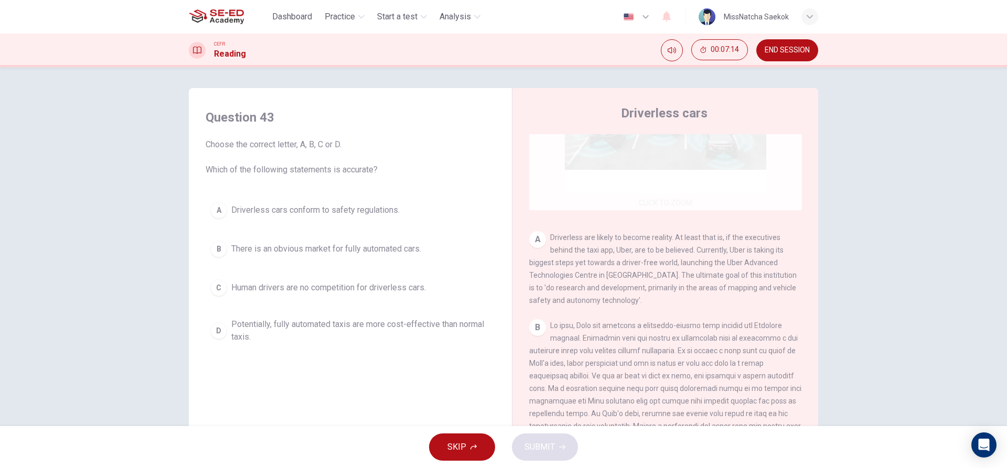
scroll to position [52, 0]
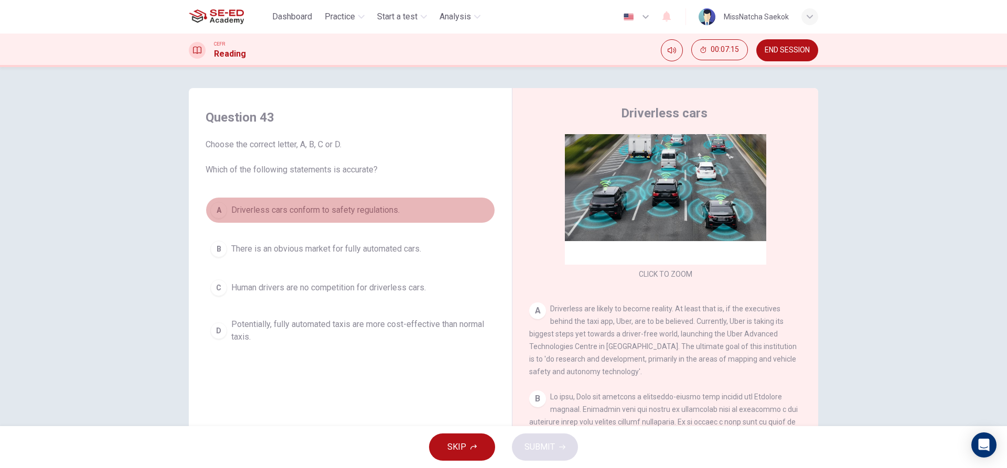
click at [333, 197] on button "A Driverless cars conform to safety regulations." at bounding box center [351, 210] width 290 height 26
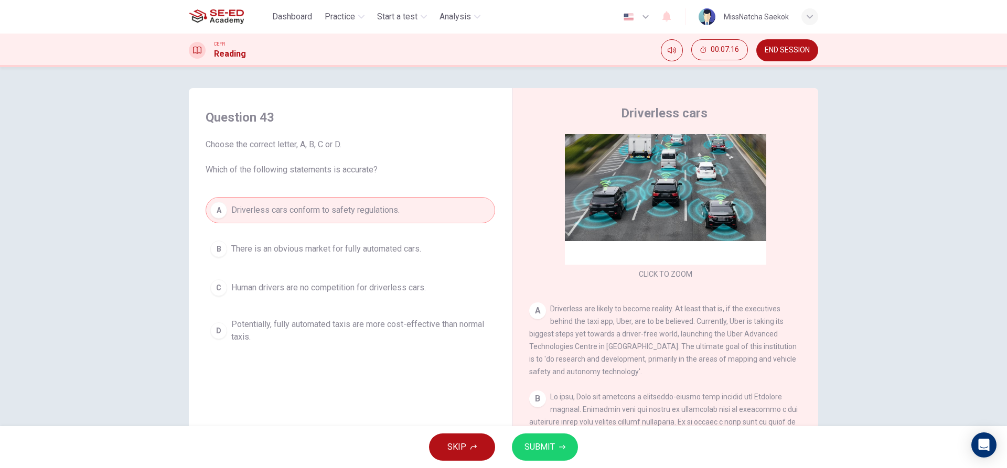
click at [537, 445] on span "SUBMIT" at bounding box center [540, 447] width 30 height 15
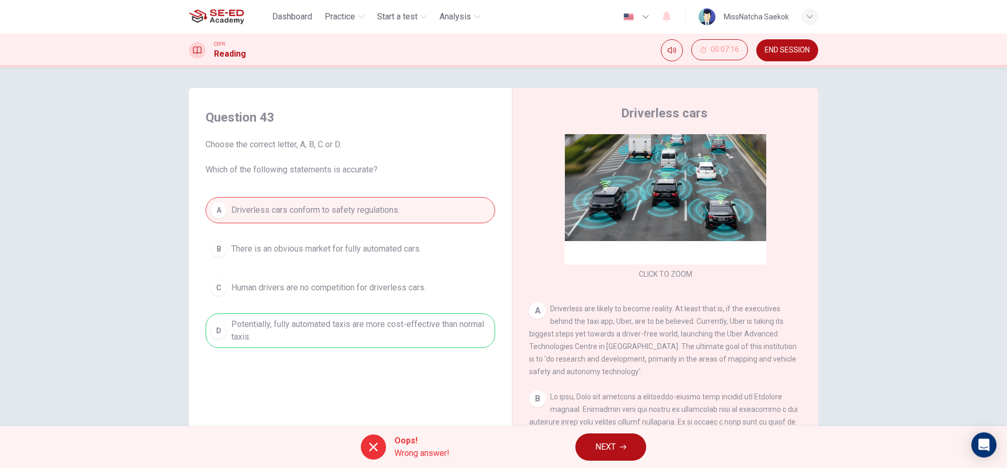
click at [610, 452] on span "NEXT" at bounding box center [605, 447] width 20 height 15
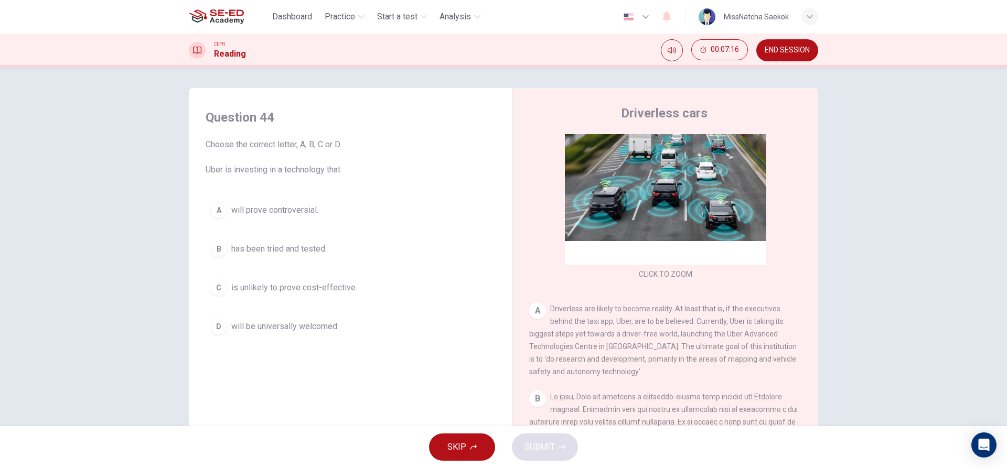
click at [348, 275] on button "C is unlikely to prove cost-effective." at bounding box center [351, 288] width 290 height 26
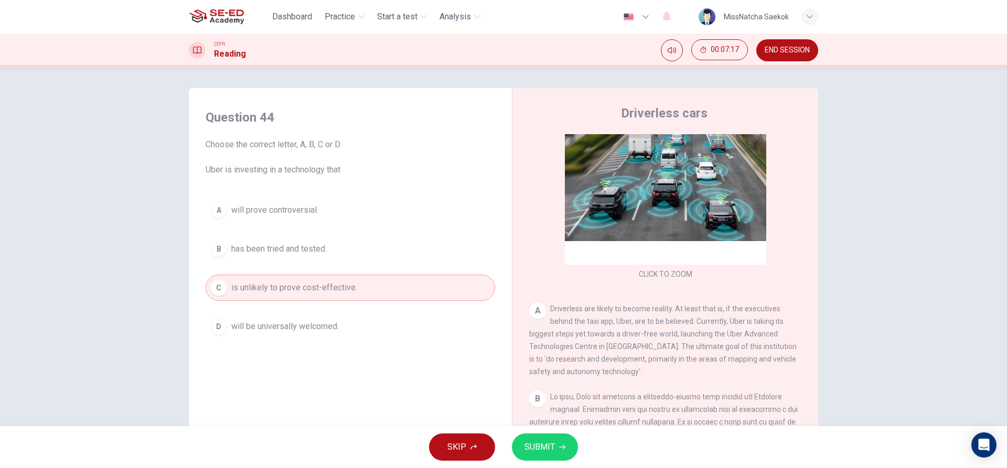
click at [561, 446] on icon "button" at bounding box center [562, 447] width 6 height 6
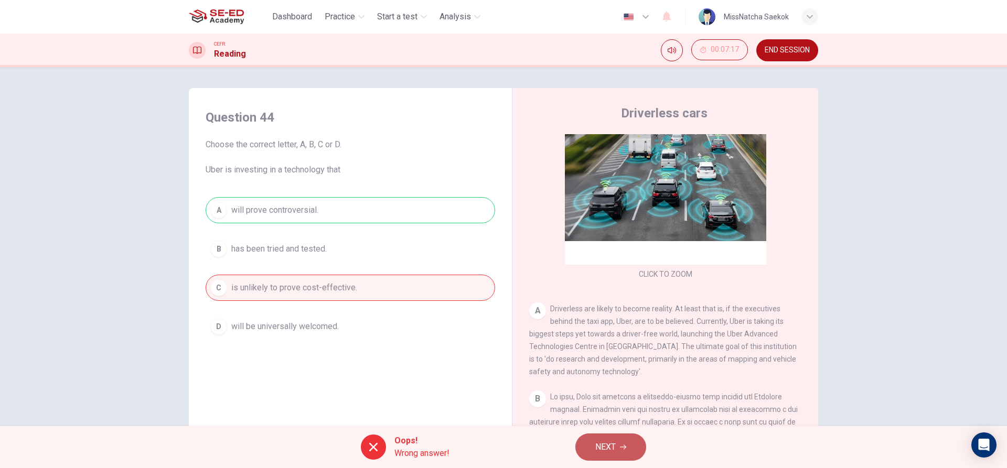
click at [618, 445] on button "NEXT" at bounding box center [610, 447] width 71 height 27
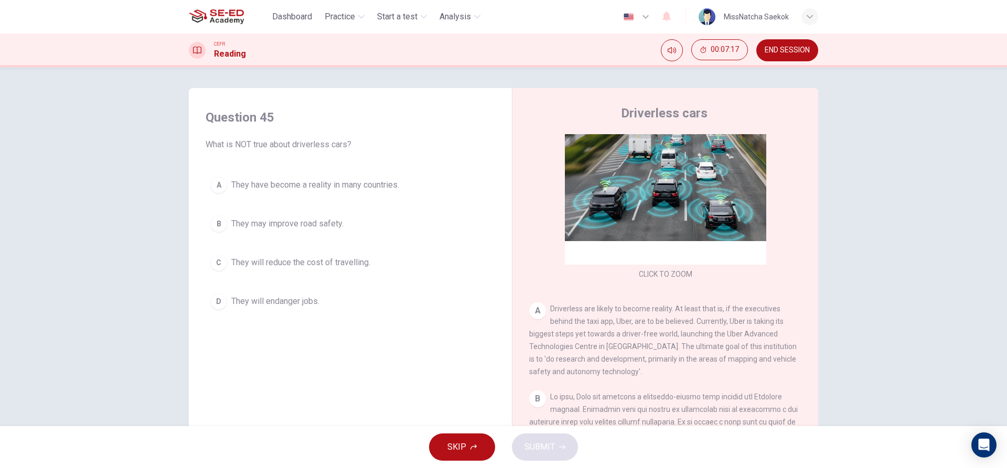
click at [303, 212] on button "B They may improve road safety." at bounding box center [351, 224] width 290 height 26
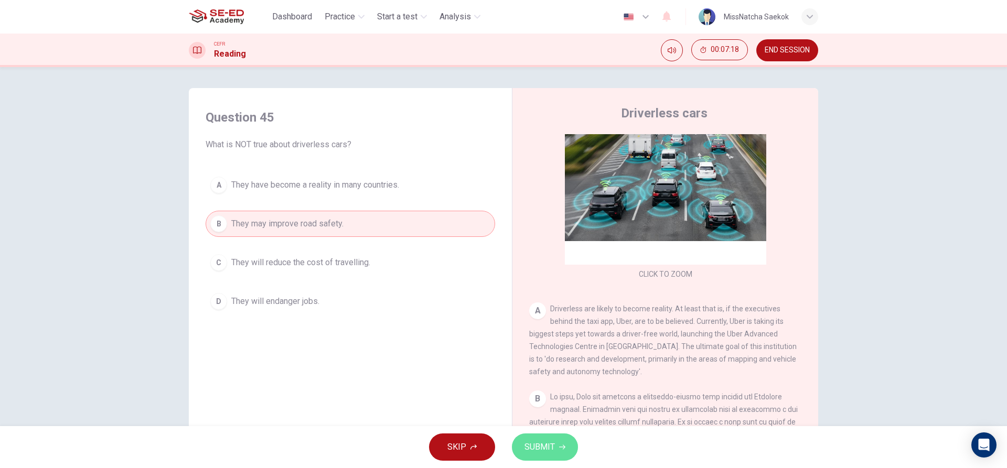
click at [546, 452] on span "SUBMIT" at bounding box center [540, 447] width 30 height 15
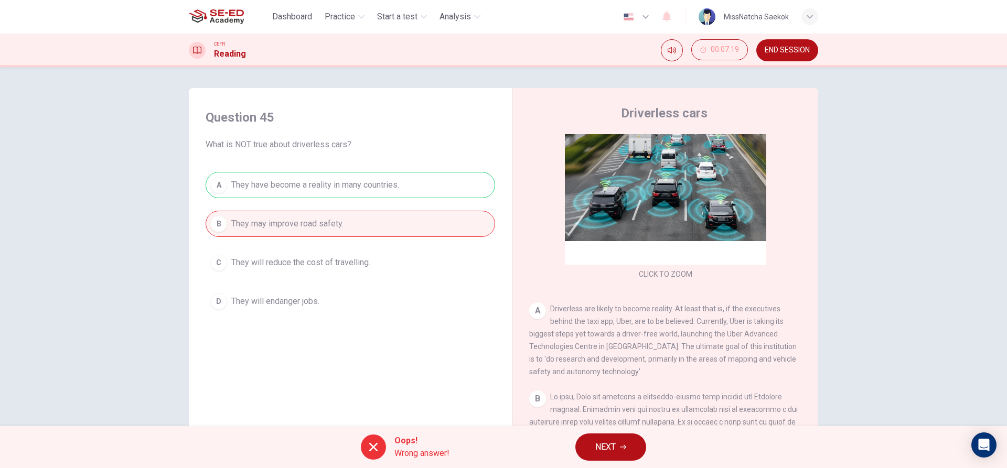
click at [602, 459] on button "NEXT" at bounding box center [610, 447] width 71 height 27
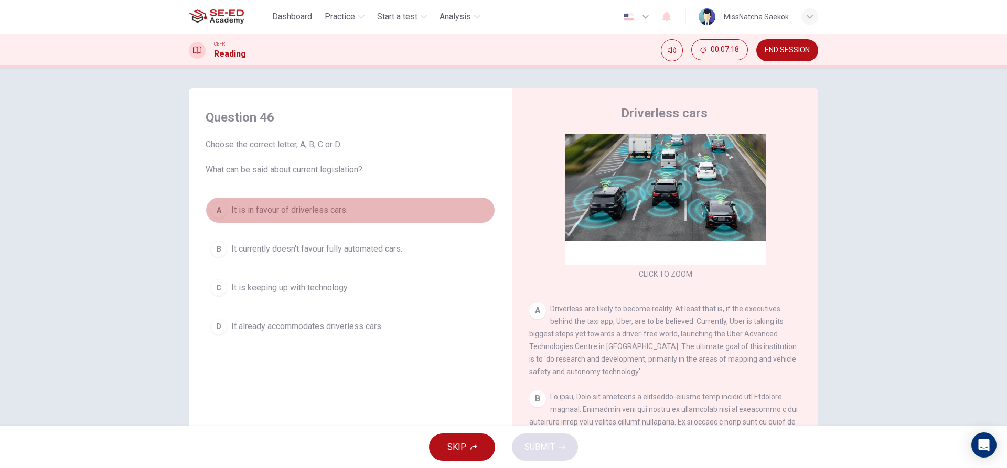
click at [322, 204] on span "It is in favour of driverless cars." at bounding box center [289, 210] width 116 height 13
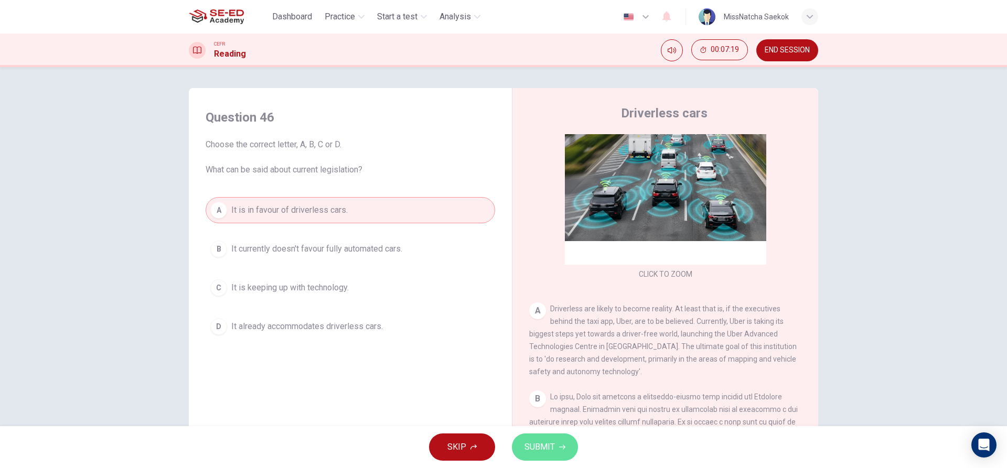
click at [525, 447] on span "SUBMIT" at bounding box center [540, 447] width 30 height 15
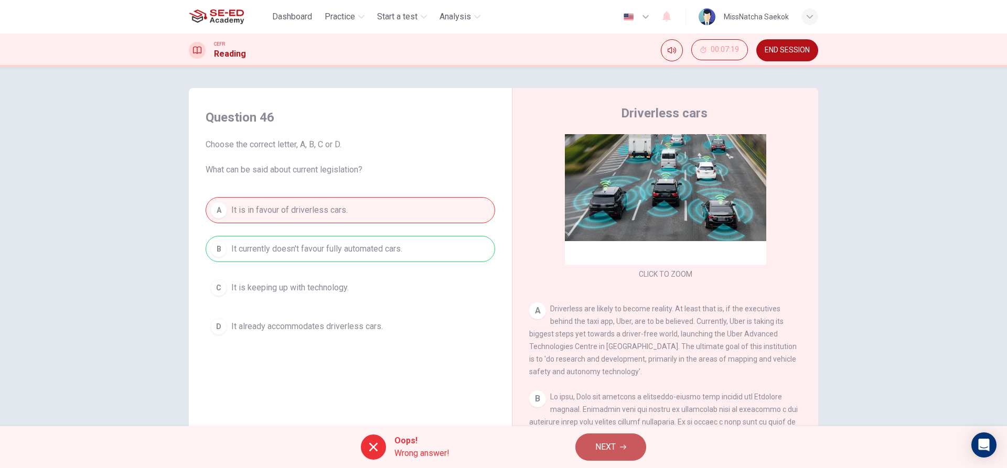
click at [619, 446] on button "NEXT" at bounding box center [610, 447] width 71 height 27
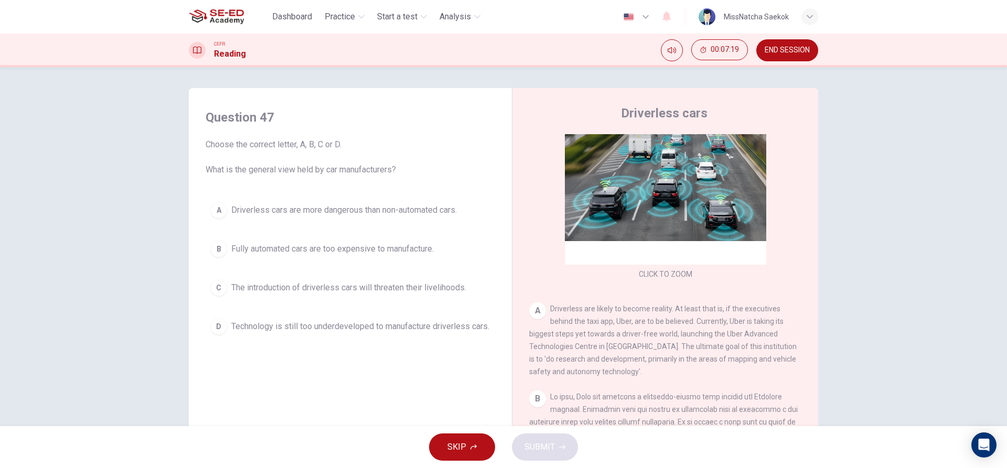
click at [346, 322] on span "Technology is still too underdeveloped to manufacture driverless cars." at bounding box center [360, 327] width 258 height 13
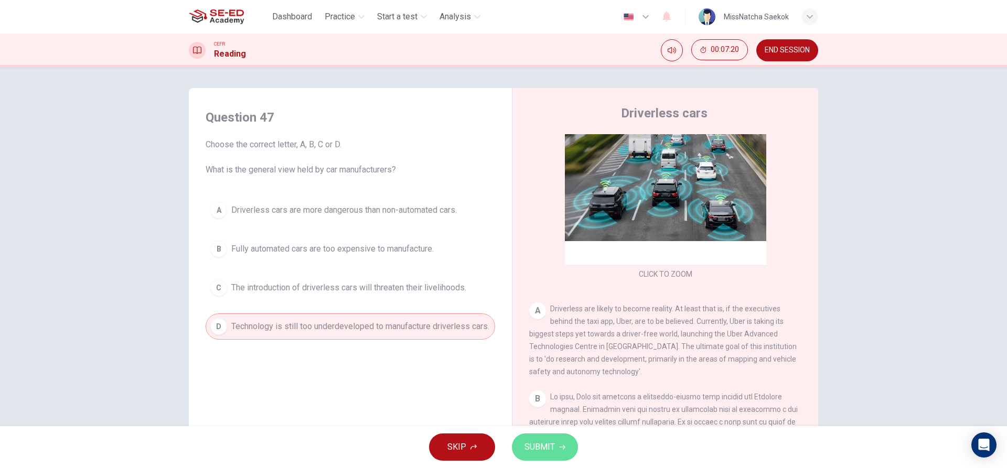
click at [535, 442] on span "SUBMIT" at bounding box center [540, 447] width 30 height 15
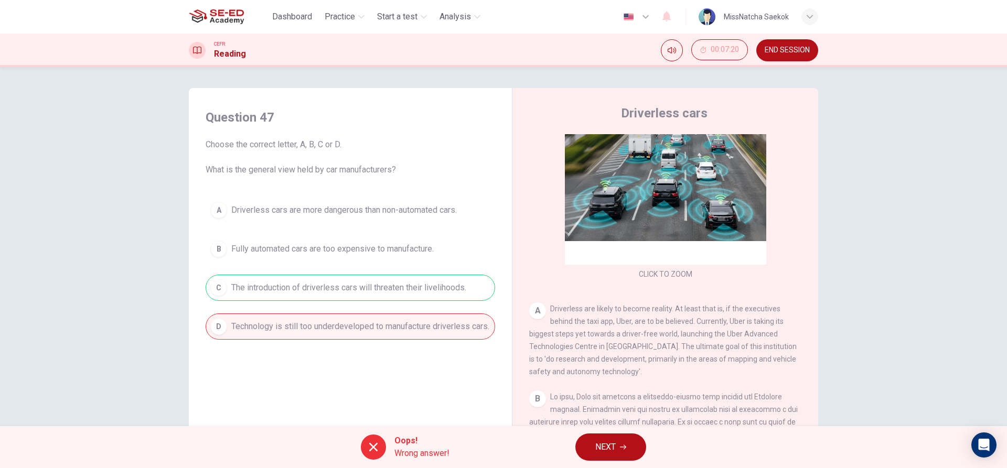
click at [604, 451] on span "NEXT" at bounding box center [605, 447] width 20 height 15
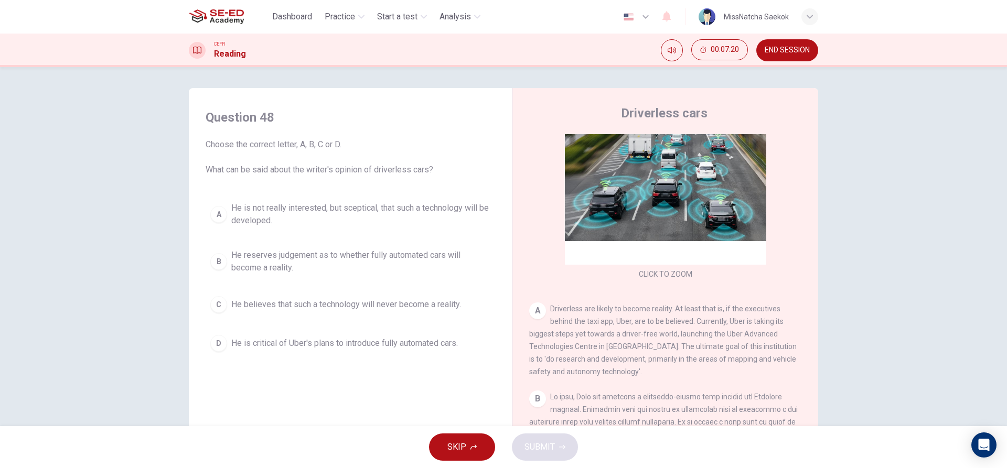
click at [373, 297] on button "C He believes that such a technology will never become a reality." at bounding box center [351, 305] width 290 height 26
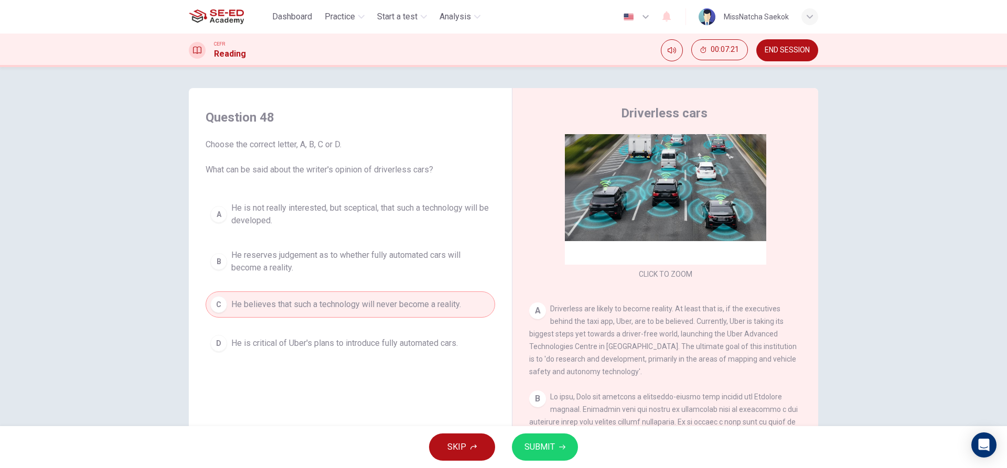
click at [536, 450] on span "SUBMIT" at bounding box center [540, 447] width 30 height 15
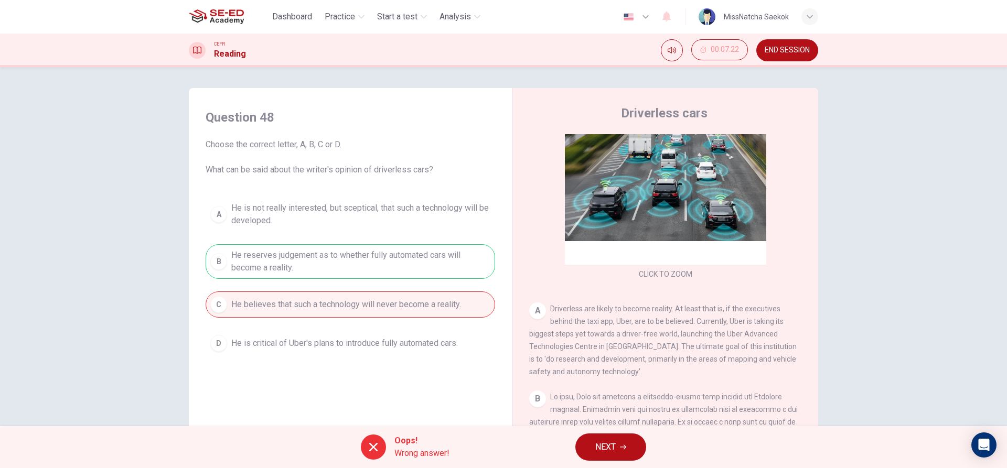
click at [575, 445] on button "NEXT" at bounding box center [610, 447] width 71 height 27
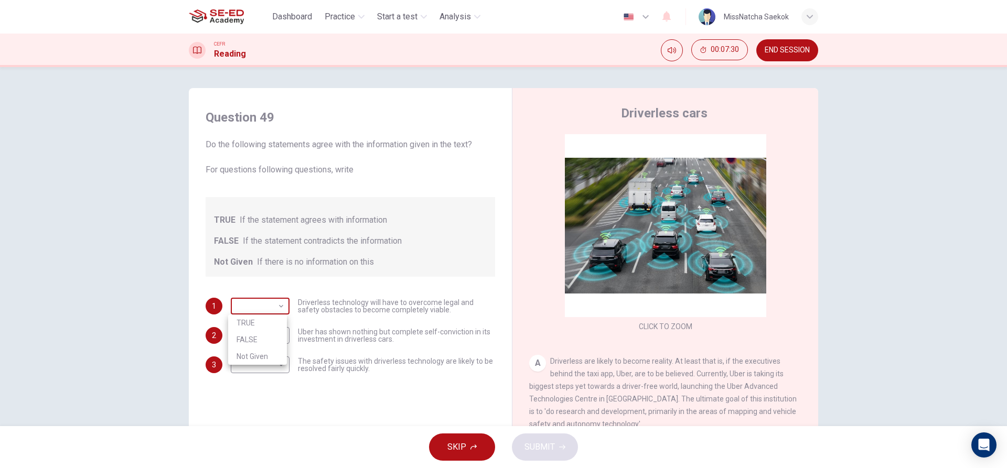
click at [272, 299] on body "This site uses cookies, as explained in our Privacy Policy . If you agree to th…" at bounding box center [503, 234] width 1007 height 468
click at [269, 334] on li "FALSE" at bounding box center [257, 340] width 59 height 17
type input "FALSE"
click at [277, 334] on body "This site uses cookies, as explained in our Privacy Policy . If you agree to th…" at bounding box center [503, 234] width 1007 height 468
click at [282, 355] on li "TRUE" at bounding box center [257, 352] width 59 height 17
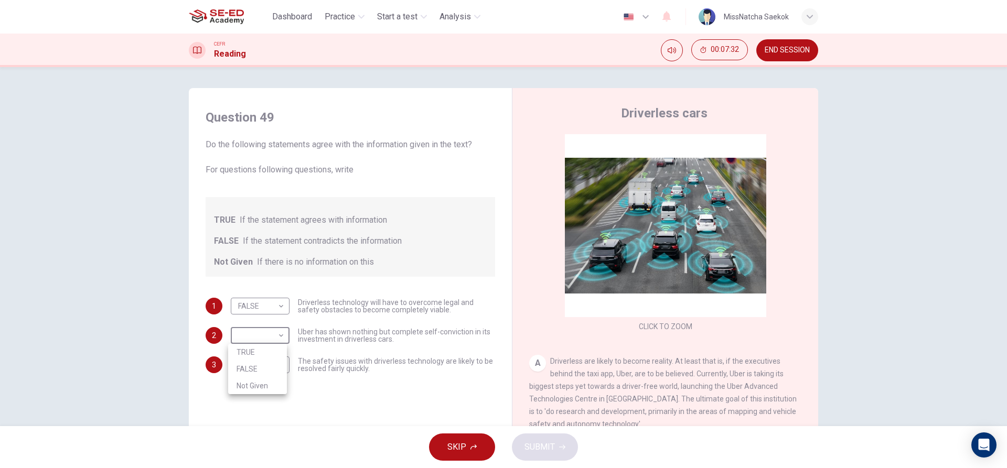
type input "TRUE"
click at [282, 355] on body "This site uses cookies, as explained in our Privacy Policy . If you agree to th…" at bounding box center [503, 234] width 1007 height 468
click at [258, 381] on li "TRUE" at bounding box center [257, 382] width 59 height 17
type input "TRUE"
click at [554, 439] on button "SUBMIT" at bounding box center [545, 447] width 66 height 27
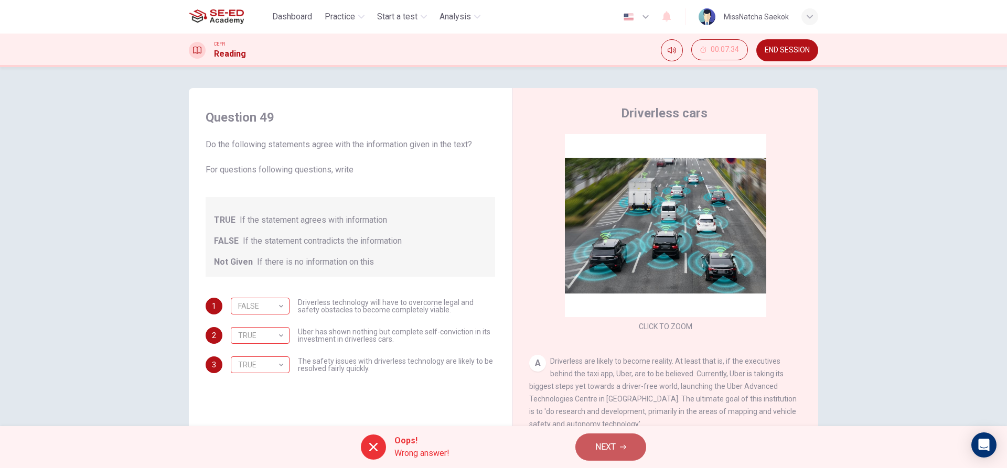
click at [615, 454] on span "NEXT" at bounding box center [605, 447] width 20 height 15
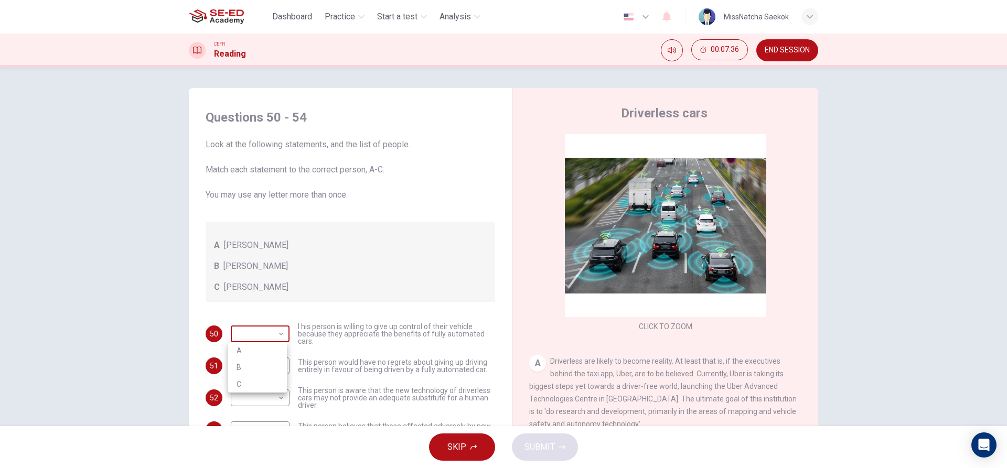
click at [265, 329] on body "This site uses cookies, as explained in our Privacy Policy . If you agree to th…" at bounding box center [503, 234] width 1007 height 468
click at [274, 354] on li "A" at bounding box center [257, 351] width 59 height 17
type input "A"
click at [271, 379] on body "This site uses cookies, as explained in our Privacy Policy . If you agree to th…" at bounding box center [503, 234] width 1007 height 468
click at [269, 392] on li "B" at bounding box center [257, 399] width 59 height 17
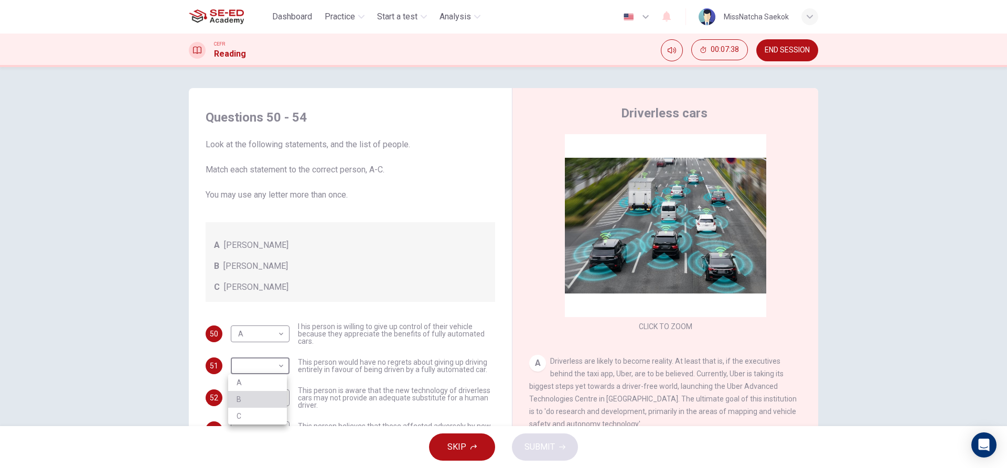
type input "B"
click at [269, 404] on body "This site uses cookies, as explained in our Privacy Policy . If you agree to th…" at bounding box center [503, 234] width 1007 height 468
click at [268, 405] on div at bounding box center [503, 234] width 1007 height 468
click at [267, 394] on body "This site uses cookies, as explained in our Privacy Policy . If you agree to th…" at bounding box center [503, 234] width 1007 height 468
click at [259, 411] on li "A" at bounding box center [257, 415] width 59 height 17
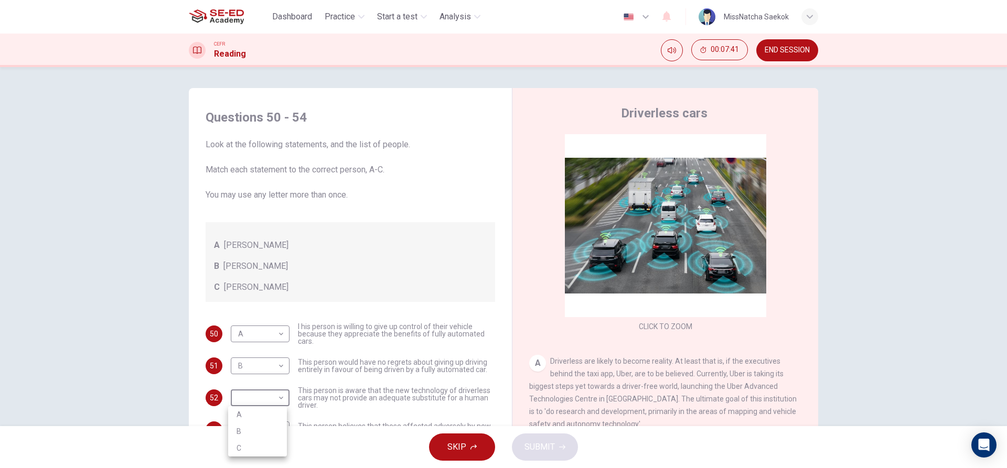
type input "A"
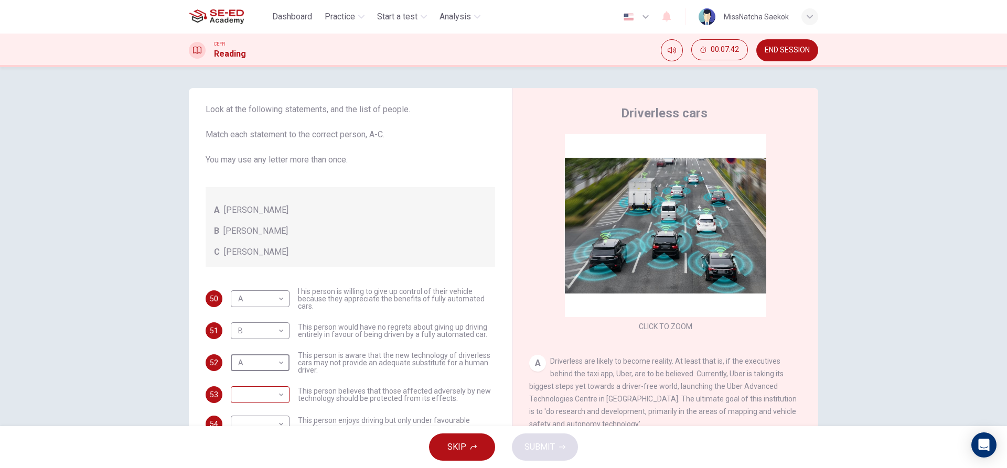
scroll to position [36, 0]
click at [270, 392] on body "This site uses cookies, as explained in our Privacy Policy . If you agree to th…" at bounding box center [503, 234] width 1007 height 468
click at [267, 424] on li "B" at bounding box center [257, 427] width 59 height 17
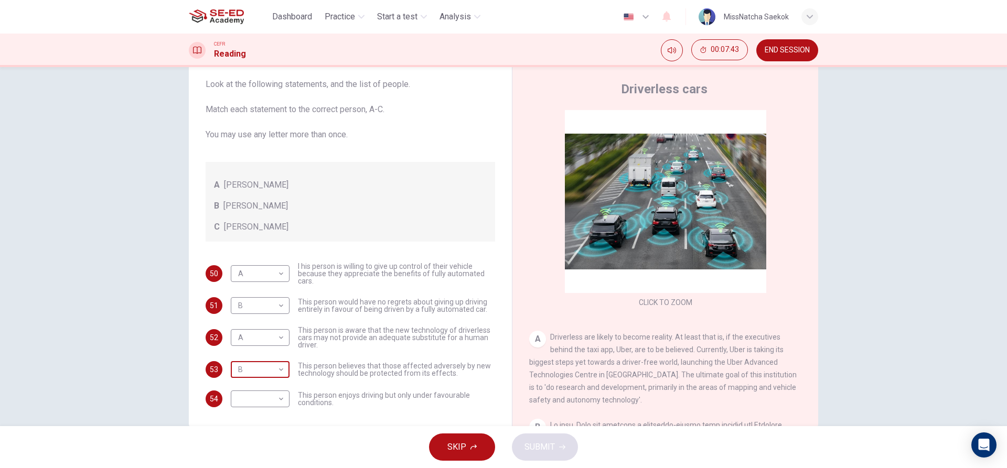
scroll to position [47, 0]
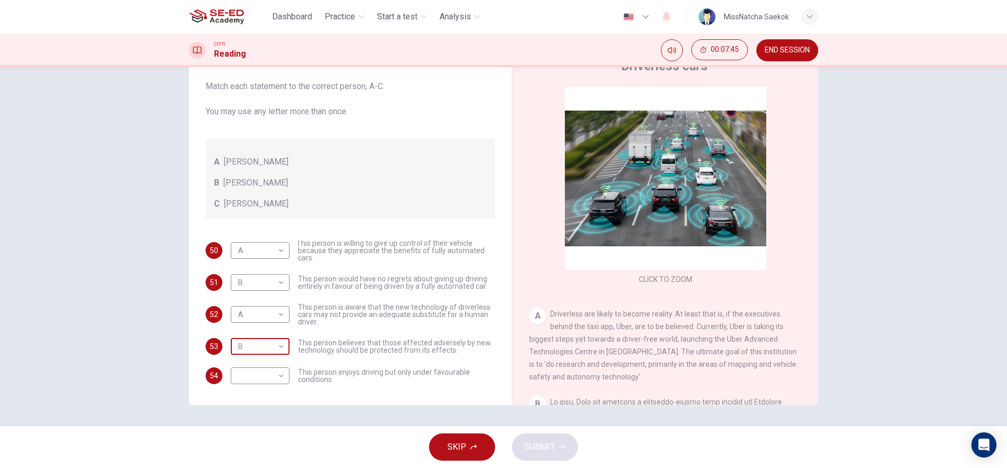
click at [274, 343] on body "This site uses cookies, as explained in our Privacy Policy . If you agree to th…" at bounding box center [503, 234] width 1007 height 468
click at [263, 397] on li "C" at bounding box center [257, 397] width 59 height 17
type input "C"
click at [266, 314] on body "This site uses cookies, as explained in our Privacy Policy . If you agree to th…" at bounding box center [503, 234] width 1007 height 468
click at [323, 370] on div at bounding box center [503, 234] width 1007 height 468
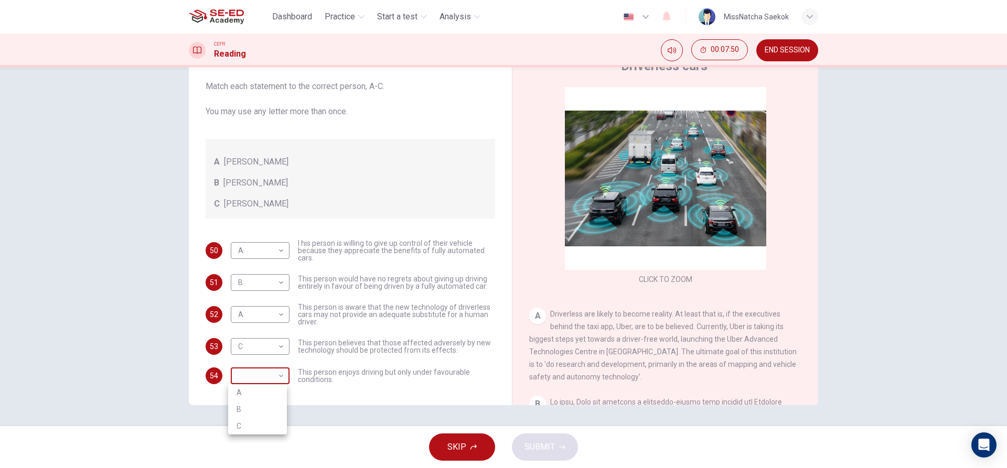
click at [252, 378] on body "This site uses cookies, as explained in our Privacy Policy . If you agree to th…" at bounding box center [503, 234] width 1007 height 468
click at [257, 407] on li "B" at bounding box center [257, 409] width 59 height 17
type input "B"
click at [555, 449] on button "SUBMIT" at bounding box center [545, 447] width 66 height 27
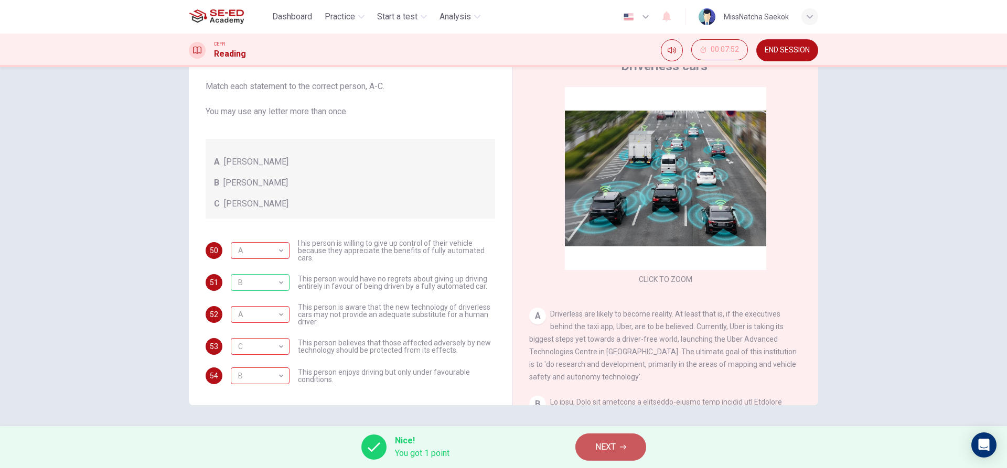
click at [602, 436] on button "NEXT" at bounding box center [610, 447] width 71 height 27
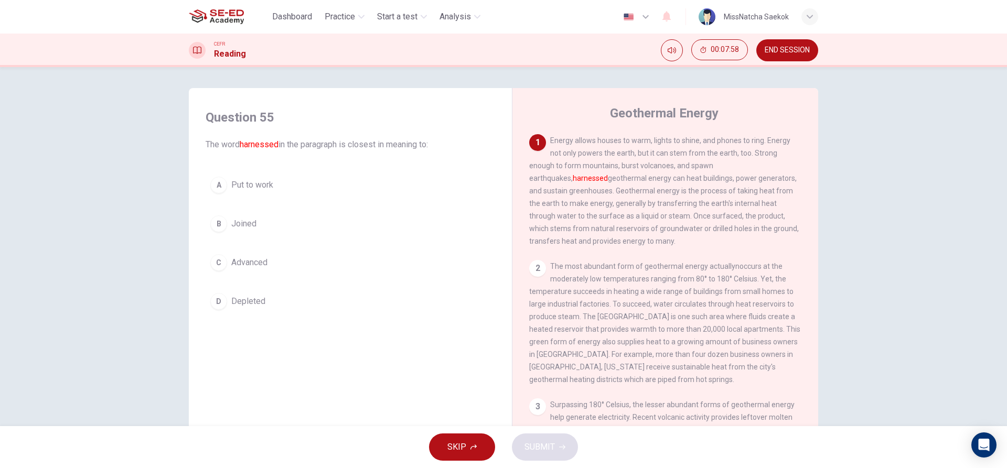
click at [222, 263] on div "C" at bounding box center [218, 262] width 17 height 17
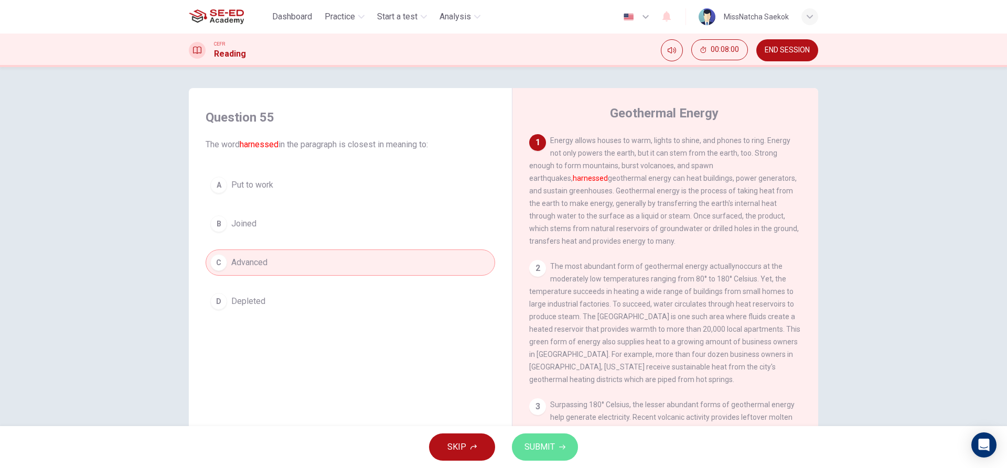
click at [556, 455] on button "SUBMIT" at bounding box center [545, 447] width 66 height 27
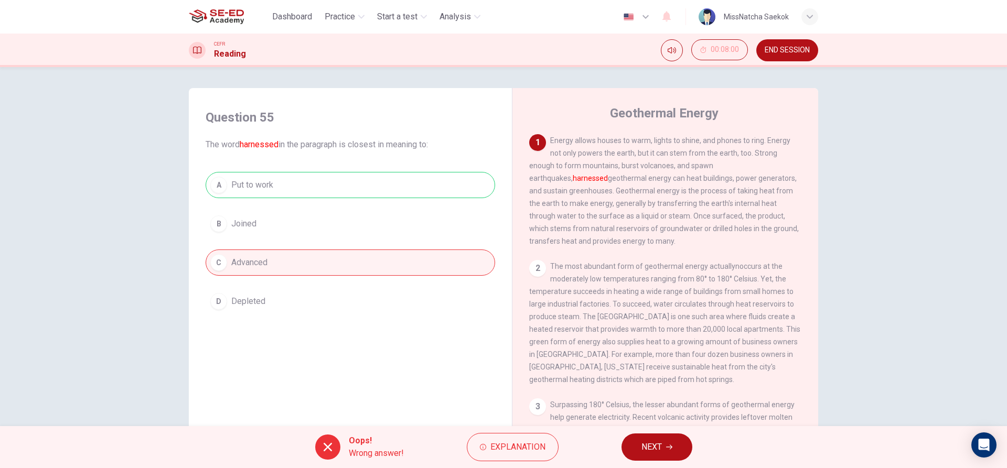
click at [643, 441] on span "NEXT" at bounding box center [652, 447] width 20 height 15
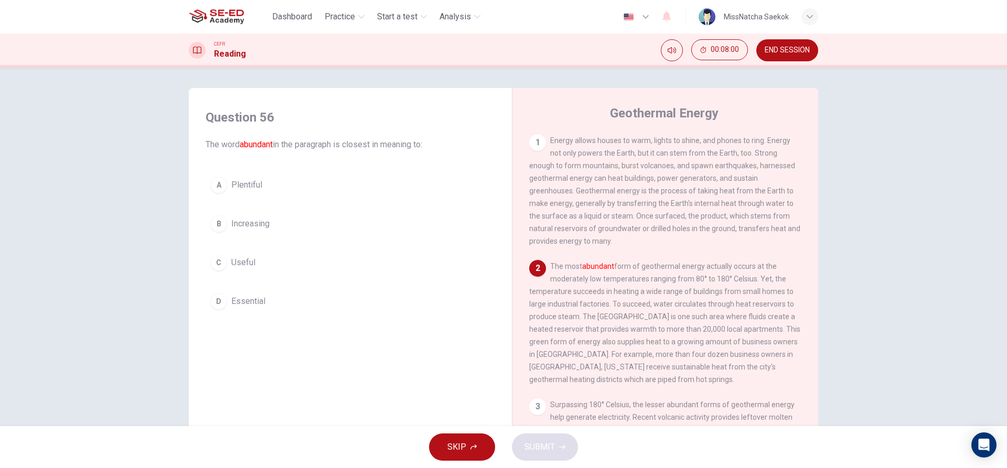
click at [291, 244] on div "A Plentiful B Increasing C Useful D Essential" at bounding box center [351, 243] width 290 height 143
click at [294, 221] on button "B Increasing" at bounding box center [351, 224] width 290 height 26
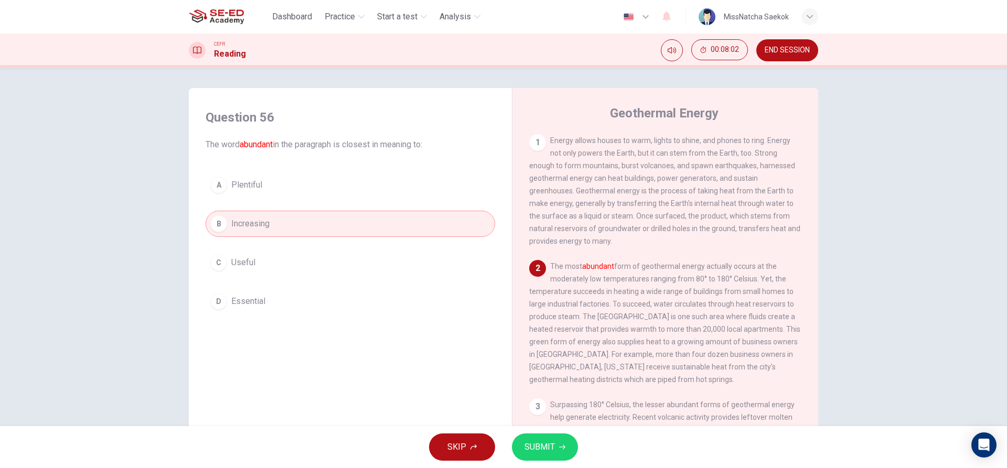
click at [564, 453] on button "SUBMIT" at bounding box center [545, 447] width 66 height 27
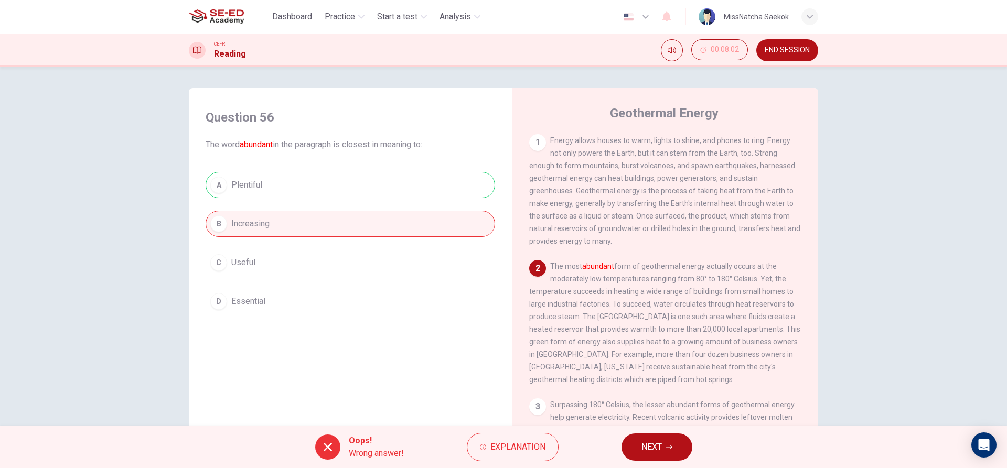
click at [264, 301] on div "A Plentiful B Increasing C Useful D Essential" at bounding box center [351, 243] width 290 height 143
click at [676, 459] on button "NEXT" at bounding box center [657, 447] width 71 height 27
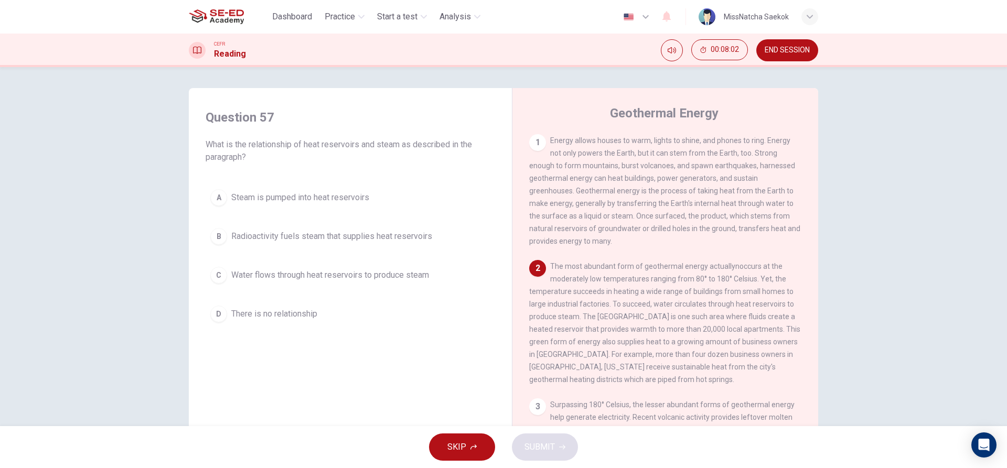
click at [283, 278] on span "Water flows through heat reservoirs to produce steam" at bounding box center [330, 275] width 198 height 13
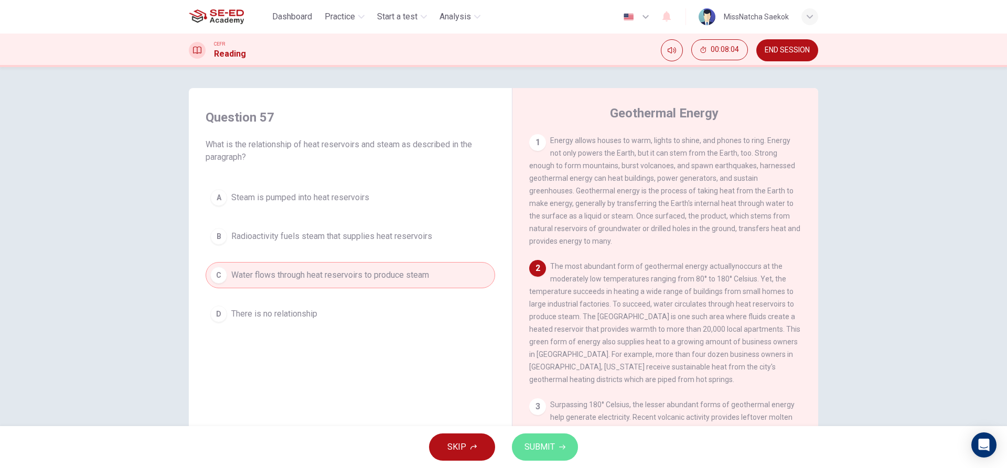
click at [533, 440] on button "SUBMIT" at bounding box center [545, 447] width 66 height 27
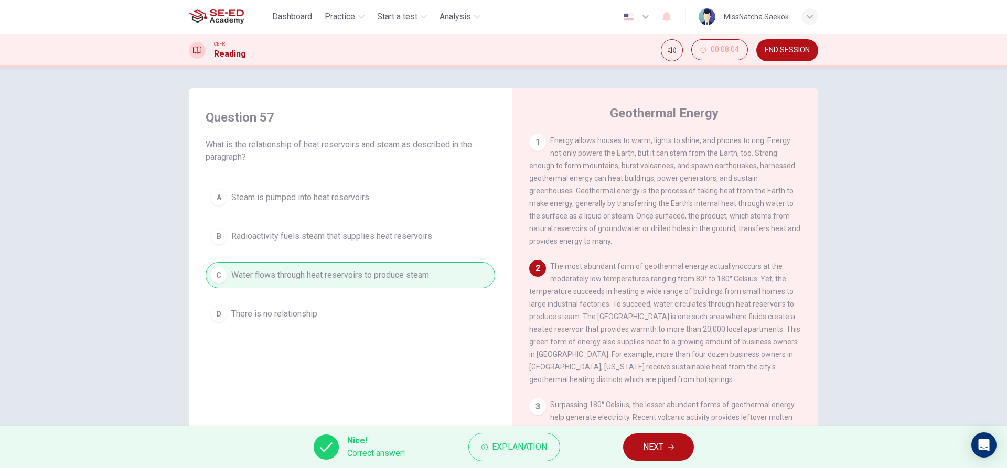
click at [644, 455] on button "NEXT" at bounding box center [658, 447] width 71 height 27
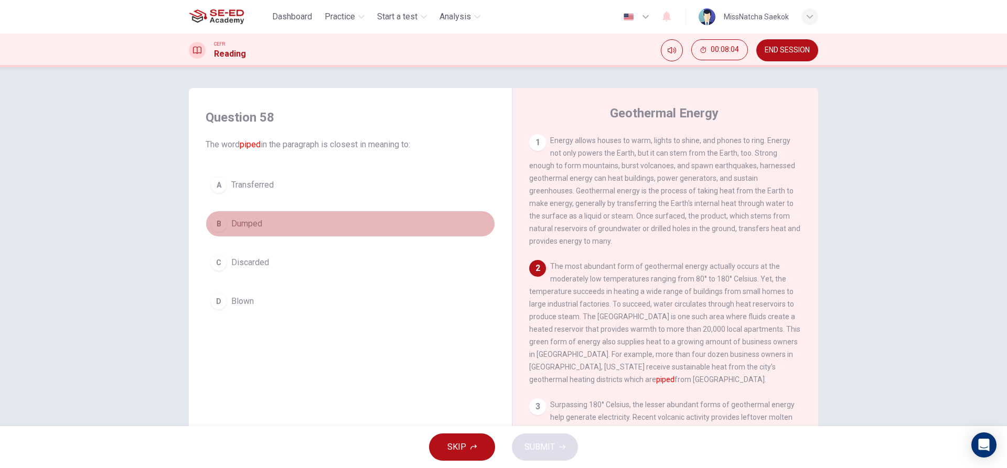
click at [350, 225] on button "B Dumped" at bounding box center [351, 224] width 290 height 26
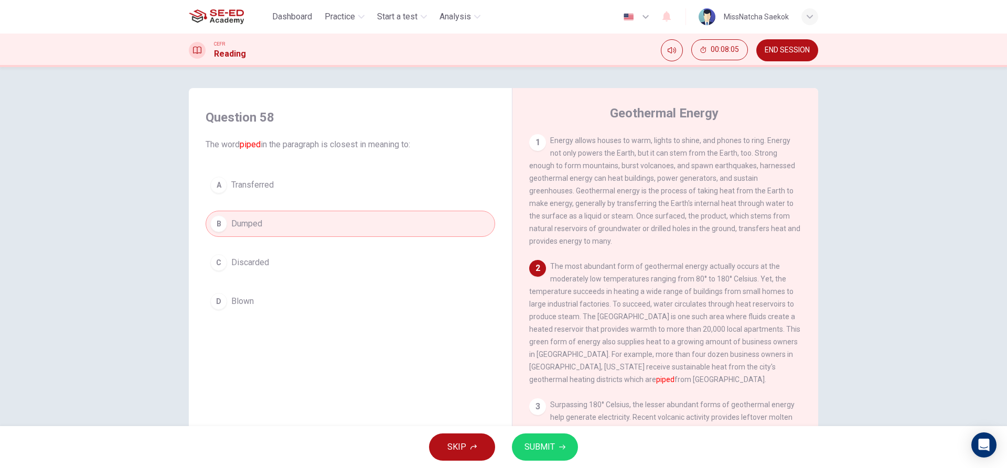
click at [549, 449] on span "SUBMIT" at bounding box center [540, 447] width 30 height 15
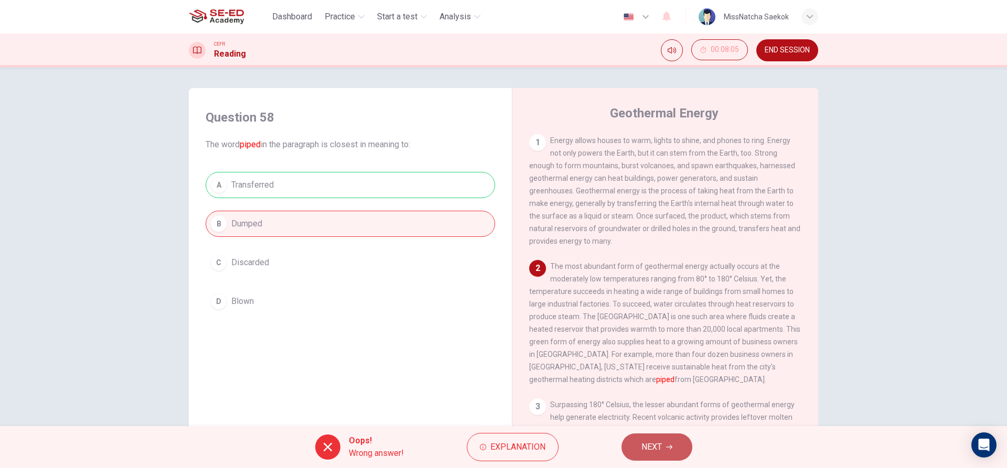
click at [631, 450] on button "NEXT" at bounding box center [657, 447] width 71 height 27
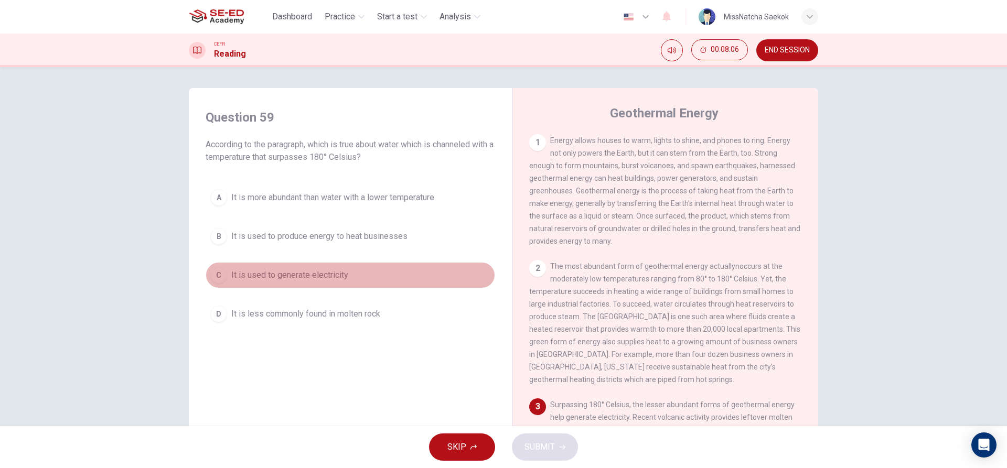
click at [398, 287] on button "C It is used to generate electricity" at bounding box center [351, 275] width 290 height 26
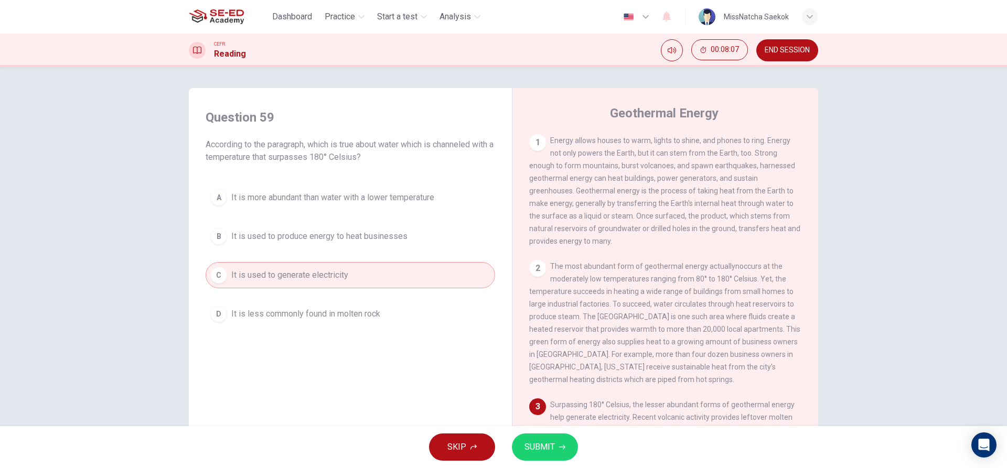
click at [537, 442] on span "SUBMIT" at bounding box center [540, 447] width 30 height 15
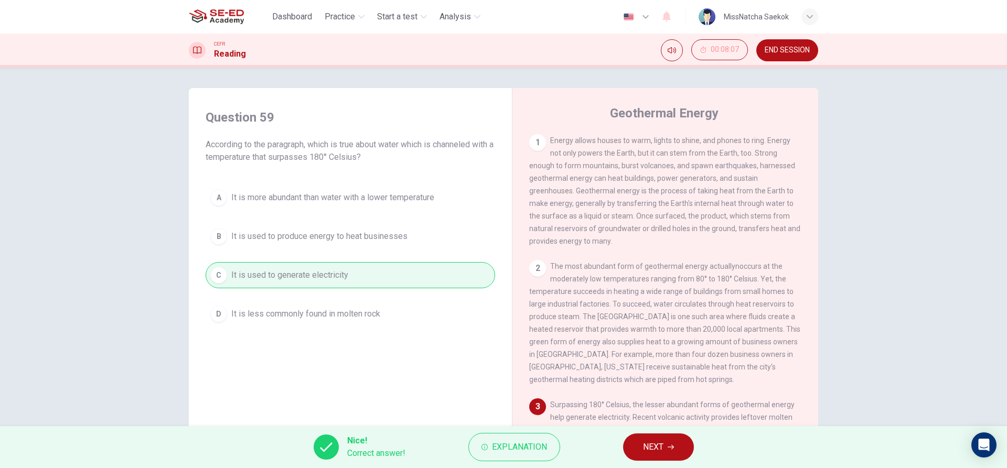
click at [645, 453] on span "NEXT" at bounding box center [653, 447] width 20 height 15
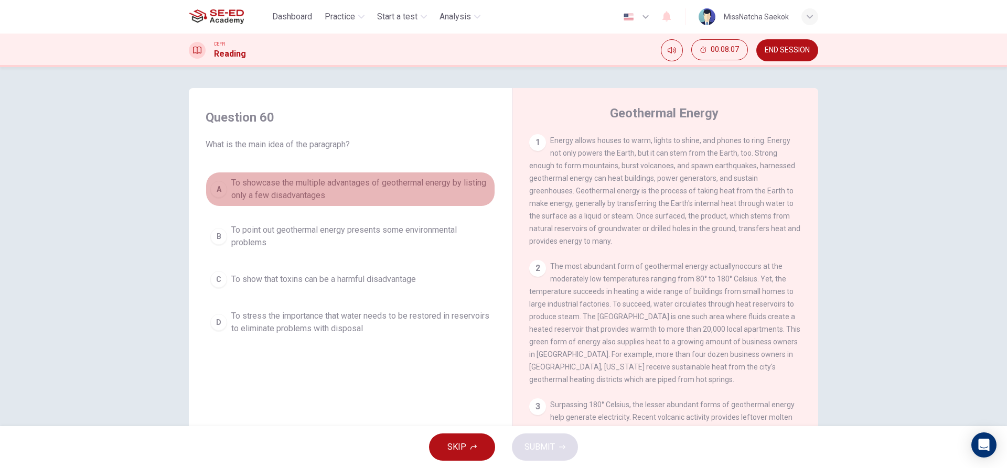
click at [388, 183] on span "To showcase the multiple advantages of geothermal energy by listing only a few …" at bounding box center [360, 189] width 259 height 25
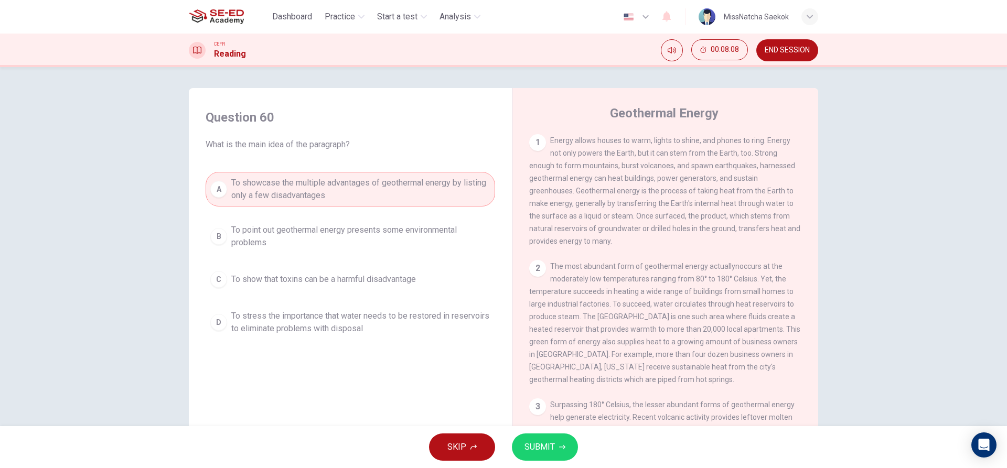
click at [567, 441] on button "SUBMIT" at bounding box center [545, 447] width 66 height 27
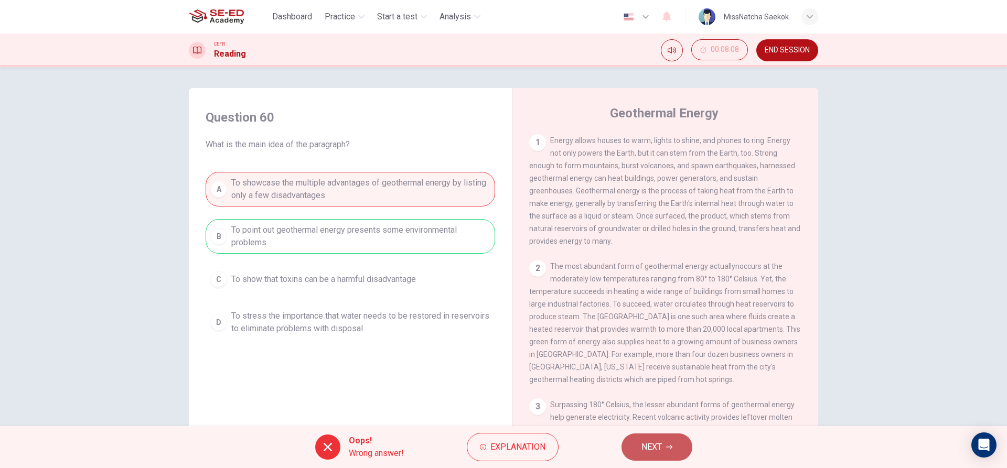
click at [650, 450] on span "NEXT" at bounding box center [652, 447] width 20 height 15
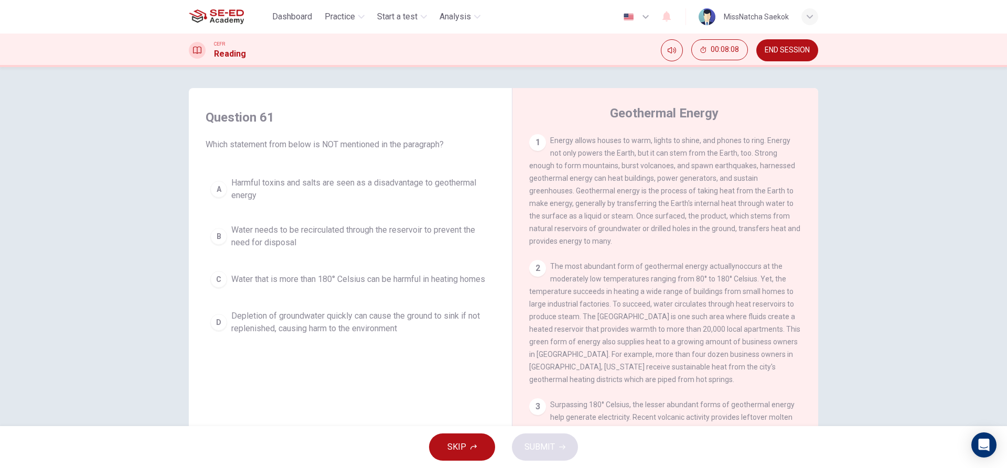
click at [333, 334] on span "Depletion of groundwater quickly can cause the ground to sink if not replenishe…" at bounding box center [360, 322] width 259 height 25
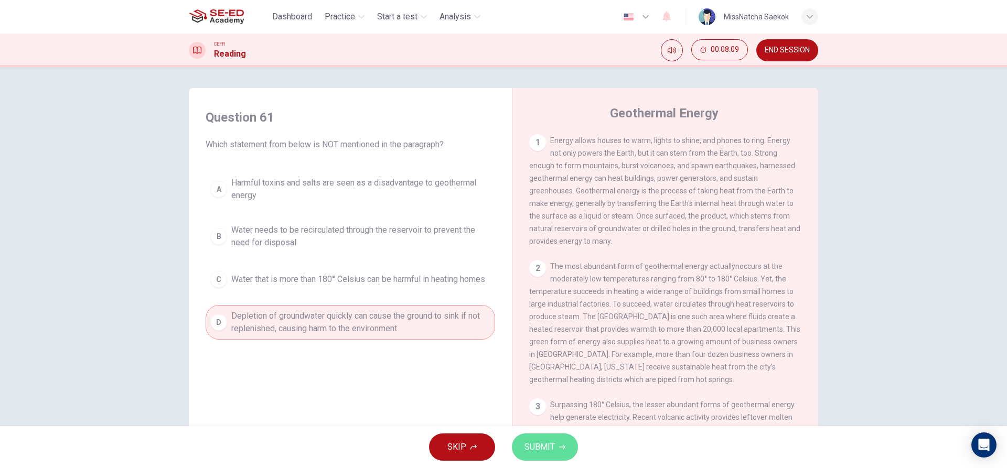
click at [551, 450] on span "SUBMIT" at bounding box center [540, 447] width 30 height 15
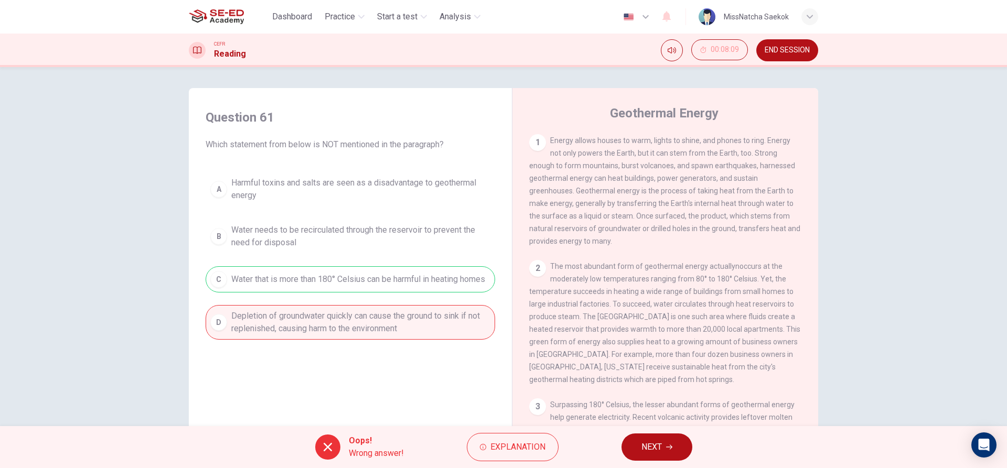
click at [646, 441] on span "NEXT" at bounding box center [652, 447] width 20 height 15
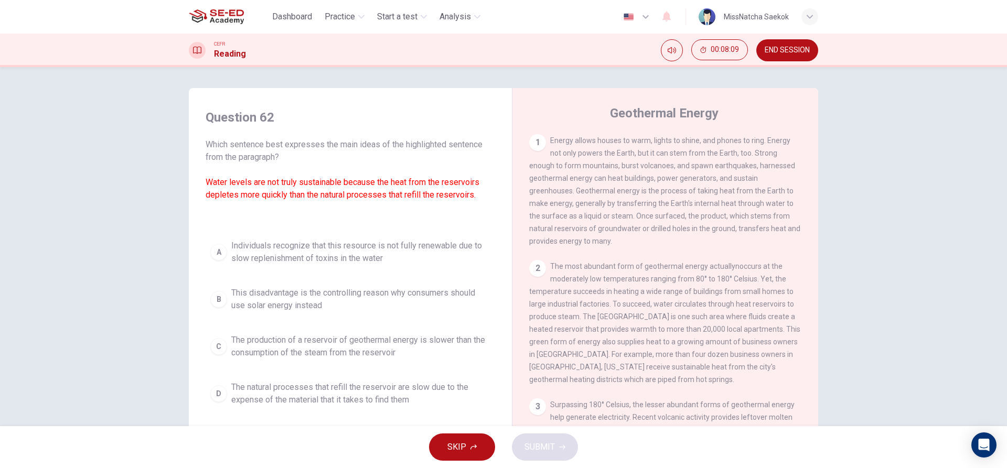
click at [404, 279] on div "A Individuals recognize that this resource is not fully renewable due to slow r…" at bounding box center [351, 323] width 290 height 176
click at [418, 300] on span "This disadvantage is the controlling reason why consumers should use solar ener…" at bounding box center [360, 299] width 259 height 25
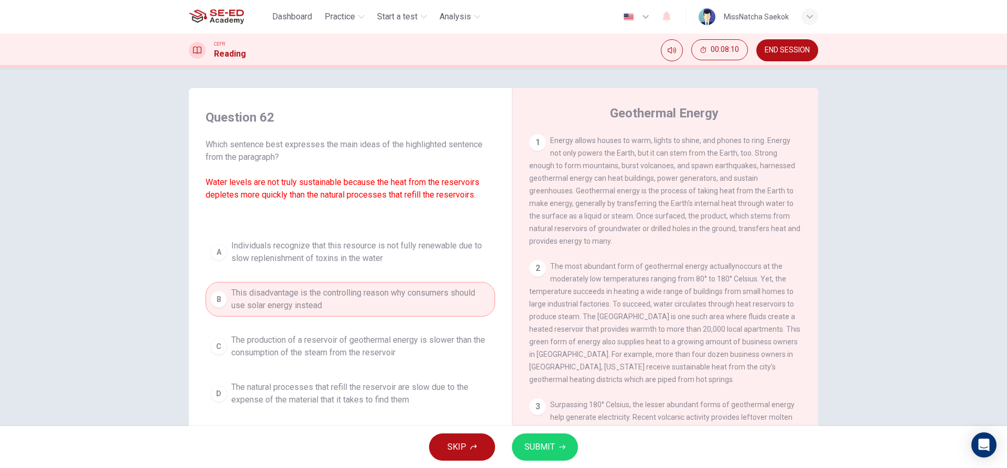
click at [556, 436] on button "SUBMIT" at bounding box center [545, 447] width 66 height 27
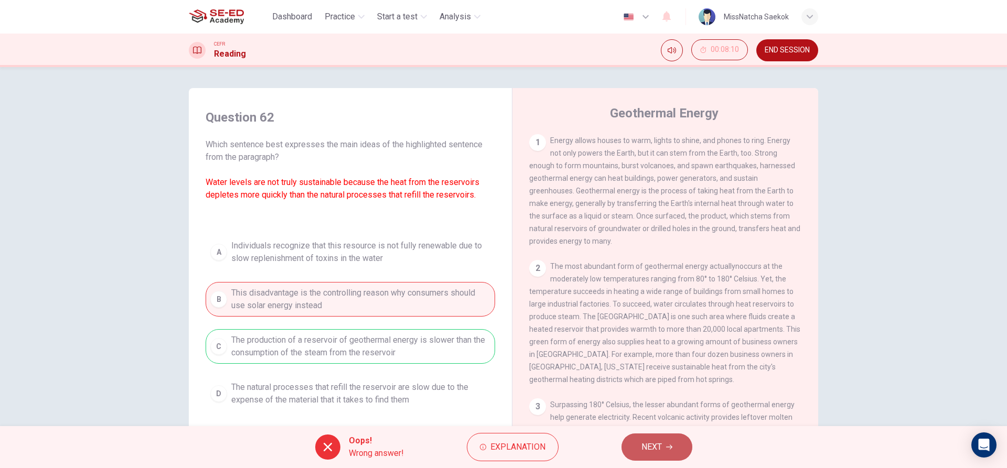
click at [652, 451] on span "NEXT" at bounding box center [652, 447] width 20 height 15
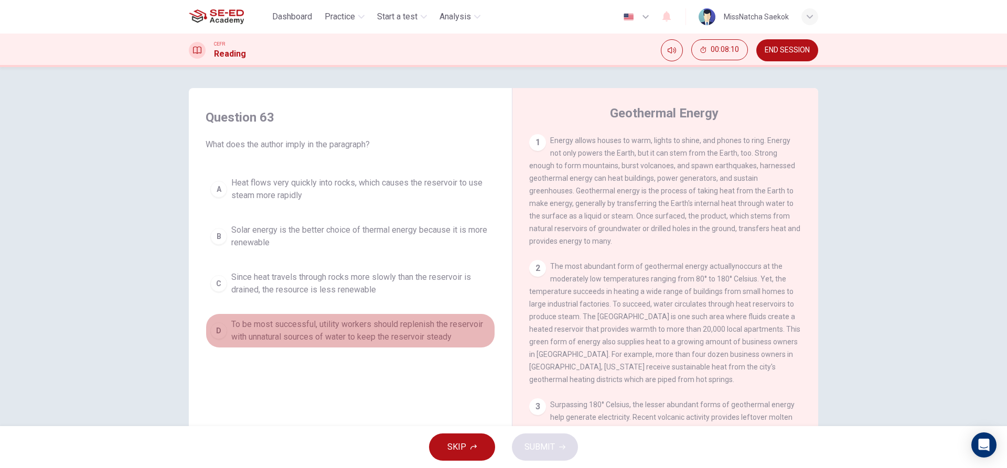
click at [420, 340] on span "To be most successful, utility workers should replenish the reservoir with unna…" at bounding box center [360, 330] width 259 height 25
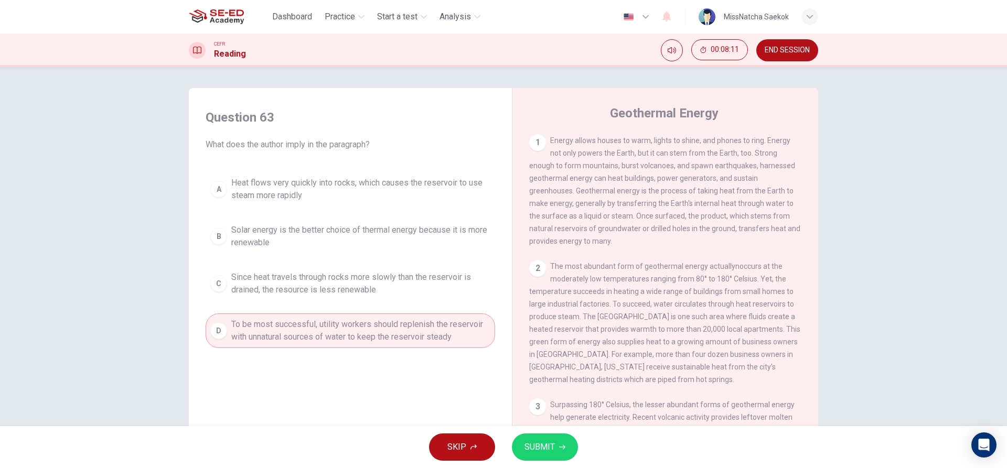
click at [534, 440] on span "SUBMIT" at bounding box center [540, 447] width 30 height 15
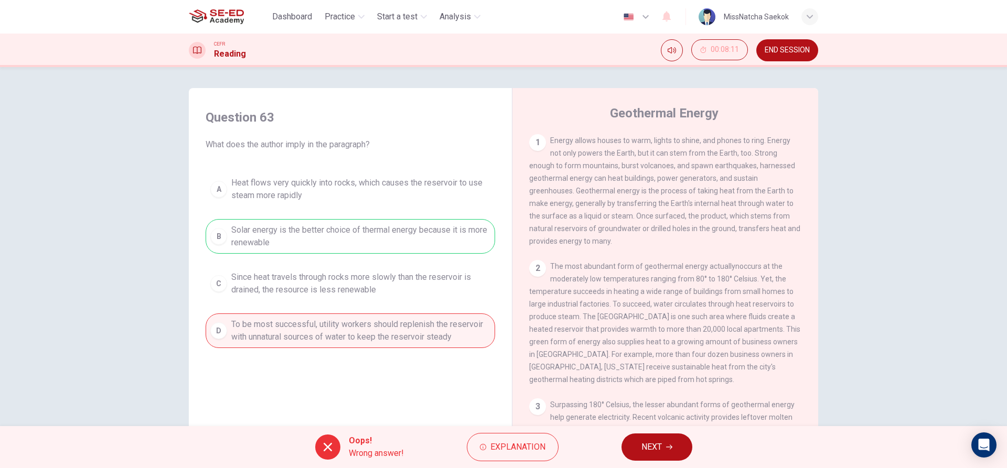
click at [641, 449] on button "NEXT" at bounding box center [657, 447] width 71 height 27
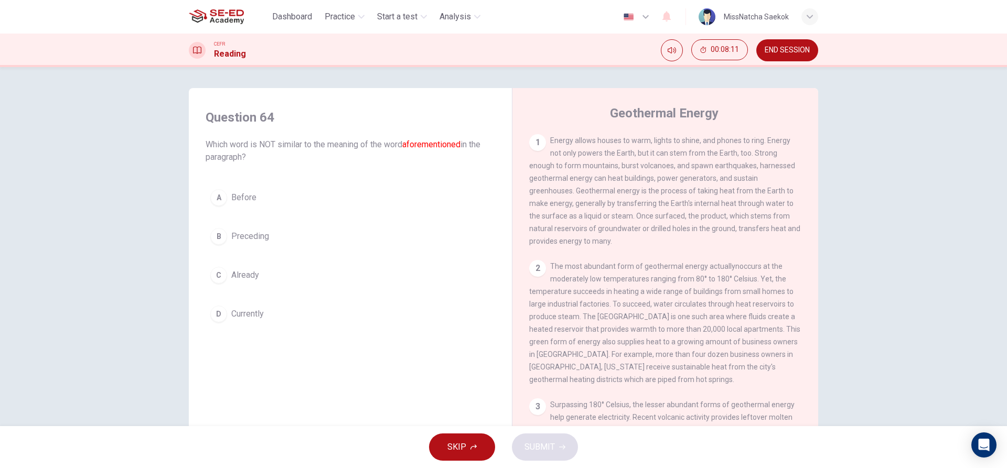
click at [362, 270] on button "C Already" at bounding box center [351, 275] width 290 height 26
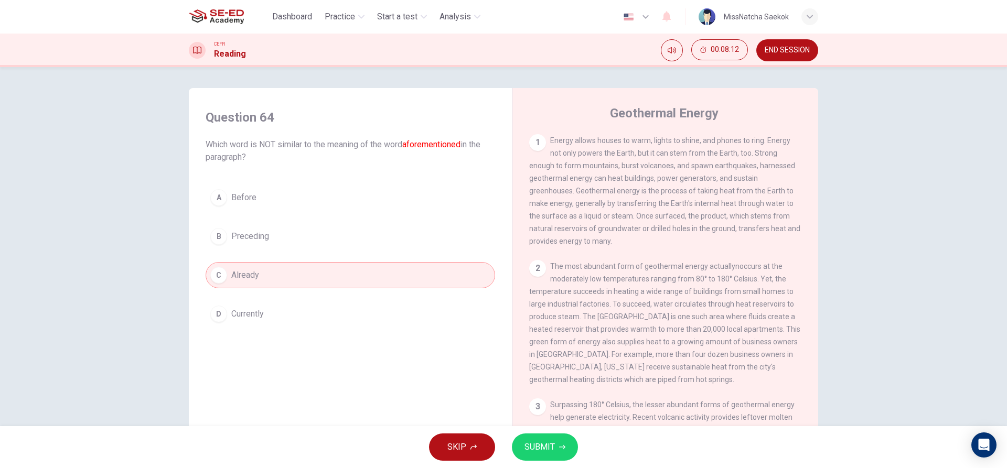
click at [534, 442] on span "SUBMIT" at bounding box center [540, 447] width 30 height 15
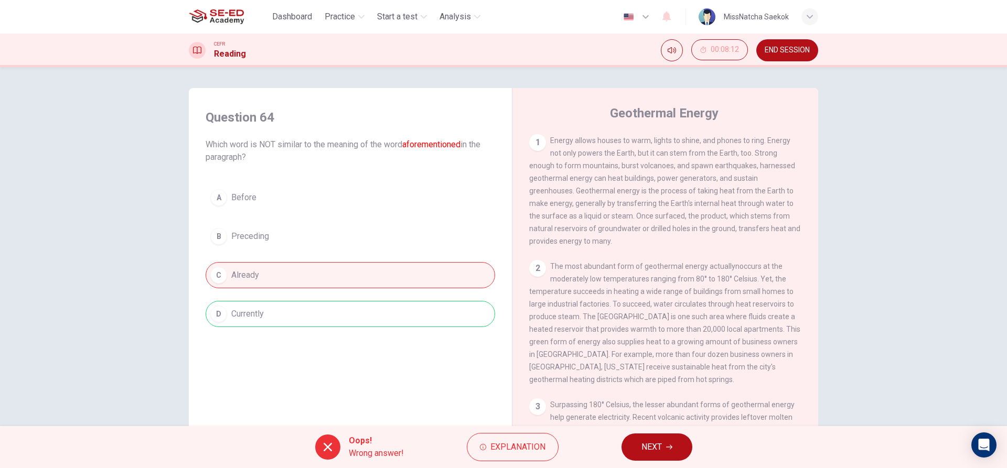
click at [667, 449] on icon "button" at bounding box center [669, 447] width 6 height 6
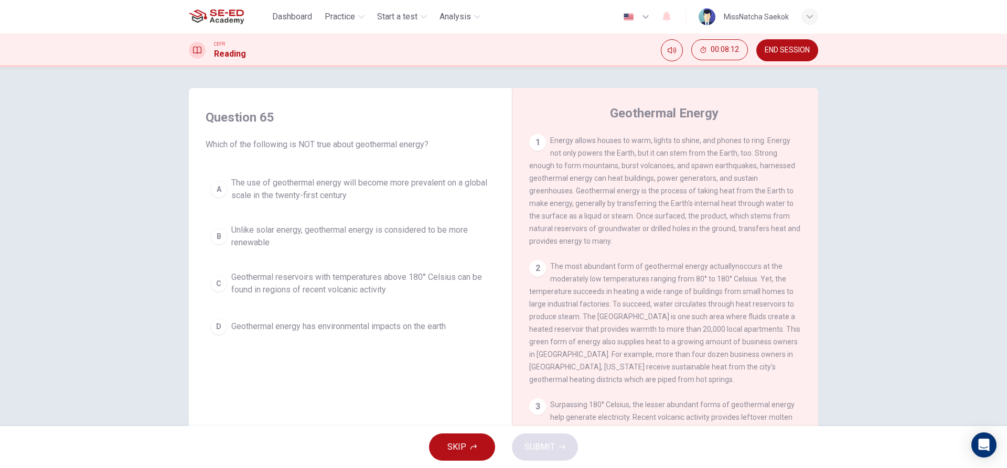
click at [337, 221] on button "B Unlike solar energy, geothermal energy is considered to be more renewable" at bounding box center [351, 236] width 290 height 35
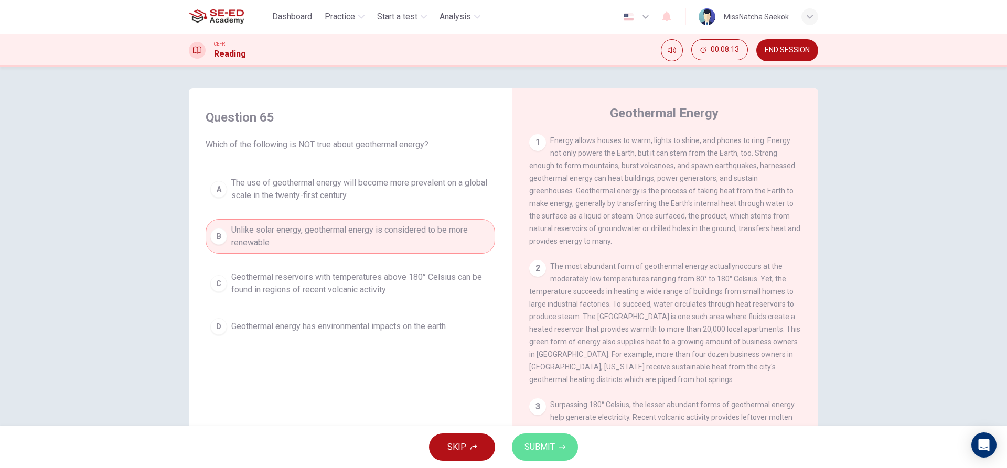
click at [553, 456] on button "SUBMIT" at bounding box center [545, 447] width 66 height 27
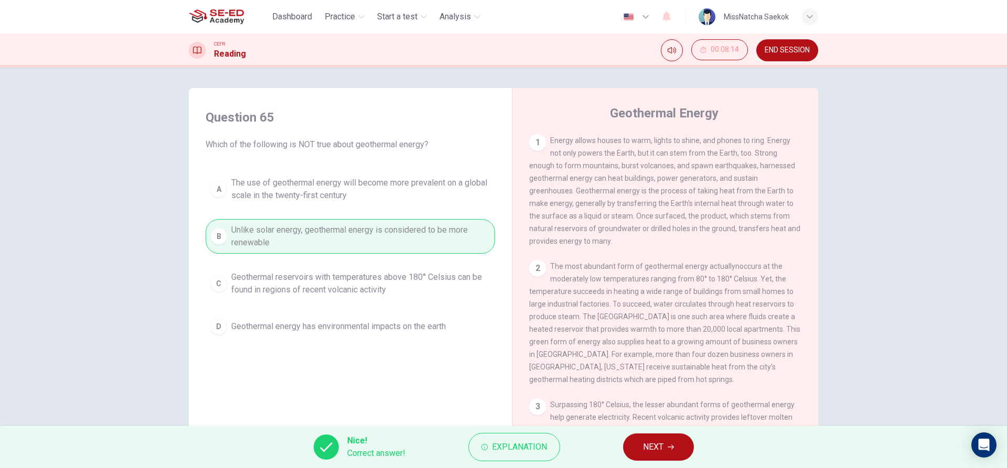
click at [639, 444] on button "NEXT" at bounding box center [658, 447] width 71 height 27
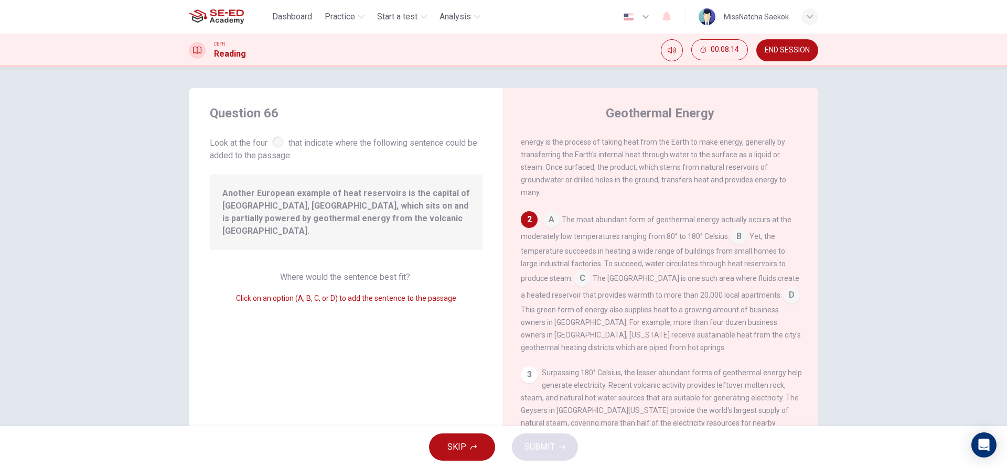
scroll to position [77, 0]
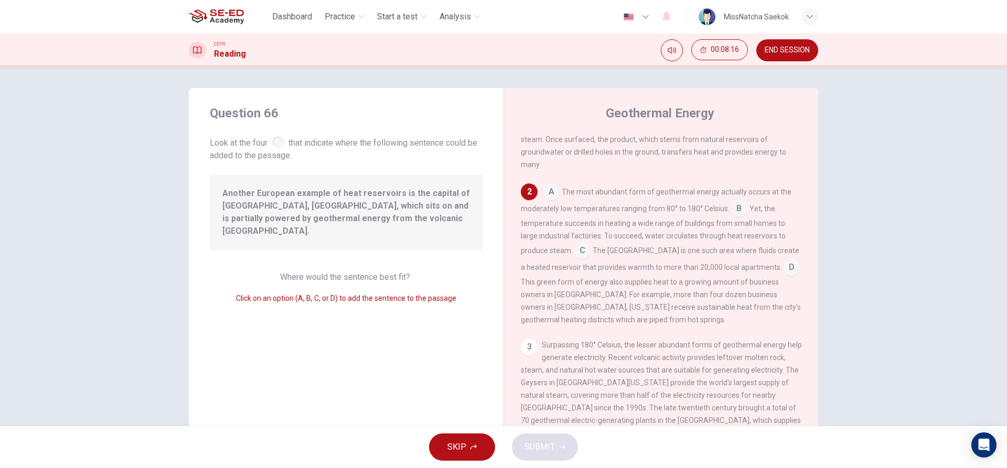
click at [576, 260] on input at bounding box center [582, 251] width 17 height 17
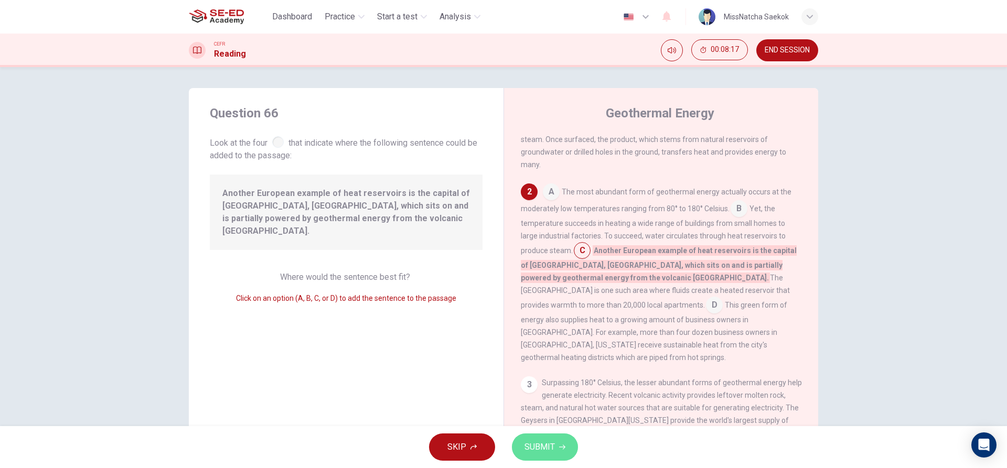
click at [546, 460] on button "SUBMIT" at bounding box center [545, 447] width 66 height 27
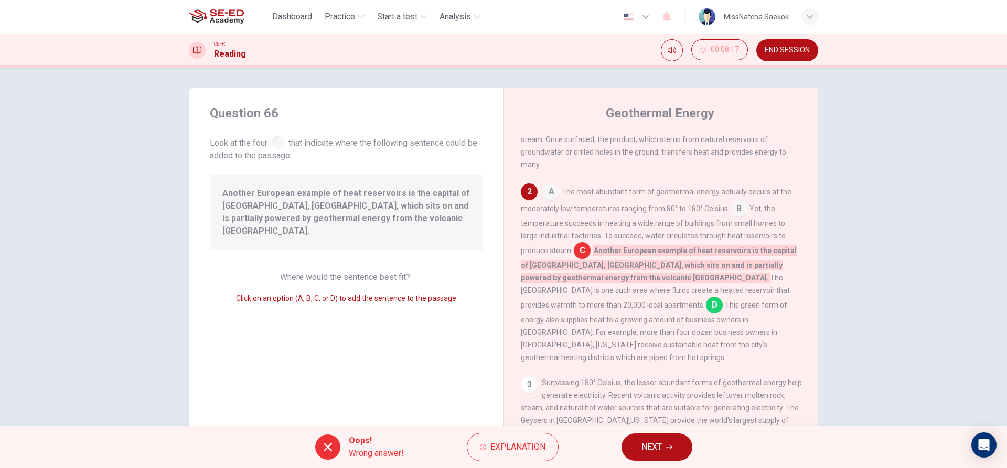
click at [621, 442] on div "Oops! Wrong answer! Explanation NEXT" at bounding box center [503, 447] width 1007 height 42
click at [635, 440] on button "NEXT" at bounding box center [657, 447] width 71 height 27
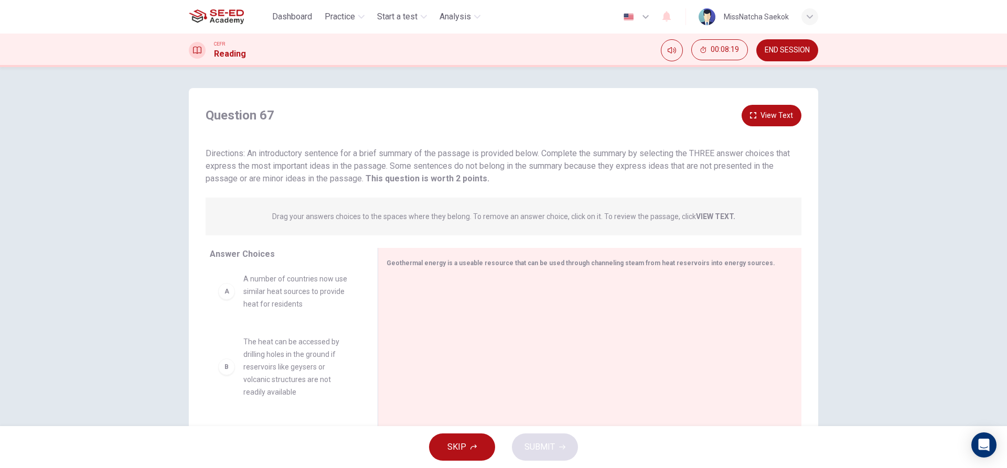
scroll to position [0, 0]
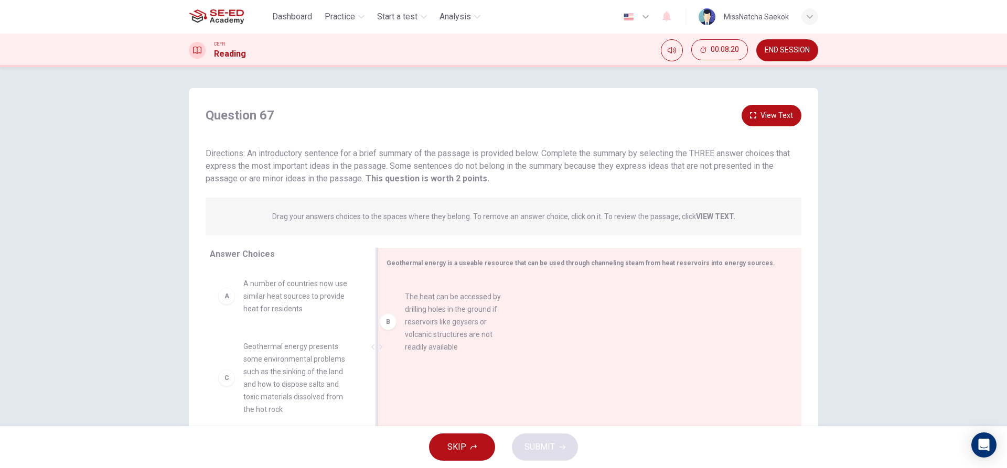
drag, startPoint x: 262, startPoint y: 381, endPoint x: 441, endPoint y: 329, distance: 185.8
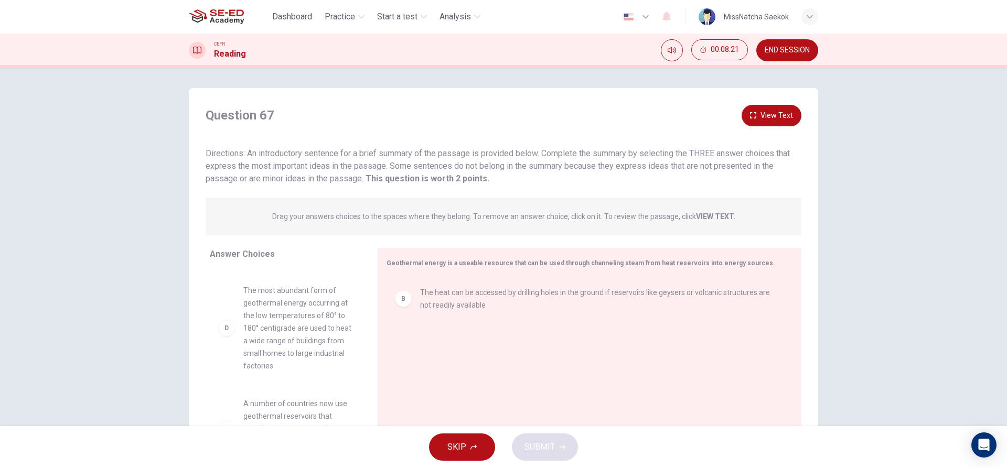
scroll to position [157, 0]
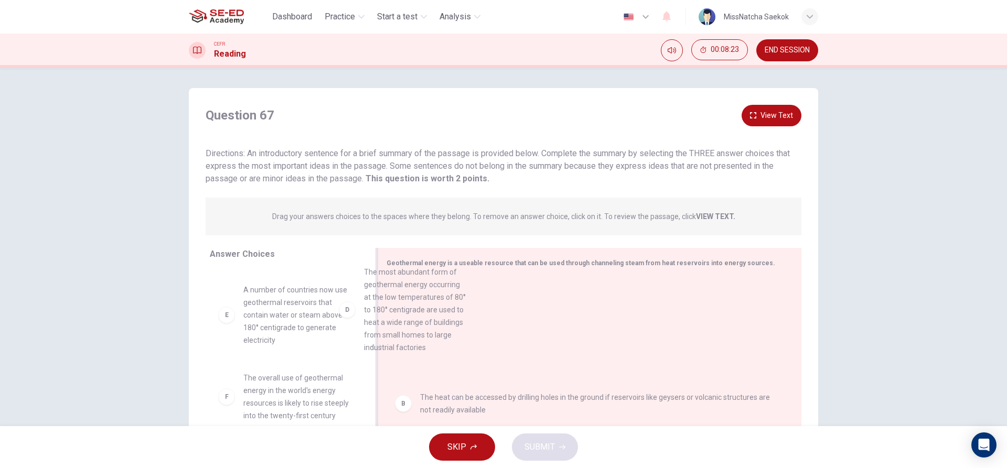
drag, startPoint x: 297, startPoint y: 345, endPoint x: 432, endPoint y: 324, distance: 135.9
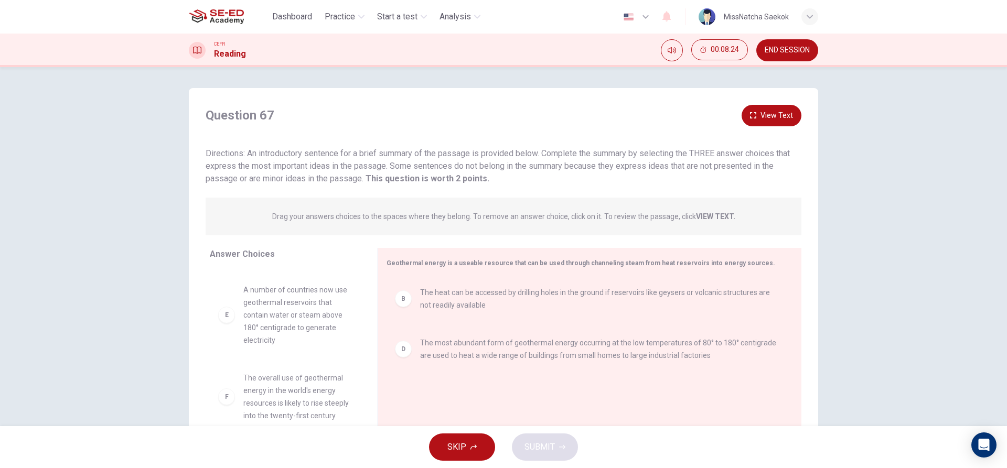
scroll to position [170, 0]
click at [285, 392] on span "The overall use of geothermal energy in the world's energy resources is likely …" at bounding box center [297, 397] width 109 height 50
click at [387, 377] on div "B The heat can be accessed by drilling holes in the ground if reservoirs like g…" at bounding box center [586, 348] width 398 height 141
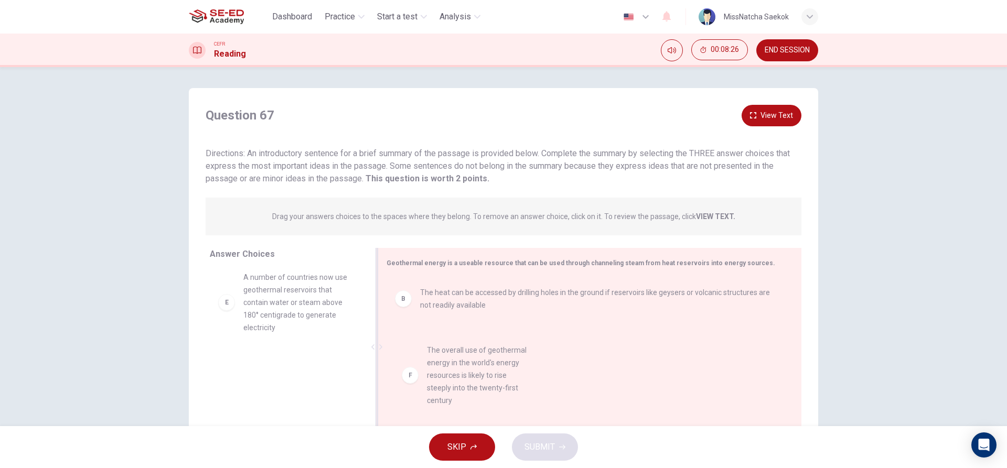
drag, startPoint x: 321, startPoint y: 388, endPoint x: 510, endPoint y: 373, distance: 190.0
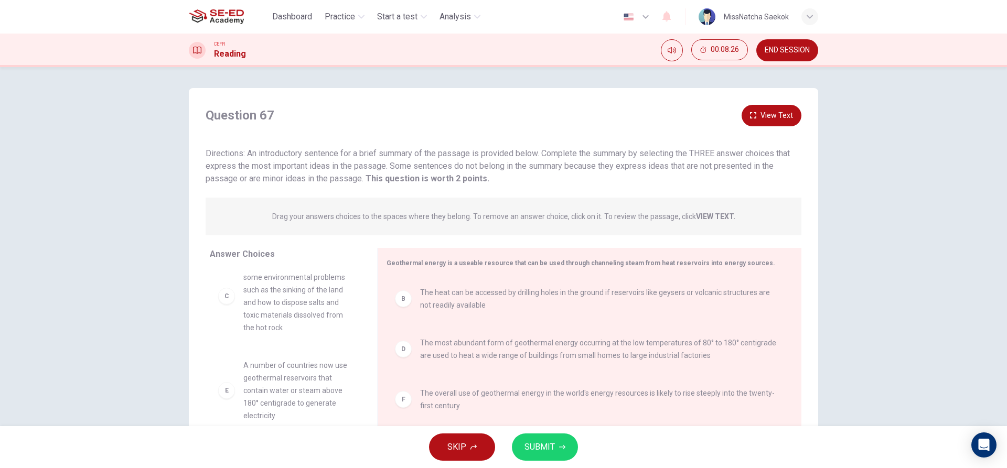
scroll to position [82, 0]
click at [550, 446] on span "SUBMIT" at bounding box center [540, 447] width 30 height 15
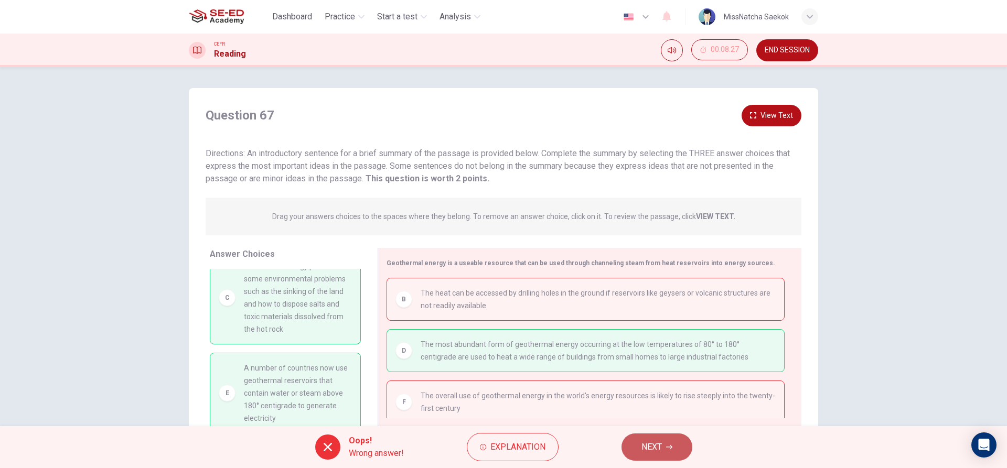
click at [684, 449] on button "NEXT" at bounding box center [657, 447] width 71 height 27
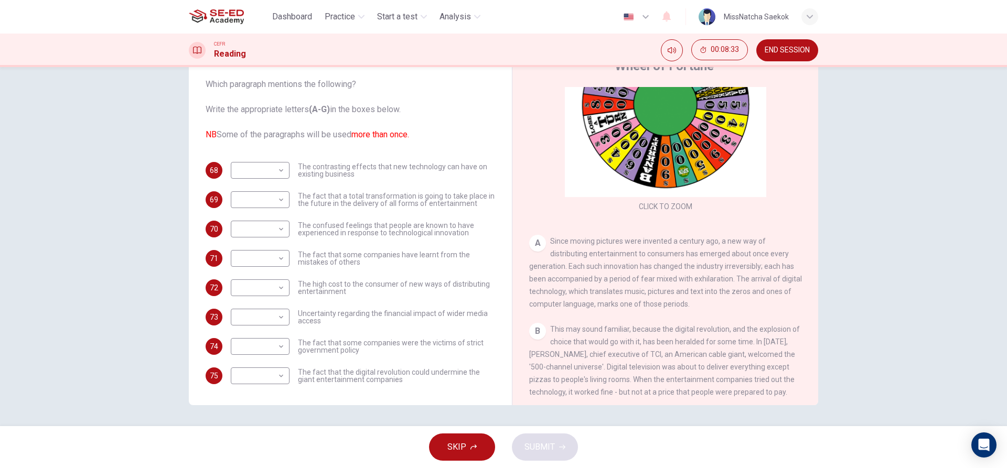
scroll to position [0, 0]
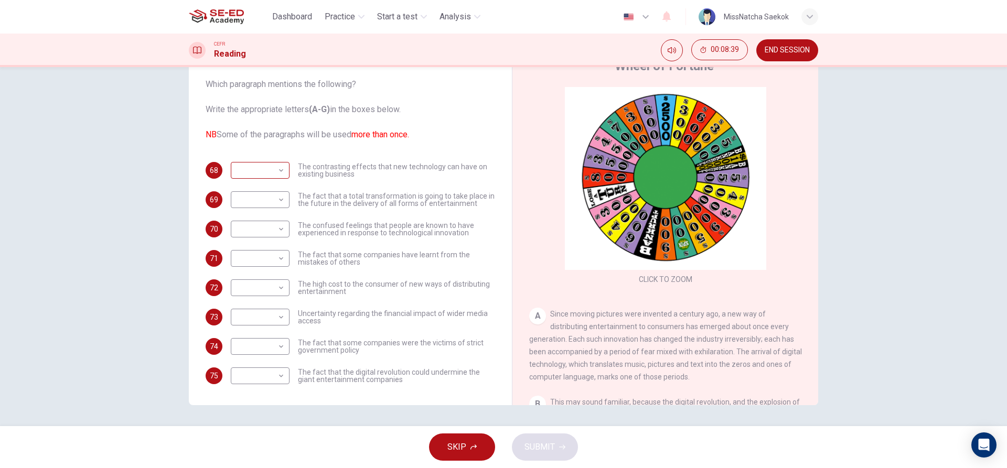
click at [282, 168] on body "This site uses cookies, as explained in our Privacy Policy . If you agree to th…" at bounding box center [503, 234] width 1007 height 468
click at [259, 269] on li "F" at bounding box center [257, 271] width 59 height 17
type input "F"
click at [280, 245] on body "This site uses cookies, as explained in our Privacy Policy . If you agree to th…" at bounding box center [503, 234] width 1007 height 468
click at [258, 303] on li "C" at bounding box center [257, 309] width 59 height 17
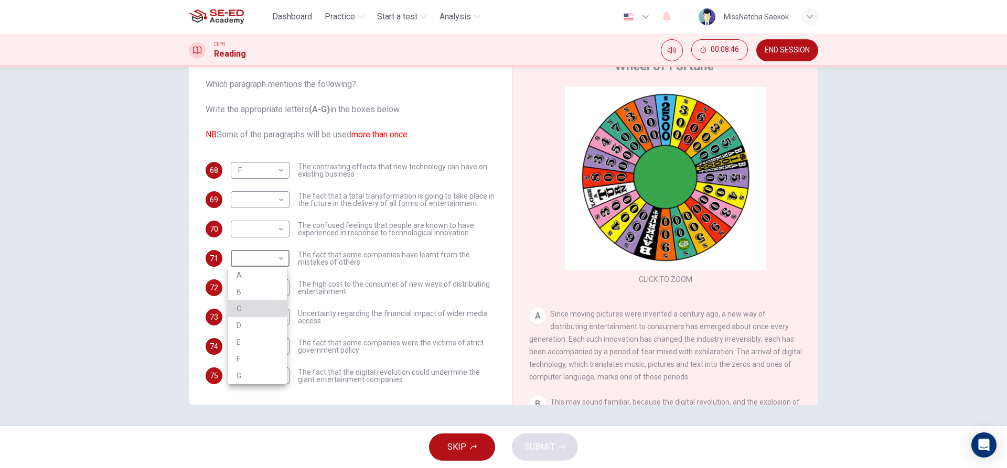
type input "C"
click at [278, 232] on body "This site uses cookies, as explained in our Privacy Policy . If you agree to th…" at bounding box center [503, 234] width 1007 height 468
click at [250, 297] on li "D" at bounding box center [257, 296] width 59 height 17
type input "D"
click at [274, 201] on body "This site uses cookies, as explained in our Privacy Policy . If you agree to th…" at bounding box center [503, 234] width 1007 height 468
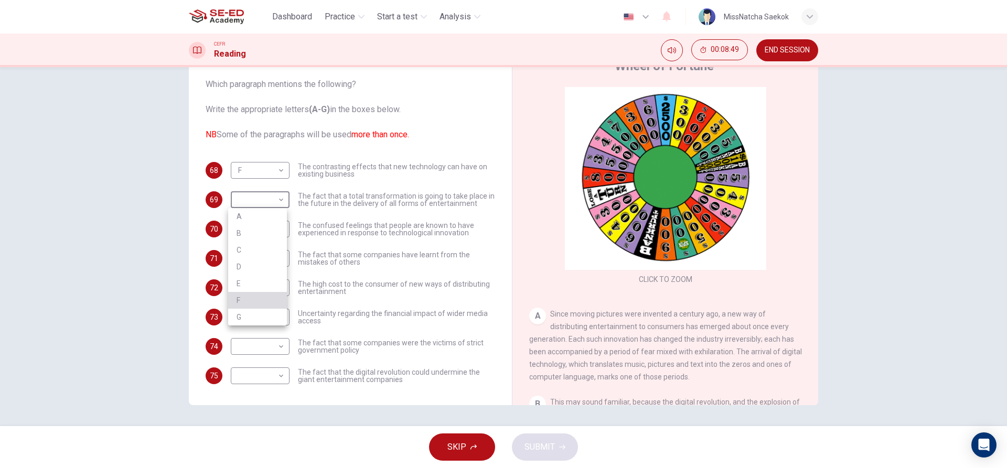
click at [243, 307] on li "F" at bounding box center [257, 300] width 59 height 17
click at [271, 199] on body "This site uses cookies, as explained in our Privacy Policy . If you agree to th…" at bounding box center [503, 234] width 1007 height 468
click at [245, 317] on li "G" at bounding box center [257, 317] width 59 height 17
type input "G"
click at [275, 287] on body "This site uses cookies, as explained in our Privacy Policy . If you agree to th…" at bounding box center [503, 234] width 1007 height 468
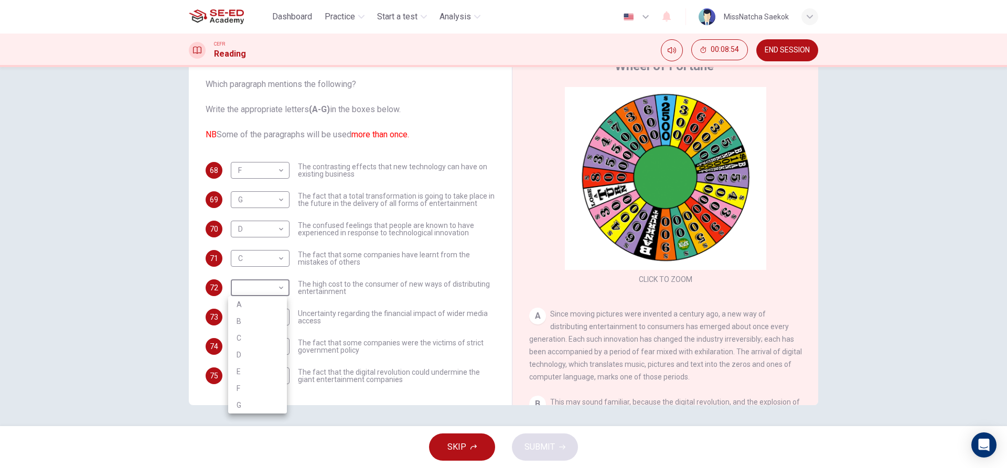
click at [238, 308] on li "A" at bounding box center [257, 304] width 59 height 17
type input "A"
click at [269, 312] on body "This site uses cookies, as explained in our Privacy Policy . If you agree to th…" at bounding box center [503, 234] width 1007 height 468
click at [241, 406] on li "E" at bounding box center [257, 401] width 59 height 17
type input "E"
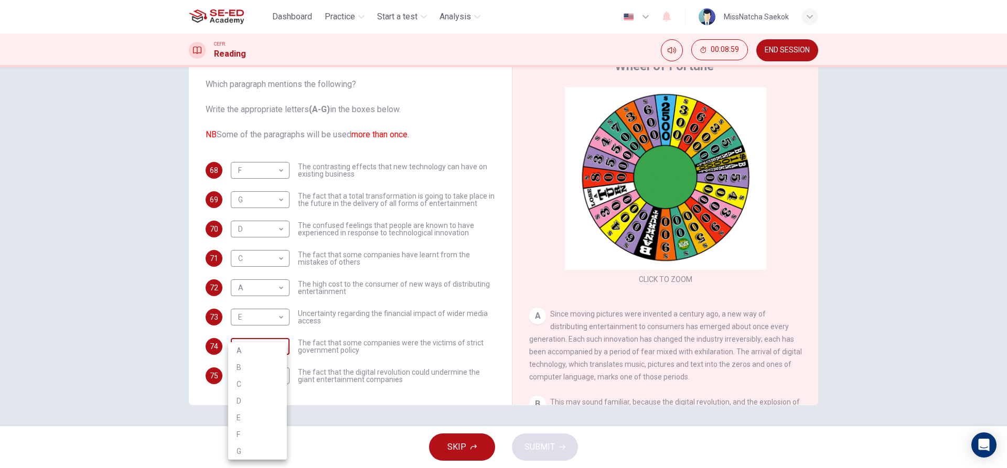
click at [273, 351] on body "This site uses cookies, as explained in our Privacy Policy . If you agree to th…" at bounding box center [503, 234] width 1007 height 468
click at [249, 433] on li "F" at bounding box center [257, 434] width 59 height 17
type input "F"
click at [272, 373] on body "This site uses cookies, as explained in our Privacy Policy . If you agree to th…" at bounding box center [503, 234] width 1007 height 468
click at [250, 385] on li "C" at bounding box center [257, 384] width 59 height 17
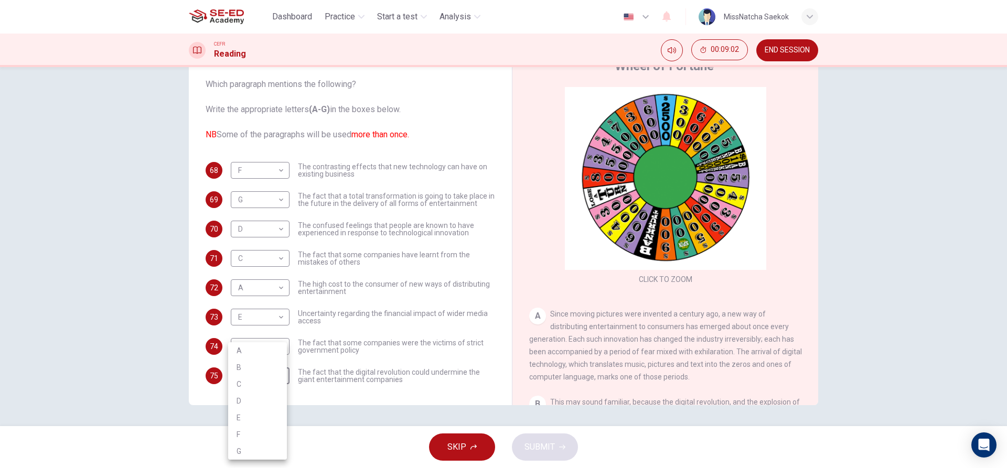
type input "C"
click at [530, 446] on span "SUBMIT" at bounding box center [540, 447] width 30 height 15
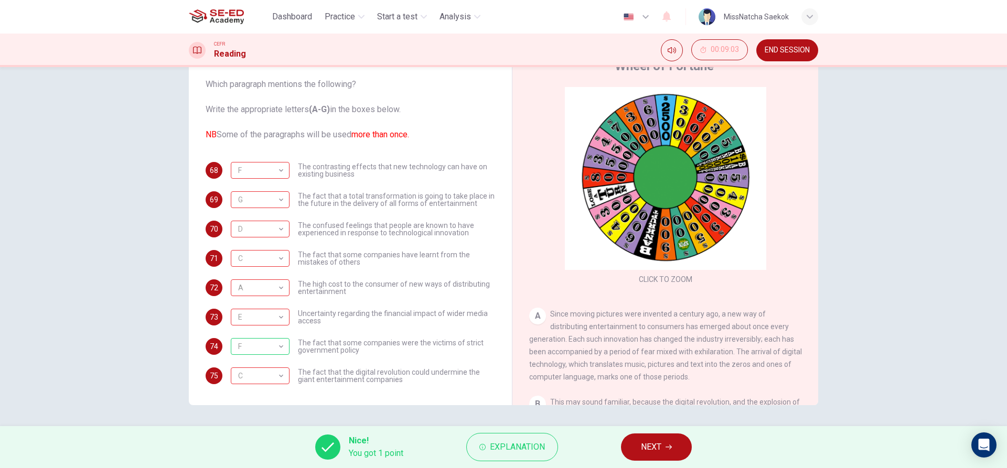
click at [665, 450] on button "NEXT" at bounding box center [656, 447] width 71 height 27
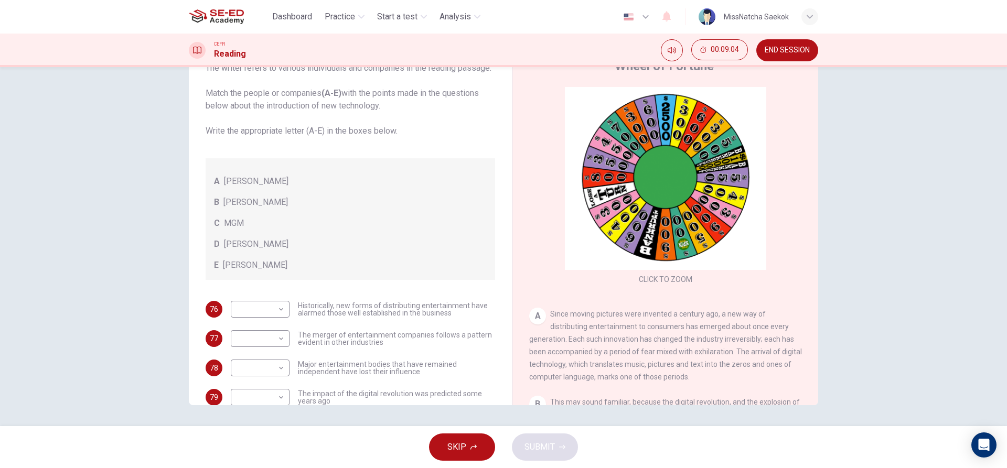
scroll to position [52, 0]
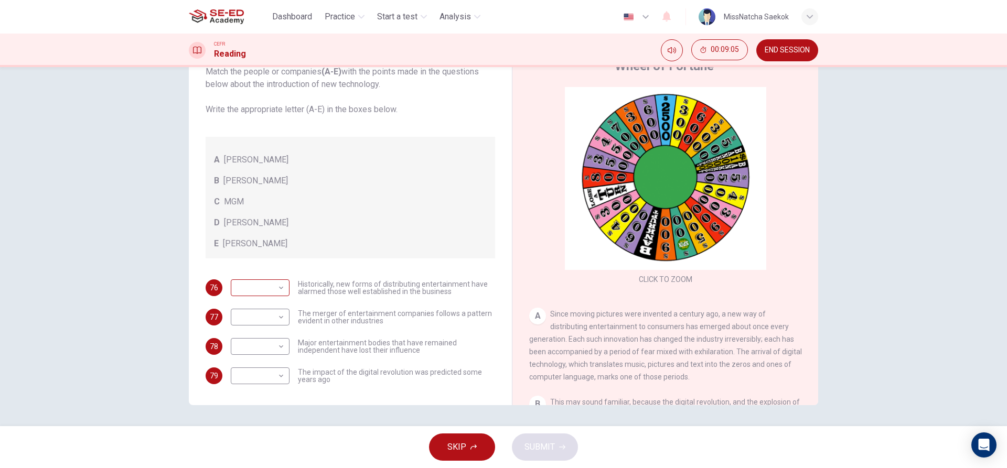
click at [279, 296] on body "This site uses cookies, as explained in our Privacy Policy . If you agree to th…" at bounding box center [503, 234] width 1007 height 468
click at [271, 355] on li "C" at bounding box center [257, 349] width 59 height 17
type input "C"
click at [273, 329] on body "This site uses cookies, as explained in our Privacy Policy . If you agree to th…" at bounding box center [503, 234] width 1007 height 468
click at [258, 423] on div at bounding box center [503, 234] width 1007 height 468
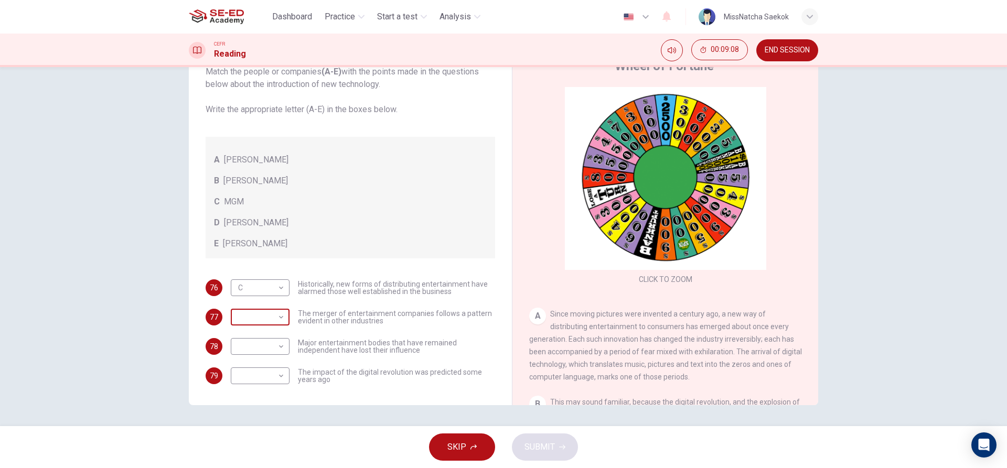
click at [281, 321] on body "This site uses cookies, as explained in our Privacy Policy . If you agree to th…" at bounding box center [503, 234] width 1007 height 468
click at [259, 414] on li "E" at bounding box center [257, 412] width 59 height 17
type input "E"
click at [268, 354] on body "This site uses cookies, as explained in our Privacy Policy . If you agree to th…" at bounding box center [503, 234] width 1007 height 468
click at [249, 408] on li "C" at bounding box center [257, 408] width 59 height 17
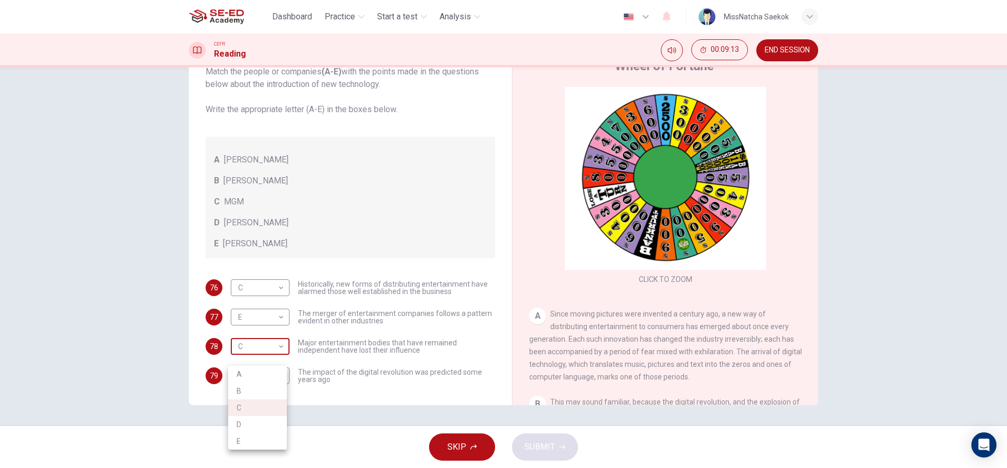
click at [275, 363] on body "This site uses cookies, as explained in our Privacy Policy . If you agree to th…" at bounding box center [503, 234] width 1007 height 468
click at [258, 422] on li "D" at bounding box center [257, 425] width 59 height 17
type input "D"
click at [270, 386] on body "This site uses cookies, as explained in our Privacy Policy . If you agree to th…" at bounding box center [503, 234] width 1007 height 468
click at [258, 389] on li "A" at bounding box center [257, 384] width 59 height 17
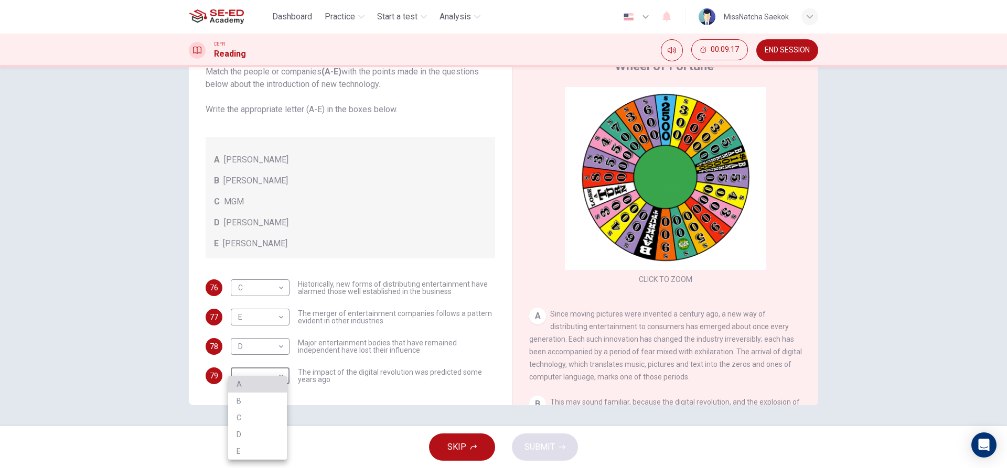
type input "A"
click at [540, 452] on span "SUBMIT" at bounding box center [540, 447] width 30 height 15
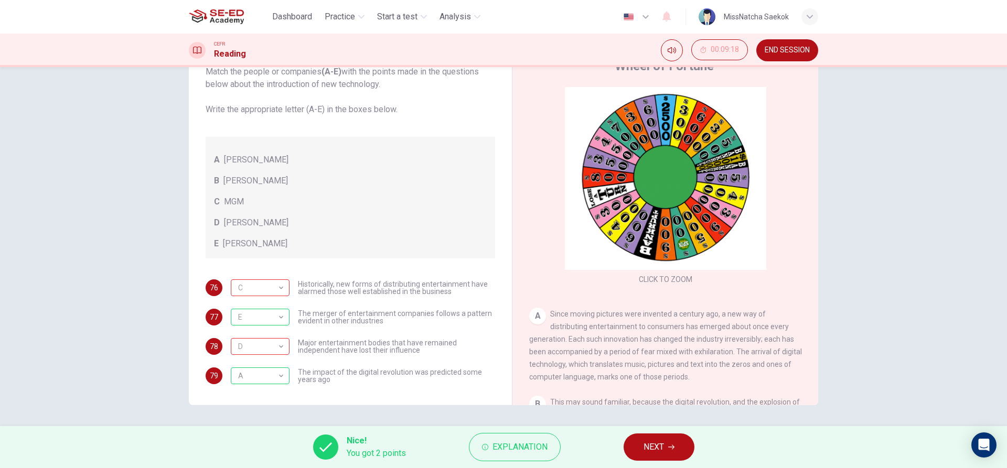
click at [686, 463] on div "Nice! You got 2 points Explanation NEXT" at bounding box center [503, 447] width 1007 height 42
click at [642, 440] on button "NEXT" at bounding box center [659, 447] width 71 height 27
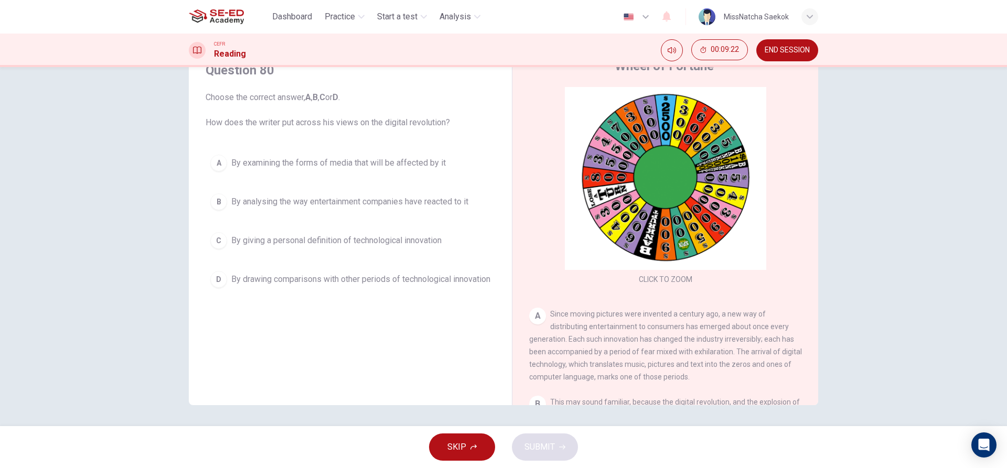
click at [221, 164] on div "A" at bounding box center [218, 163] width 17 height 17
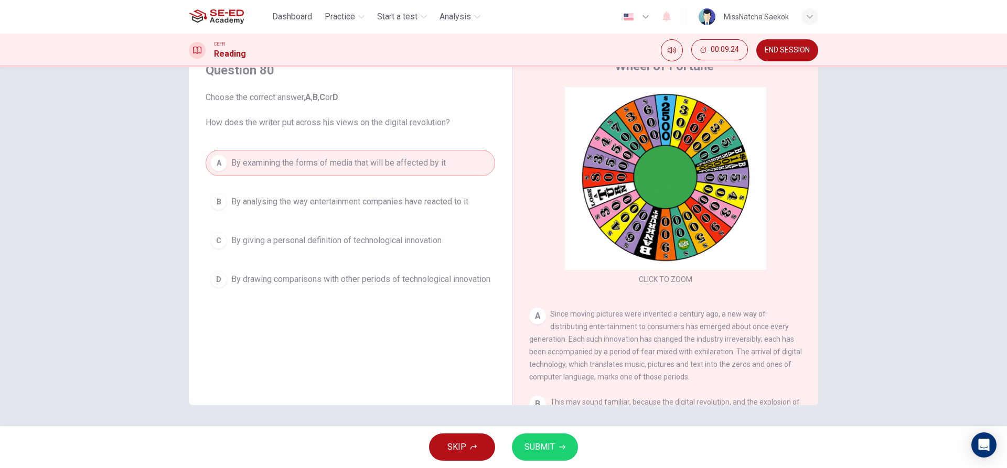
click at [256, 201] on span "By analysing the way entertainment companies have reacted to it" at bounding box center [349, 202] width 237 height 13
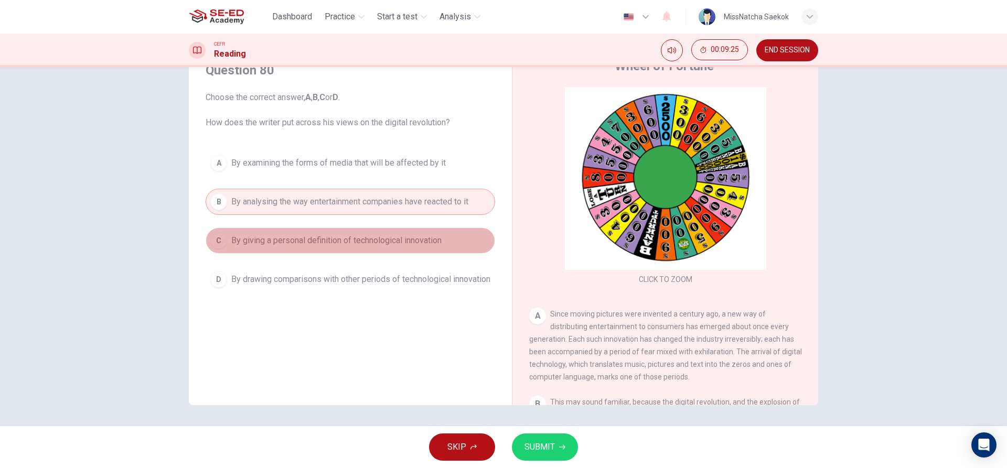
click at [284, 232] on button "C By giving a personal definition of technological innovation" at bounding box center [351, 241] width 290 height 26
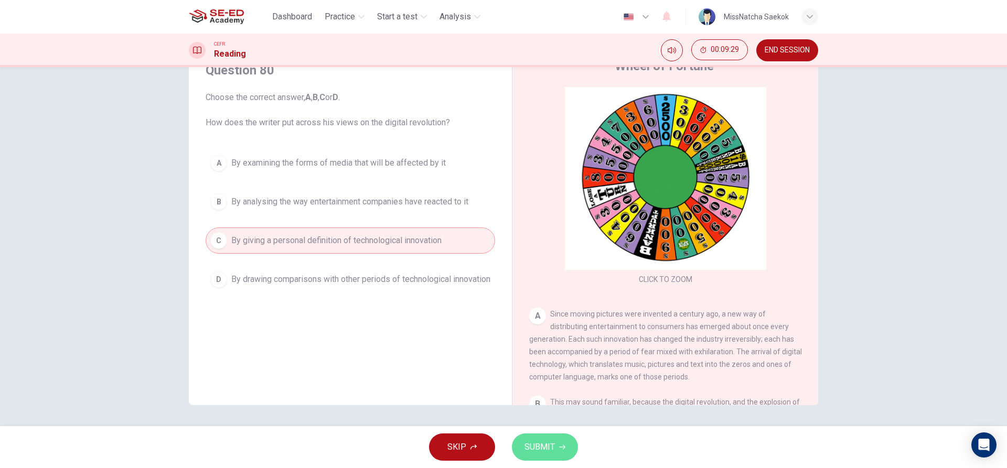
click at [556, 437] on button "SUBMIT" at bounding box center [545, 447] width 66 height 27
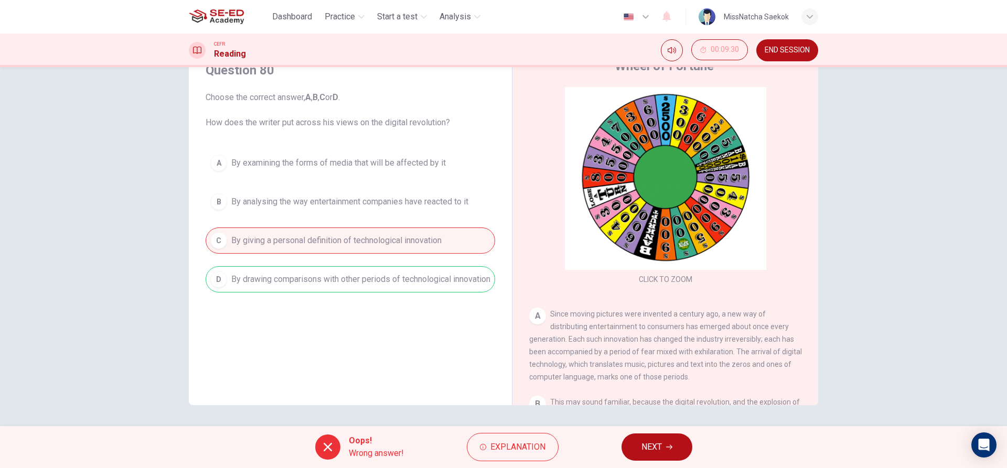
click at [684, 454] on button "NEXT" at bounding box center [657, 447] width 71 height 27
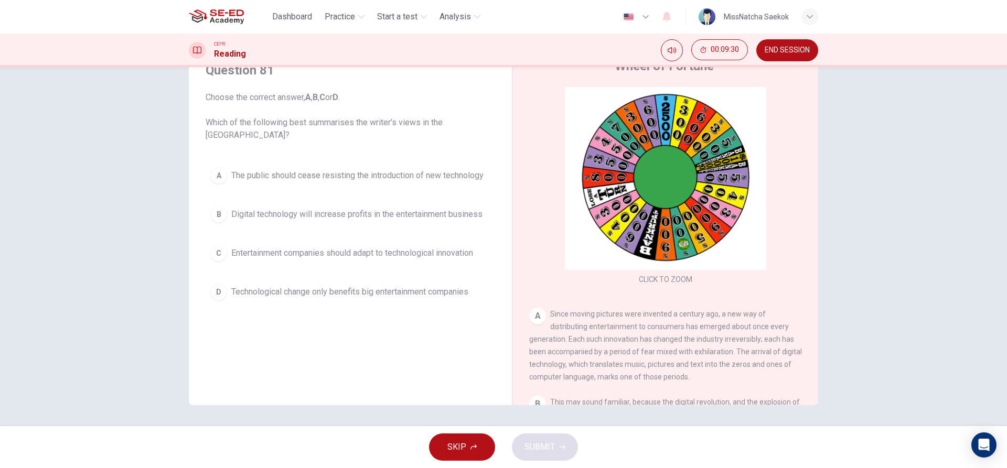
click at [334, 210] on span "Digital technology will increase profits in the entertainment business" at bounding box center [356, 214] width 251 height 13
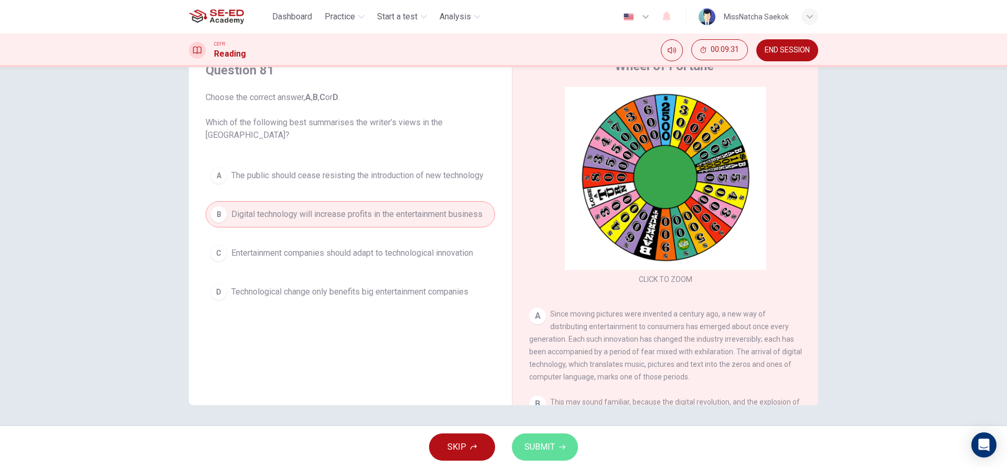
click at [550, 449] on span "SUBMIT" at bounding box center [540, 447] width 30 height 15
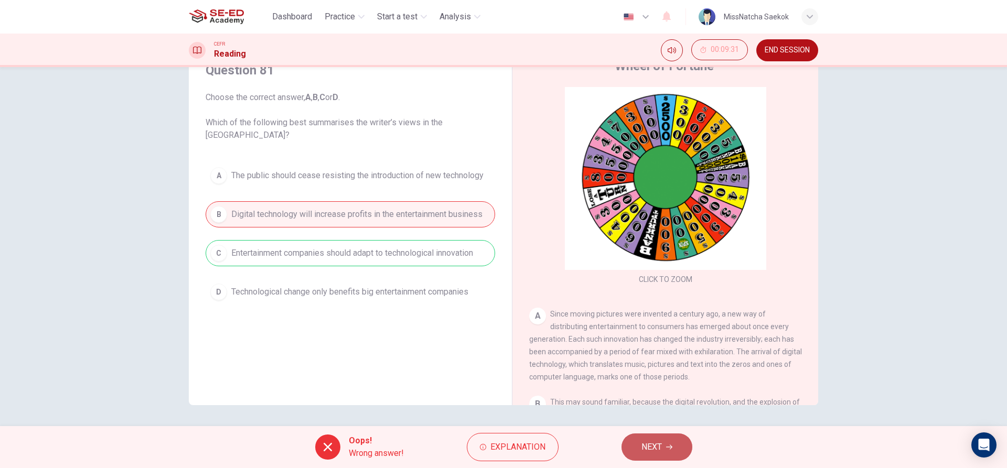
click at [657, 452] on span "NEXT" at bounding box center [652, 447] width 20 height 15
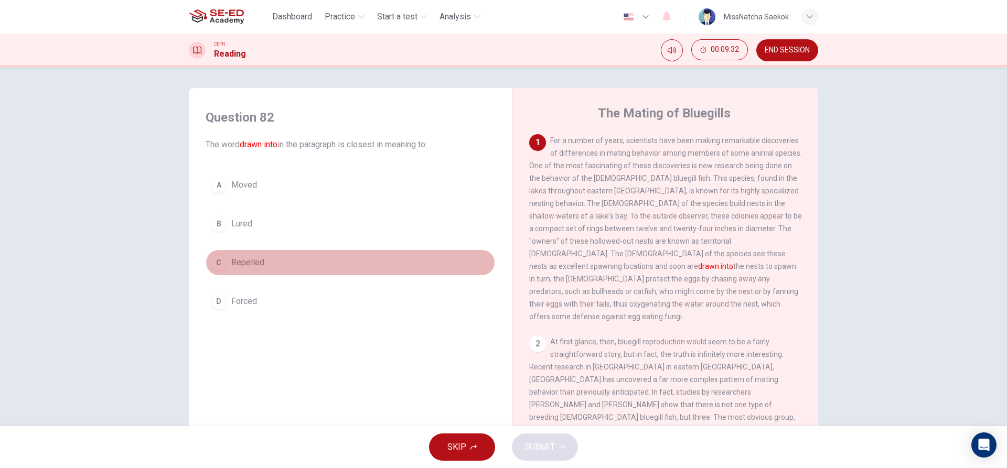
click at [283, 271] on button "C Repelled" at bounding box center [351, 263] width 290 height 26
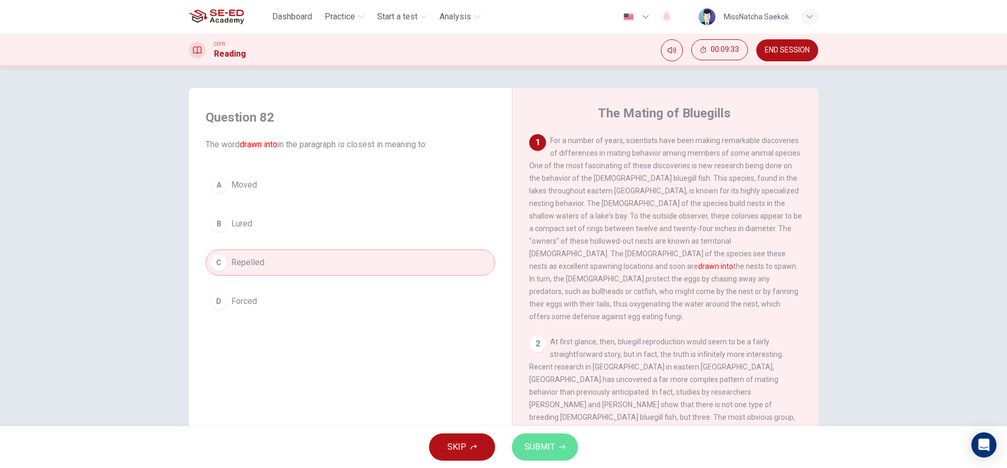
click at [522, 439] on button "SUBMIT" at bounding box center [545, 447] width 66 height 27
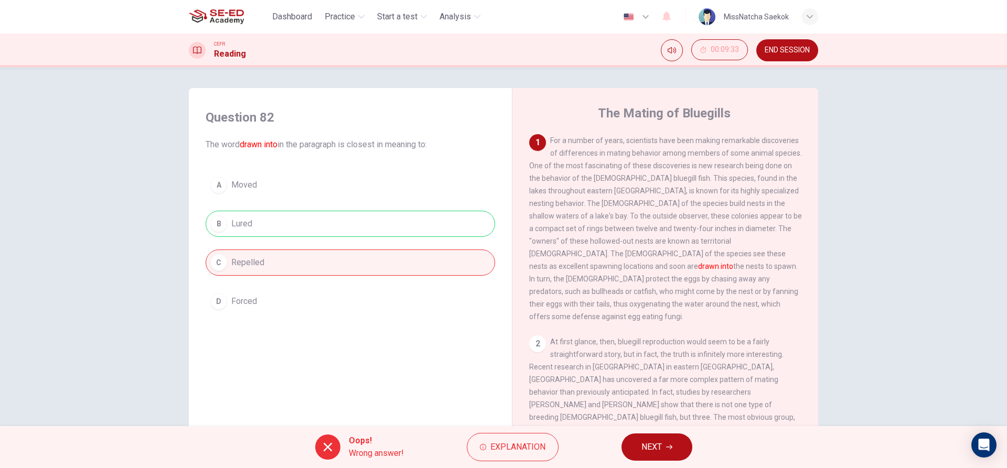
click at [645, 455] on button "NEXT" at bounding box center [657, 447] width 71 height 27
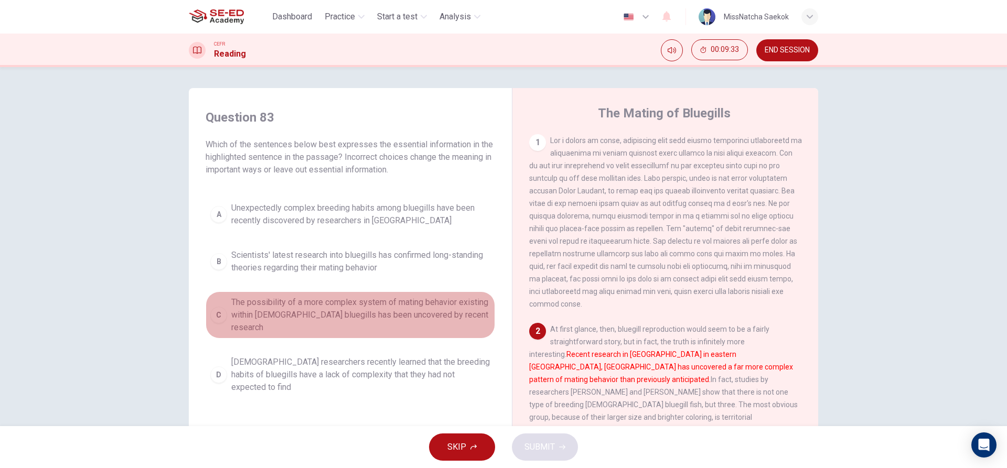
click at [326, 316] on span "The possibility of a more complex system of mating behavior existing within mal…" at bounding box center [360, 315] width 259 height 38
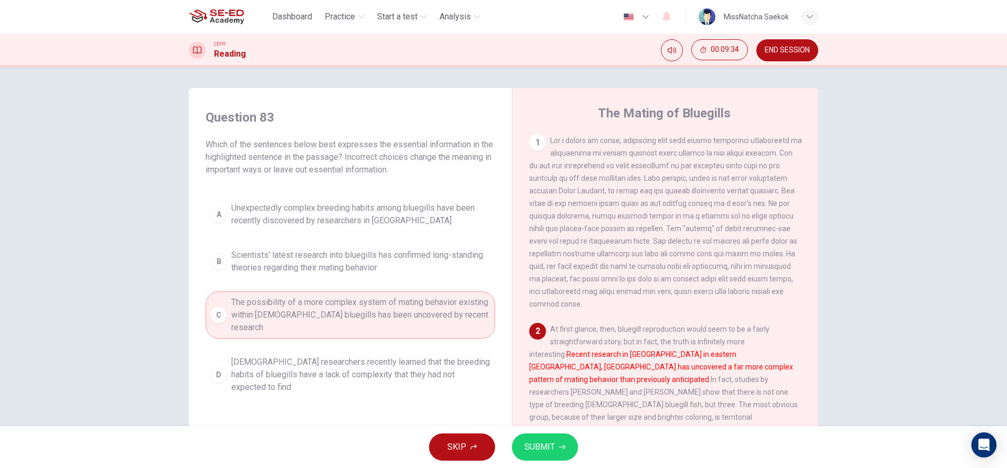
click at [545, 455] on button "SUBMIT" at bounding box center [545, 447] width 66 height 27
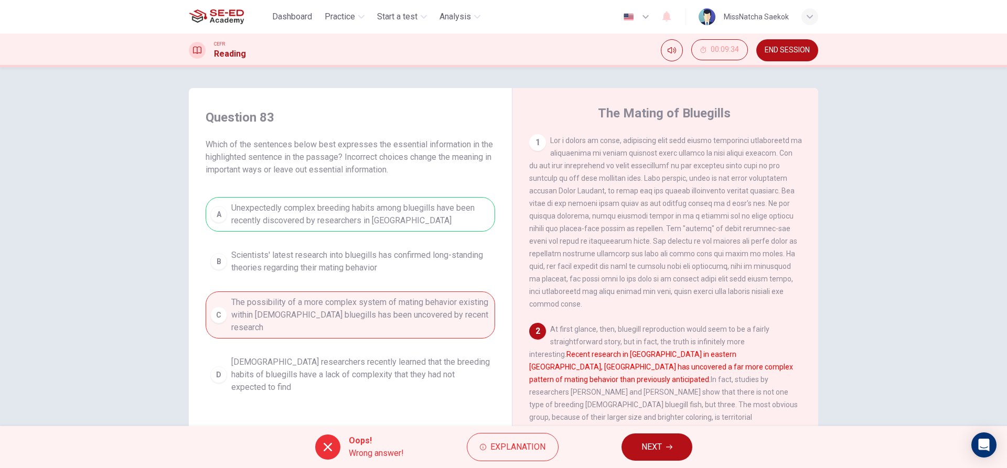
click at [644, 447] on span "NEXT" at bounding box center [652, 447] width 20 height 15
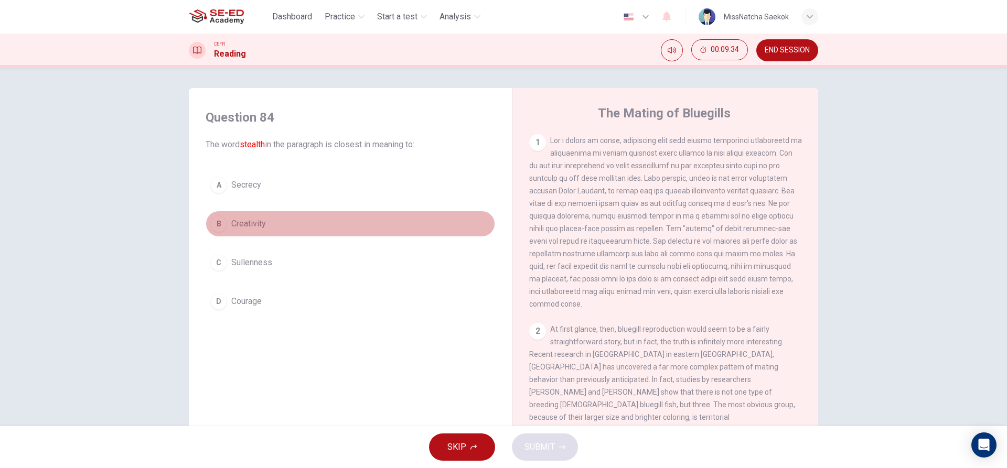
click at [307, 232] on button "B Creativity" at bounding box center [351, 224] width 290 height 26
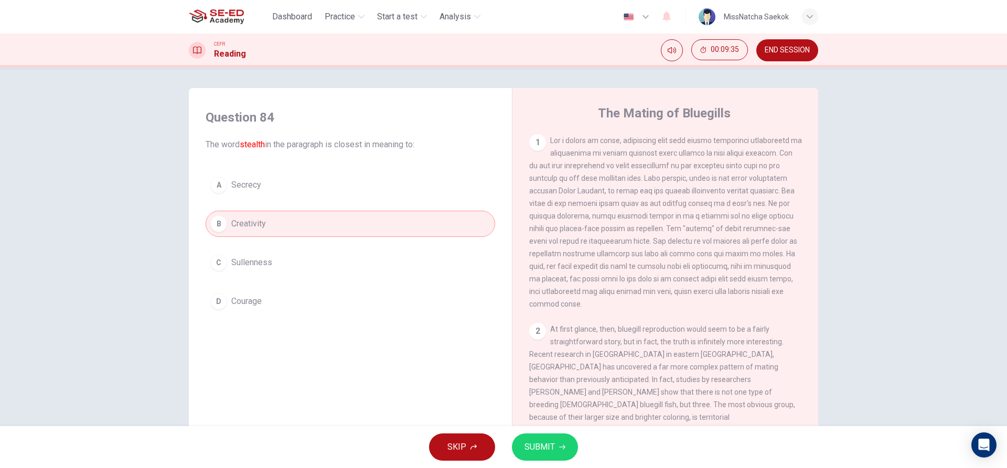
click at [551, 447] on span "SUBMIT" at bounding box center [540, 447] width 30 height 15
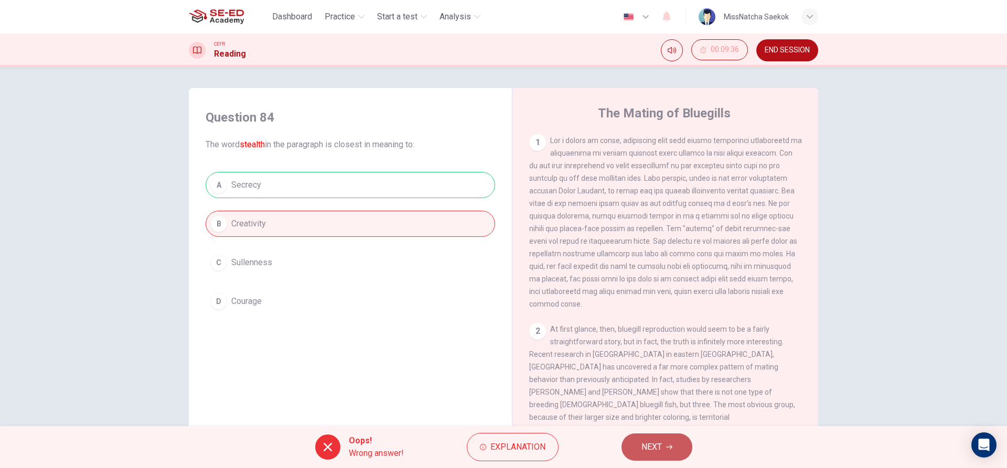
click at [630, 445] on button "NEXT" at bounding box center [657, 447] width 71 height 27
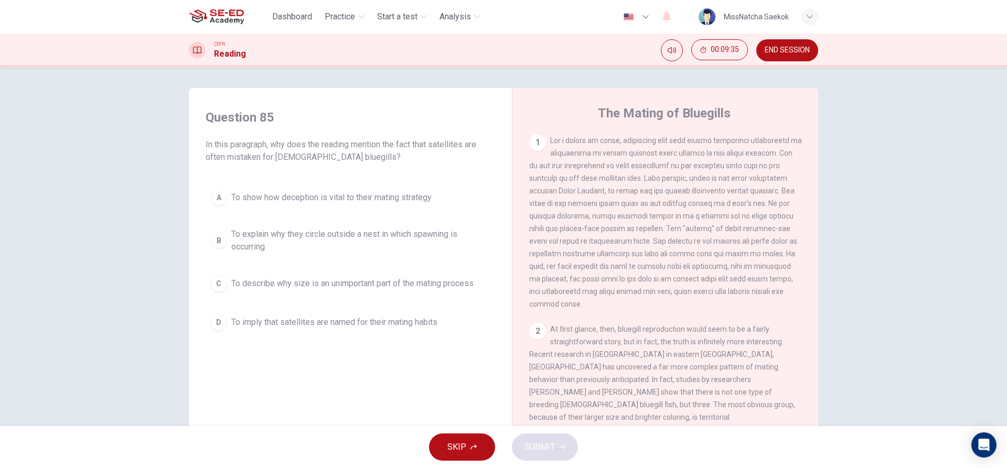
click at [364, 326] on span "To imply that satellites are named for their mating habits" at bounding box center [334, 322] width 206 height 13
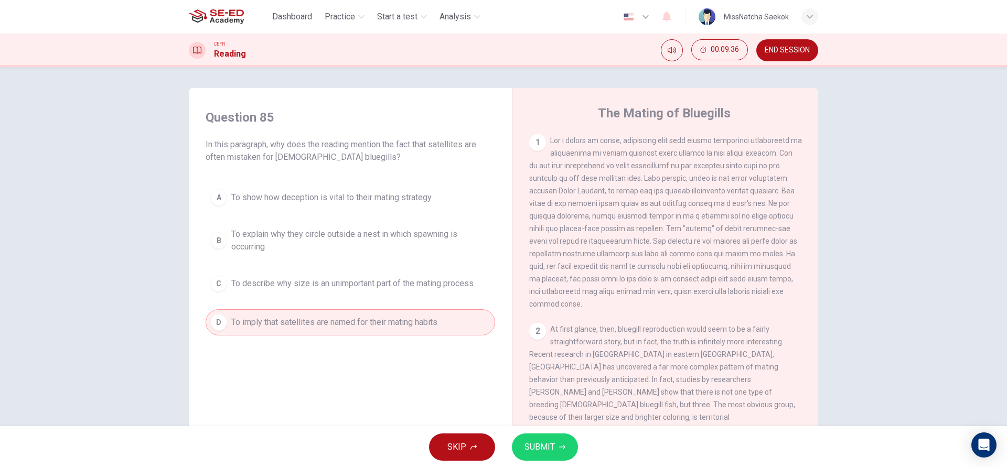
click at [535, 456] on button "SUBMIT" at bounding box center [545, 447] width 66 height 27
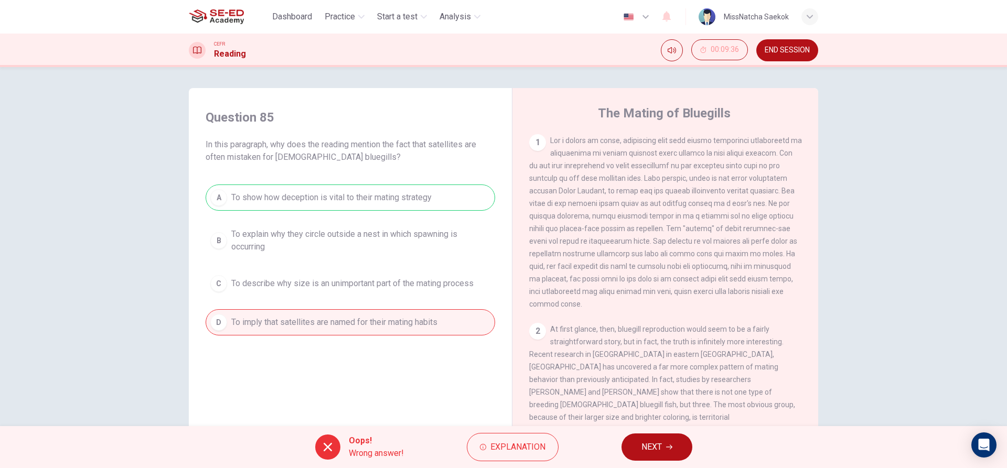
click at [637, 449] on button "NEXT" at bounding box center [657, 447] width 71 height 27
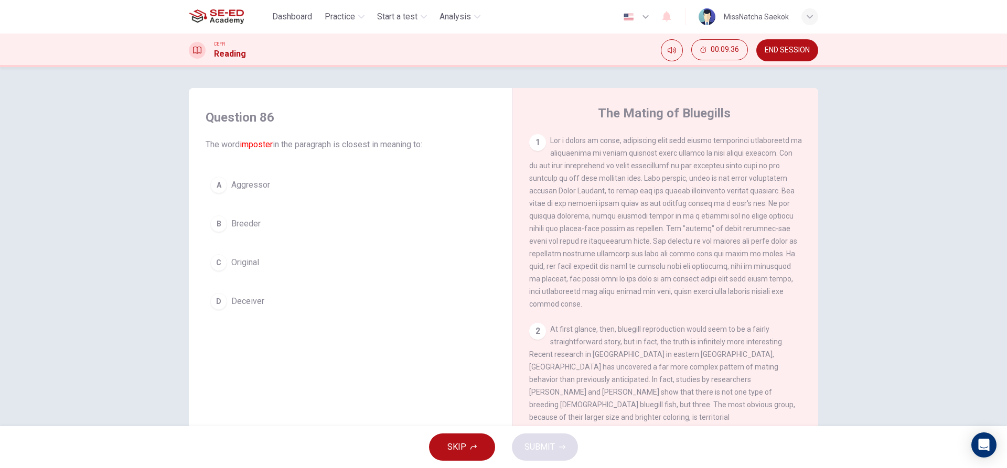
click at [269, 245] on div "A Aggressor B Breeder C Original D Deceiver" at bounding box center [351, 243] width 290 height 143
click at [304, 281] on div "A Aggressor B Breeder C Original D Deceiver" at bounding box center [351, 243] width 290 height 143
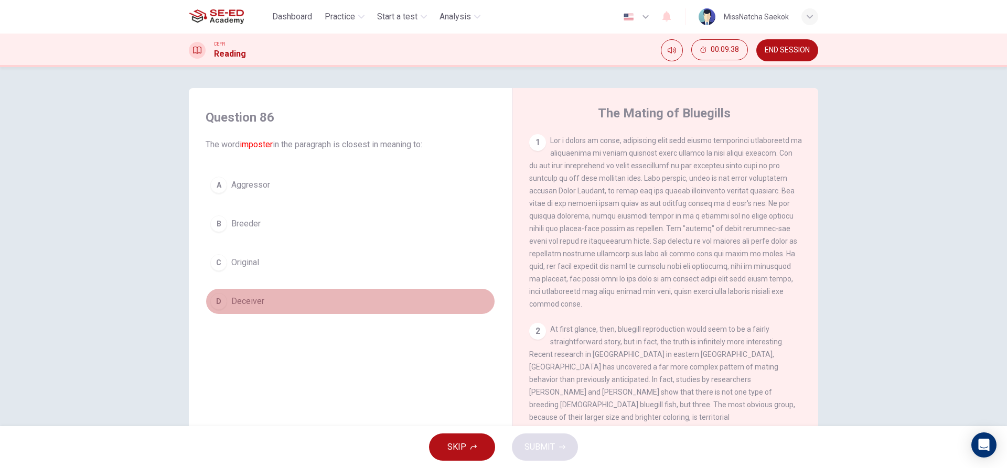
click at [313, 305] on button "D Deceiver" at bounding box center [351, 302] width 290 height 26
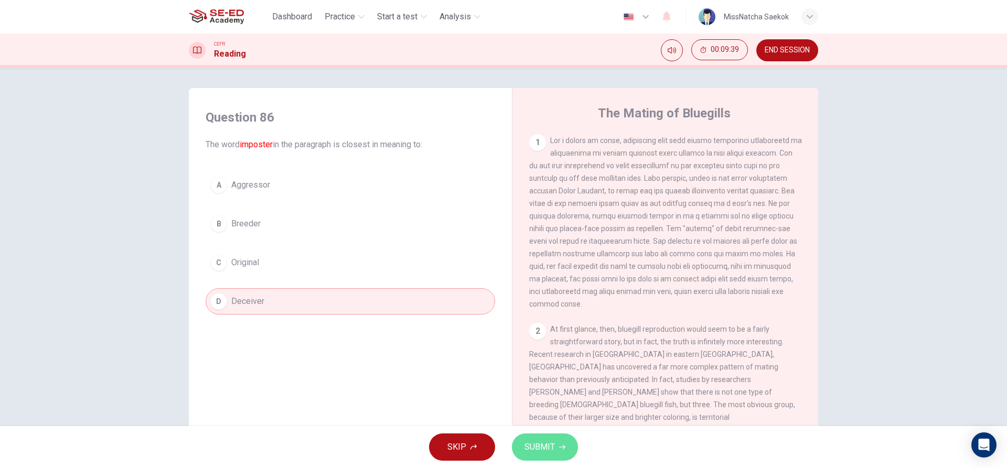
click at [531, 446] on span "SUBMIT" at bounding box center [540, 447] width 30 height 15
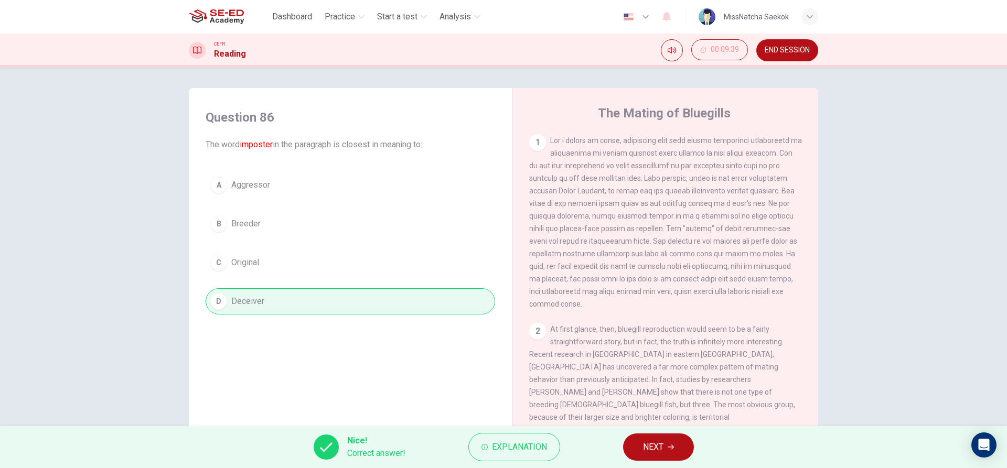
click at [627, 445] on button "NEXT" at bounding box center [658, 447] width 71 height 27
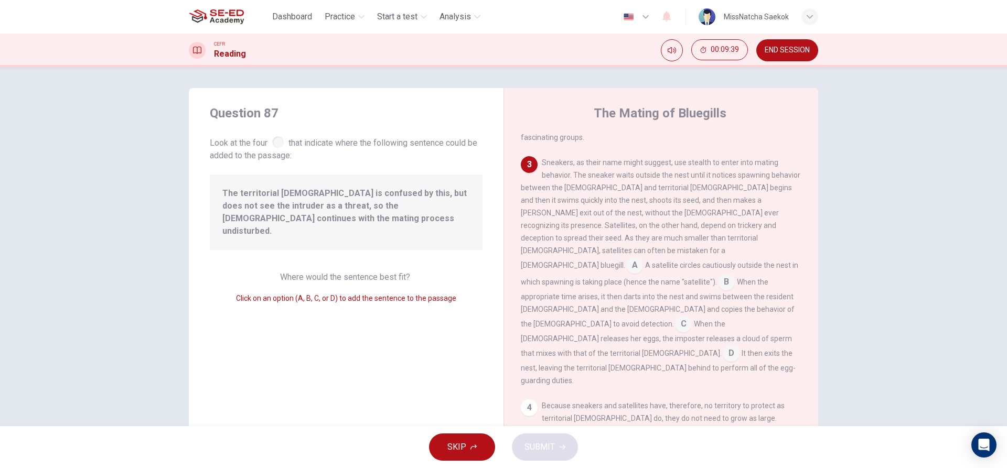
scroll to position [336, 0]
click at [675, 311] on input at bounding box center [683, 319] width 17 height 17
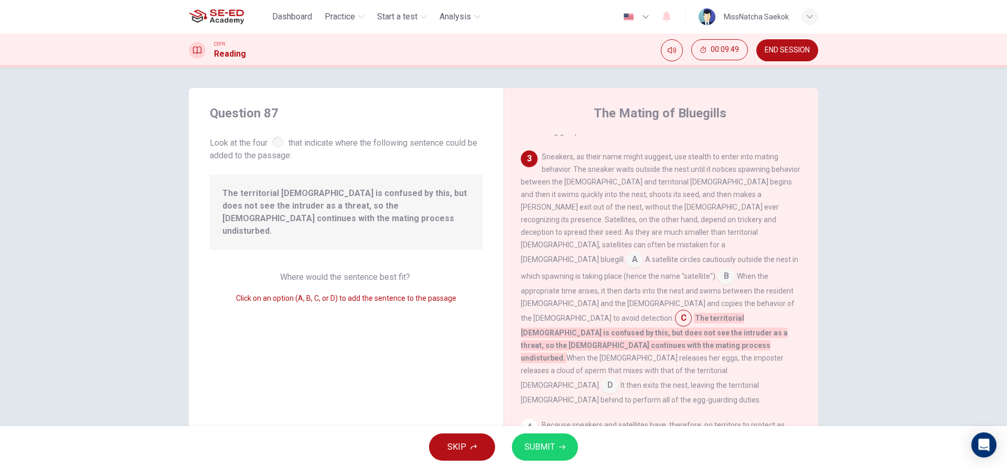
click at [643, 252] on input at bounding box center [634, 260] width 17 height 17
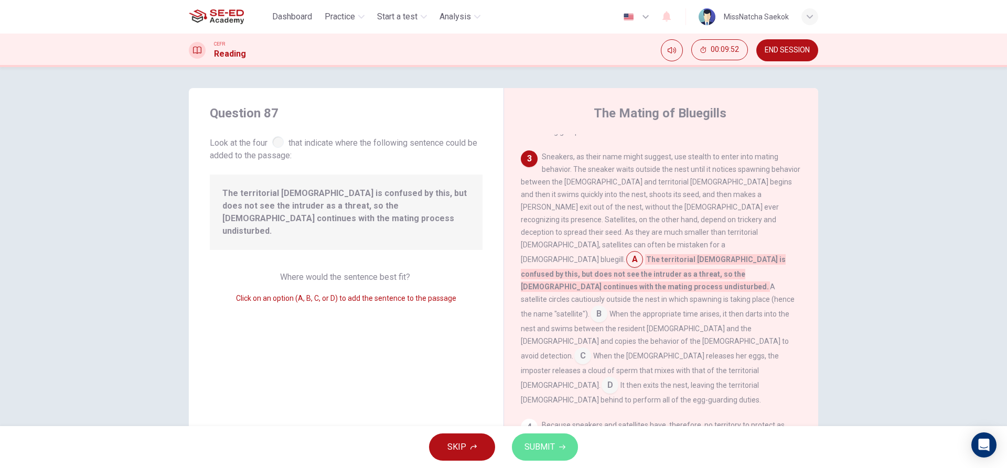
click at [526, 440] on span "SUBMIT" at bounding box center [540, 447] width 30 height 15
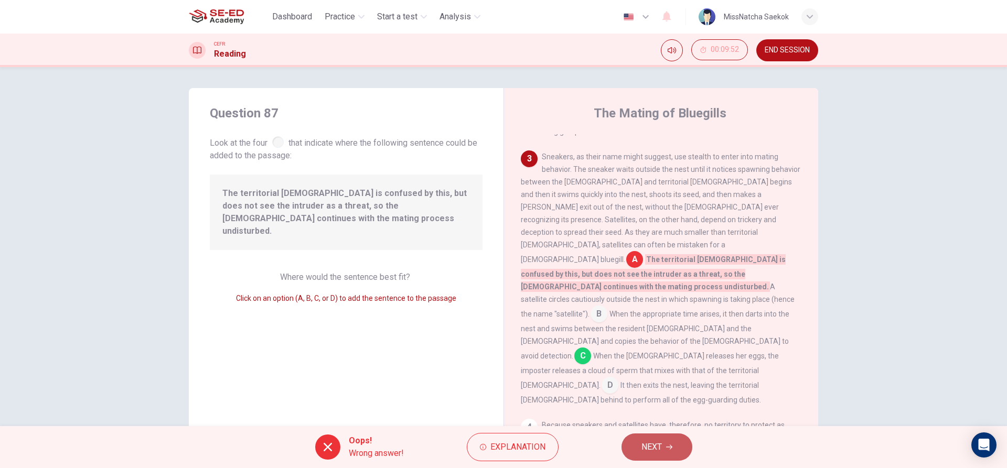
click at [670, 442] on button "NEXT" at bounding box center [657, 447] width 71 height 27
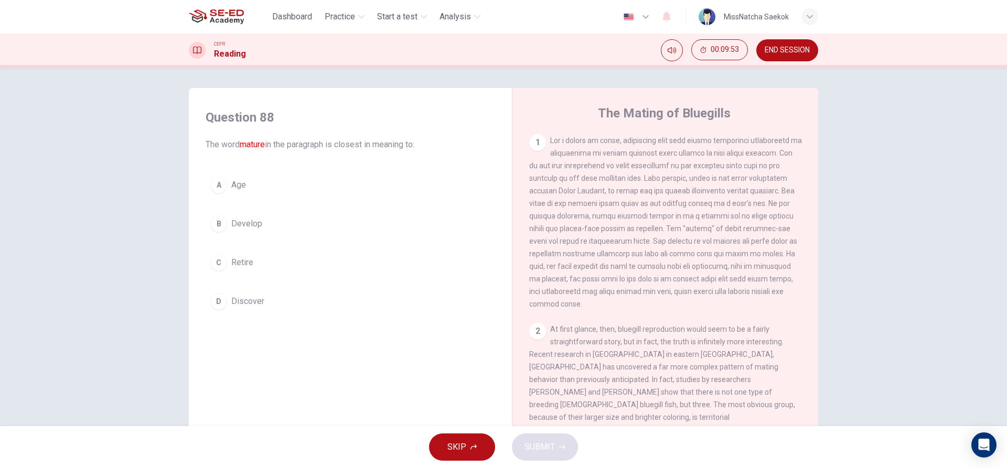
click at [357, 267] on button "C Retire" at bounding box center [351, 263] width 290 height 26
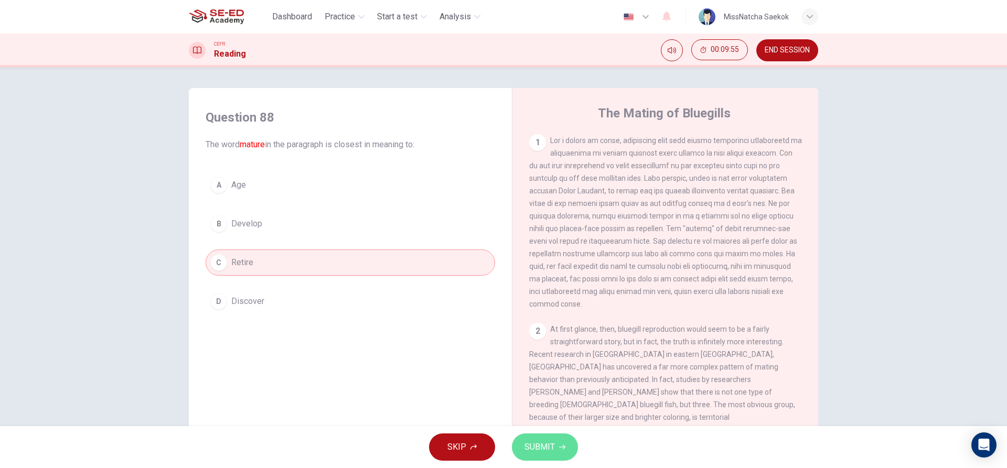
click at [530, 446] on span "SUBMIT" at bounding box center [540, 447] width 30 height 15
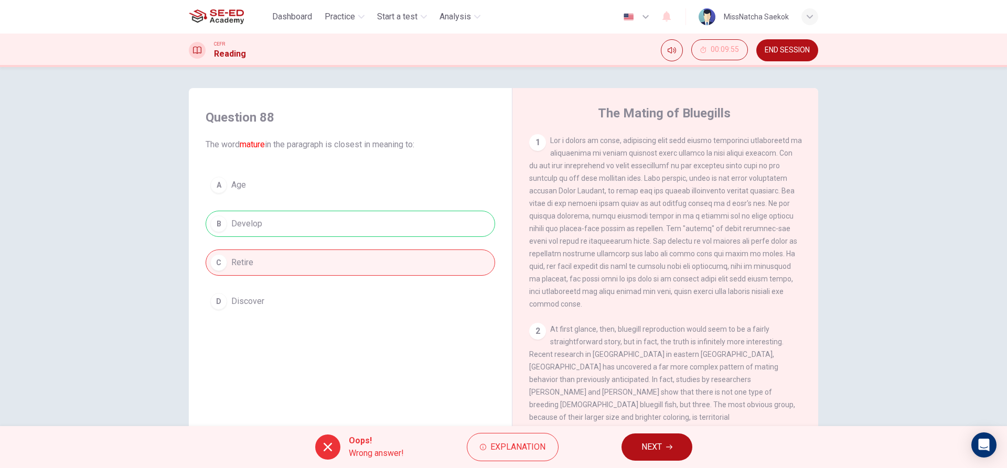
click at [646, 451] on span "NEXT" at bounding box center [652, 447] width 20 height 15
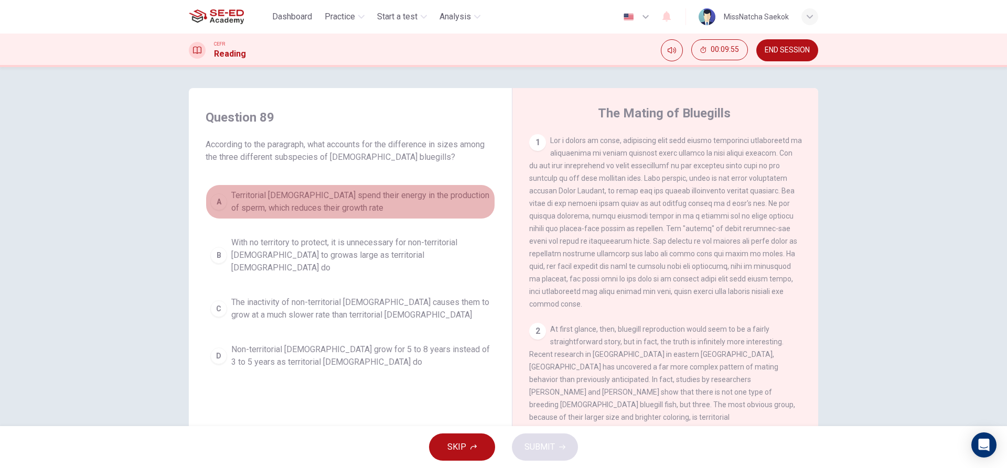
click at [366, 210] on span "Territorial males spend their energy in the production of sperm, which reduces …" at bounding box center [360, 201] width 259 height 25
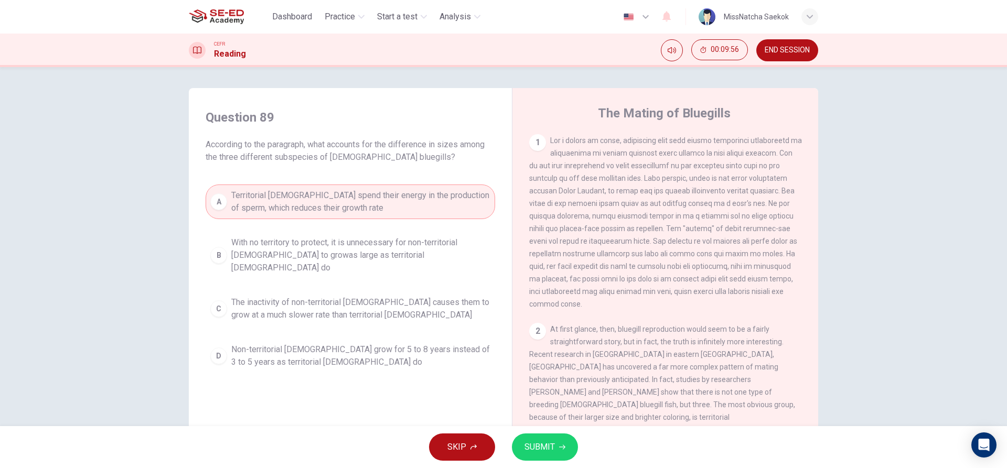
click at [550, 447] on span "SUBMIT" at bounding box center [540, 447] width 30 height 15
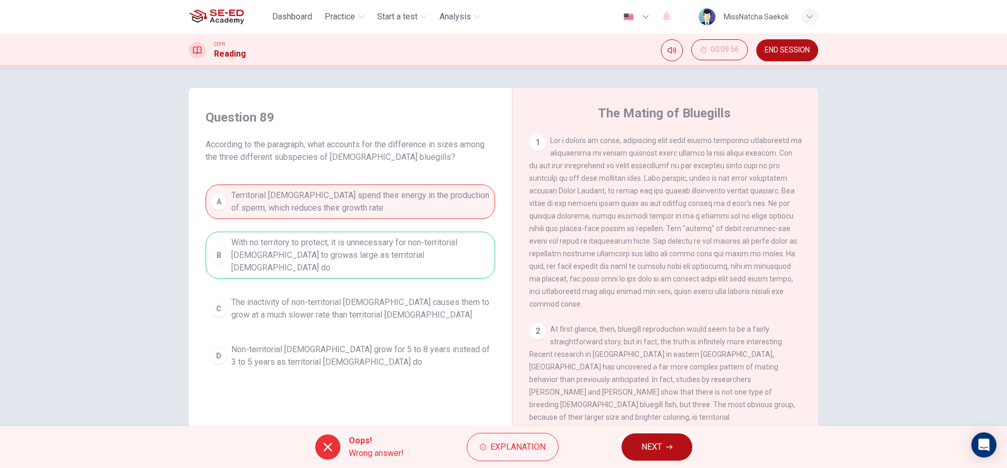
click at [658, 441] on span "NEXT" at bounding box center [652, 447] width 20 height 15
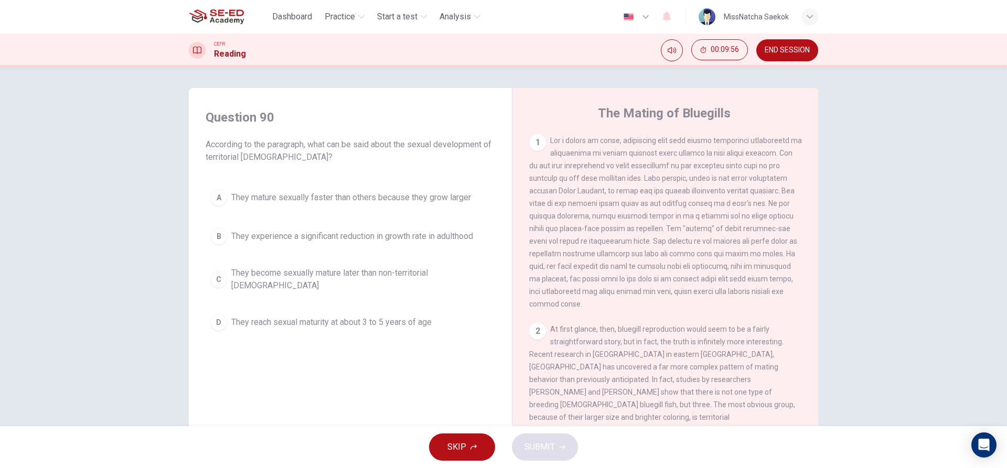
click at [394, 327] on div "Question 90 According to the paragraph, what can be said about the sexual devel…" at bounding box center [350, 223] width 306 height 248
click at [409, 310] on button "D They reach sexual maturity at about 3 to 5 years of age" at bounding box center [351, 323] width 290 height 26
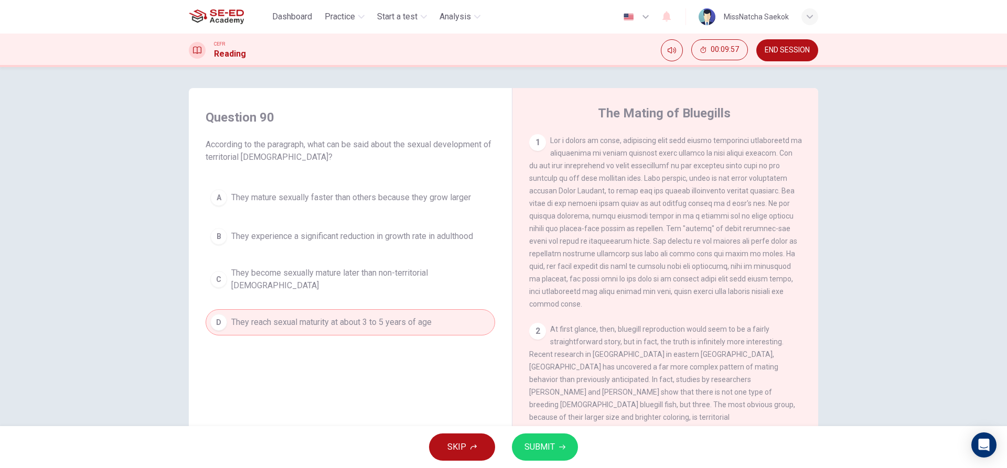
click at [517, 433] on div "SKIP SUBMIT" at bounding box center [503, 447] width 1007 height 42
click at [547, 434] on button "SUBMIT" at bounding box center [545, 447] width 66 height 27
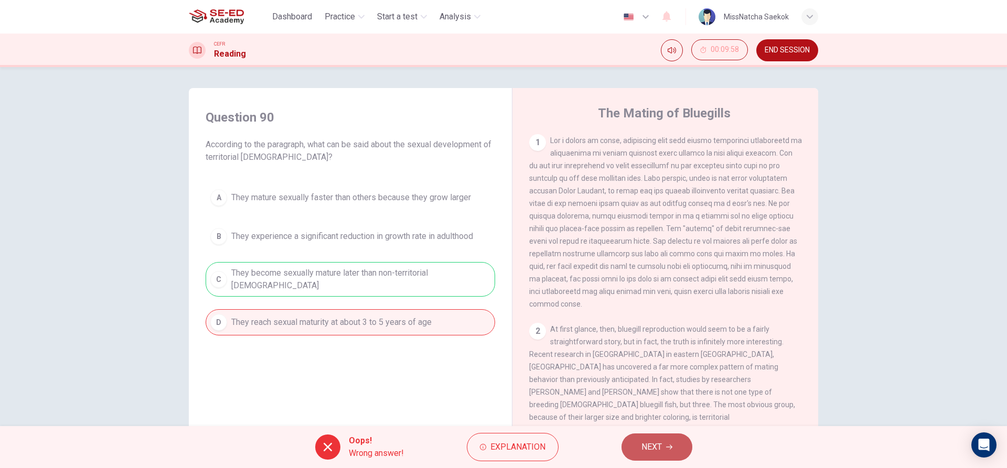
click at [647, 445] on span "NEXT" at bounding box center [652, 447] width 20 height 15
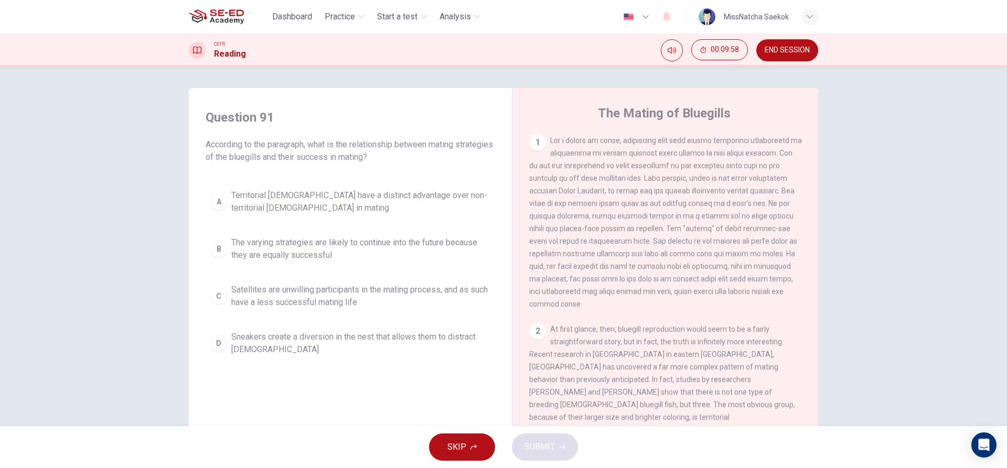
click at [359, 266] on div "A Territorial males have a distinct advantage over non-territorial males in mat…" at bounding box center [351, 273] width 290 height 176
click at [360, 242] on span "The varying strategies are likely to continue into the future because they are …" at bounding box center [360, 249] width 259 height 25
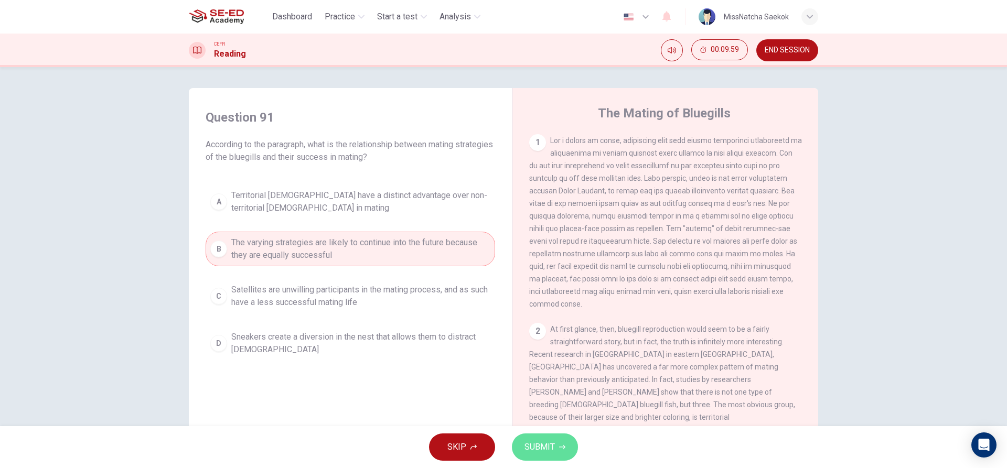
click at [531, 457] on button "SUBMIT" at bounding box center [545, 447] width 66 height 27
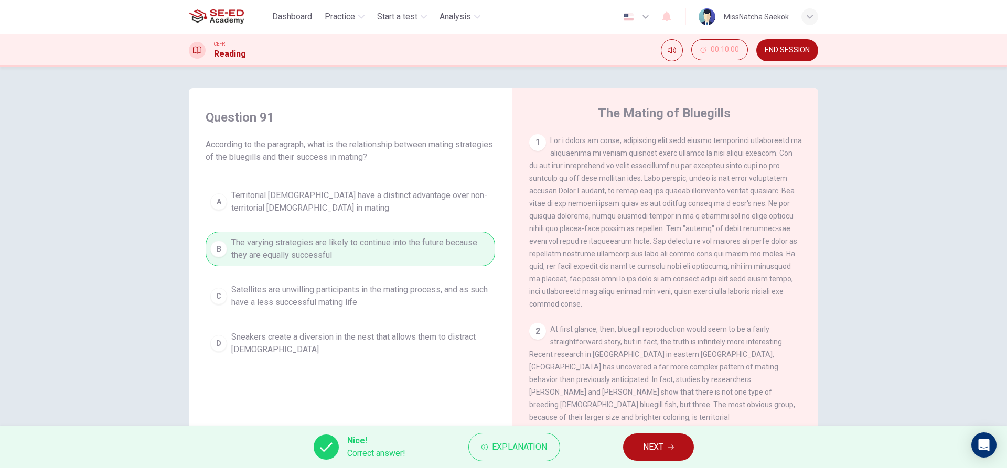
click at [642, 440] on button "NEXT" at bounding box center [658, 447] width 71 height 27
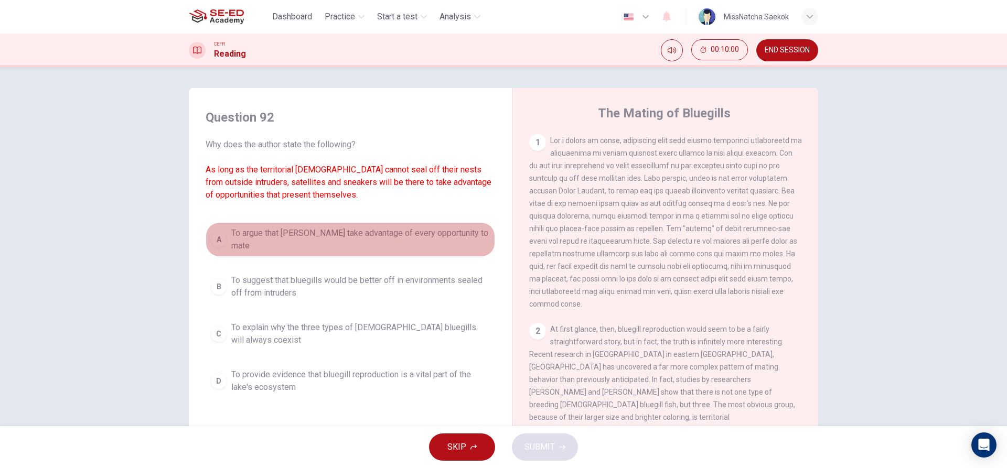
click at [388, 240] on span "To argue that bluegills take advantage of every opportunity to mate" at bounding box center [360, 239] width 259 height 25
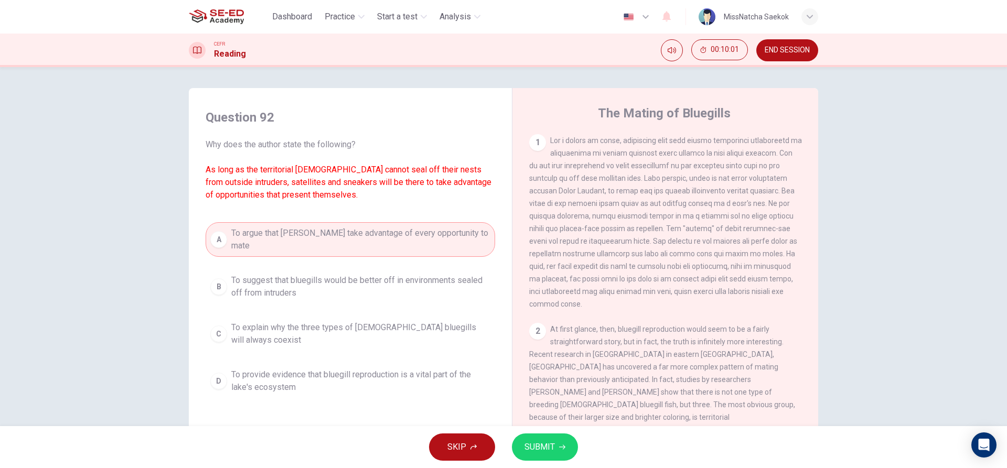
click at [529, 439] on button "SUBMIT" at bounding box center [545, 447] width 66 height 27
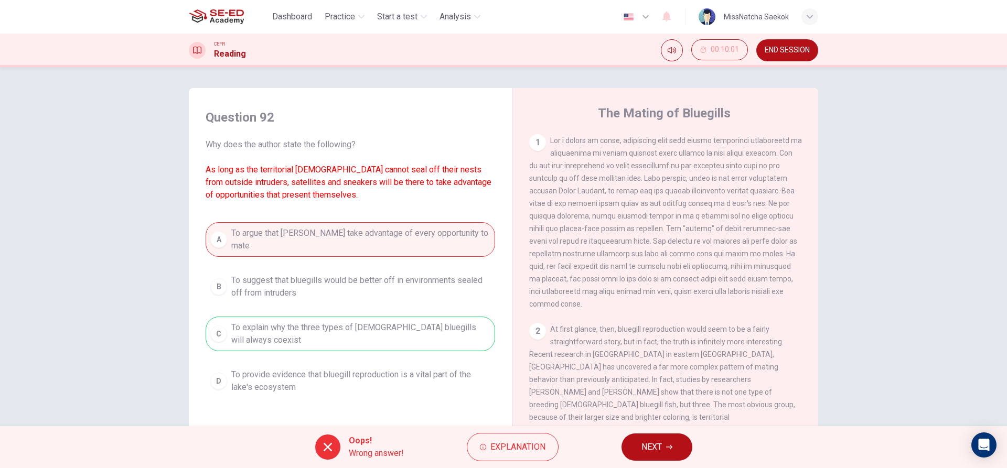
click at [653, 449] on span "NEXT" at bounding box center [652, 447] width 20 height 15
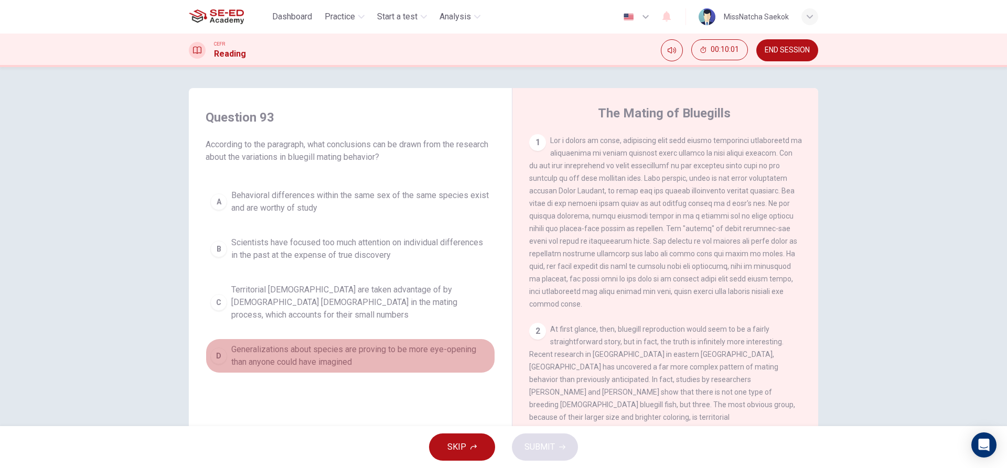
drag, startPoint x: 412, startPoint y: 338, endPoint x: 467, endPoint y: 366, distance: 61.7
click at [411, 344] on span "Generalizations about species are proving to be more eye-opening than anyone co…" at bounding box center [360, 356] width 259 height 25
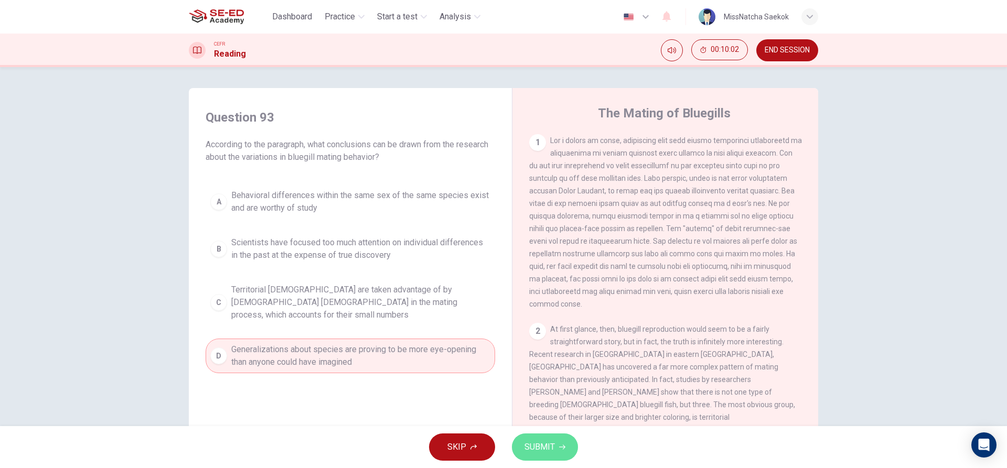
click at [530, 455] on button "SUBMIT" at bounding box center [545, 447] width 66 height 27
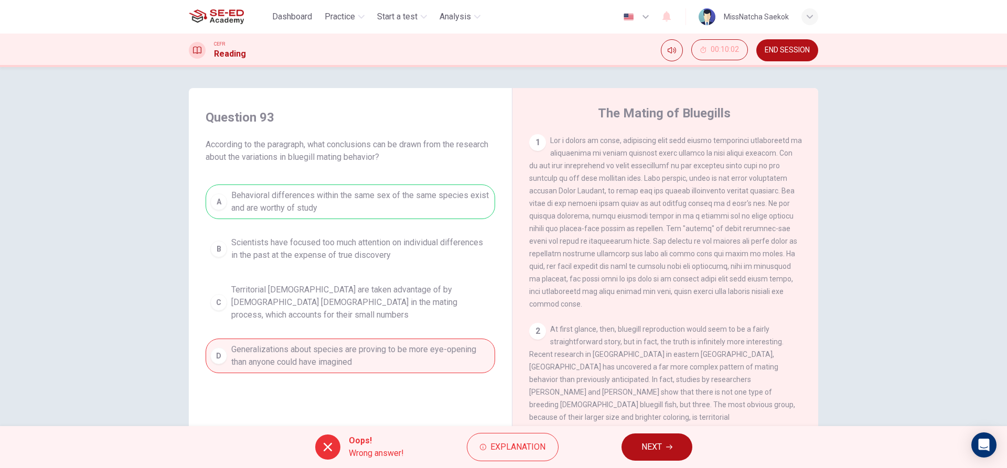
drag, startPoint x: 663, startPoint y: 445, endPoint x: 625, endPoint y: 438, distance: 38.5
click at [663, 444] on button "NEXT" at bounding box center [657, 447] width 71 height 27
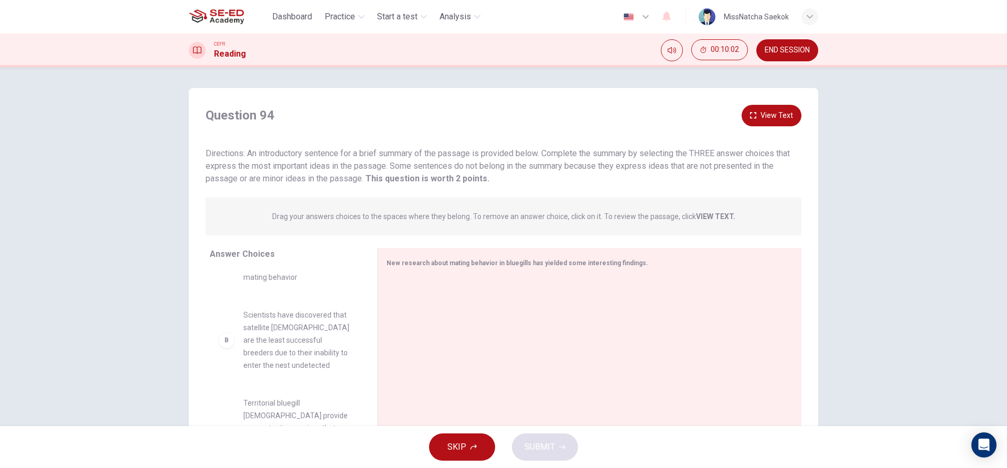
scroll to position [157, 0]
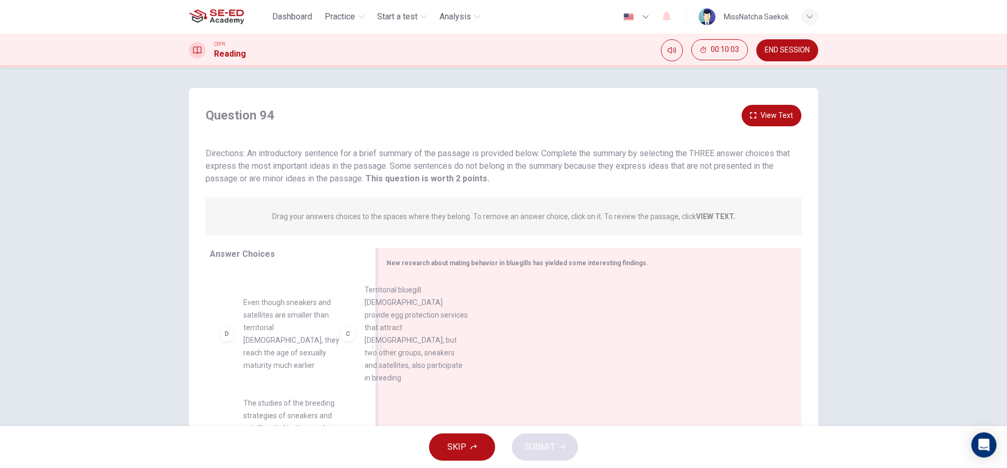
drag, startPoint x: 356, startPoint y: 328, endPoint x: 446, endPoint y: 328, distance: 90.2
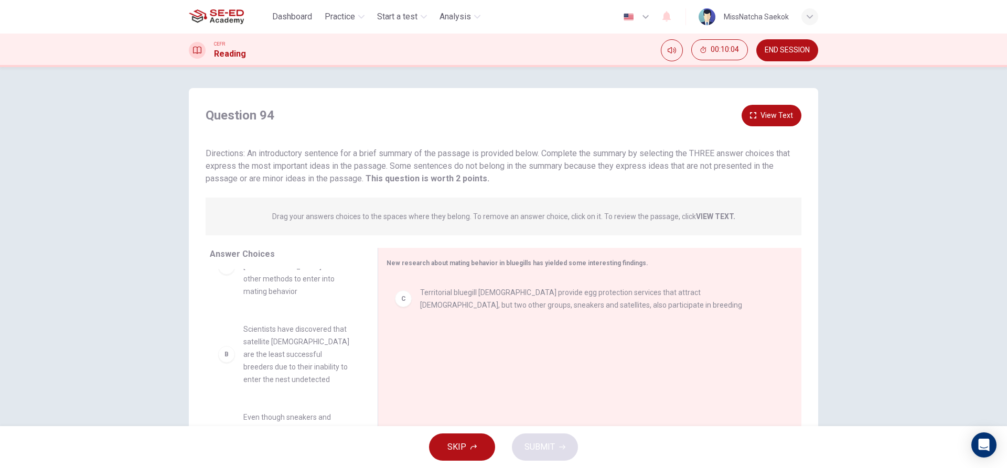
scroll to position [0, 0]
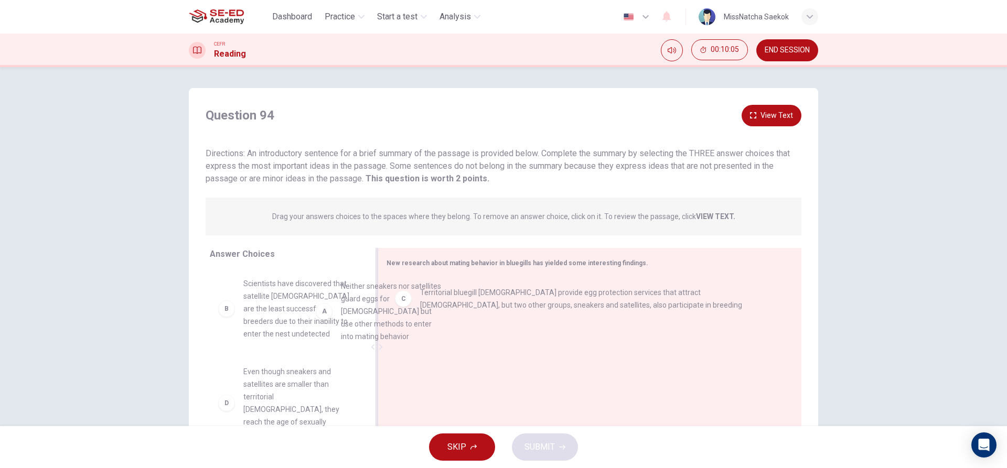
drag, startPoint x: 268, startPoint y: 324, endPoint x: 424, endPoint y: 328, distance: 156.4
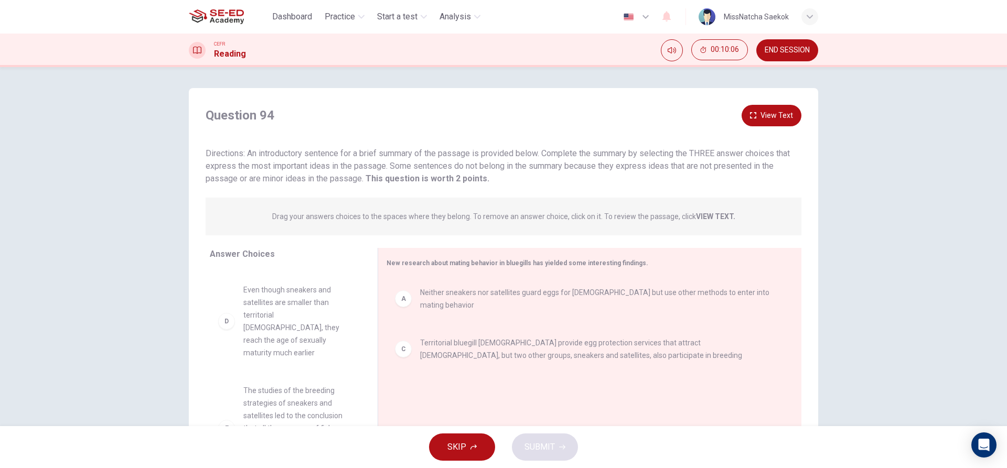
scroll to position [208, 0]
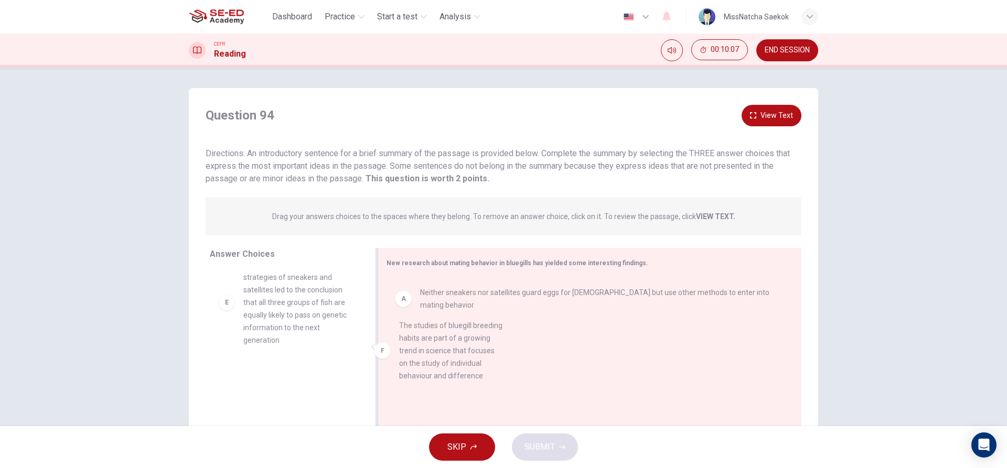
drag, startPoint x: 262, startPoint y: 398, endPoint x: 449, endPoint y: 358, distance: 191.0
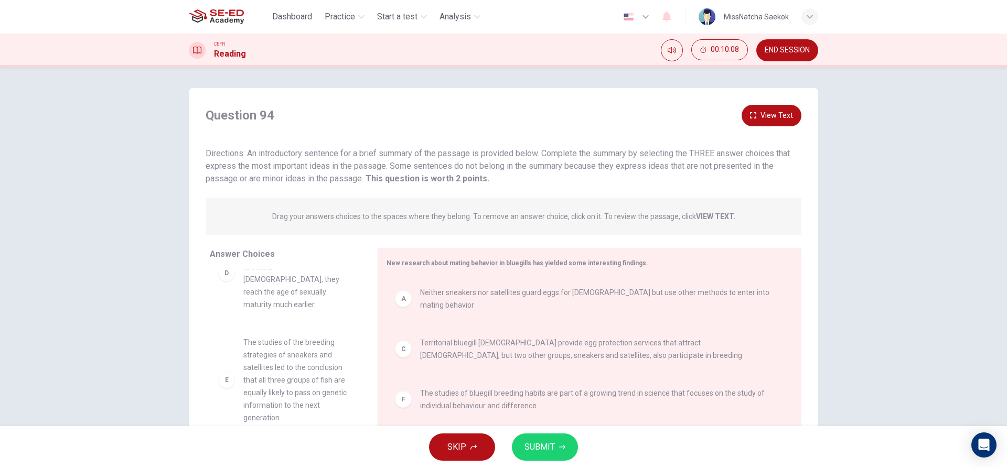
scroll to position [120, 0]
click at [552, 450] on span "SUBMIT" at bounding box center [540, 447] width 30 height 15
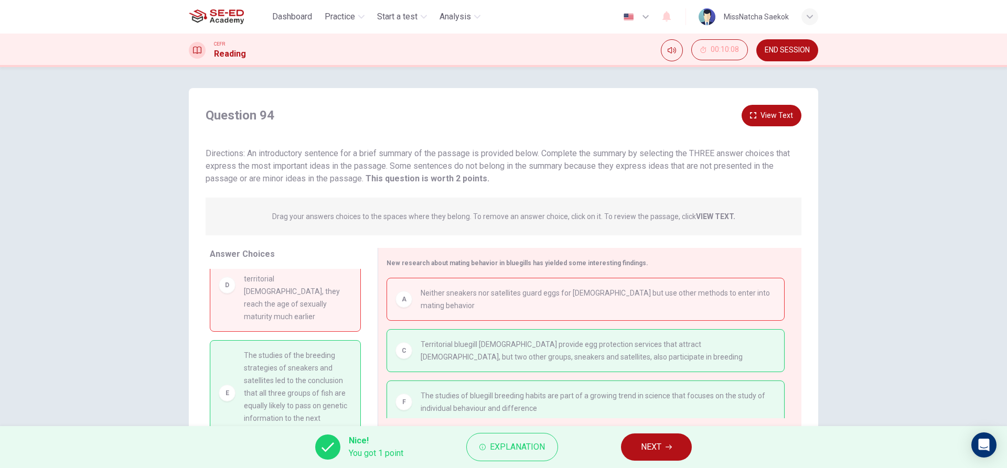
click at [664, 436] on button "NEXT" at bounding box center [656, 447] width 71 height 27
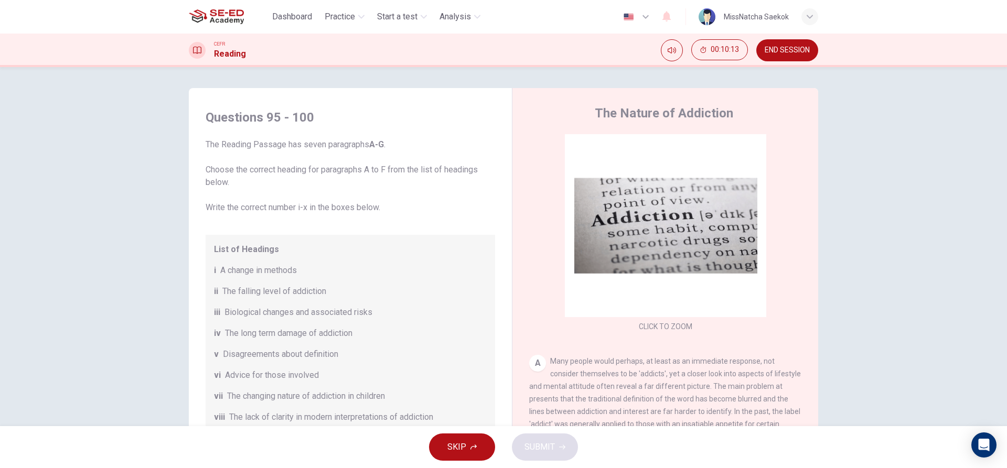
scroll to position [47, 0]
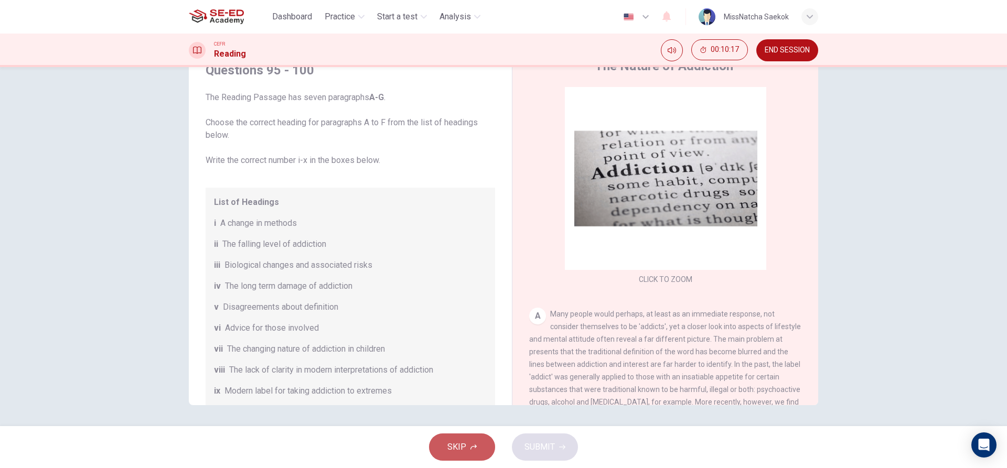
click at [492, 450] on button "SKIP" at bounding box center [462, 447] width 66 height 27
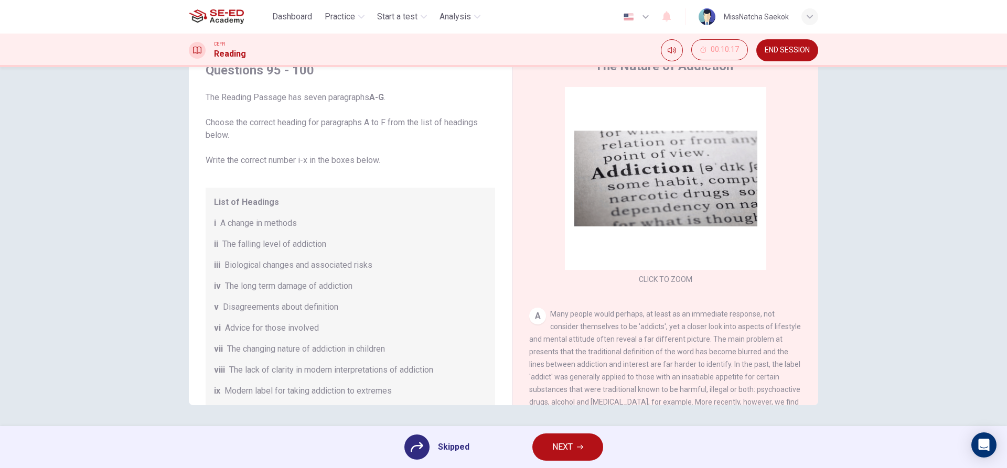
click at [548, 443] on button "NEXT" at bounding box center [567, 447] width 71 height 27
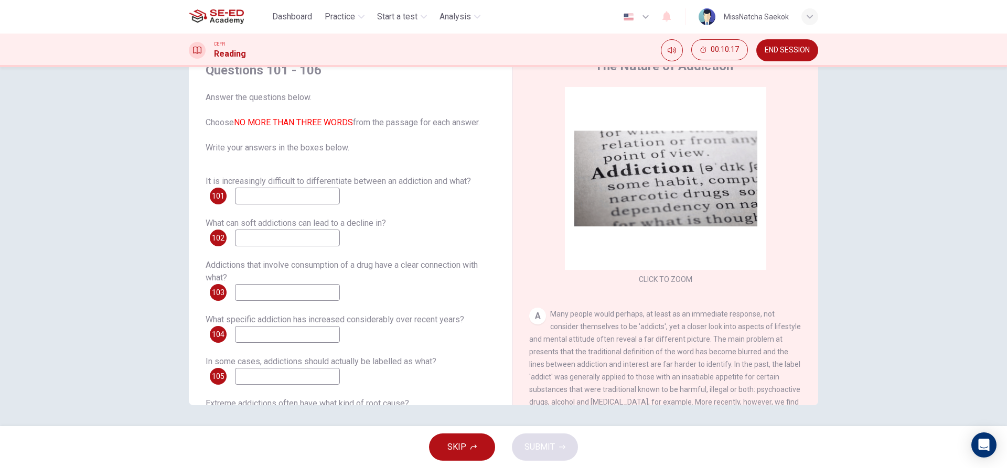
click at [475, 457] on button "SKIP" at bounding box center [462, 447] width 66 height 27
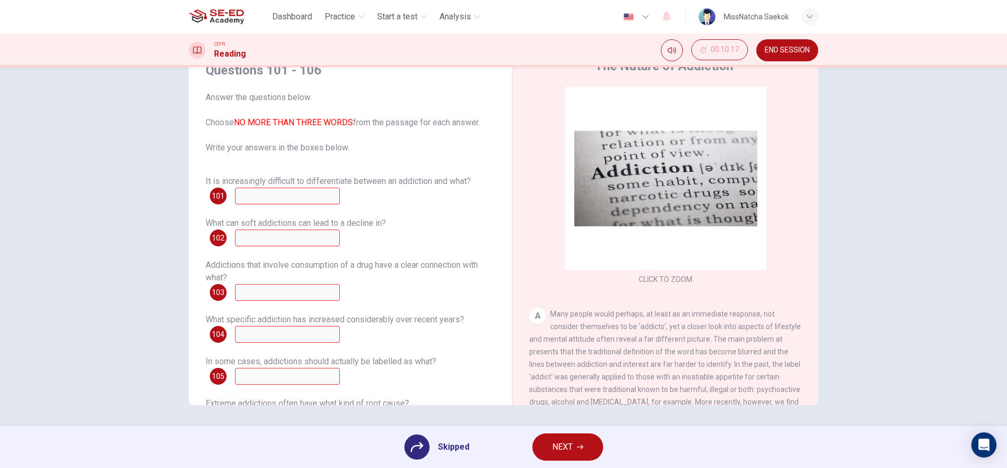
click at [581, 448] on icon "button" at bounding box center [580, 447] width 6 height 6
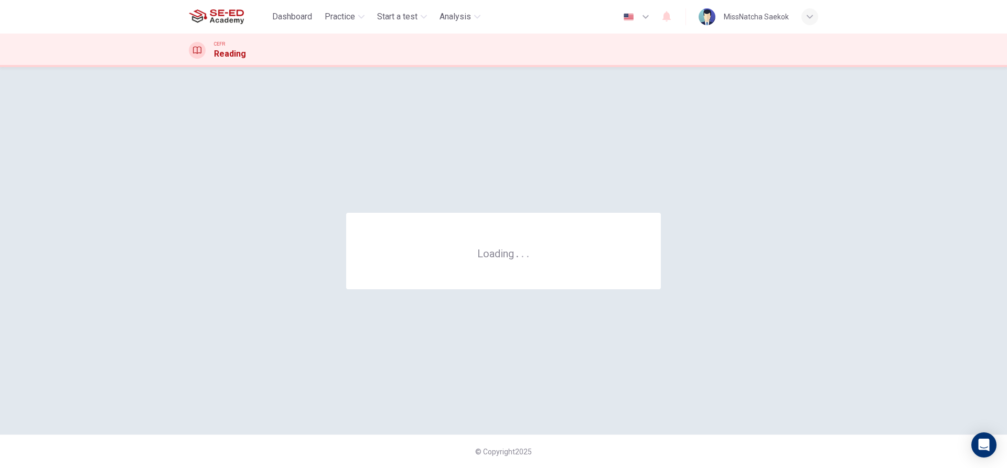
scroll to position [0, 0]
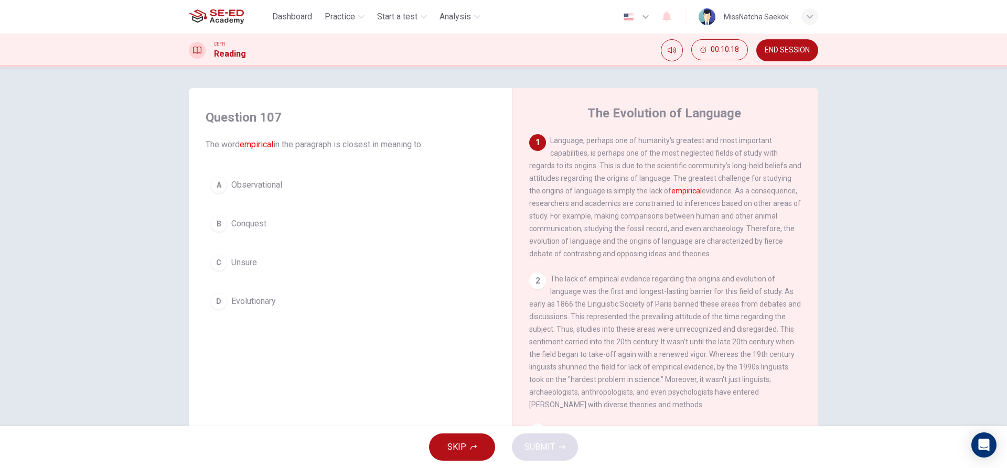
click at [471, 445] on icon "button" at bounding box center [474, 447] width 6 height 6
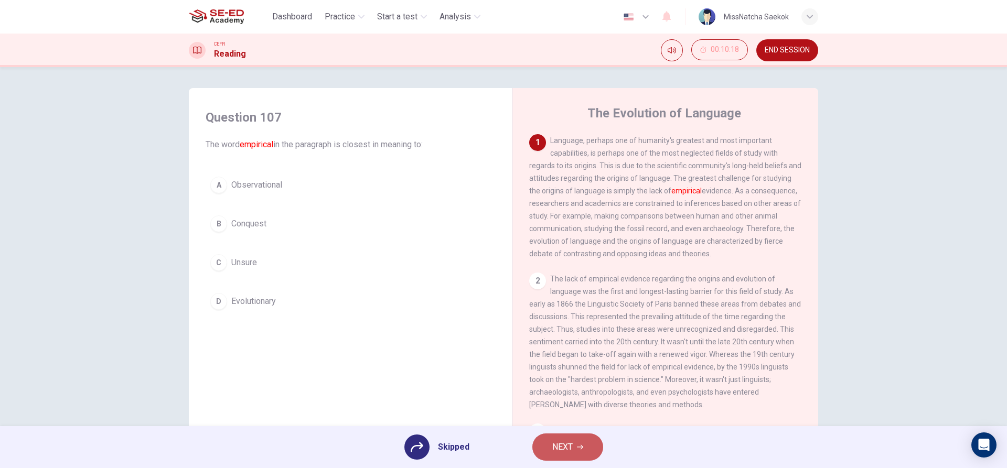
click at [558, 454] on span "NEXT" at bounding box center [562, 447] width 20 height 15
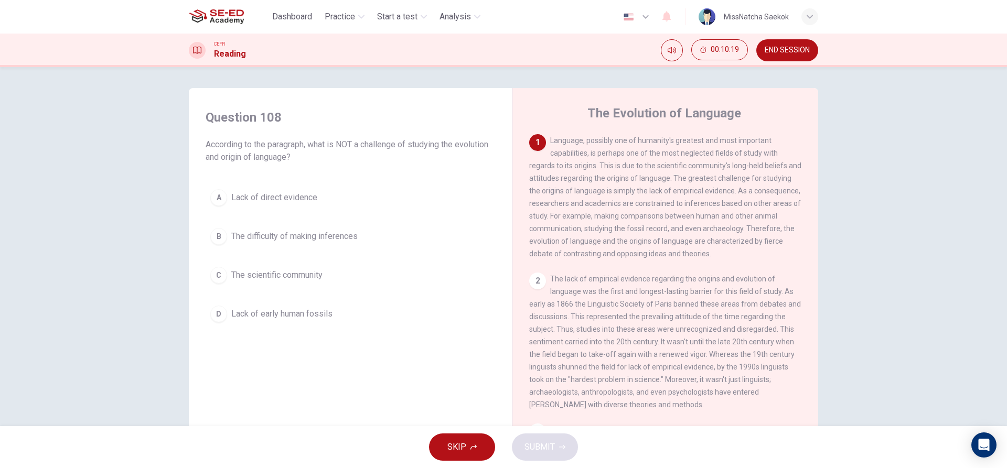
click at [798, 53] on span "END SESSION" at bounding box center [787, 50] width 45 height 8
